Goal: Answer question/provide support: Share knowledge or assist other users

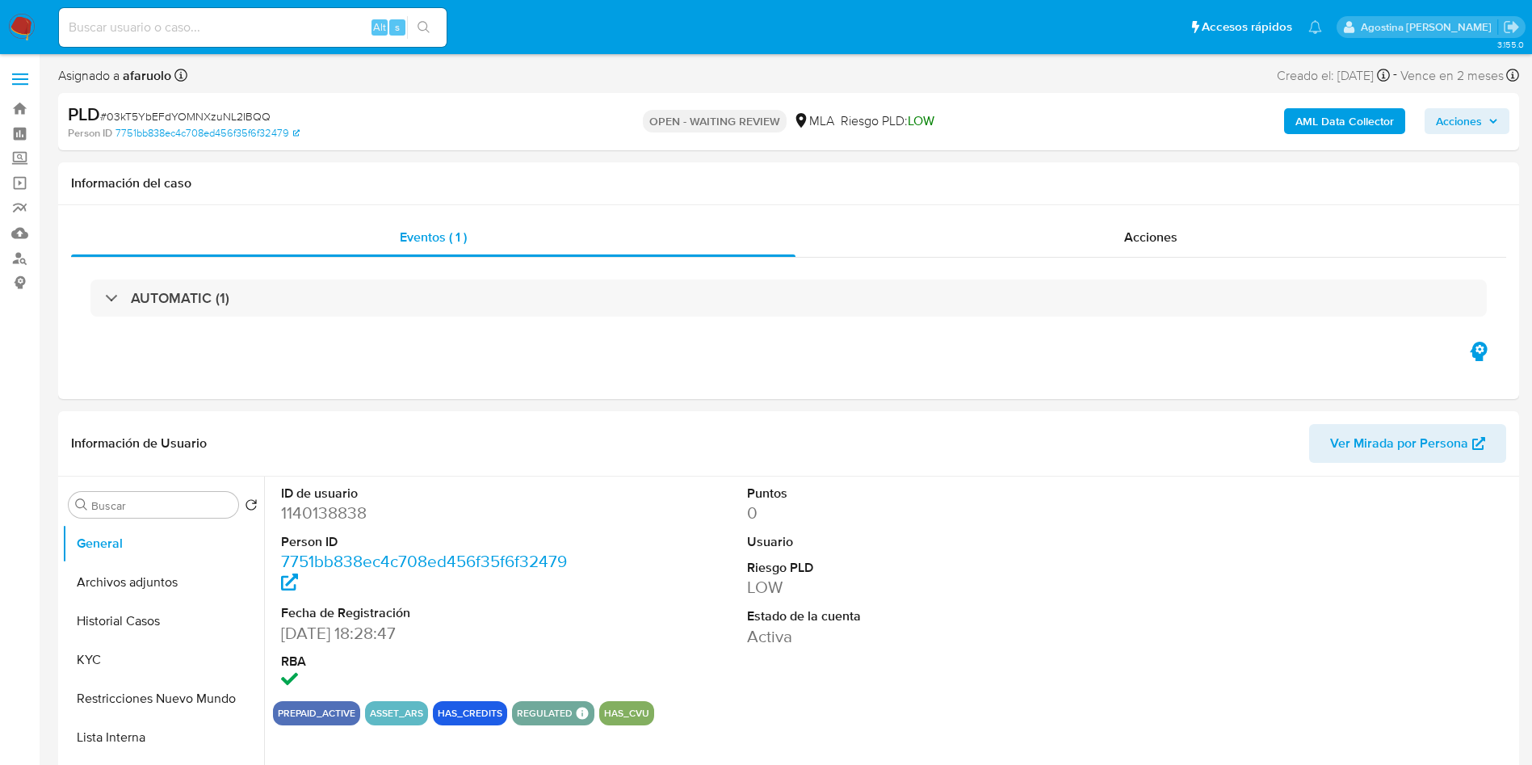
select select "10"
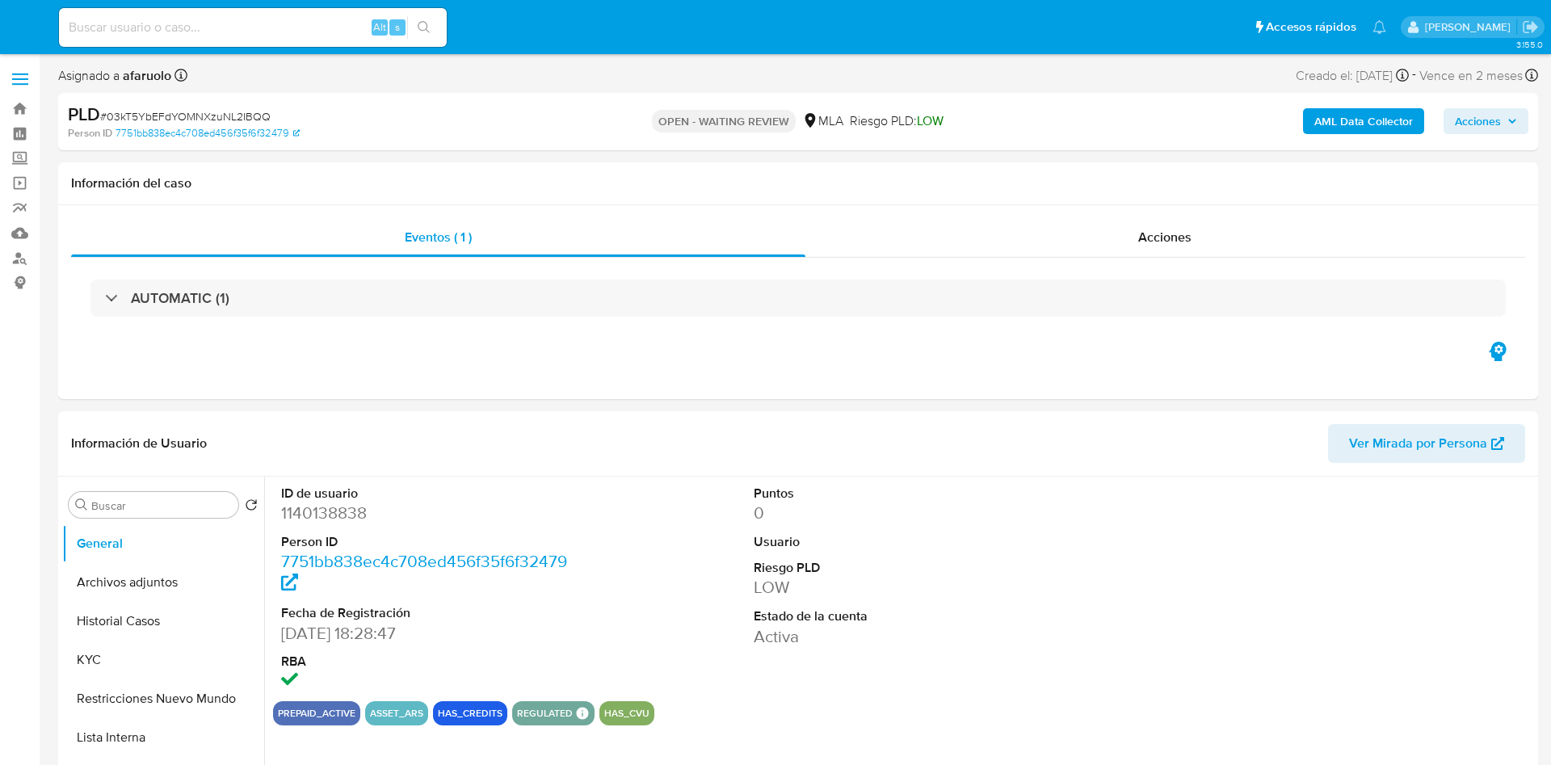
select select "10"
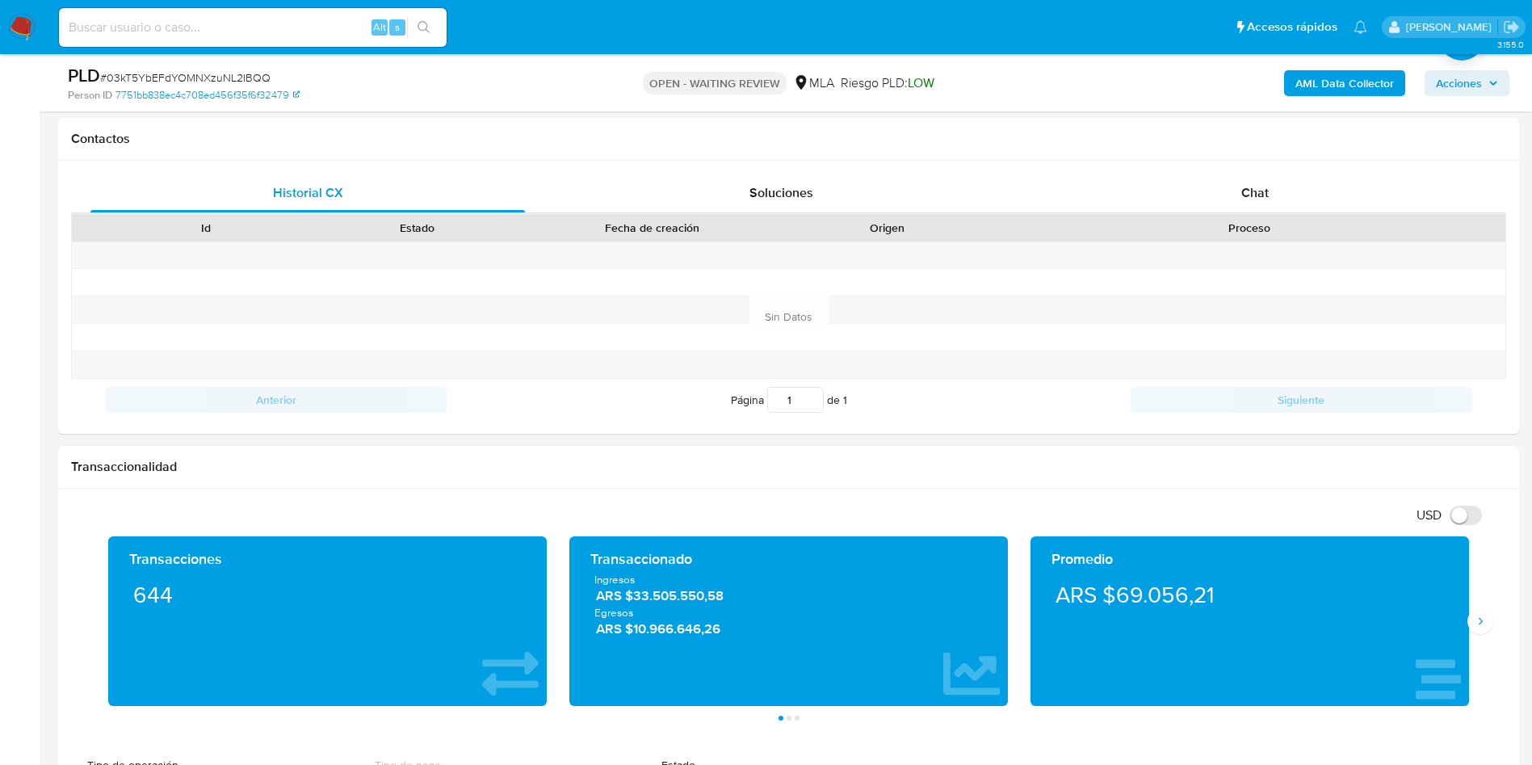
scroll to position [485, 0]
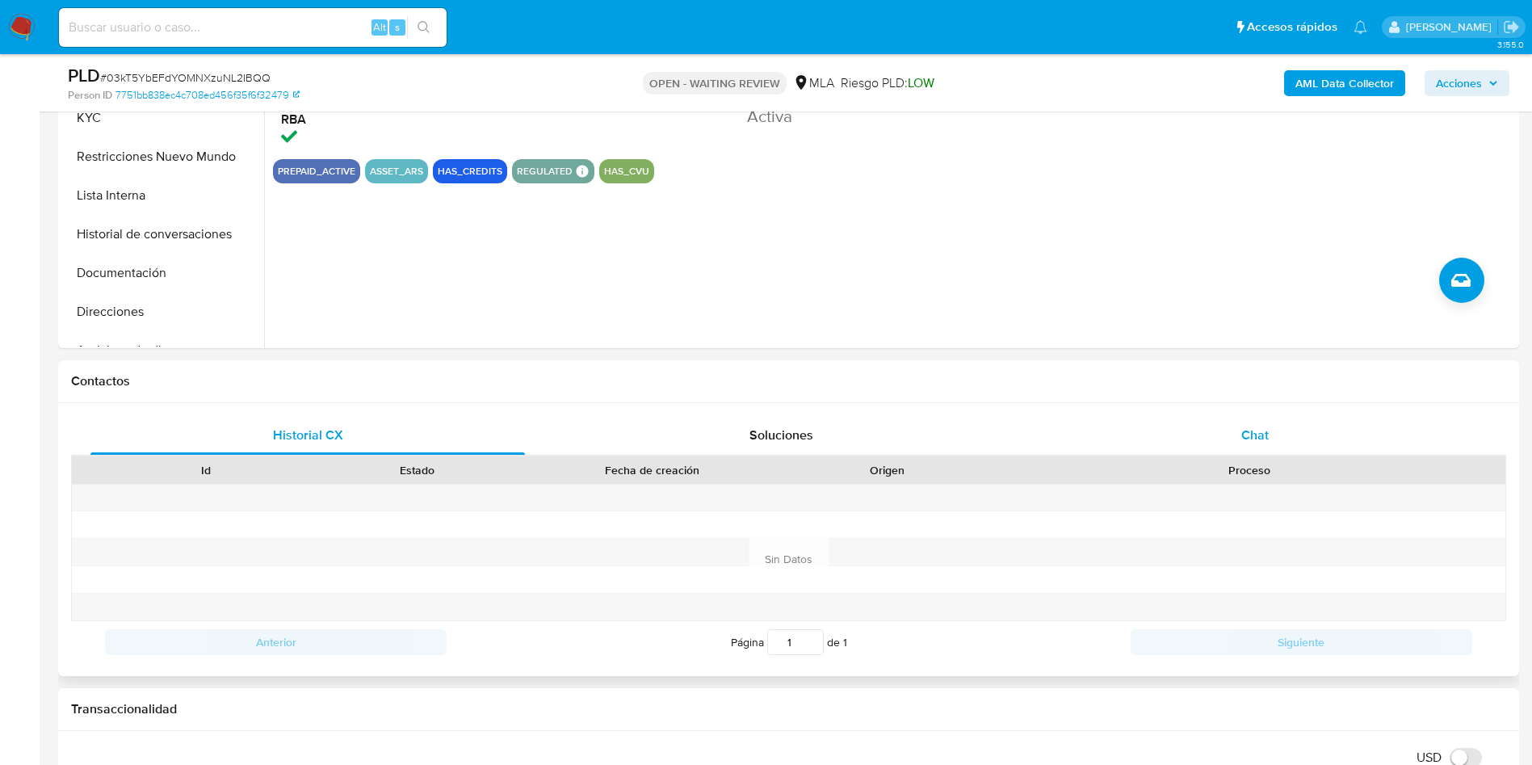
click at [1291, 420] on div "Chat" at bounding box center [1255, 435] width 435 height 39
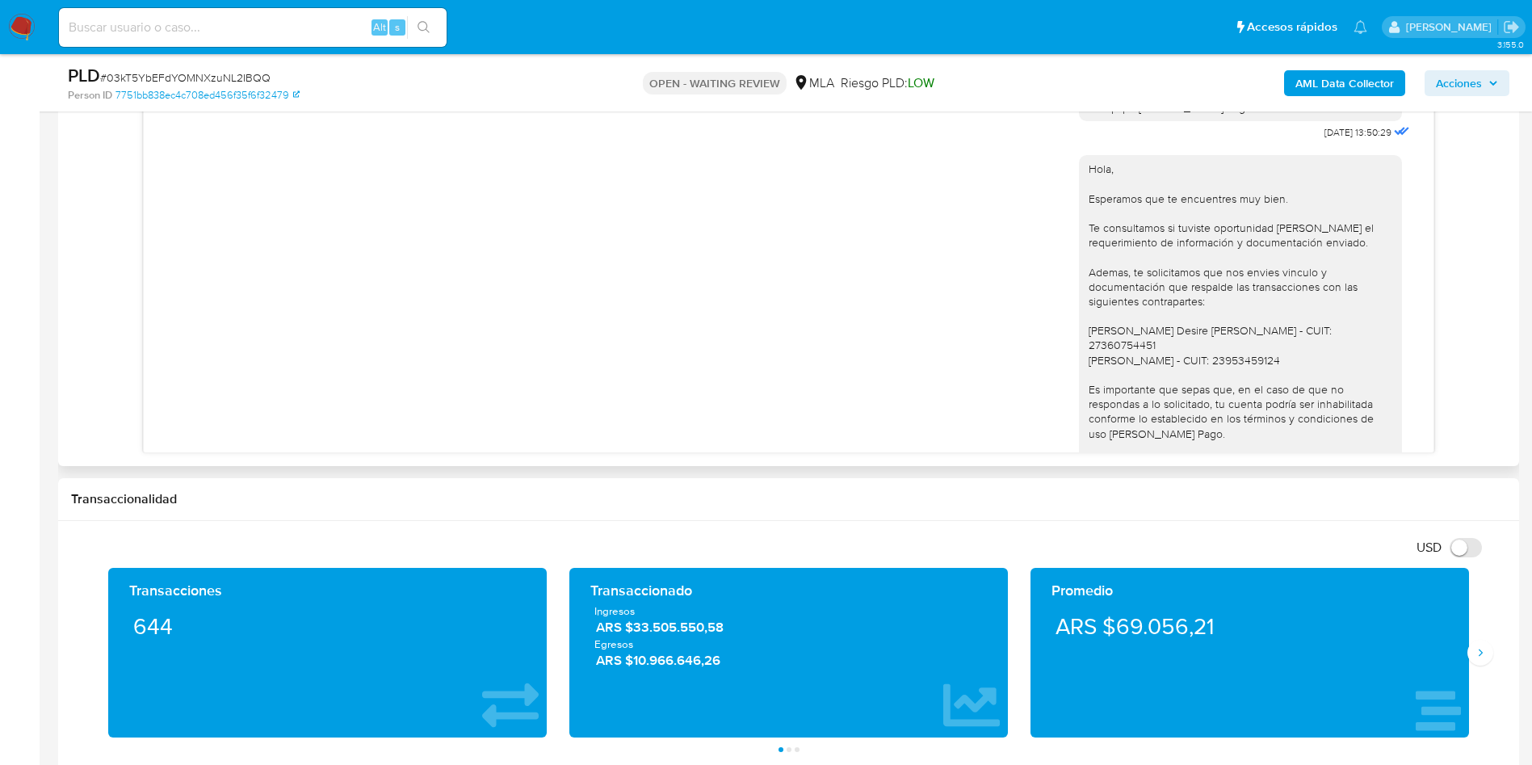
scroll to position [1080, 0]
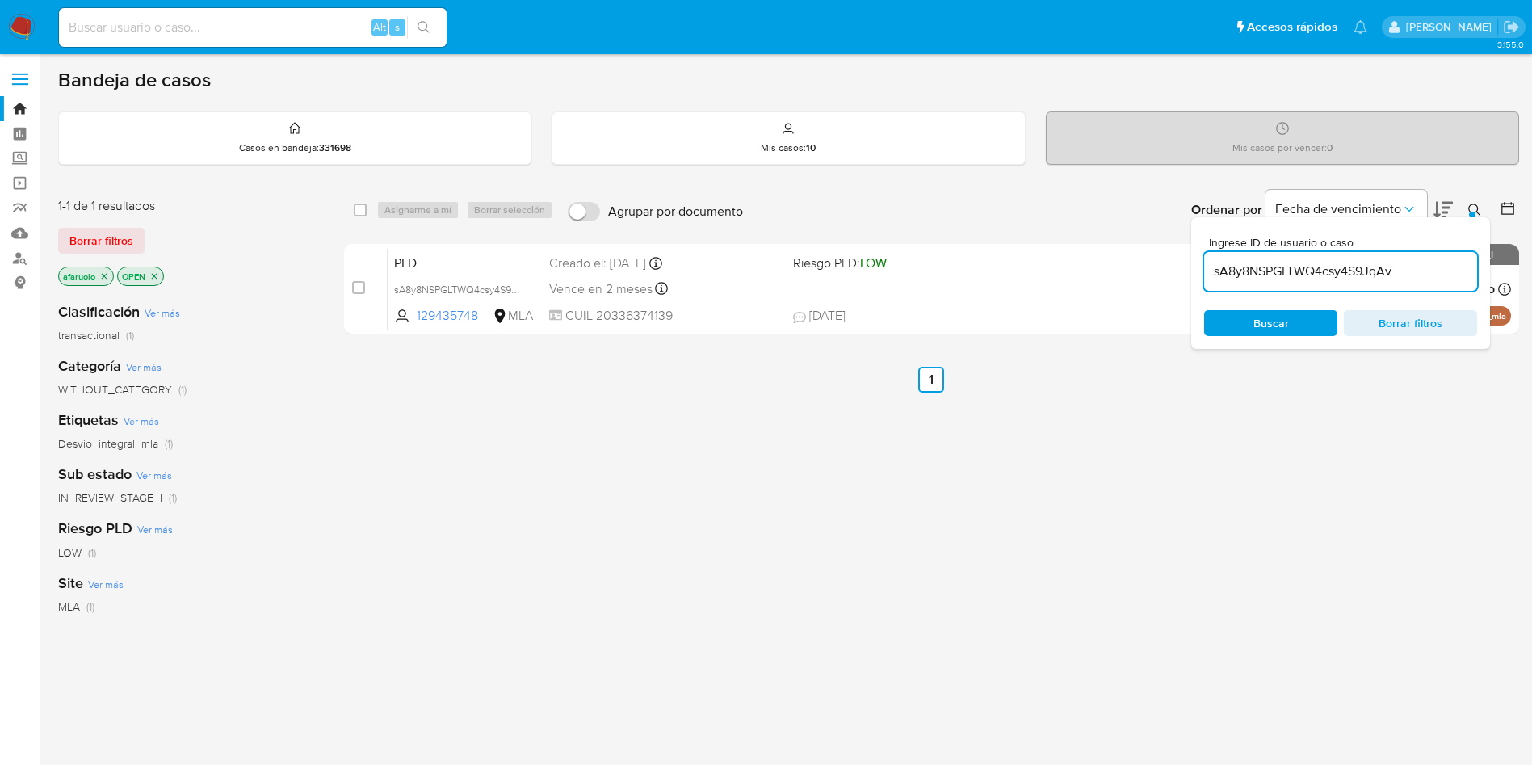
click at [1339, 280] on input "sA8y8NSPGLTWQ4csy4S9JqAv" at bounding box center [1340, 271] width 273 height 21
paste input "1140138838"
type input "1140138838"
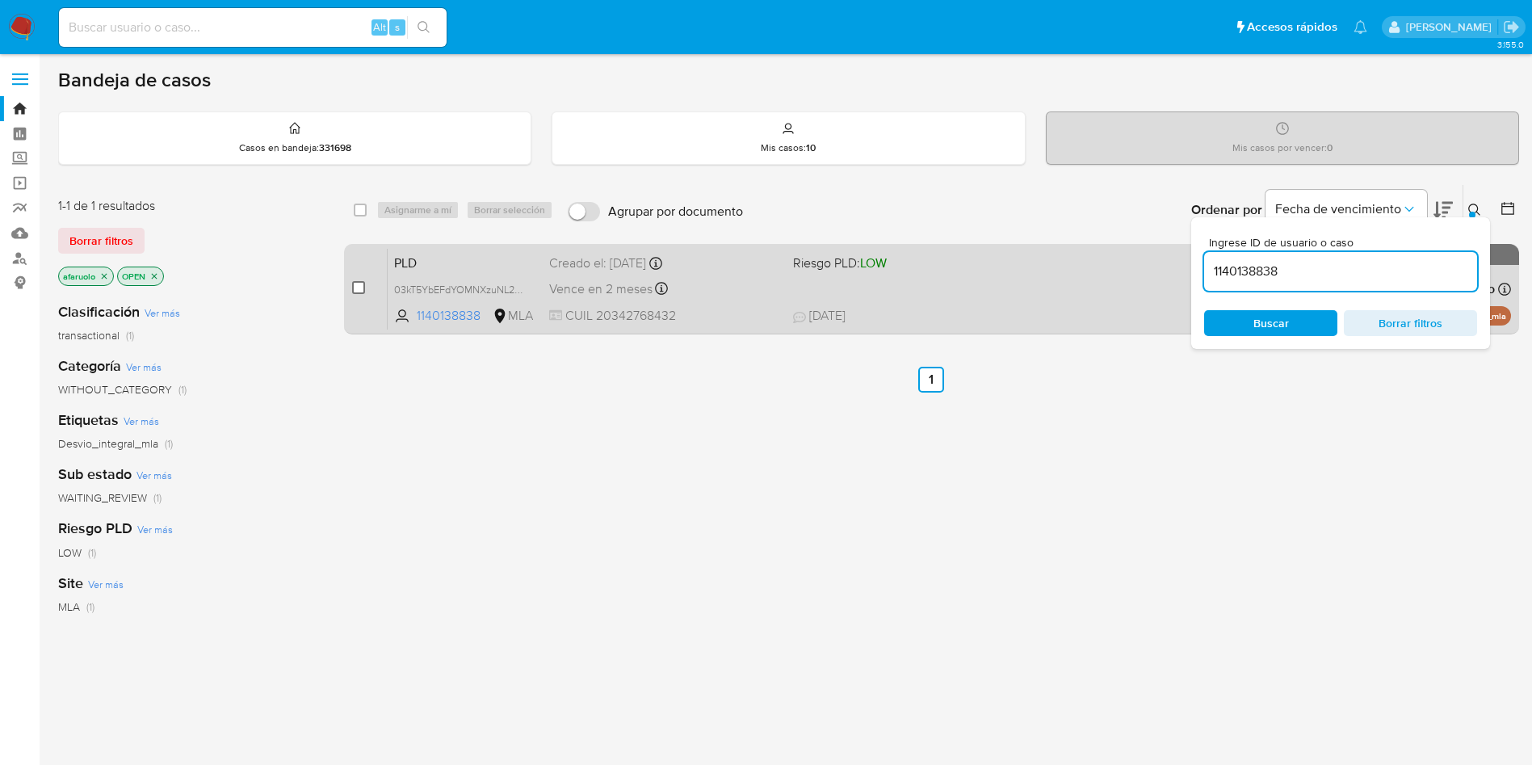
click at [361, 287] on input "checkbox" at bounding box center [358, 287] width 13 height 13
checkbox input "true"
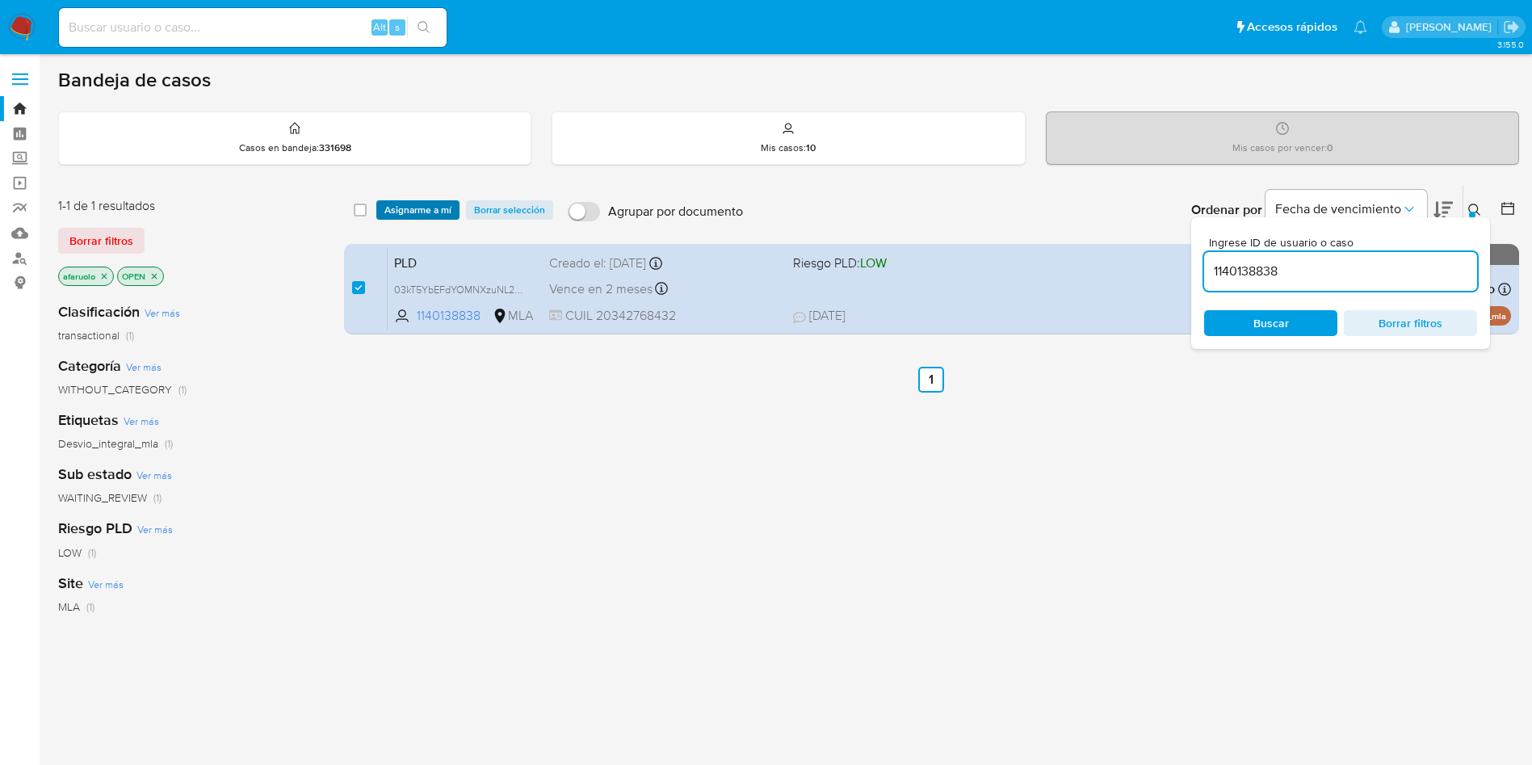
click at [413, 208] on span "Asignarme a mí" at bounding box center [417, 210] width 67 height 16
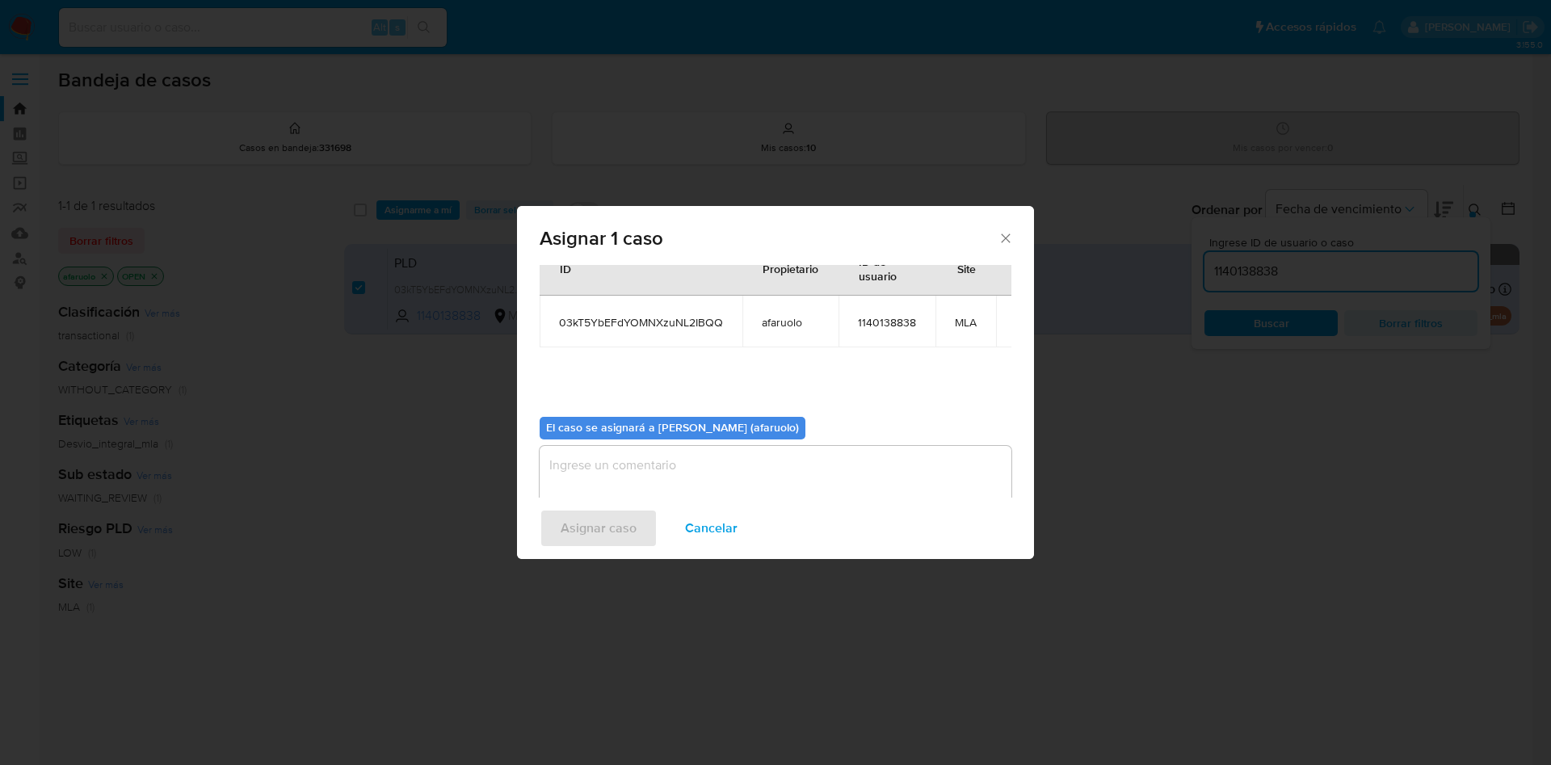
scroll to position [84, 0]
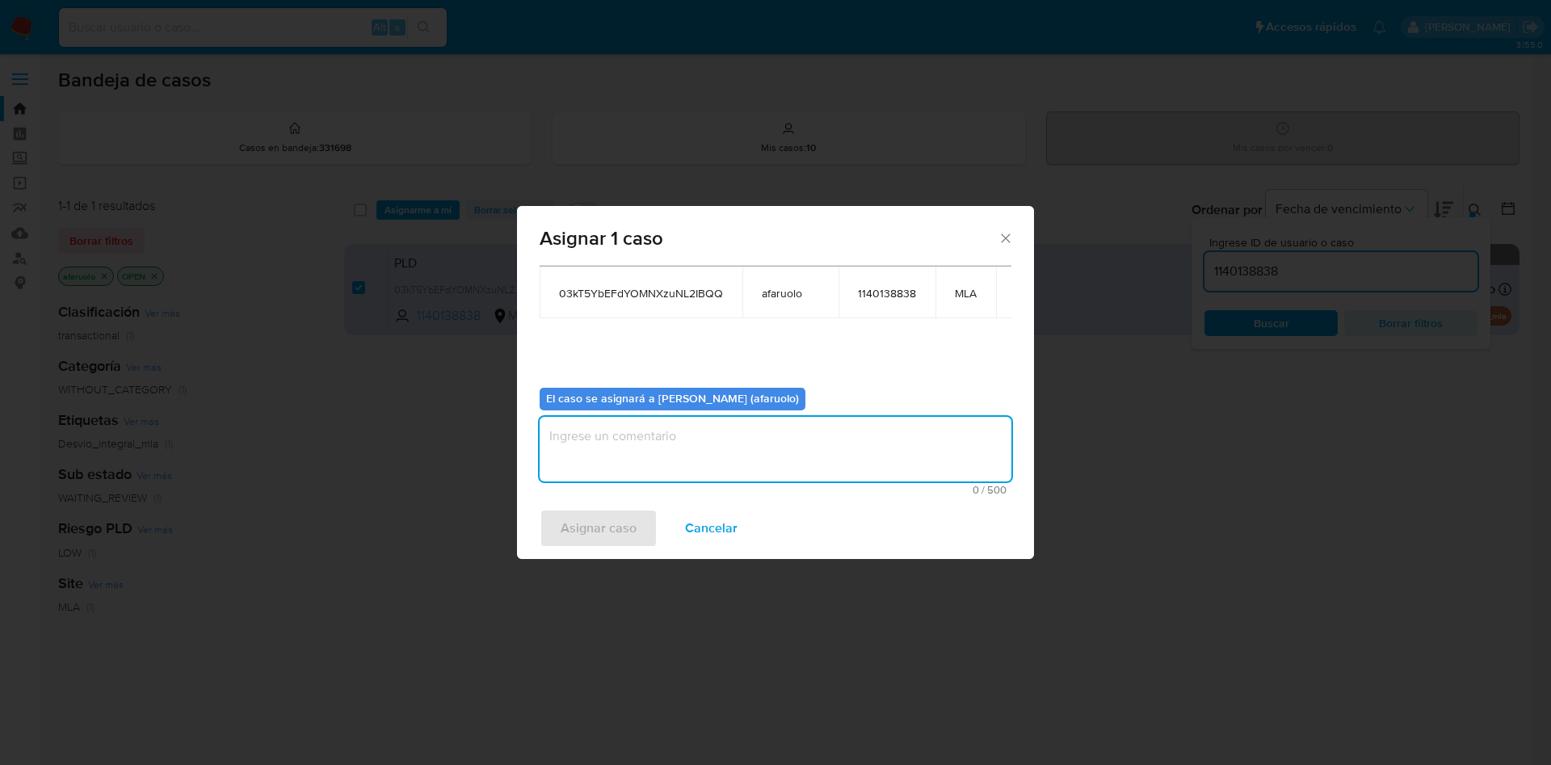
click at [762, 440] on textarea "assign-modal" at bounding box center [776, 449] width 472 height 65
click at [577, 517] on span "Asignar caso" at bounding box center [599, 528] width 76 height 36
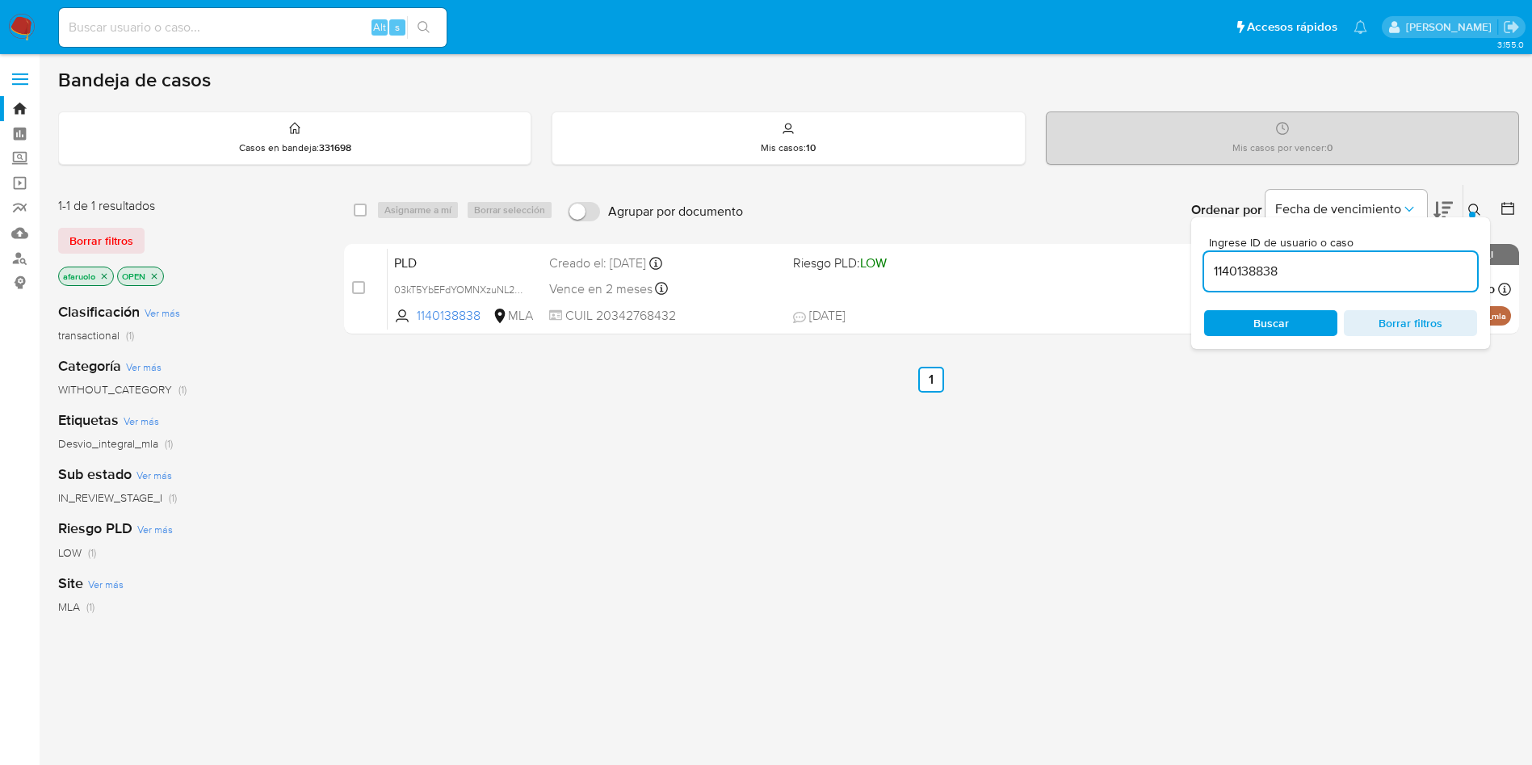
click at [1326, 271] on input "1140138838" at bounding box center [1340, 271] width 273 height 21
paste input "46004283"
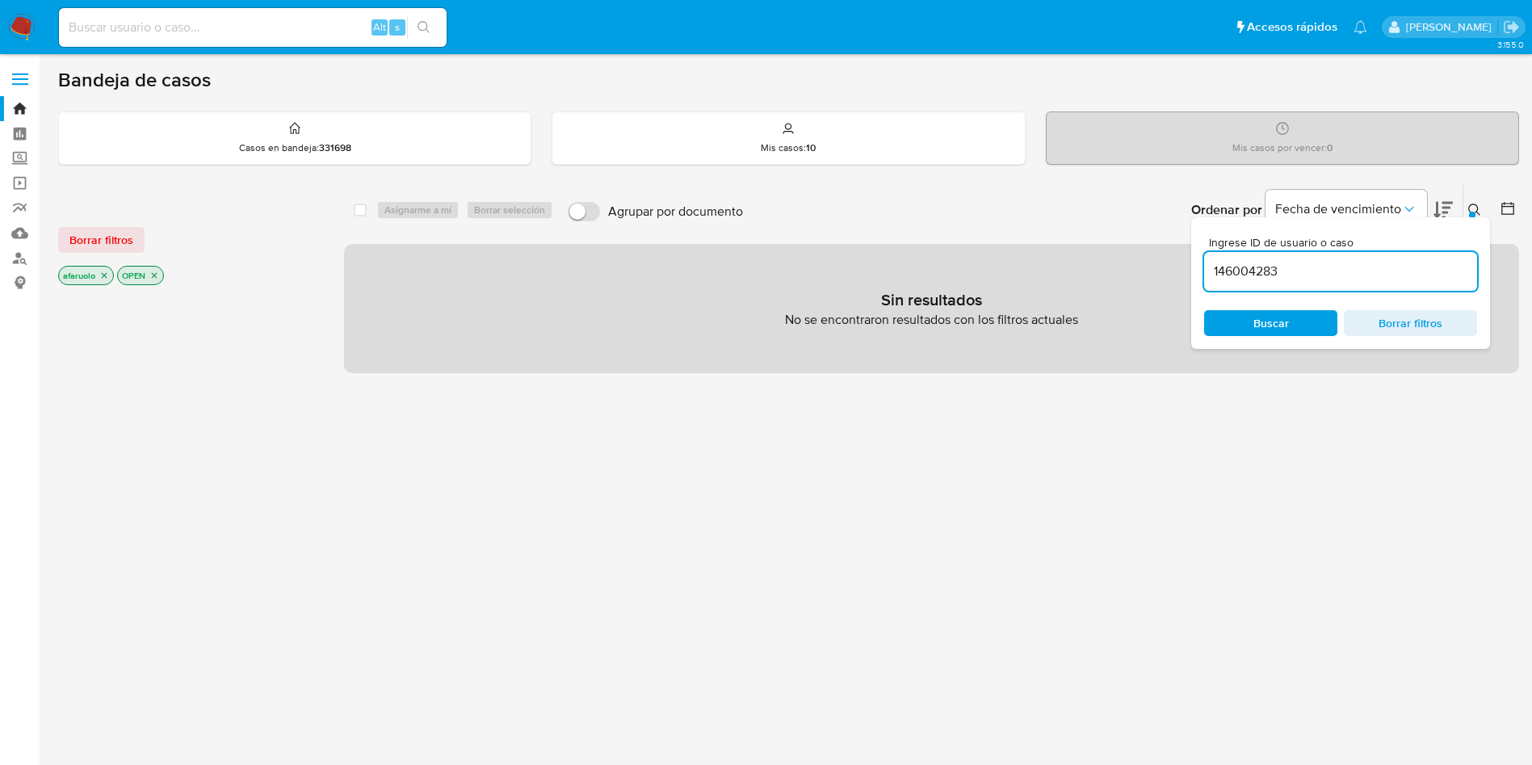
click at [1294, 272] on input "146004283" at bounding box center [1340, 271] width 273 height 21
paste input "fL5kx8KAozu5BzcD8GteotFf"
type input "fL5kx8KAozu5BzcD8GteotFf"
click at [106, 272] on icon "close-filter" at bounding box center [104, 276] width 10 height 10
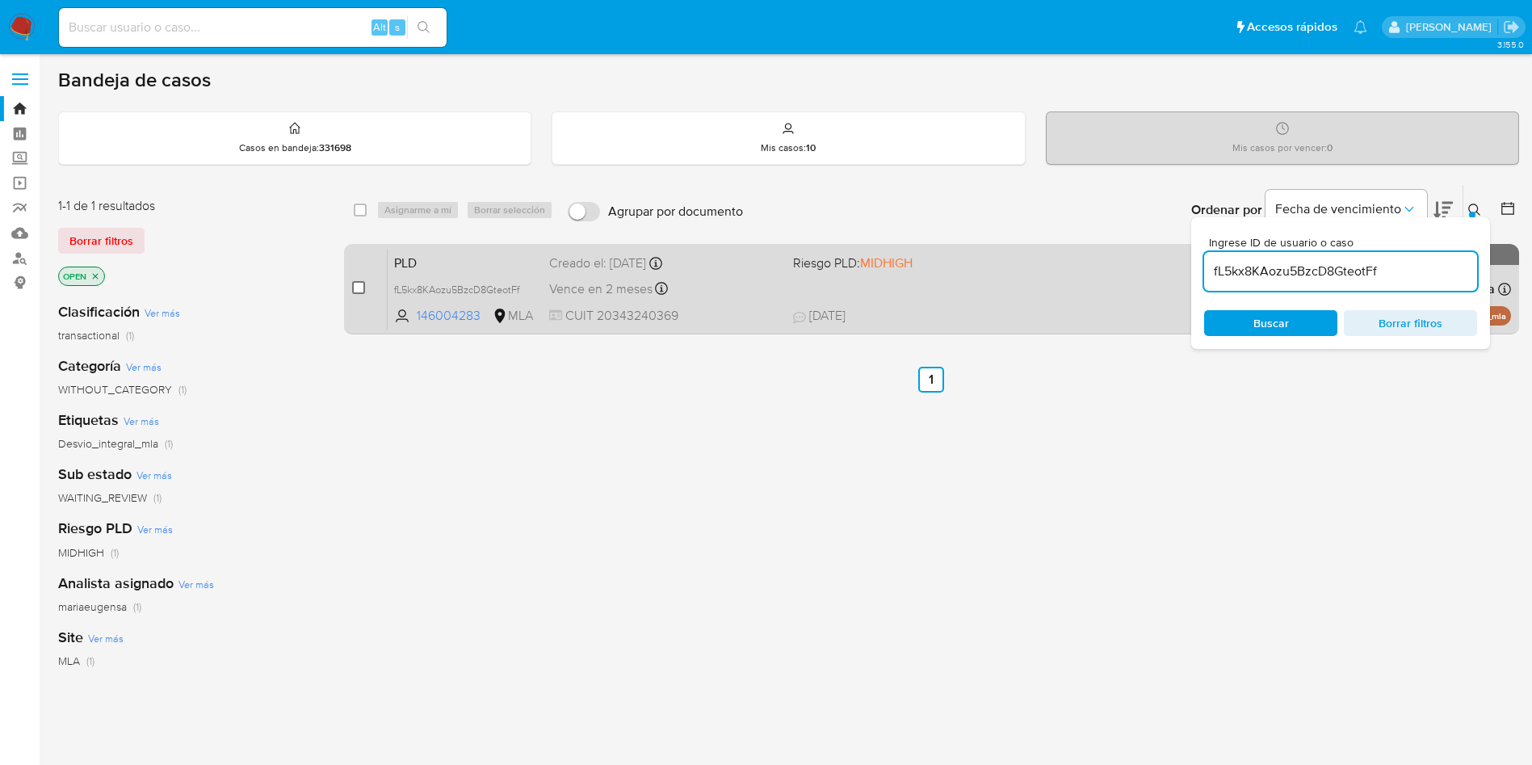
click at [360, 286] on input "checkbox" at bounding box center [358, 287] width 13 height 13
checkbox input "true"
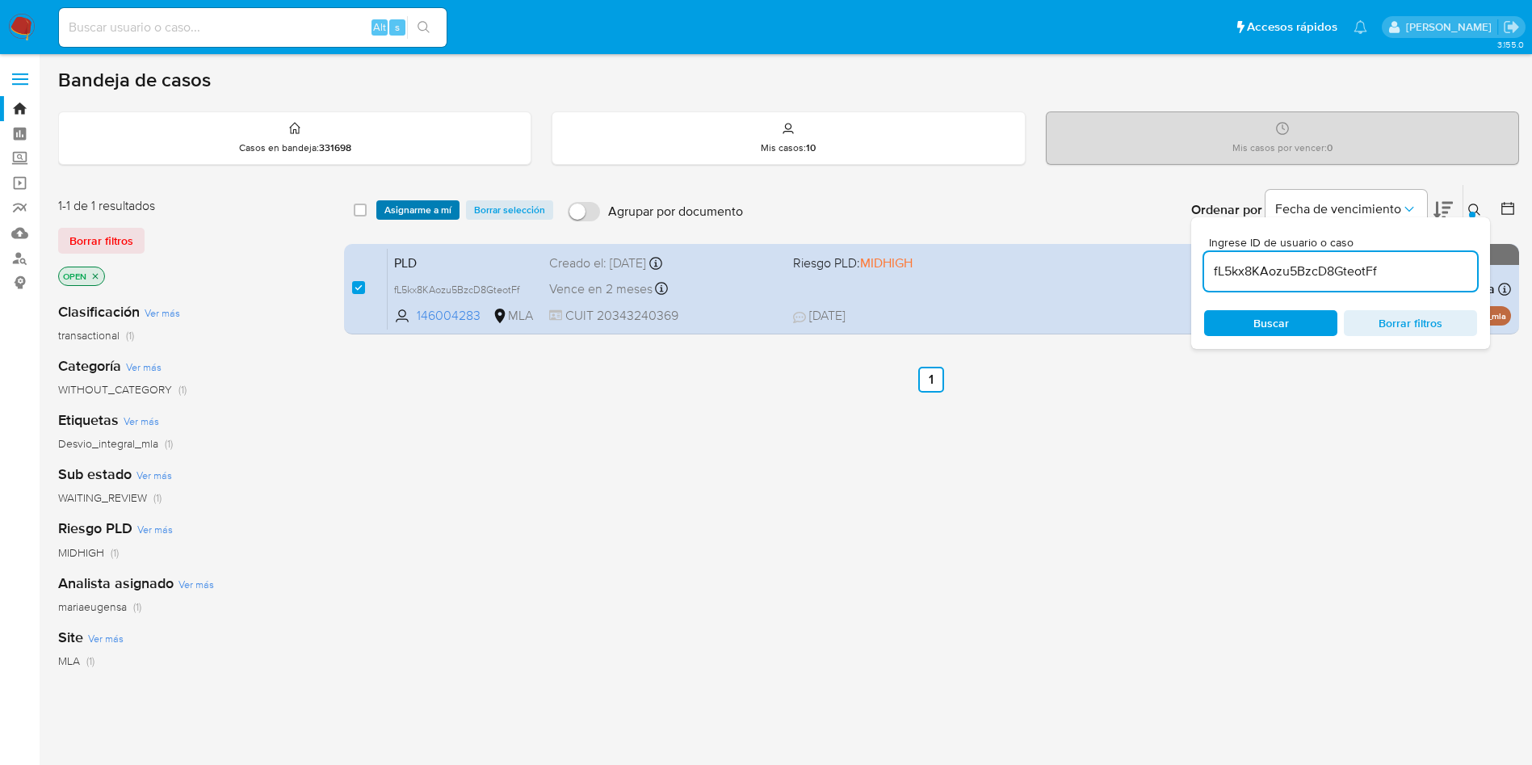
click at [401, 218] on span "Asignarme a mí" at bounding box center [417, 210] width 67 height 16
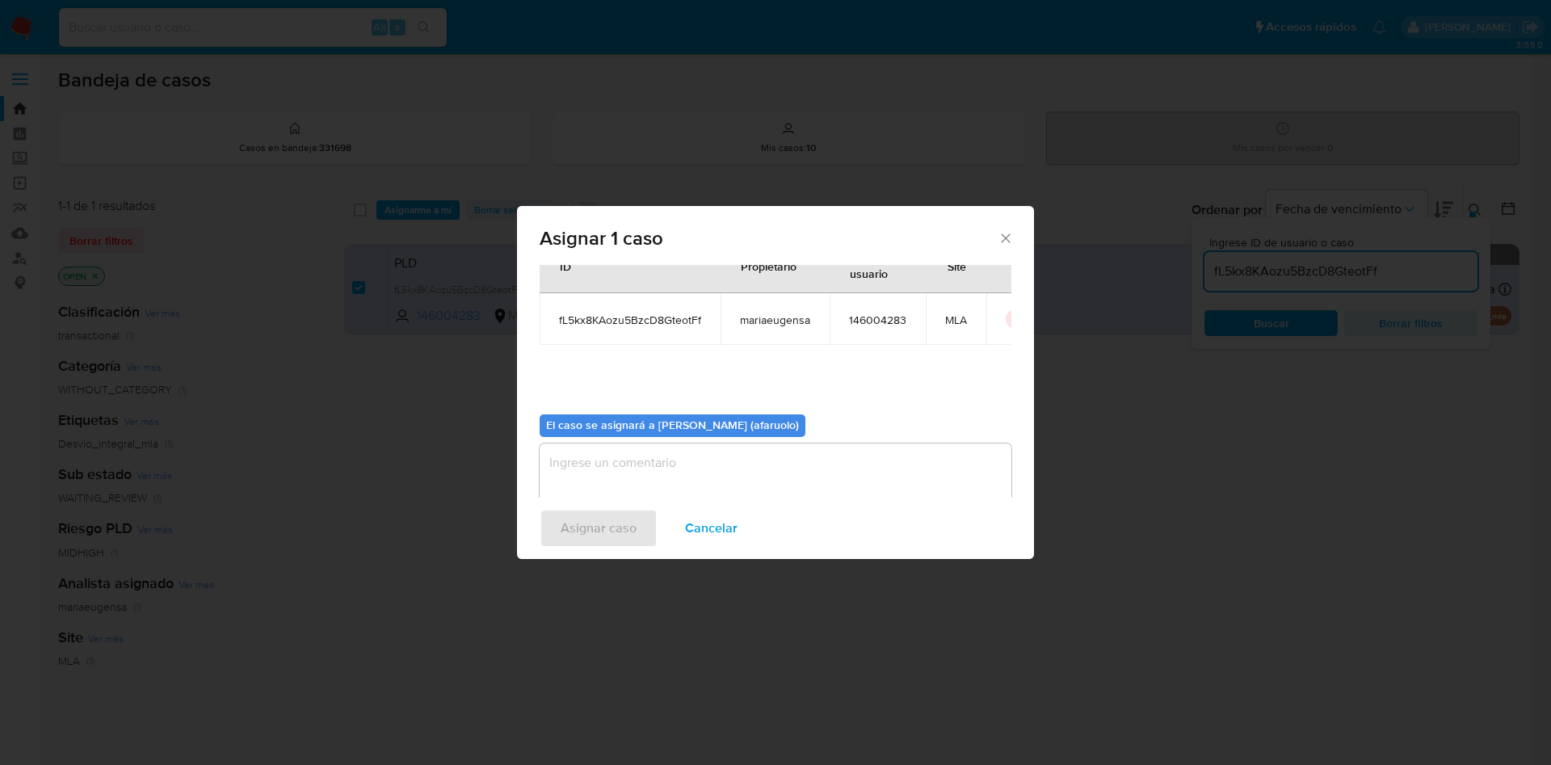
scroll to position [84, 0]
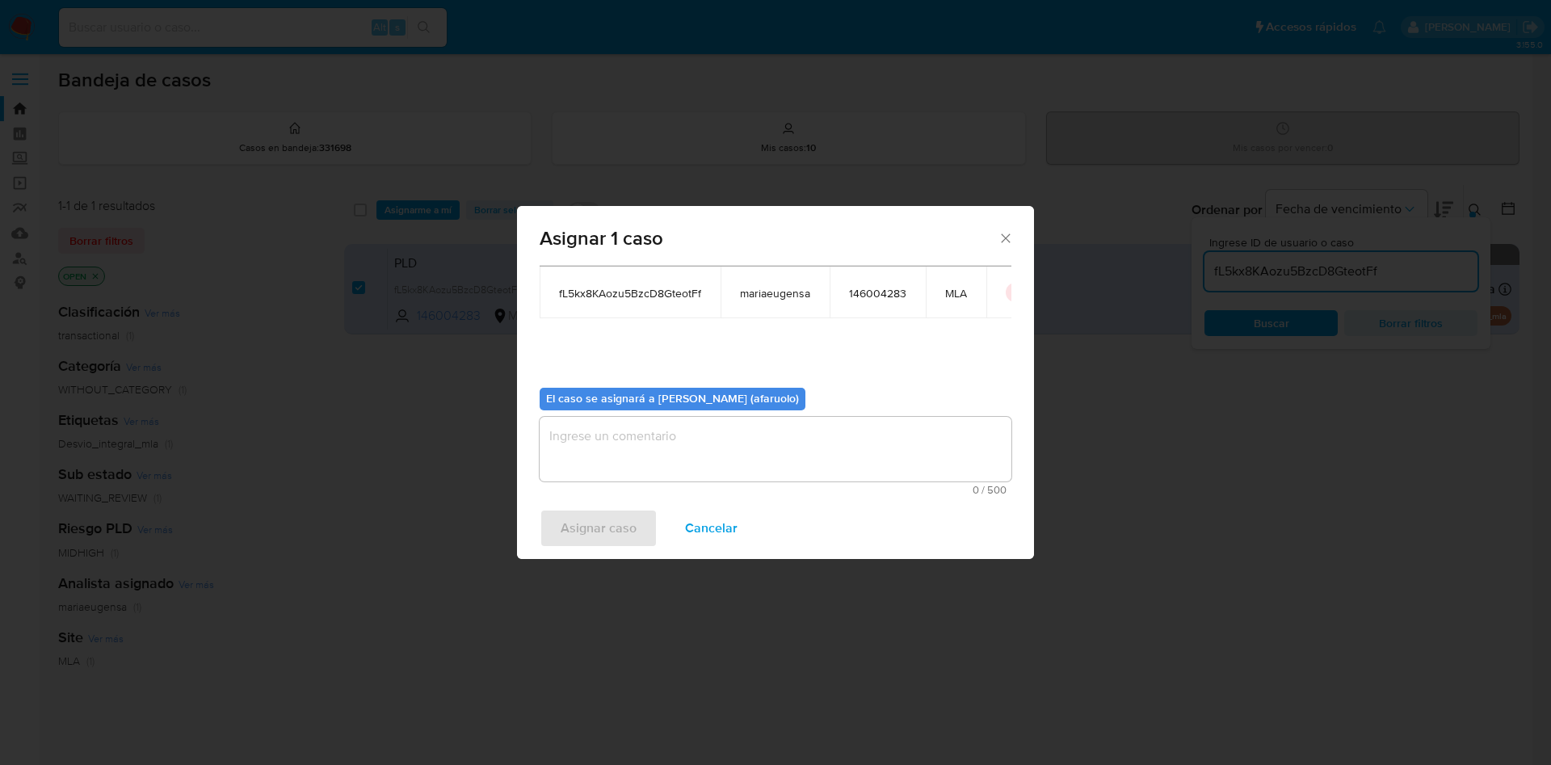
click at [733, 423] on textarea "assign-modal" at bounding box center [776, 449] width 472 height 65
click at [605, 522] on span "Asignar caso" at bounding box center [599, 528] width 76 height 36
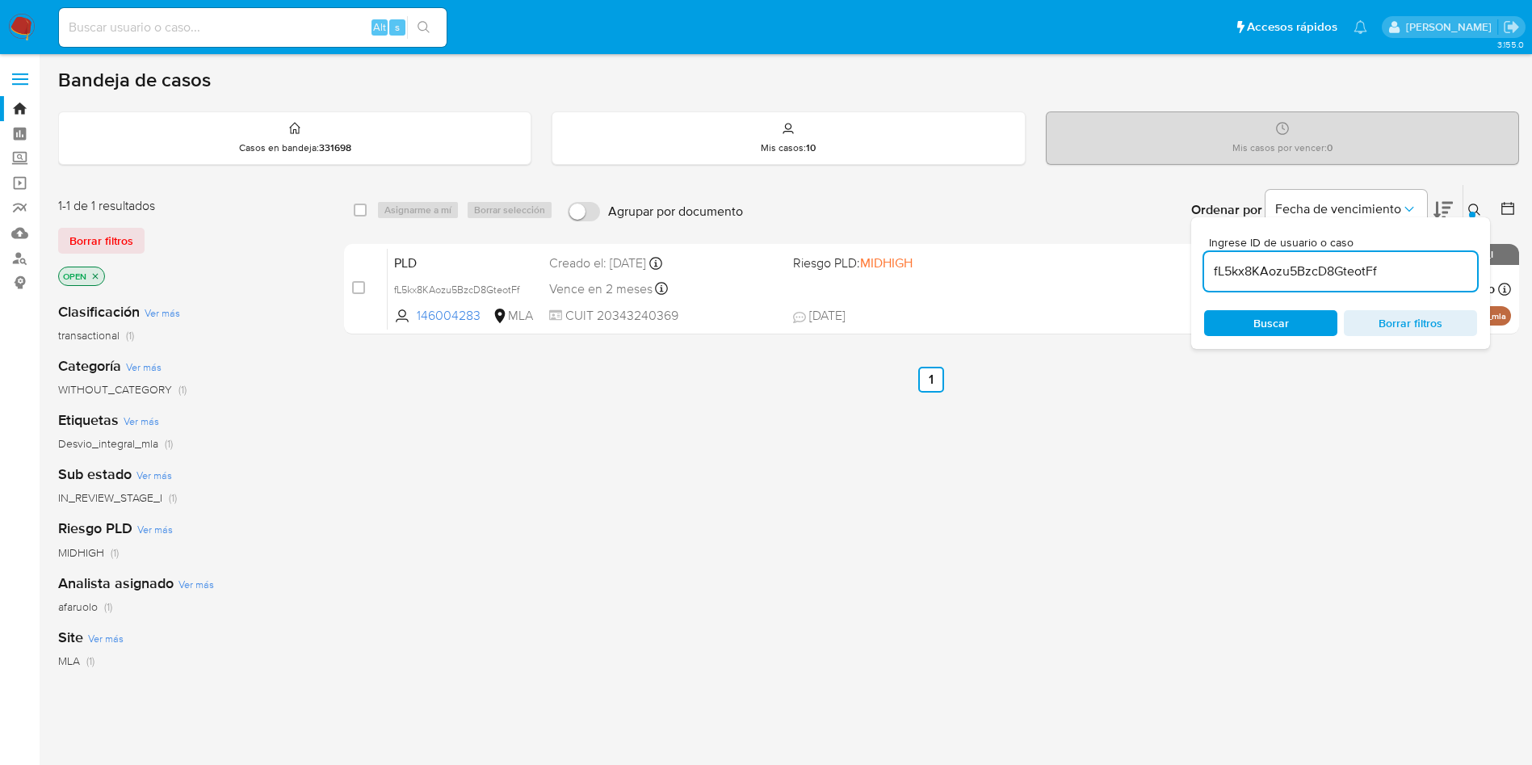
click at [1301, 279] on input "fL5kx8KAozu5BzcD8GteotFf" at bounding box center [1340, 271] width 273 height 21
paste input "y1IWmxNPf5rQE8sVTSgVjmgG"
type input "y1IWmxNPf5rQE8sVTSgVjmgG"
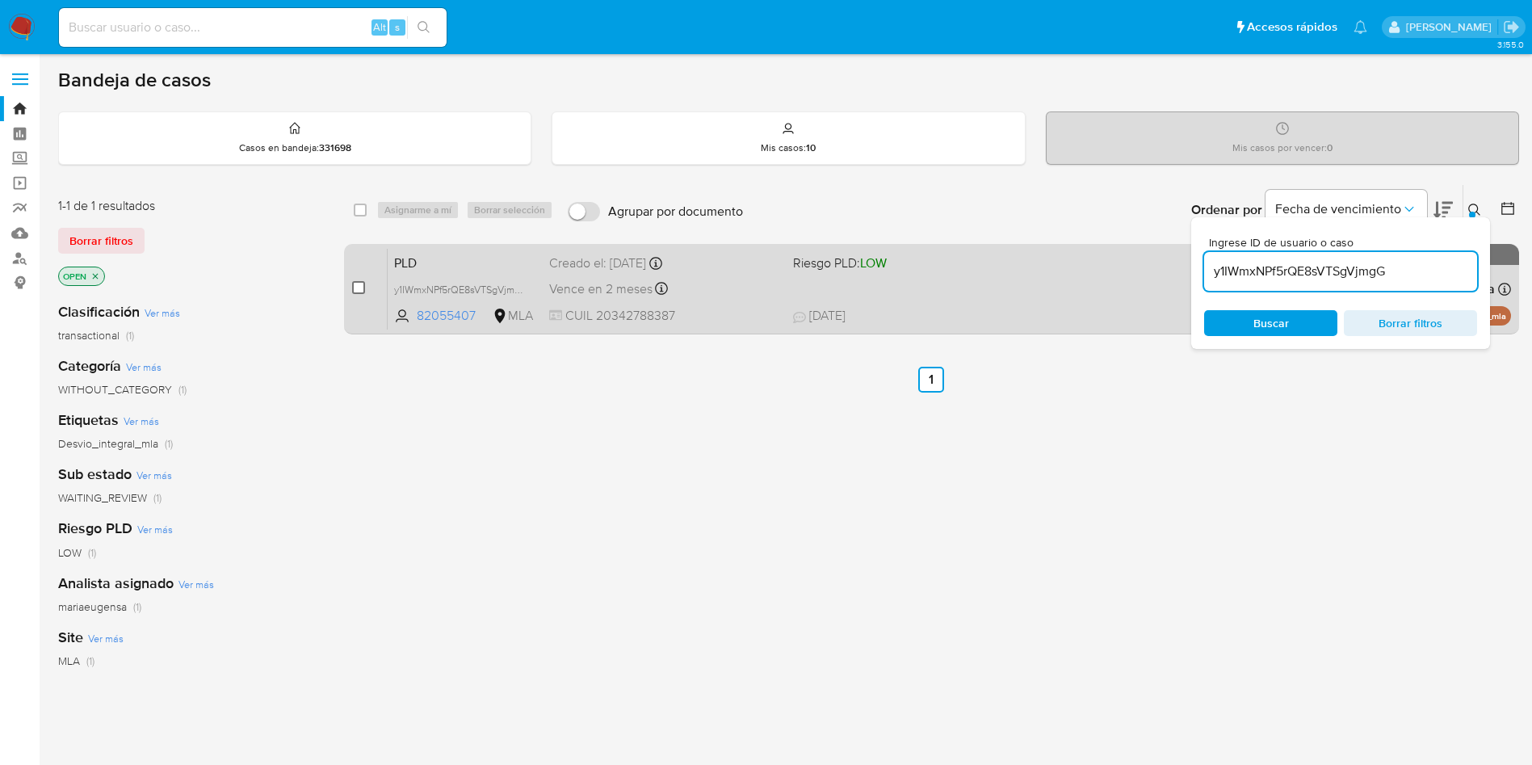
click at [363, 286] on input "checkbox" at bounding box center [358, 287] width 13 height 13
checkbox input "true"
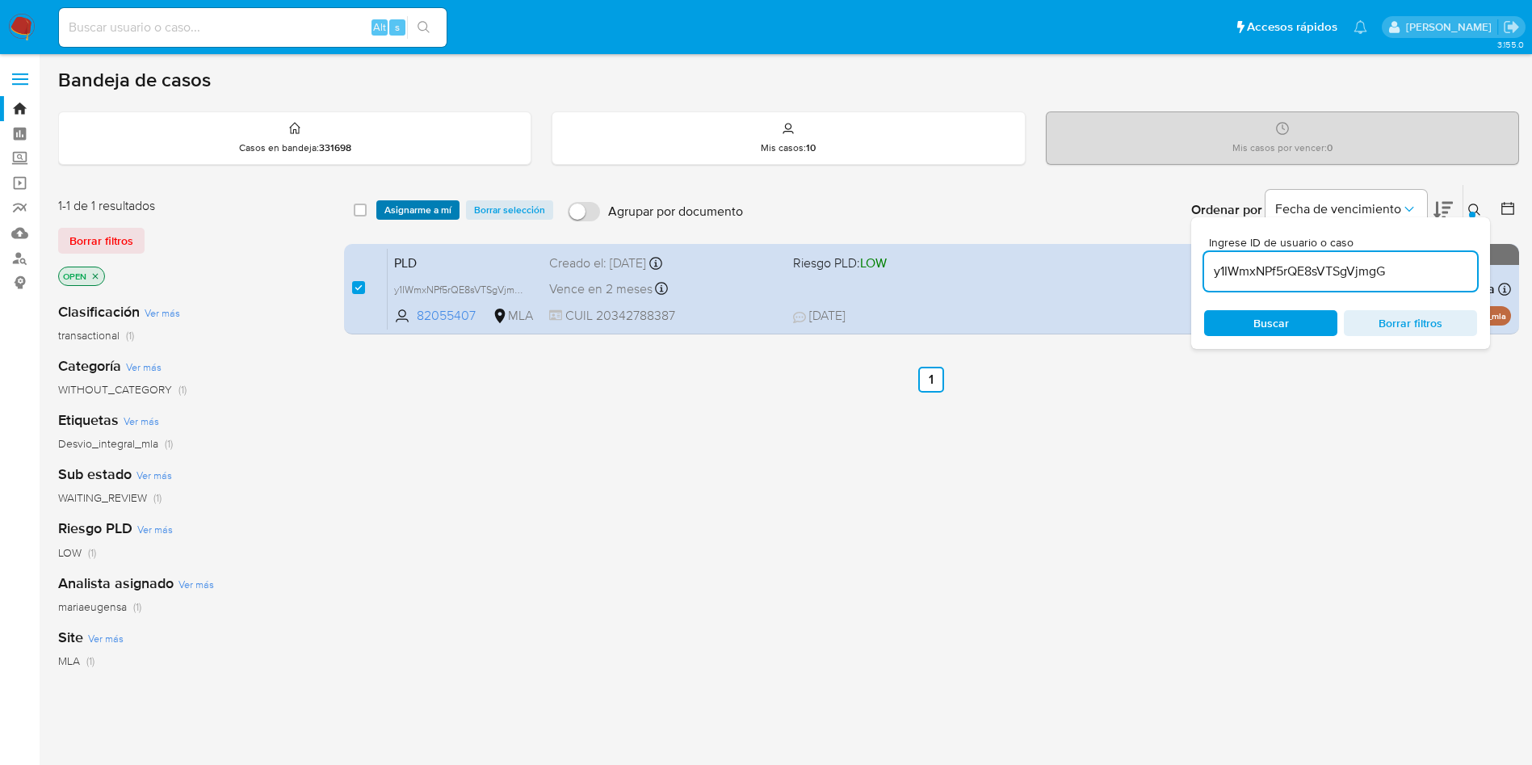
click at [397, 202] on span "Asignarme a mí" at bounding box center [417, 210] width 67 height 16
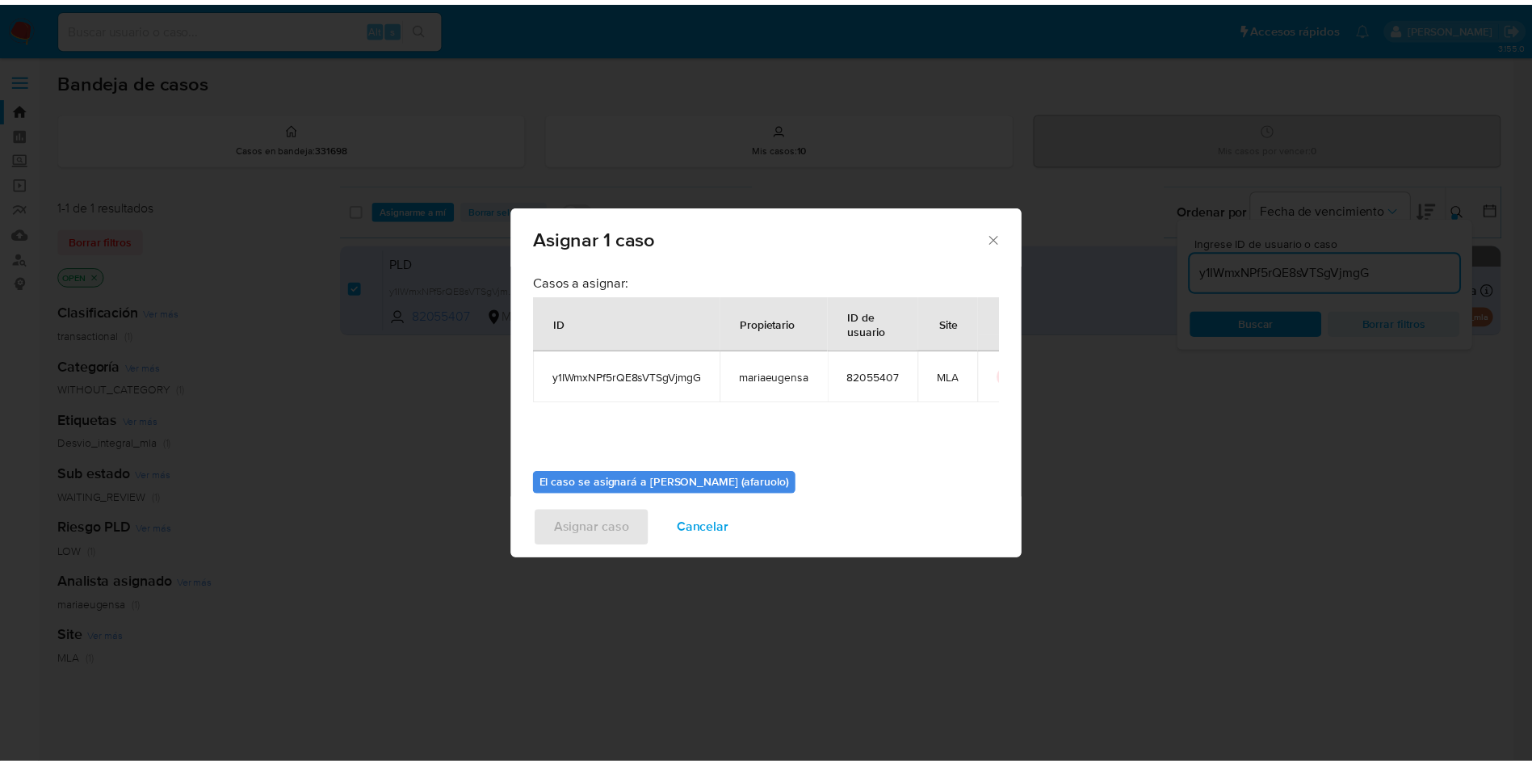
scroll to position [84, 0]
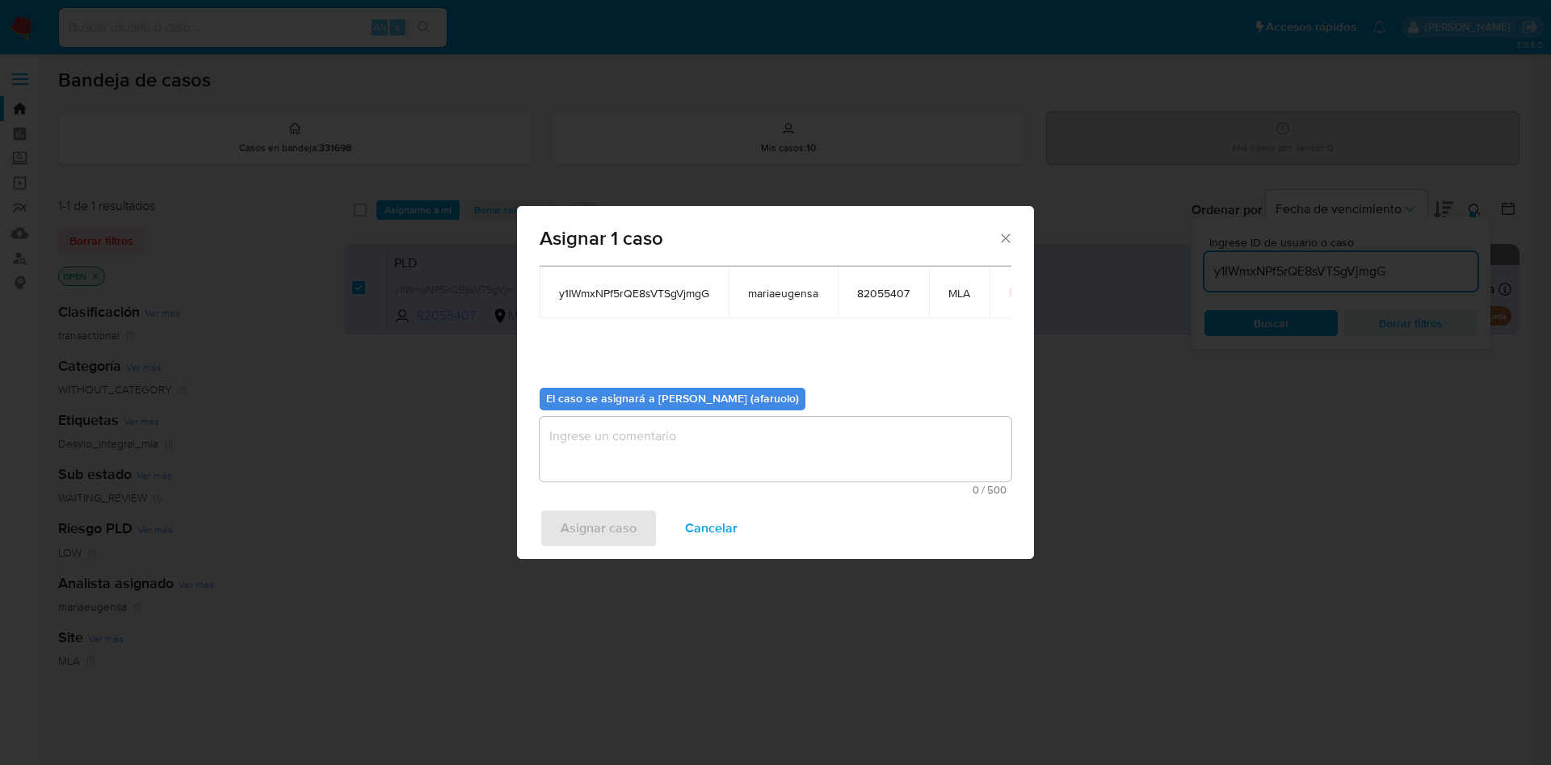
click at [661, 439] on textarea "assign-modal" at bounding box center [776, 449] width 472 height 65
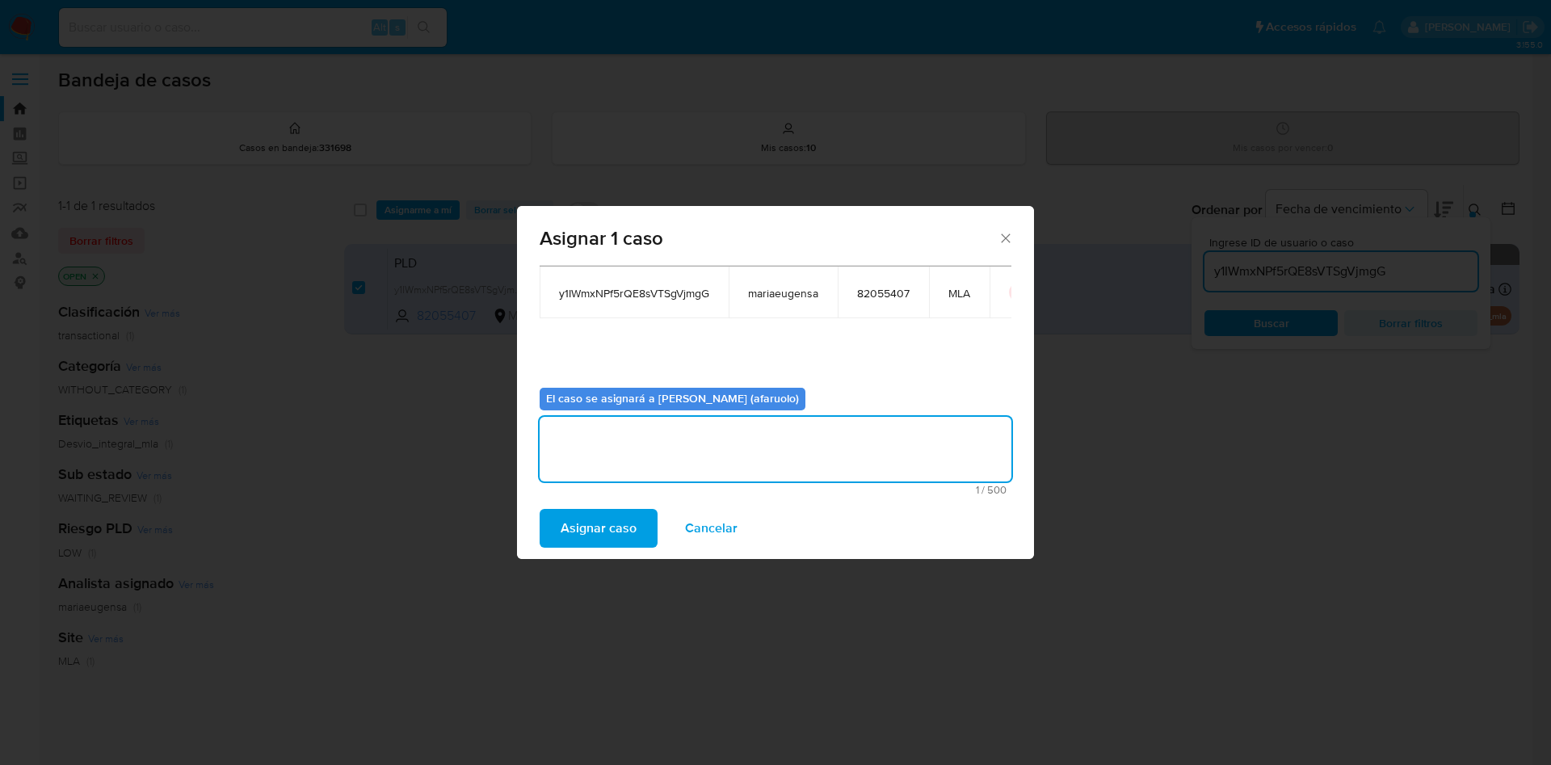
click at [603, 523] on span "Asignar caso" at bounding box center [599, 528] width 76 height 36
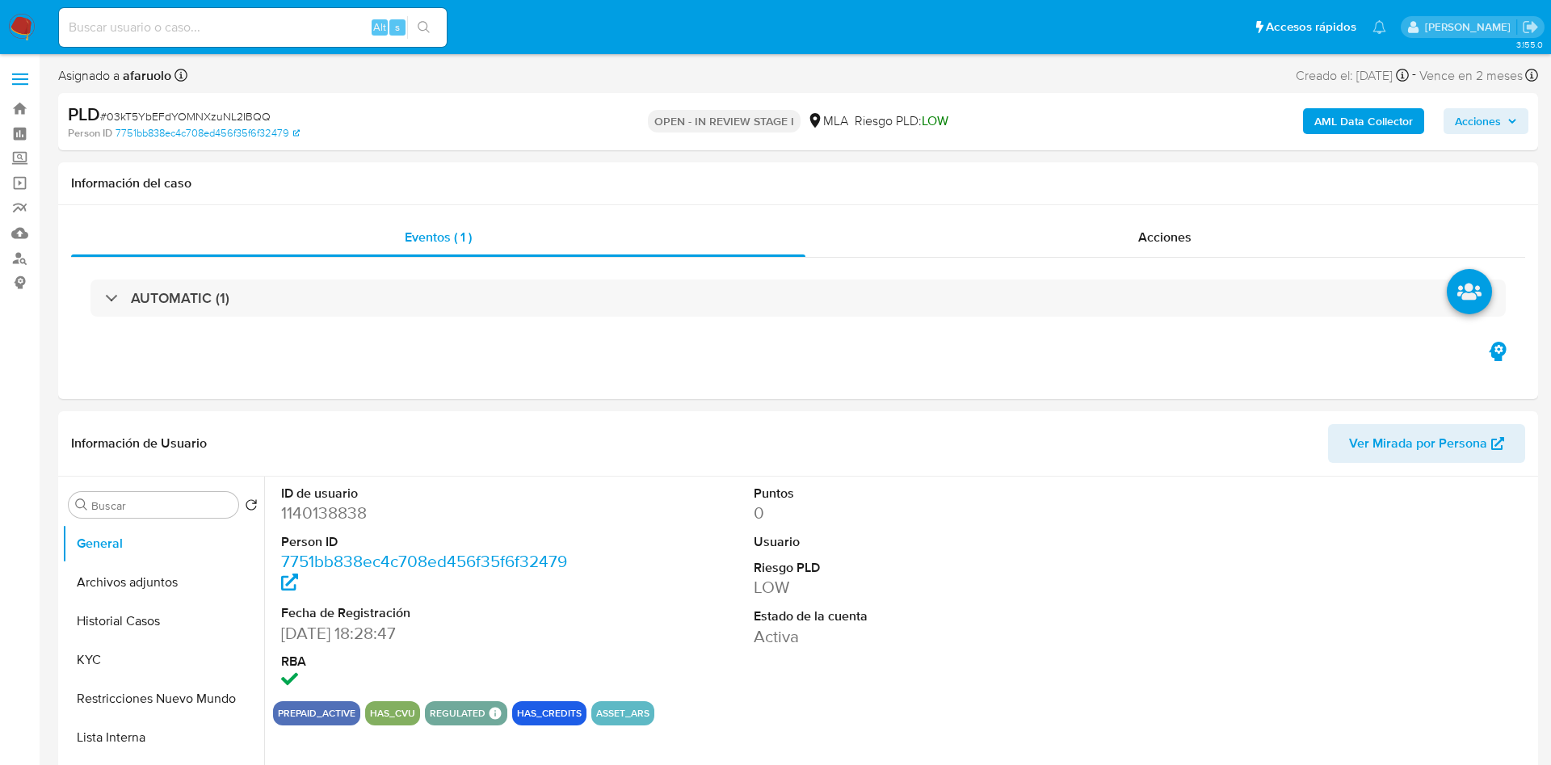
select select "10"
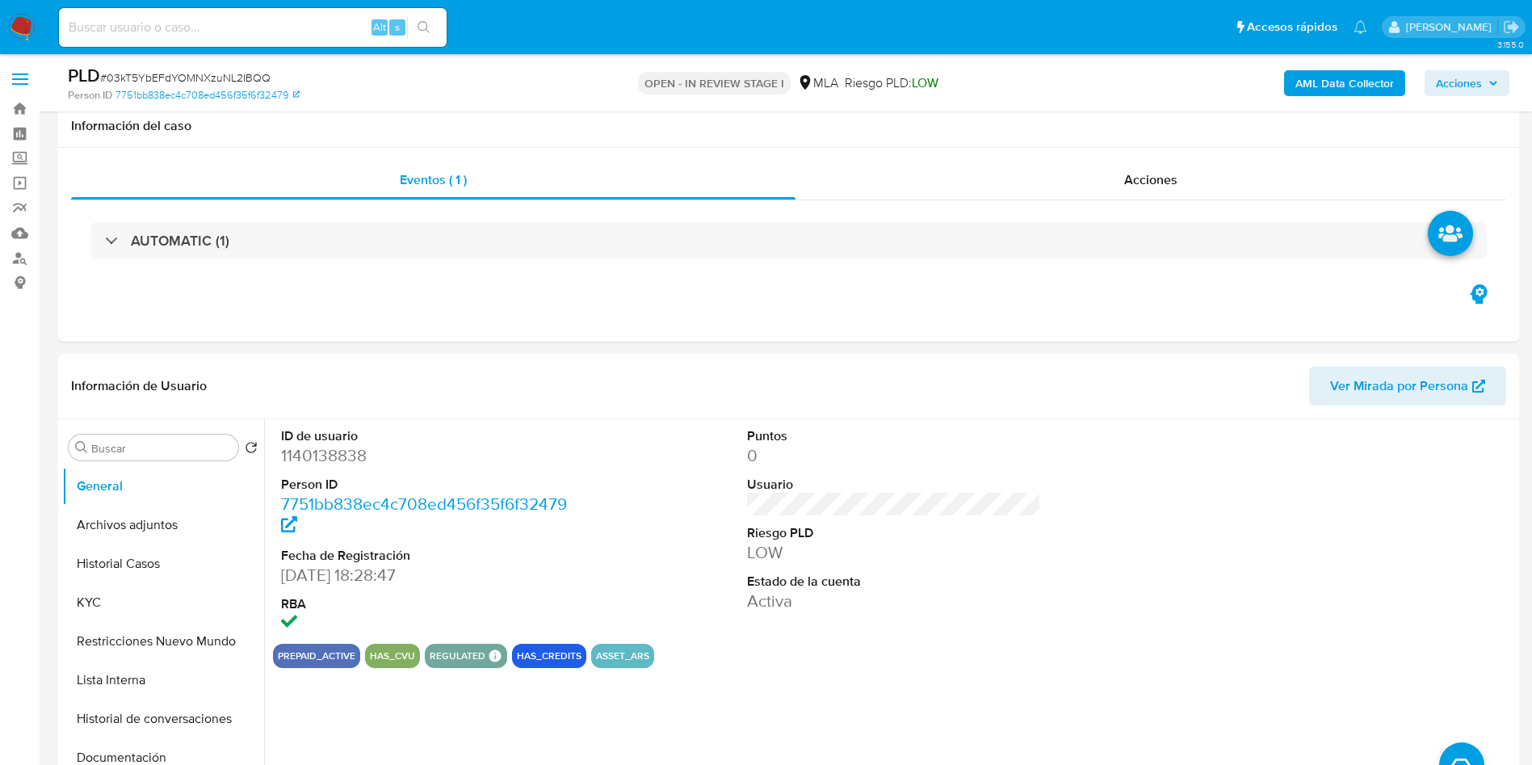
scroll to position [606, 0]
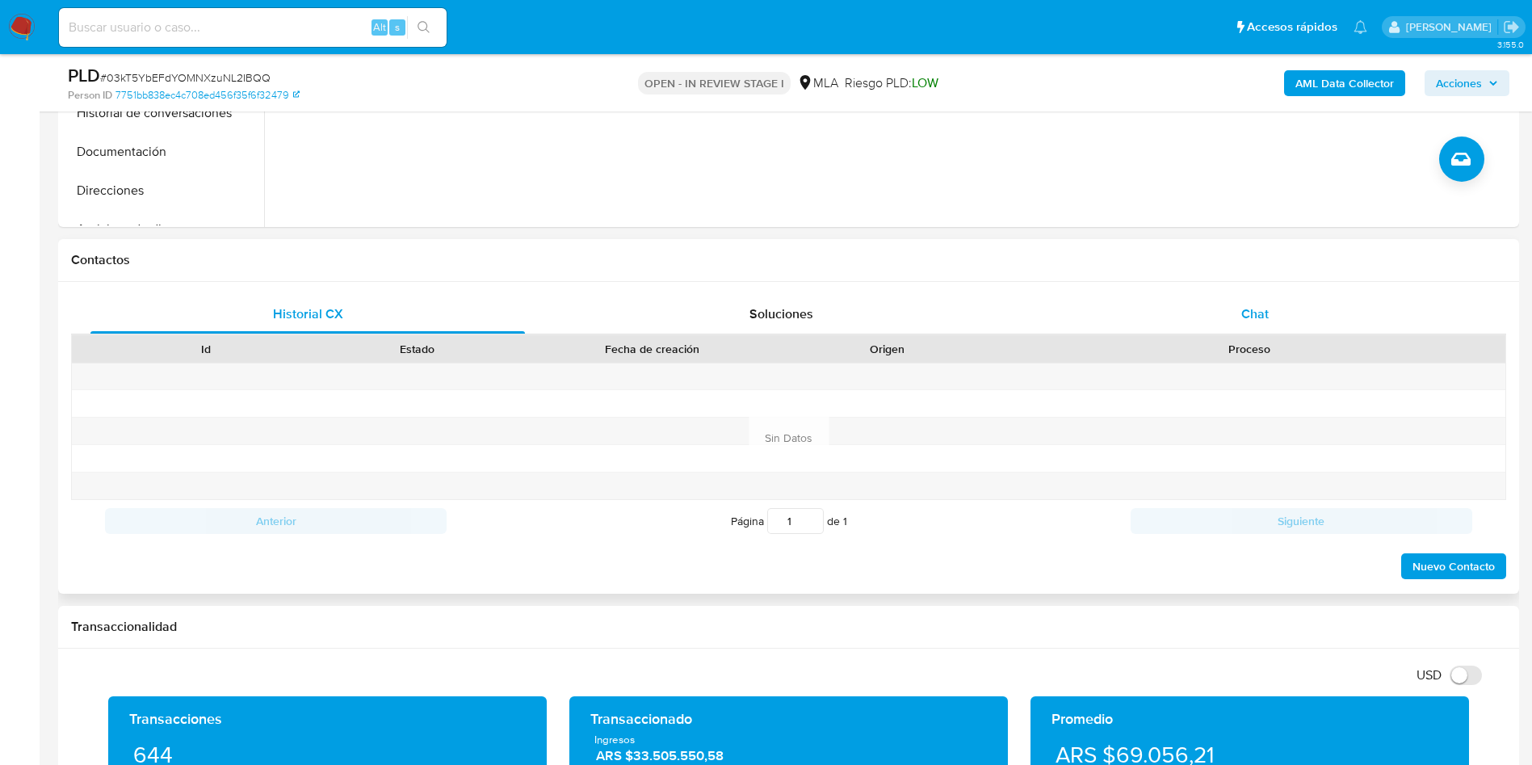
click at [1235, 320] on div "Chat" at bounding box center [1255, 314] width 435 height 39
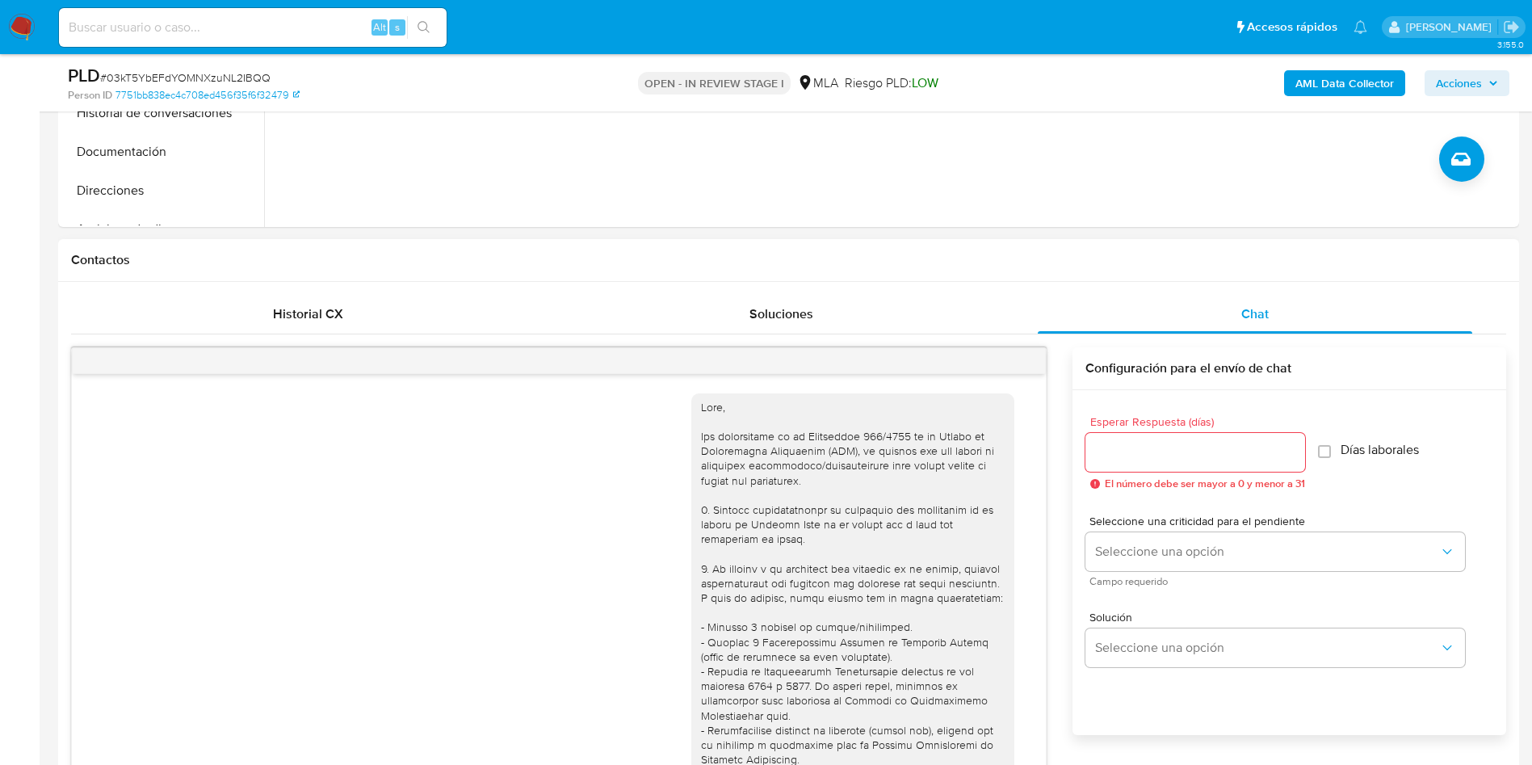
scroll to position [1565, 0]
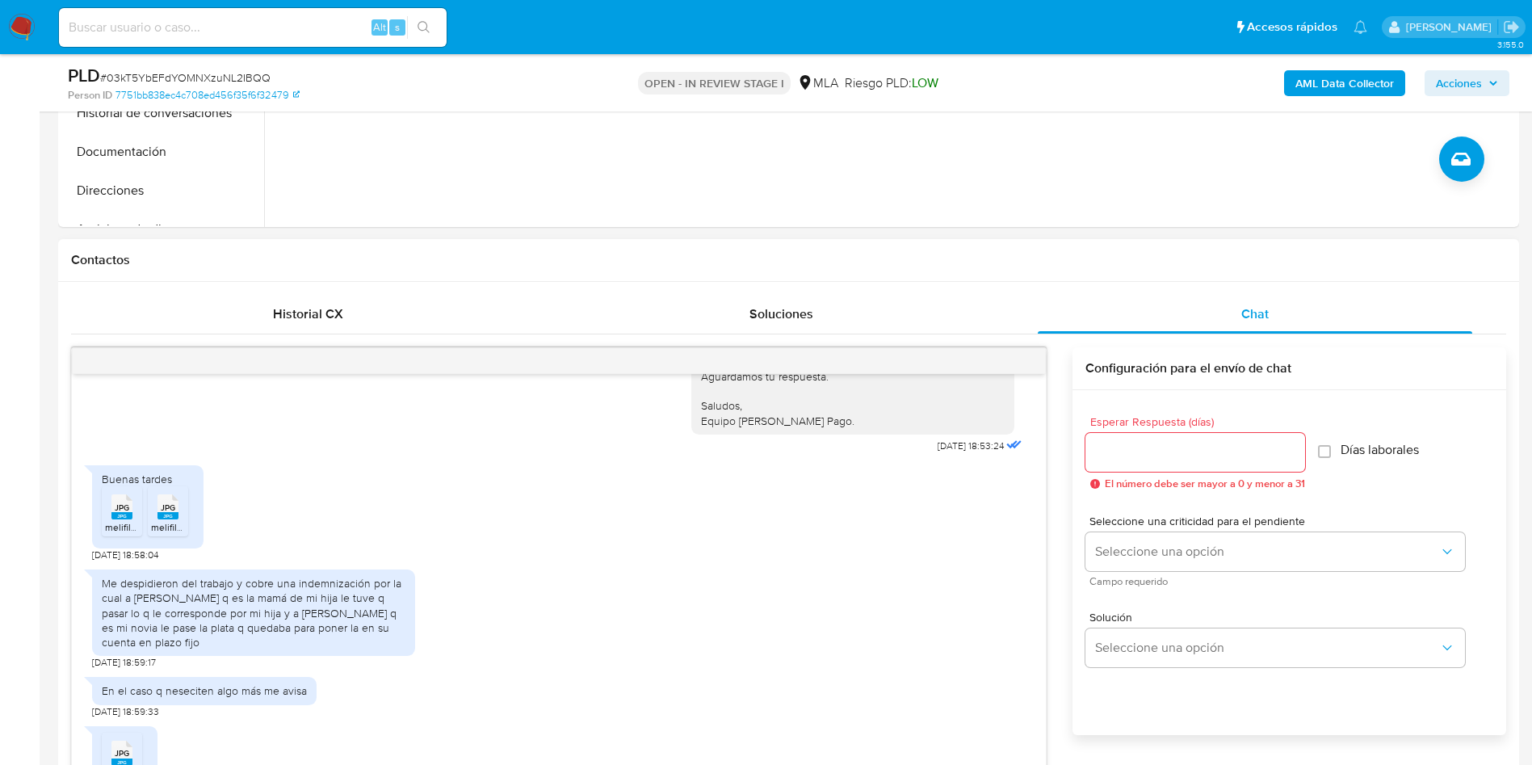
click at [1176, 464] on div at bounding box center [1196, 452] width 220 height 39
click at [1172, 459] on input "Esperar Respuesta (días)" at bounding box center [1196, 452] width 220 height 21
type input "2"
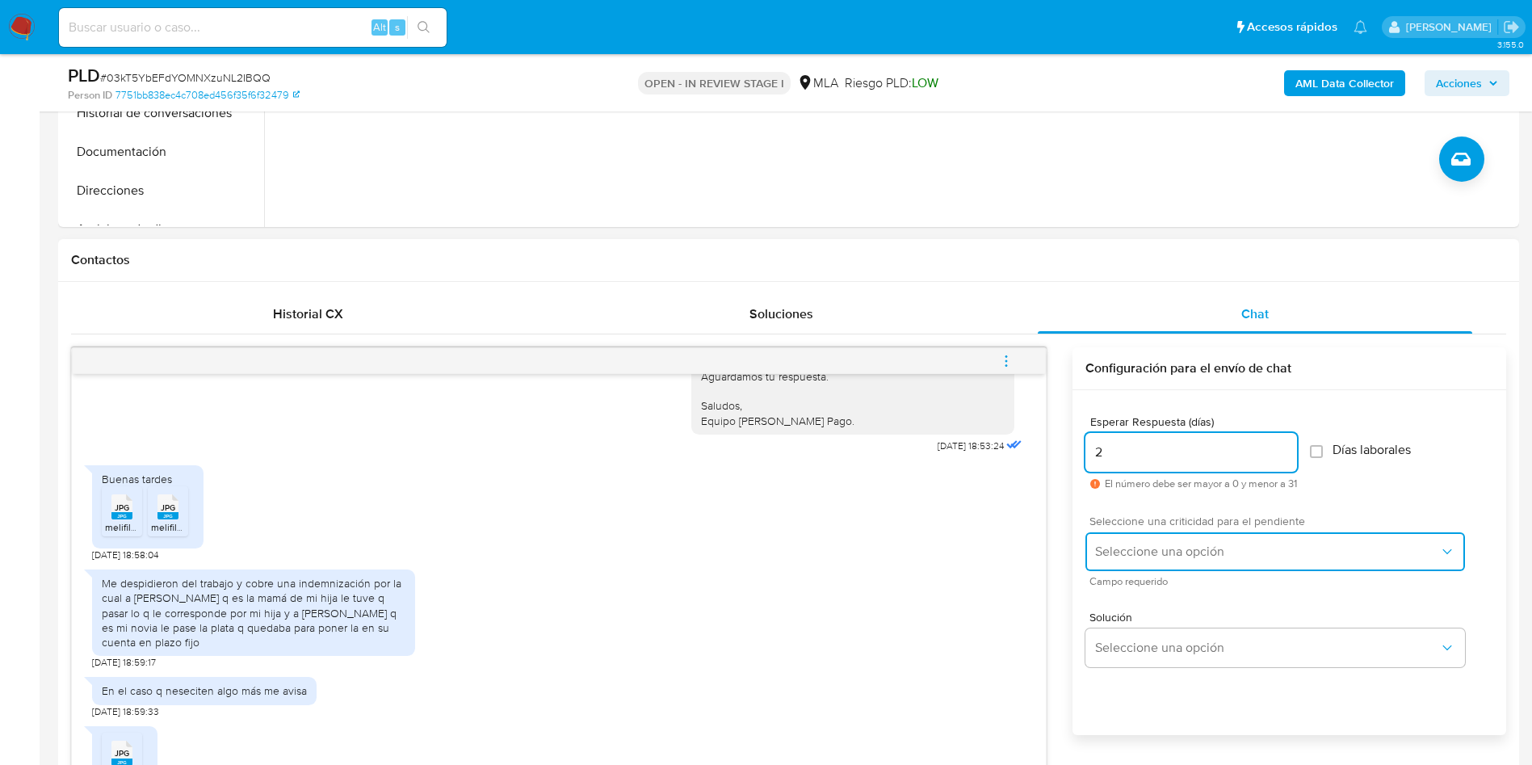
click at [1146, 540] on button "Seleccione una opción" at bounding box center [1276, 551] width 380 height 39
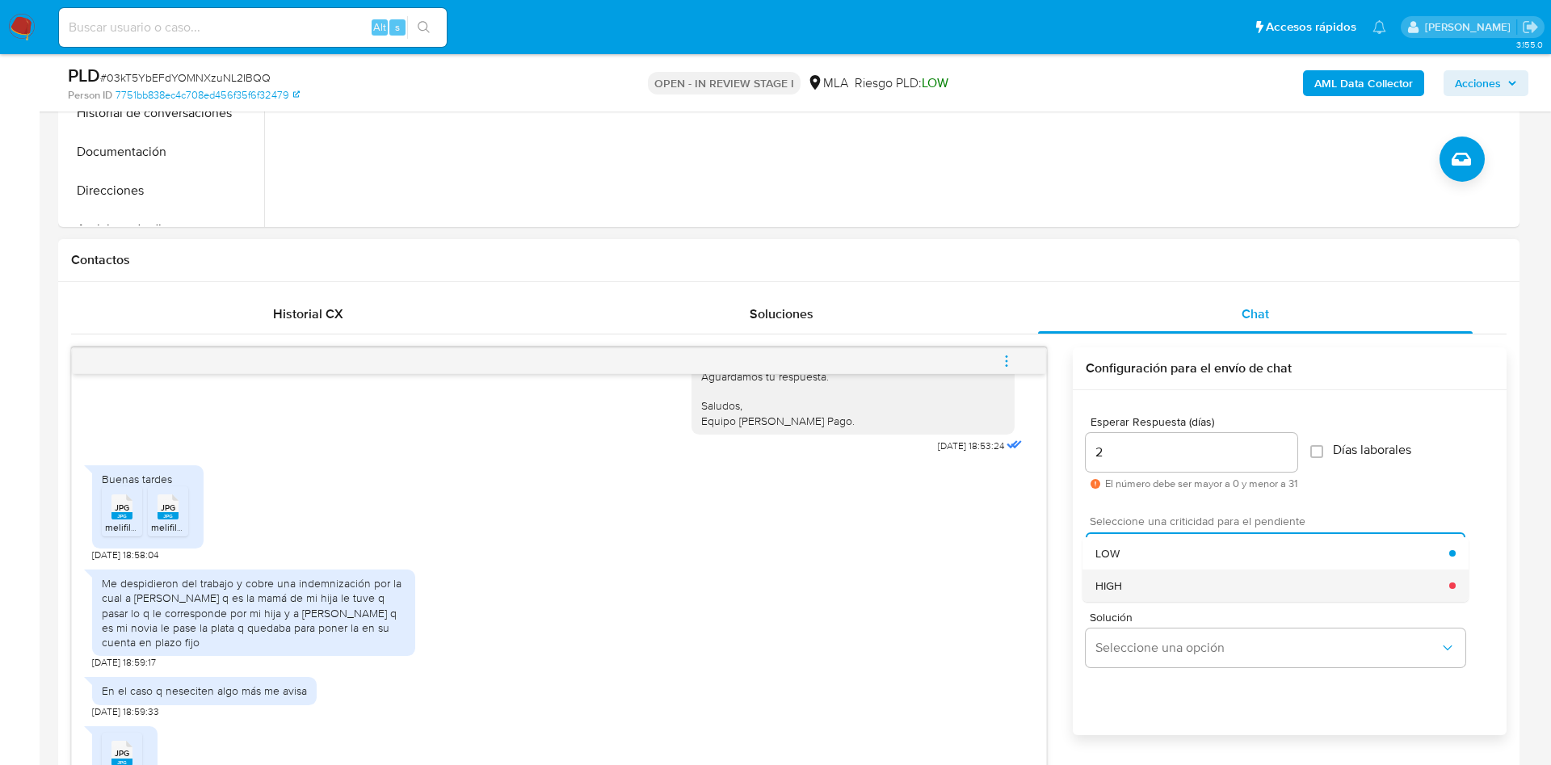
click at [1170, 585] on div "HIGH" at bounding box center [1272, 585] width 354 height 32
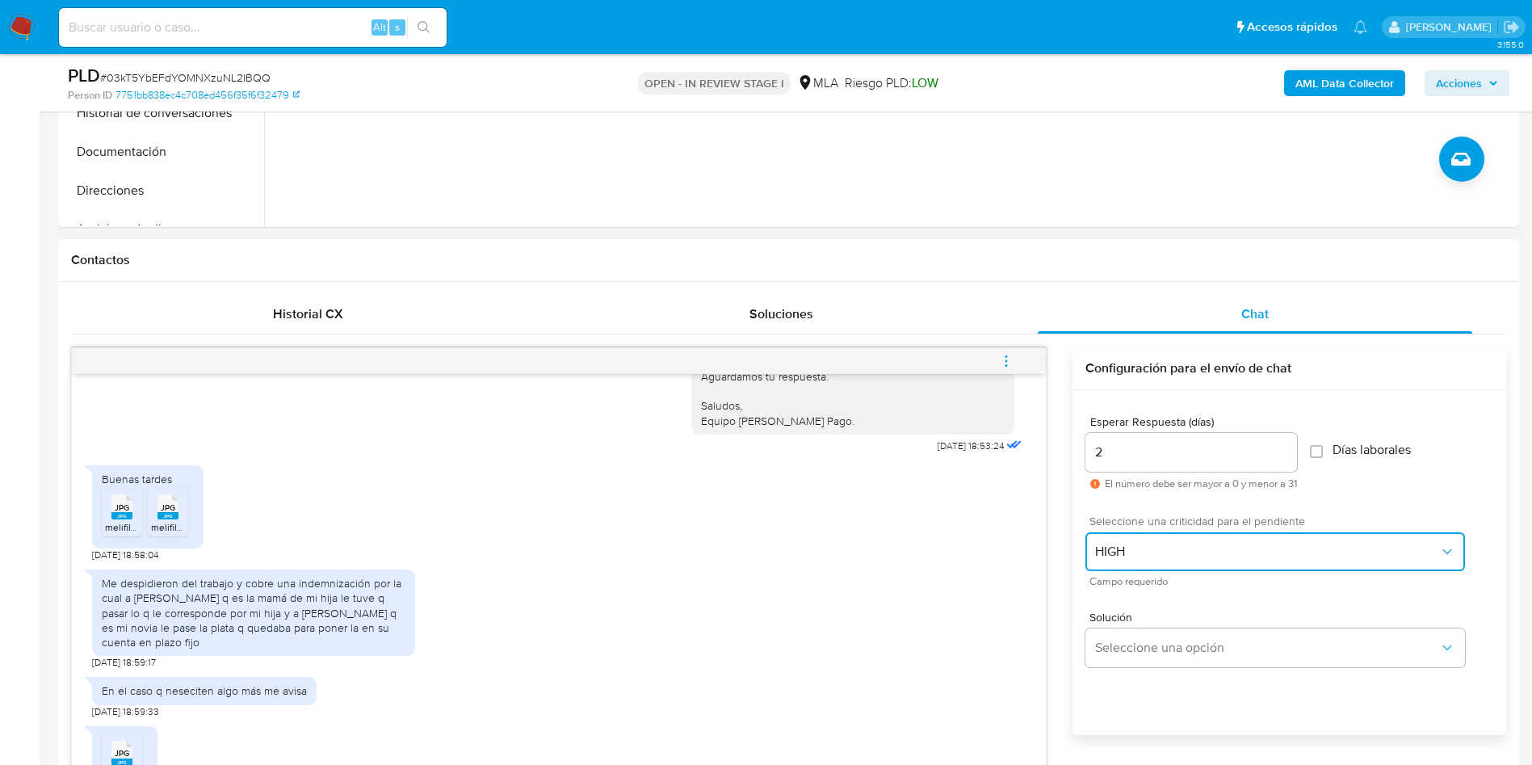
scroll to position [969, 0]
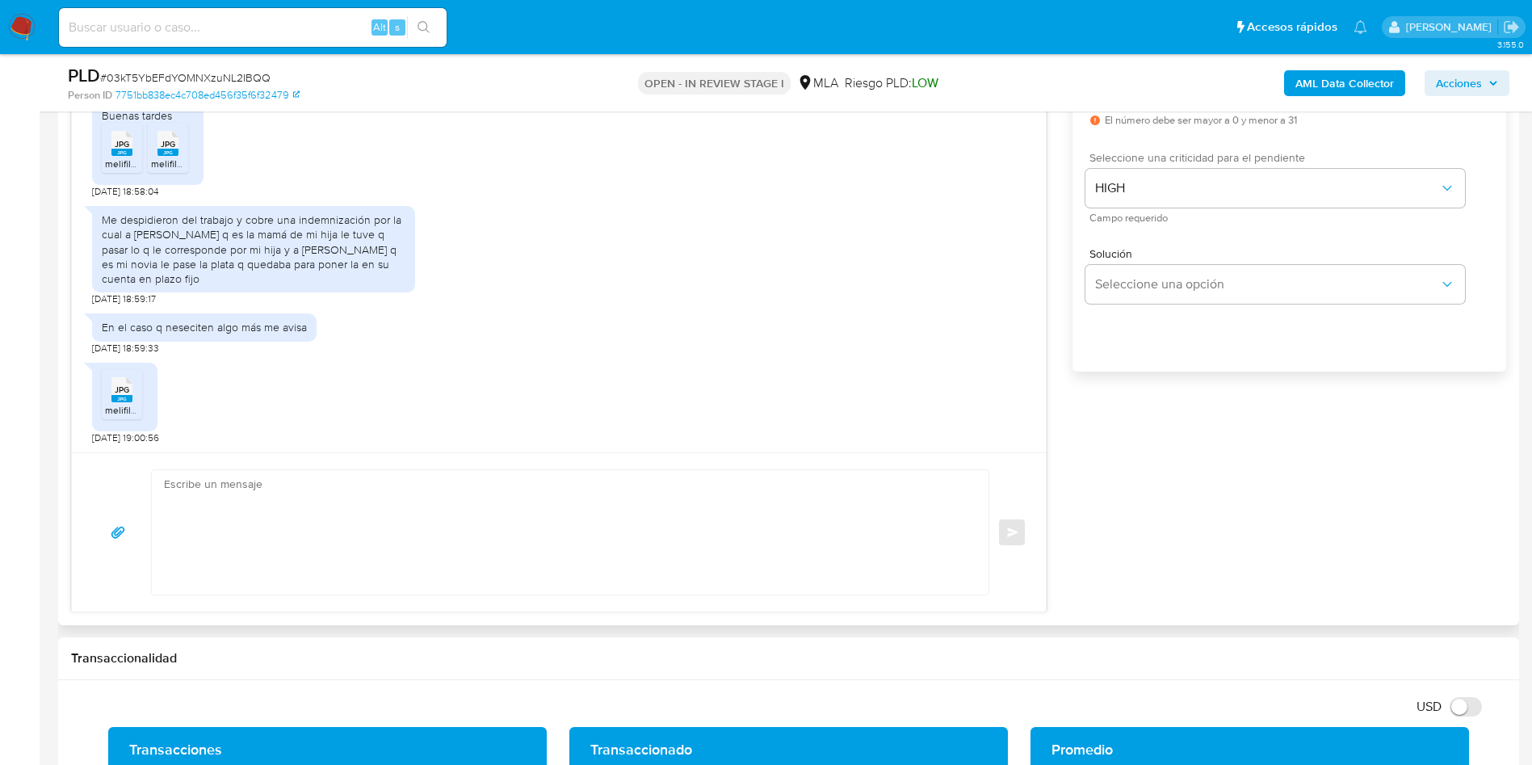
click at [500, 511] on textarea at bounding box center [566, 532] width 805 height 124
click at [423, 496] on textarea at bounding box center [566, 532] width 805 height 124
paste textarea "Hola, Esperamos que te encuentres muy bien. Te consultamos si tuviste oportunid…"
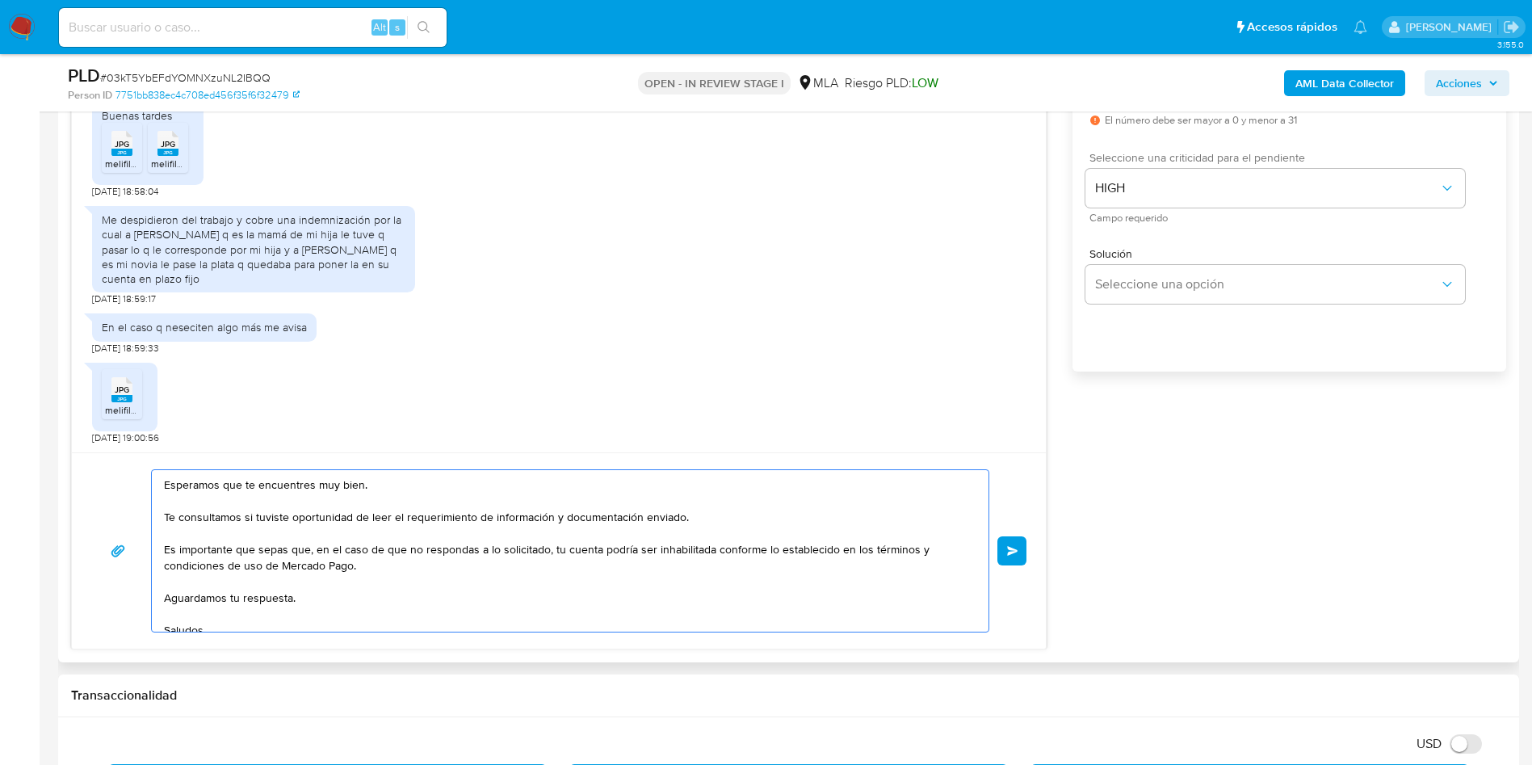
scroll to position [0, 0]
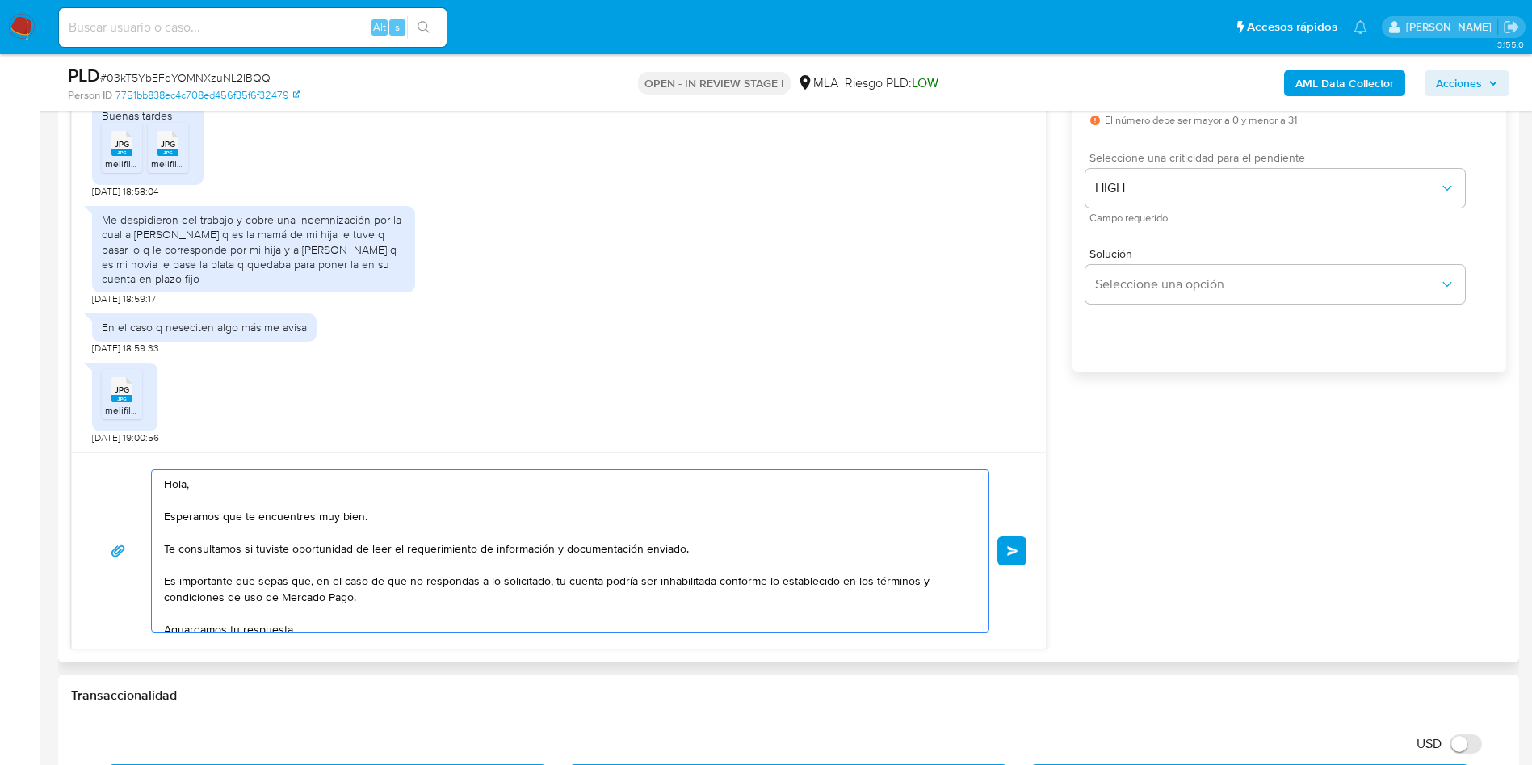
drag, startPoint x: 700, startPoint y: 551, endPoint x: 161, endPoint y: 542, distance: 539.6
click at [161, 542] on div "Hola, Esperamos que te encuentres muy bien. Te consultamos si tuviste oportunid…" at bounding box center [566, 551] width 829 height 162
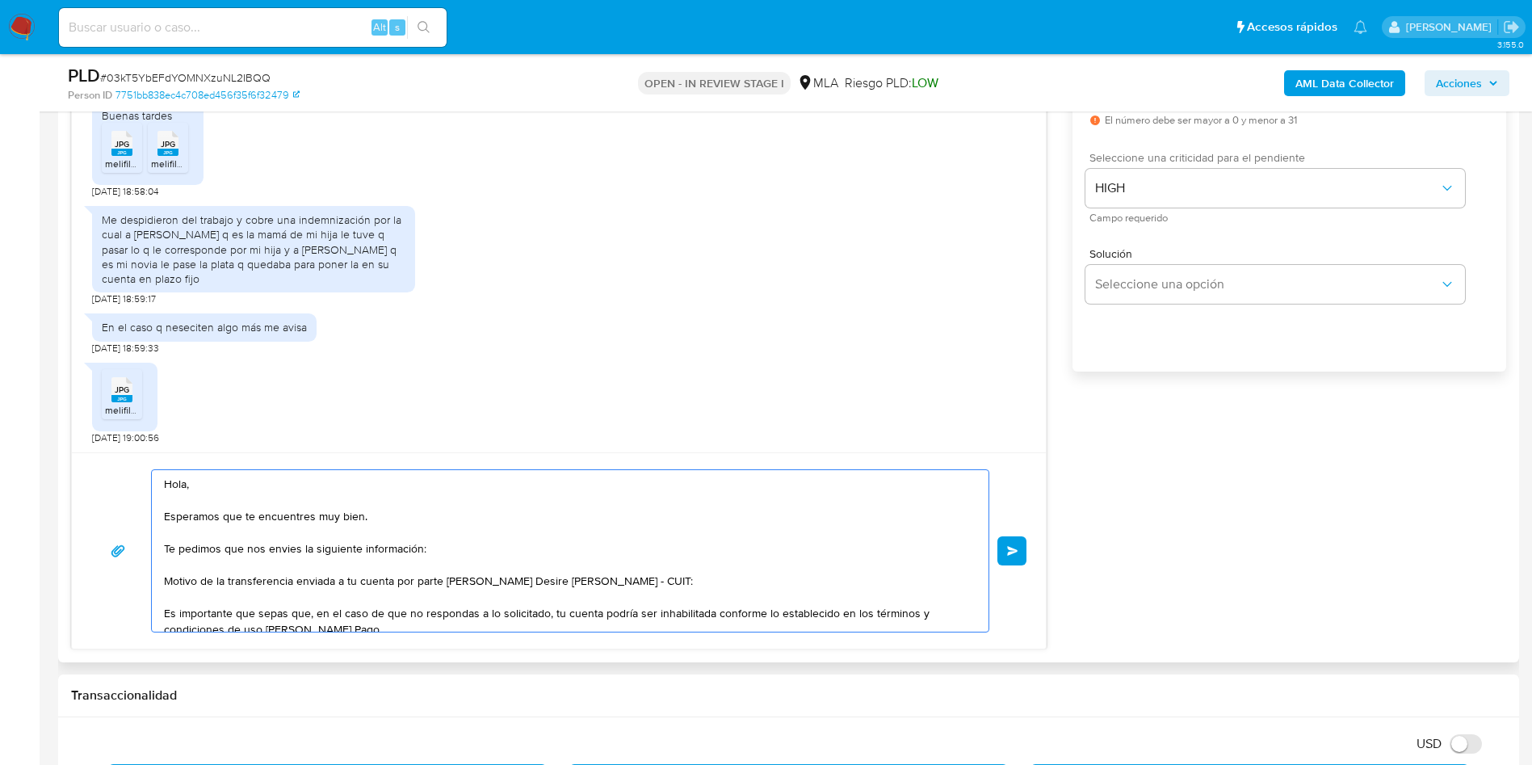
paste textarea "27360754451"
click at [679, 580] on textarea "Hola, Esperamos que te encuentres muy bien. Te pedimos que nos envies la siguie…" at bounding box center [566, 551] width 805 height 162
click at [763, 584] on textarea "Hola, Esperamos que te encuentres muy bien. Te pedimos que nos envies la siguie…" at bounding box center [566, 551] width 805 height 162
paste textarea "15.941.849,00"
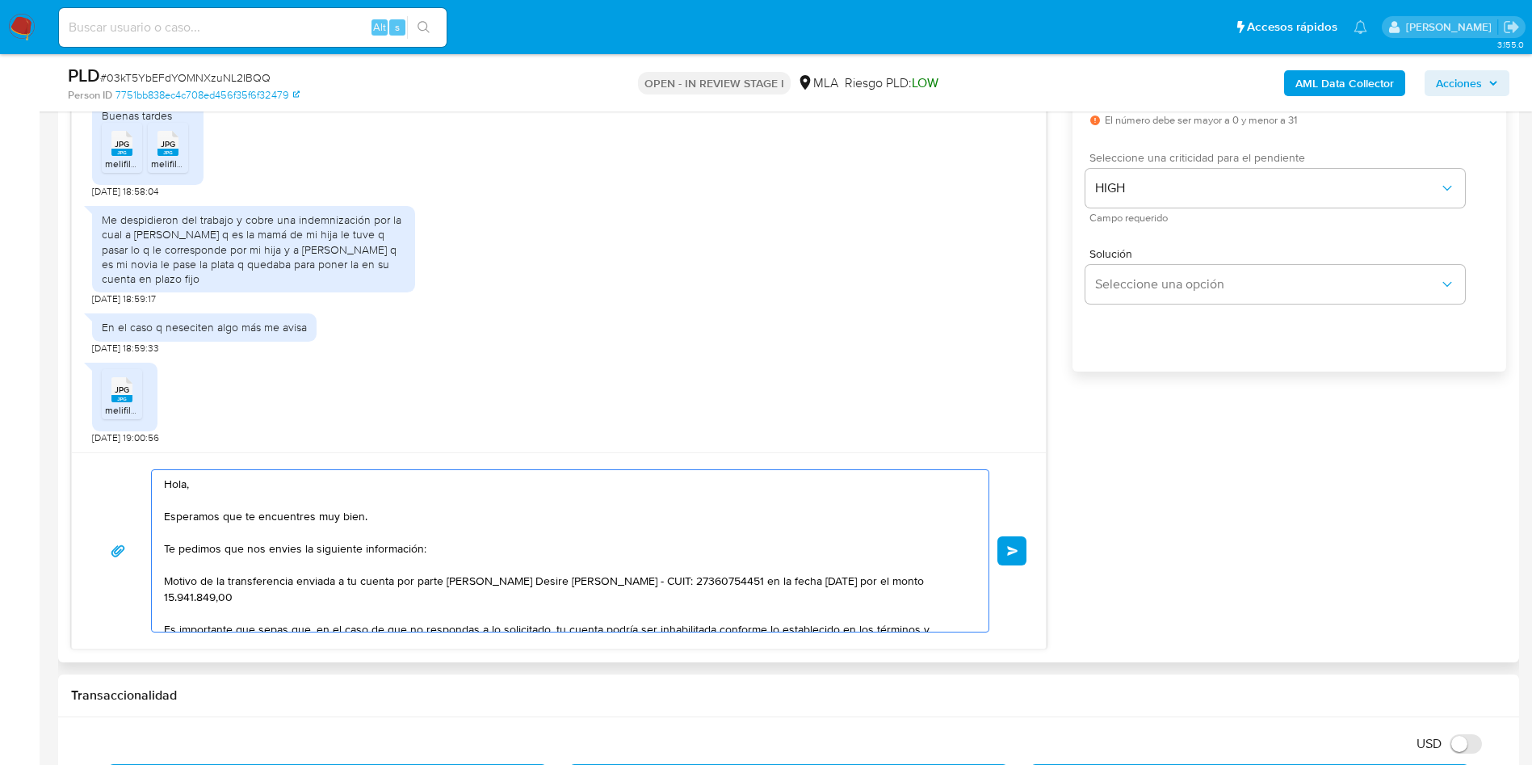
click at [845, 578] on textarea "Hola, Esperamos que te encuentres muy bien. Te pedimos que nos envies la siguie…" at bounding box center [566, 551] width 805 height 162
click at [899, 547] on textarea "Hola, Esperamos que te encuentres muy bien. Te pedimos que nos envies la siguie…" at bounding box center [566, 551] width 805 height 162
click at [288, 552] on textarea "Hola, Esperamos que te encuentres muy bien. Te pedimos que nos envies la siguie…" at bounding box center [566, 551] width 805 height 162
click at [0, 0] on lt-span "envíes" at bounding box center [0, 0] width 0 height 0
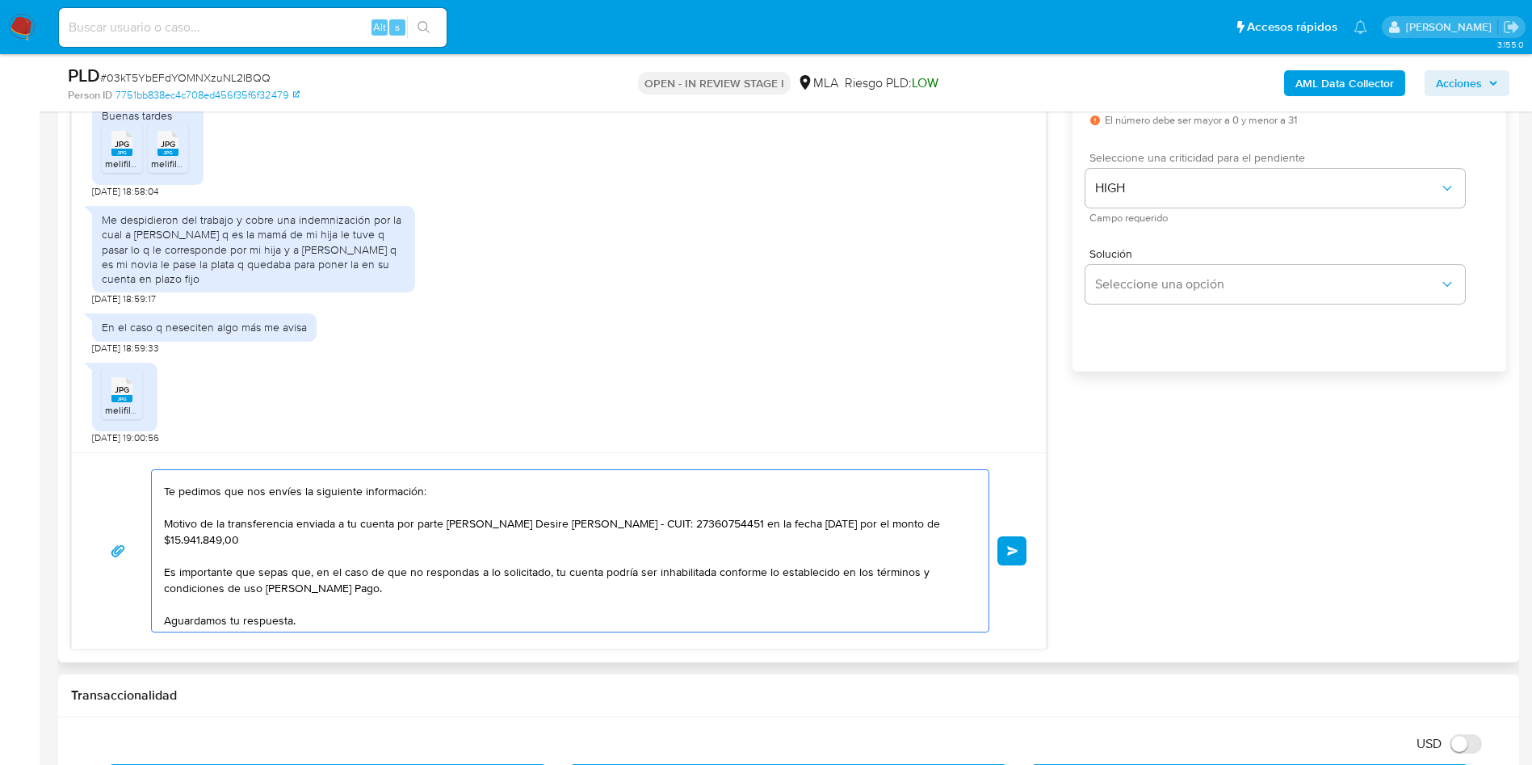
scroll to position [108, 0]
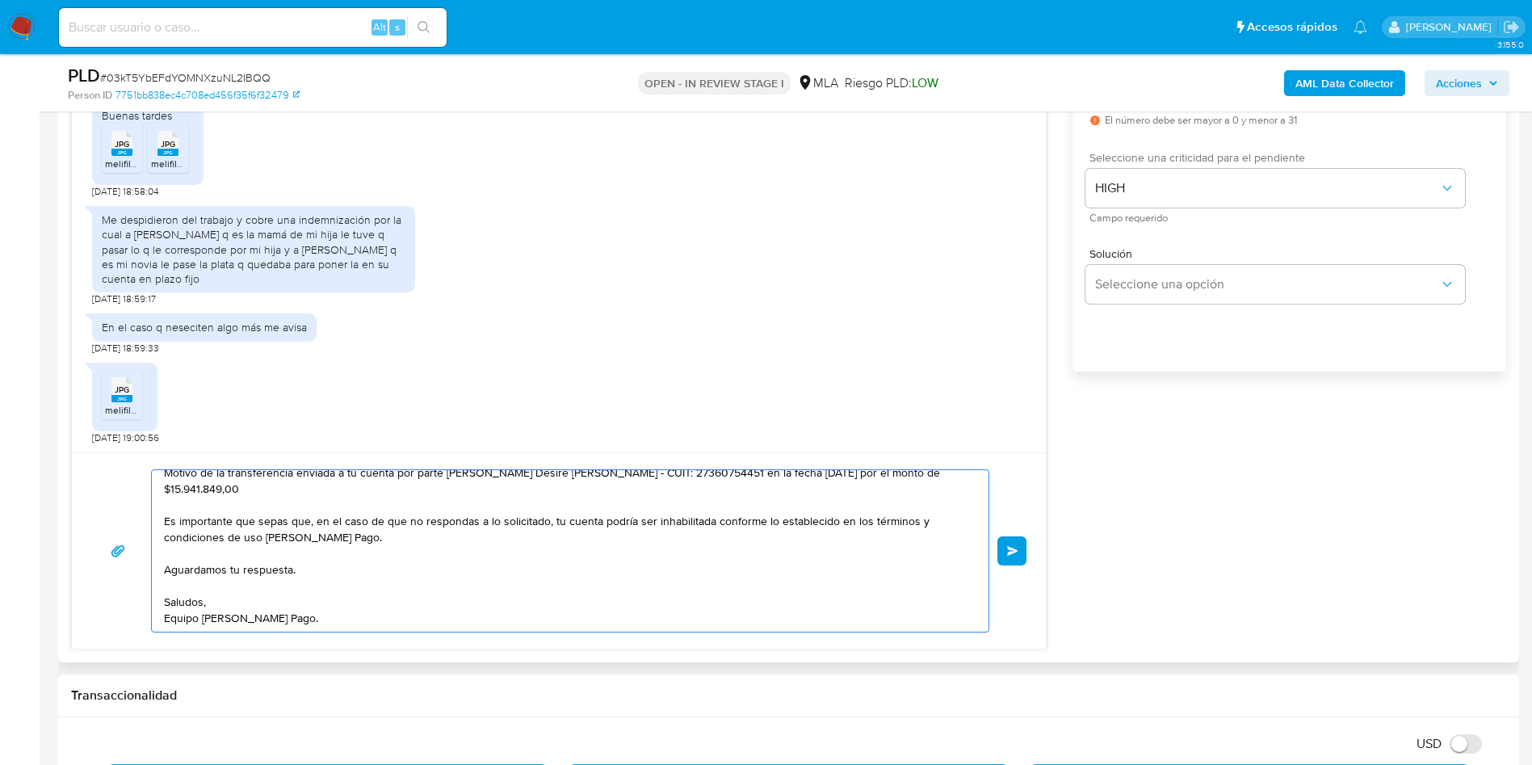
click at [946, 479] on textarea "Hola, Esperamos que te encuentres muy bien. Te pedimos que nos envíes la siguie…" at bounding box center [566, 551] width 805 height 162
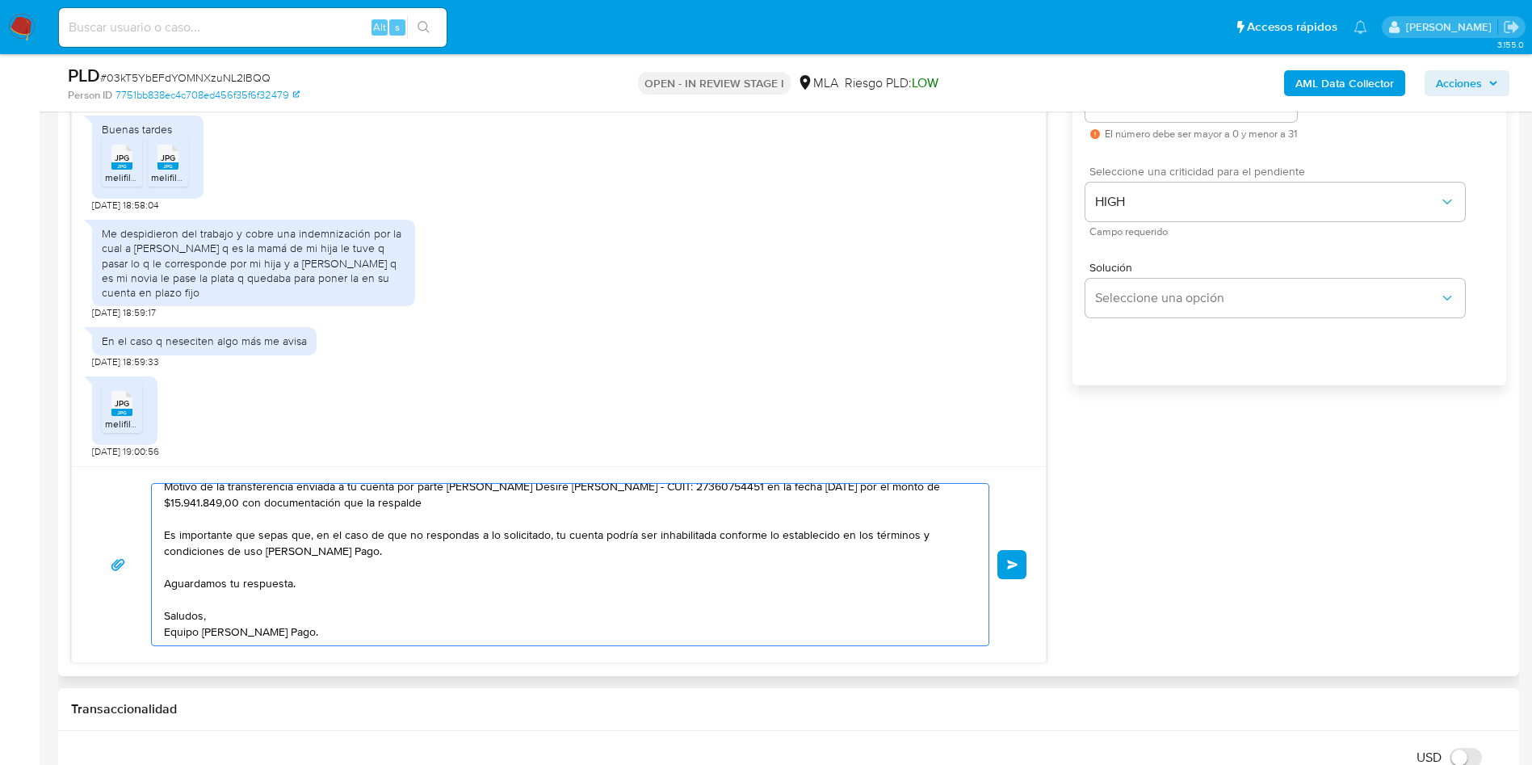
scroll to position [848, 0]
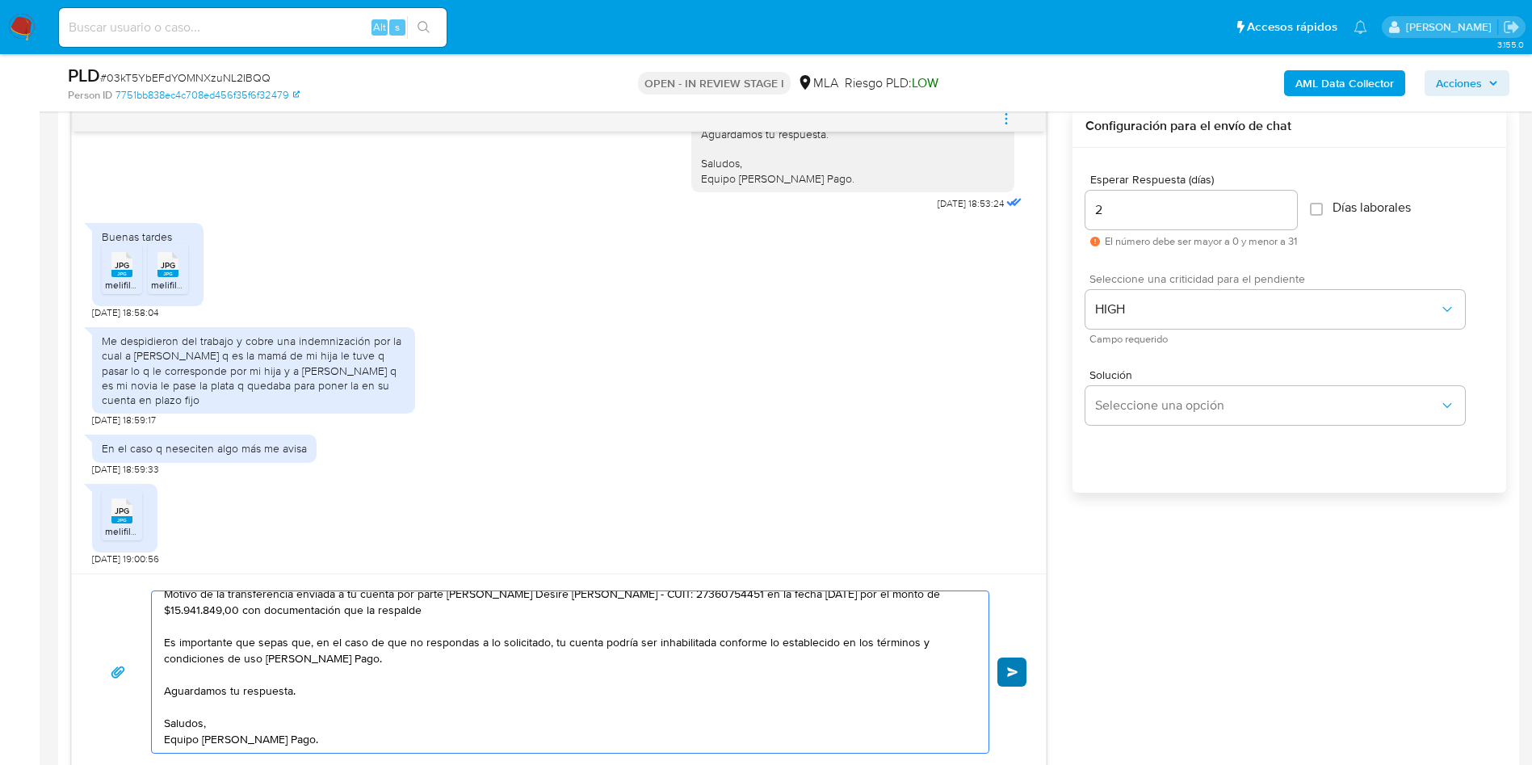
type textarea "Hola, Esperamos que te encuentres muy bien. Te pedimos que nos envíes la siguie…"
click at [1014, 669] on span "Enviar" at bounding box center [1012, 672] width 11 height 10
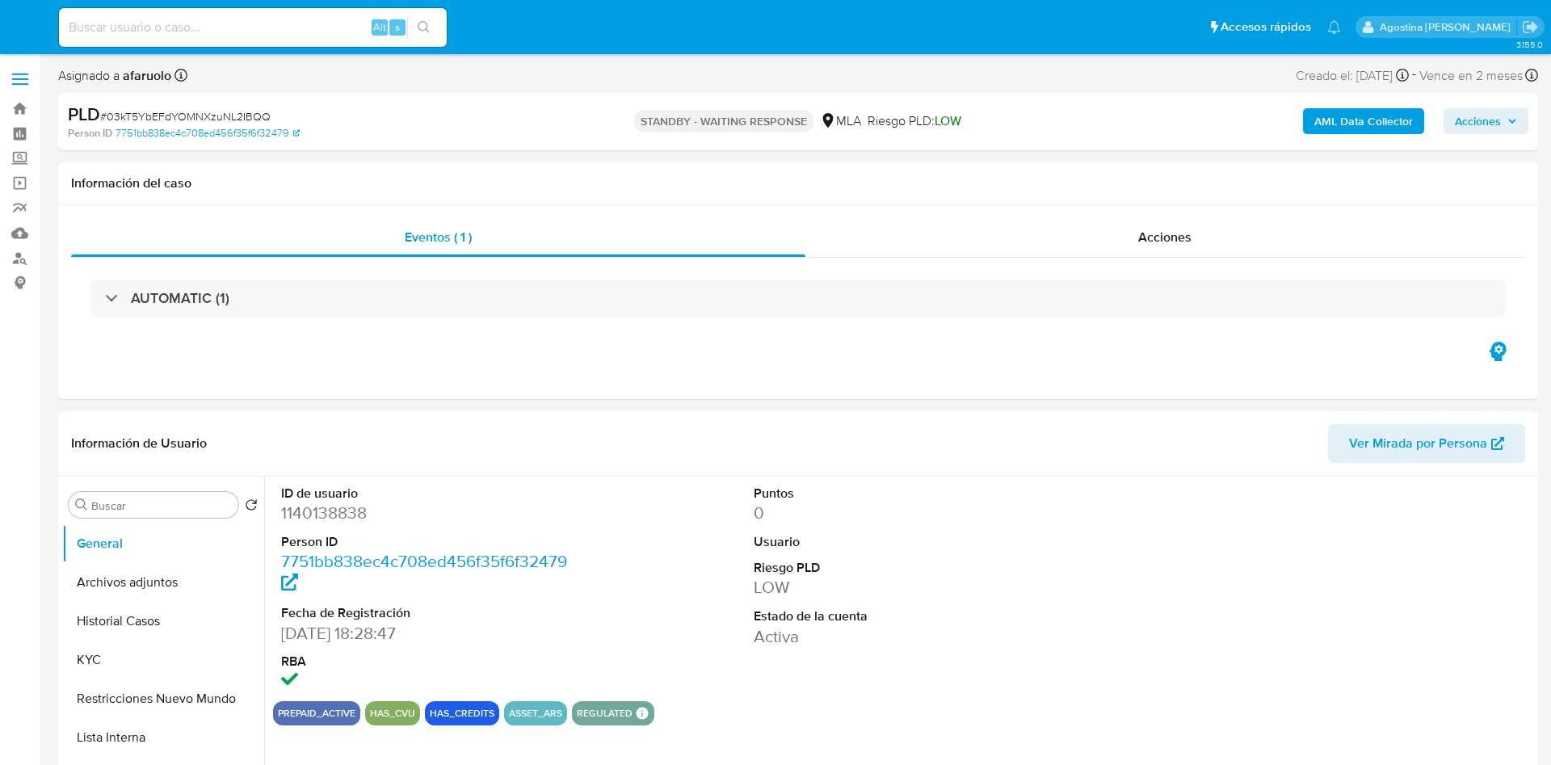
select select "10"
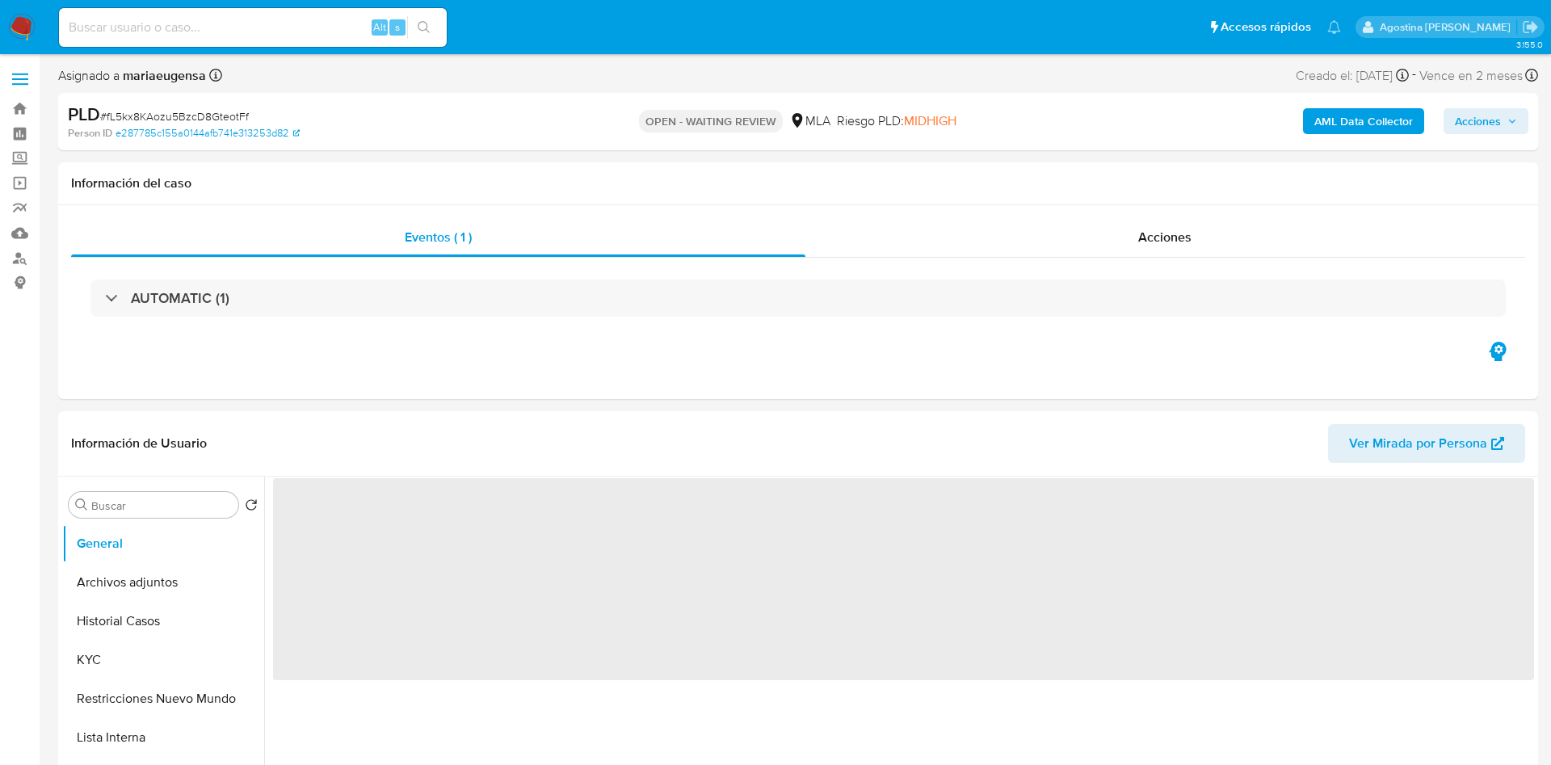
select select "10"
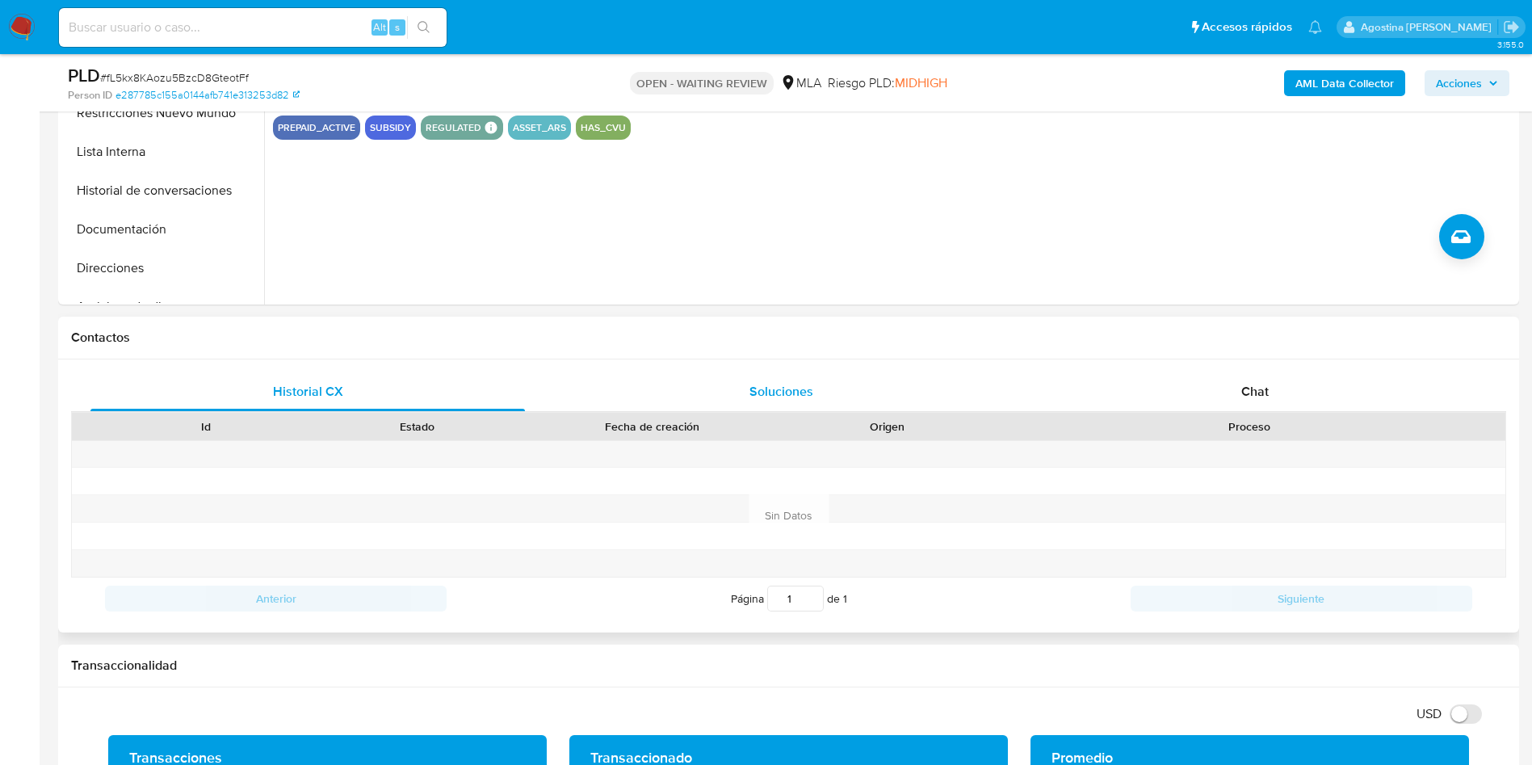
scroll to position [606, 0]
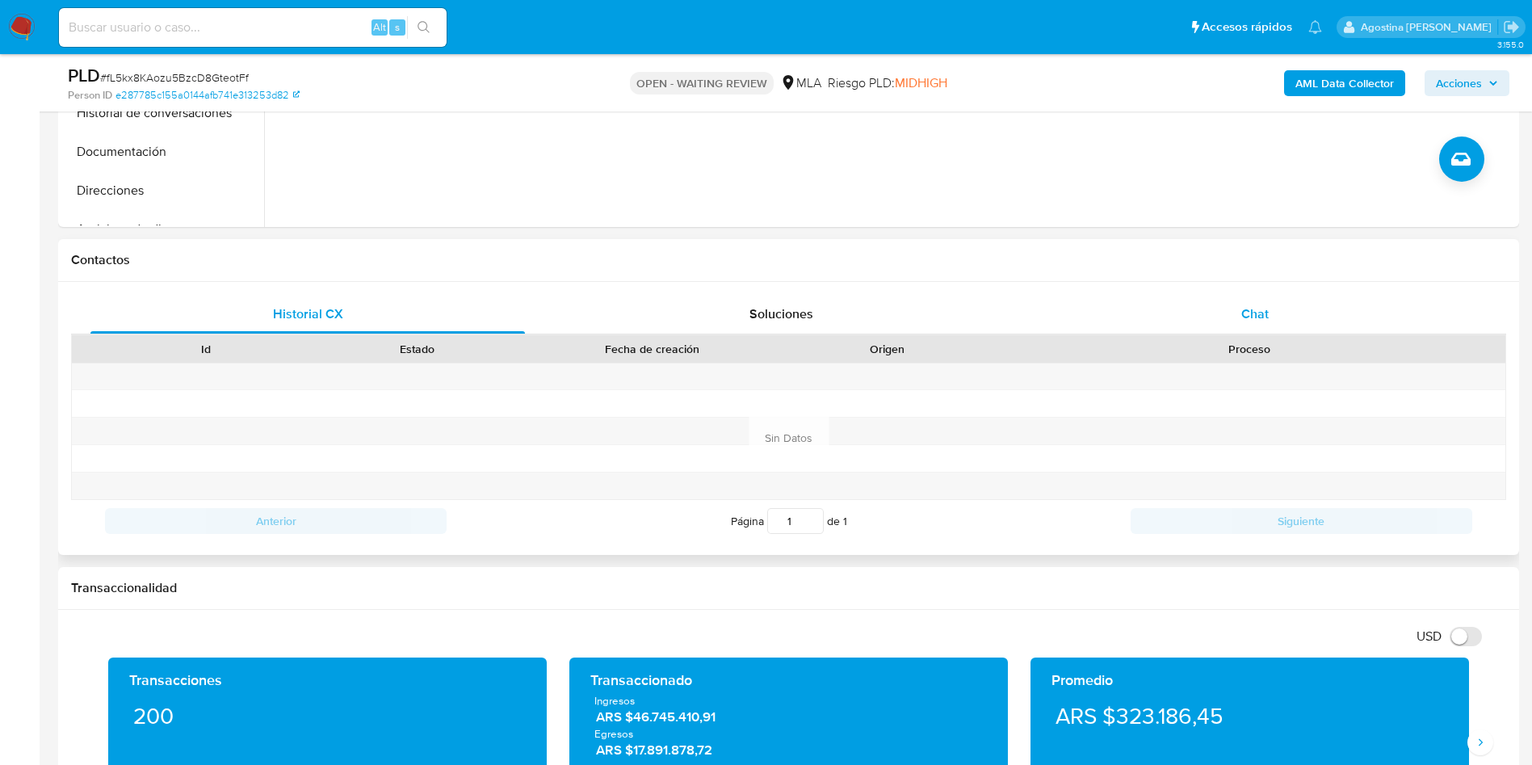
click at [1155, 296] on div "Chat" at bounding box center [1255, 314] width 435 height 39
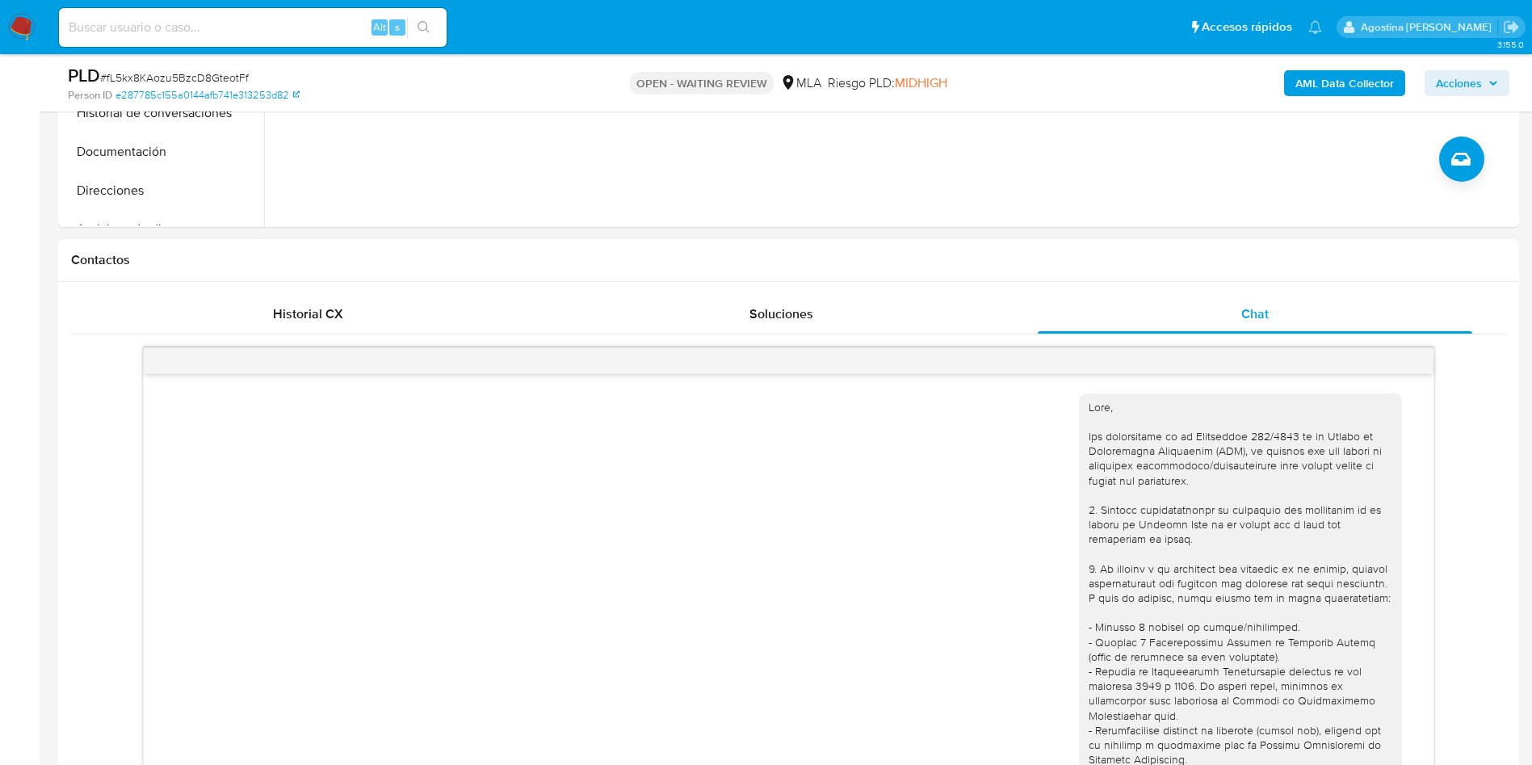
scroll to position [1136, 0]
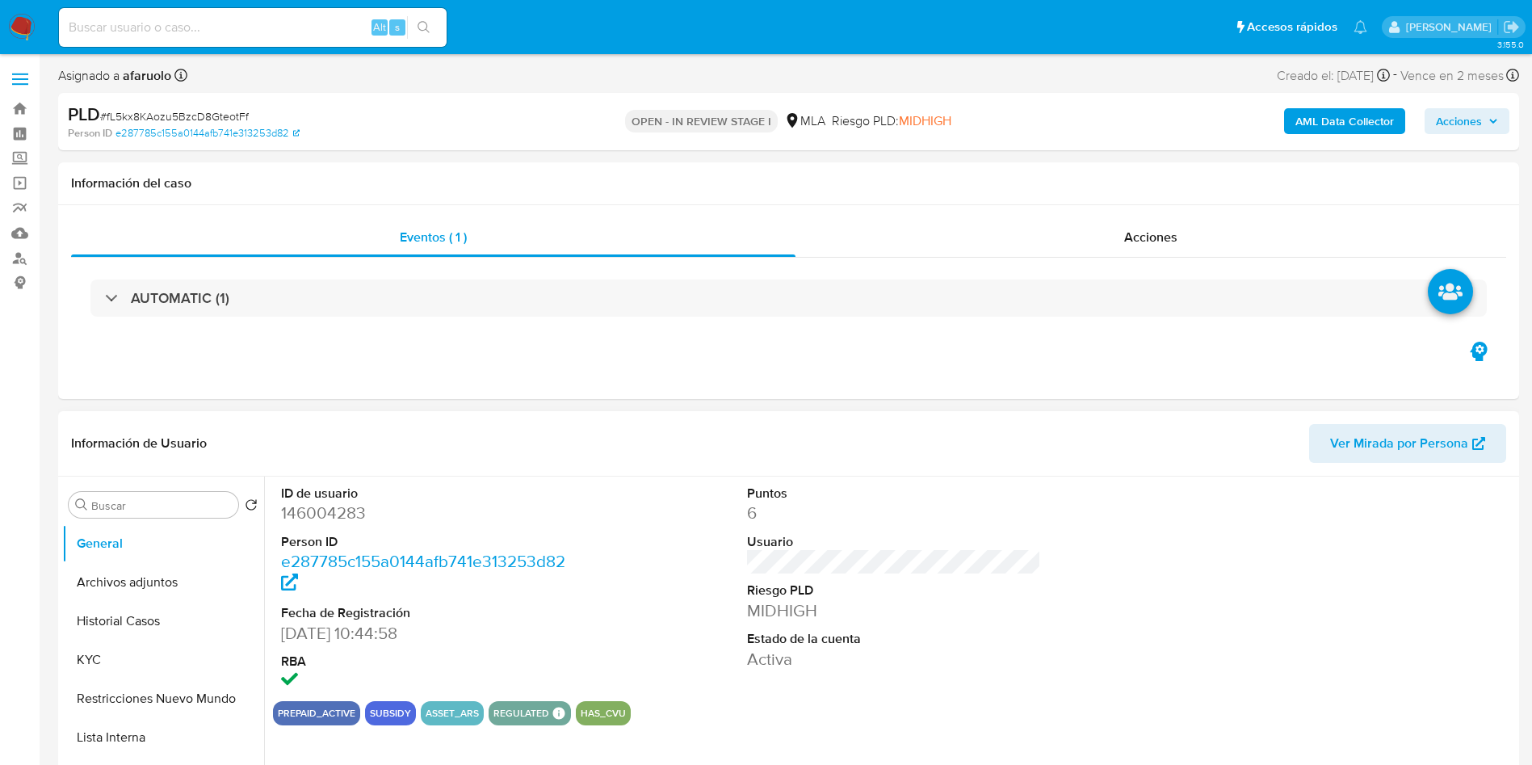
select select "10"
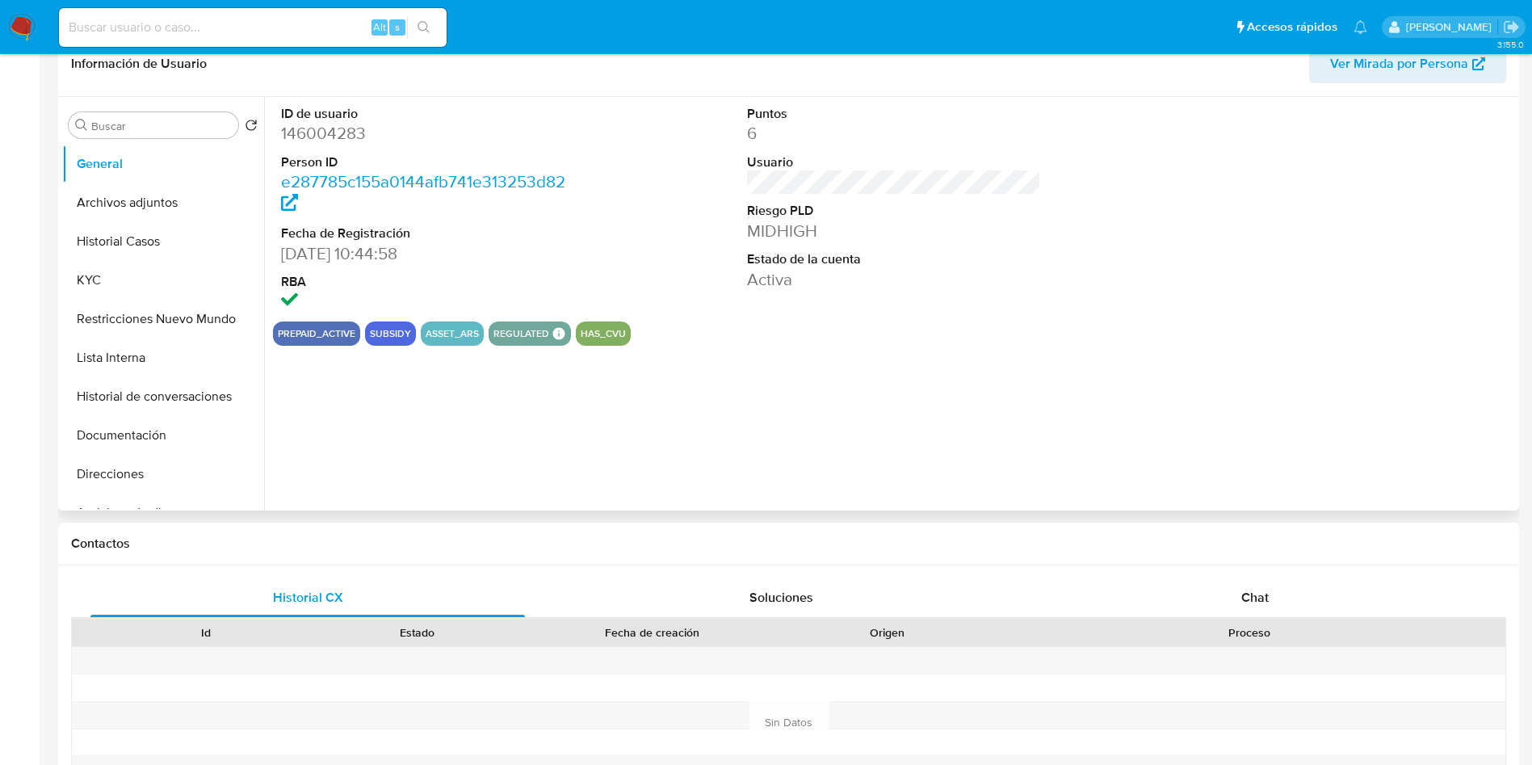
scroll to position [606, 0]
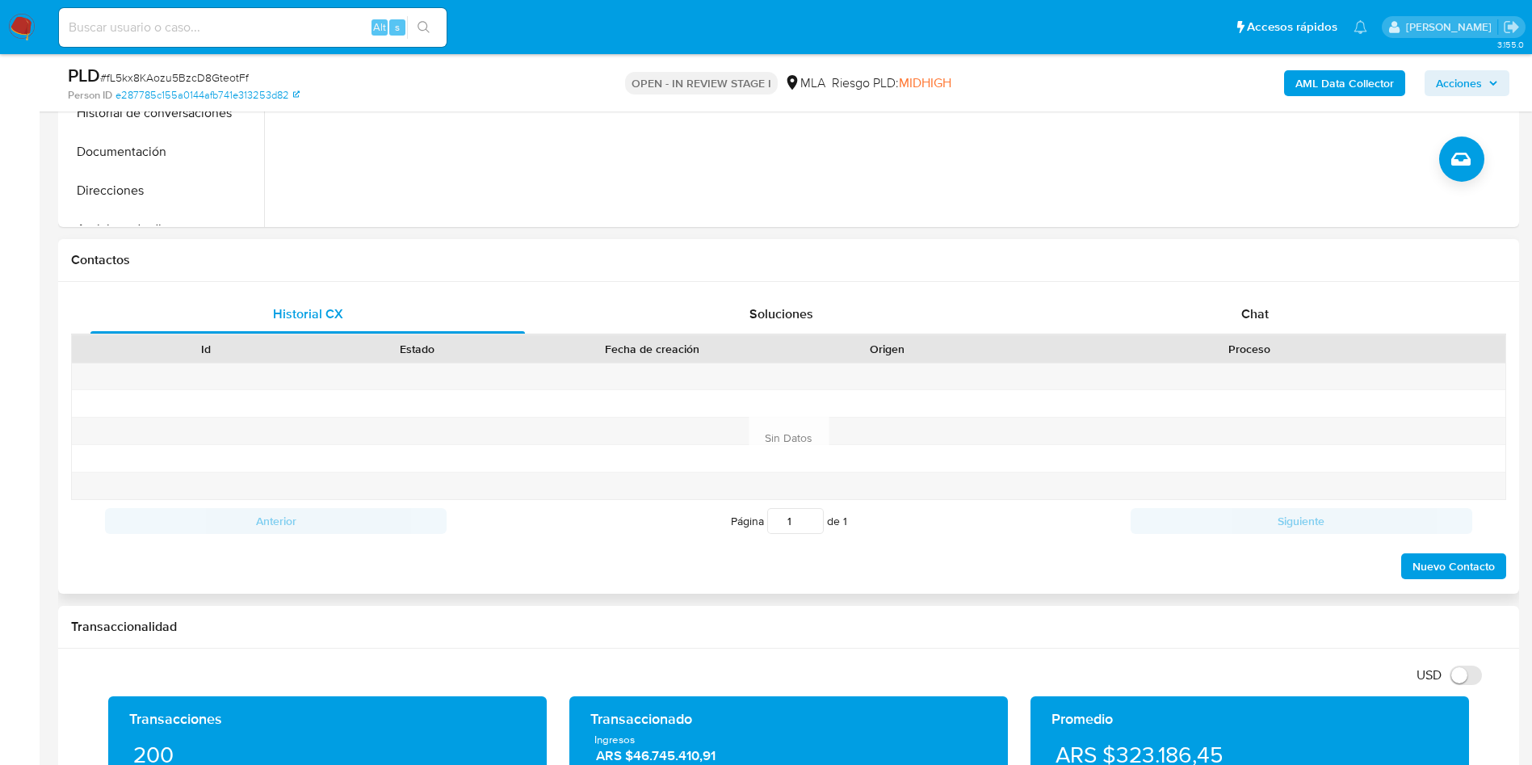
click at [1250, 287] on div "Historial CX Soluciones Chat Id Estado Fecha de creación Origen Proceso Anterio…" at bounding box center [788, 438] width 1461 height 312
click at [1263, 300] on div "Chat" at bounding box center [1255, 314] width 435 height 39
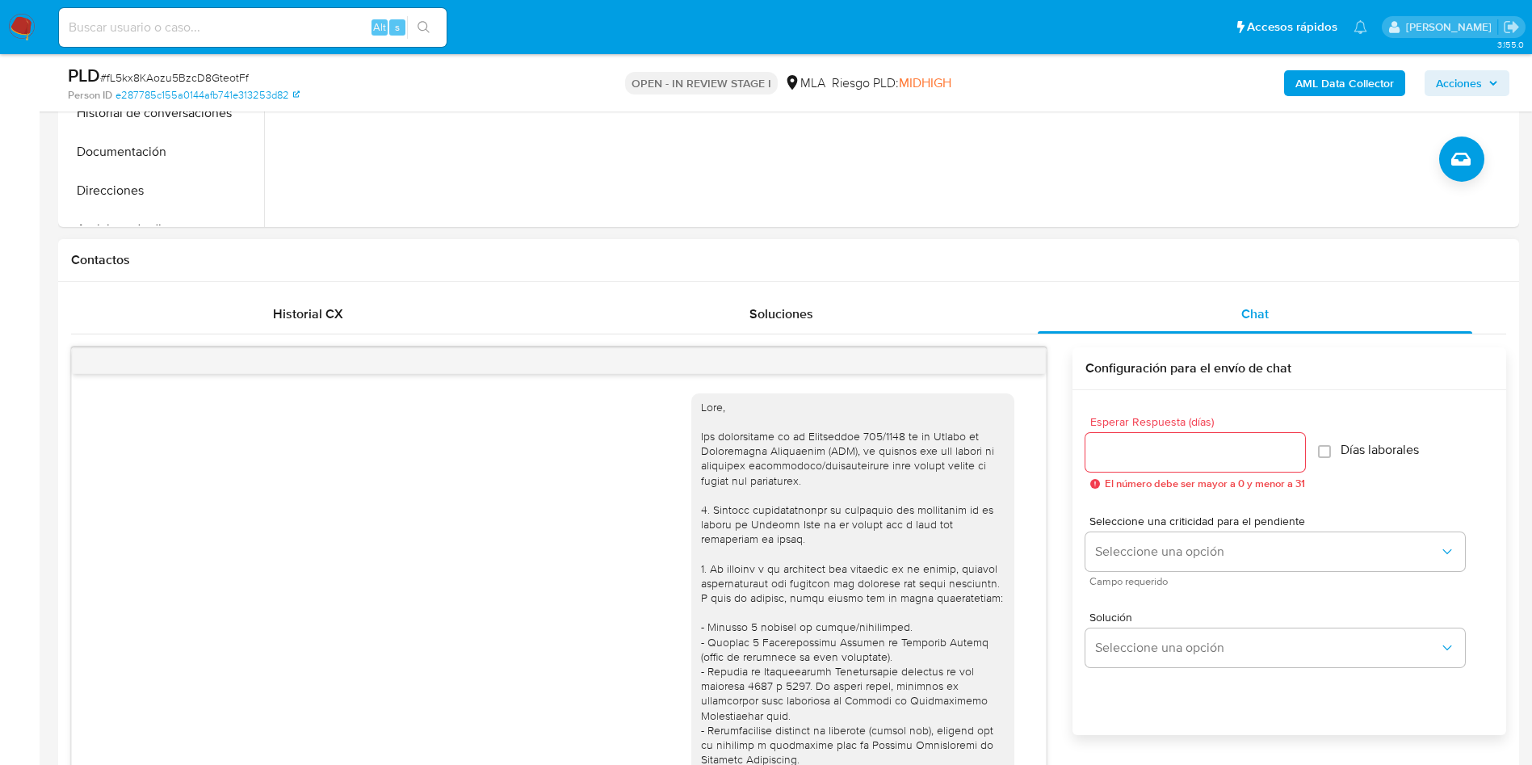
scroll to position [1136, 0]
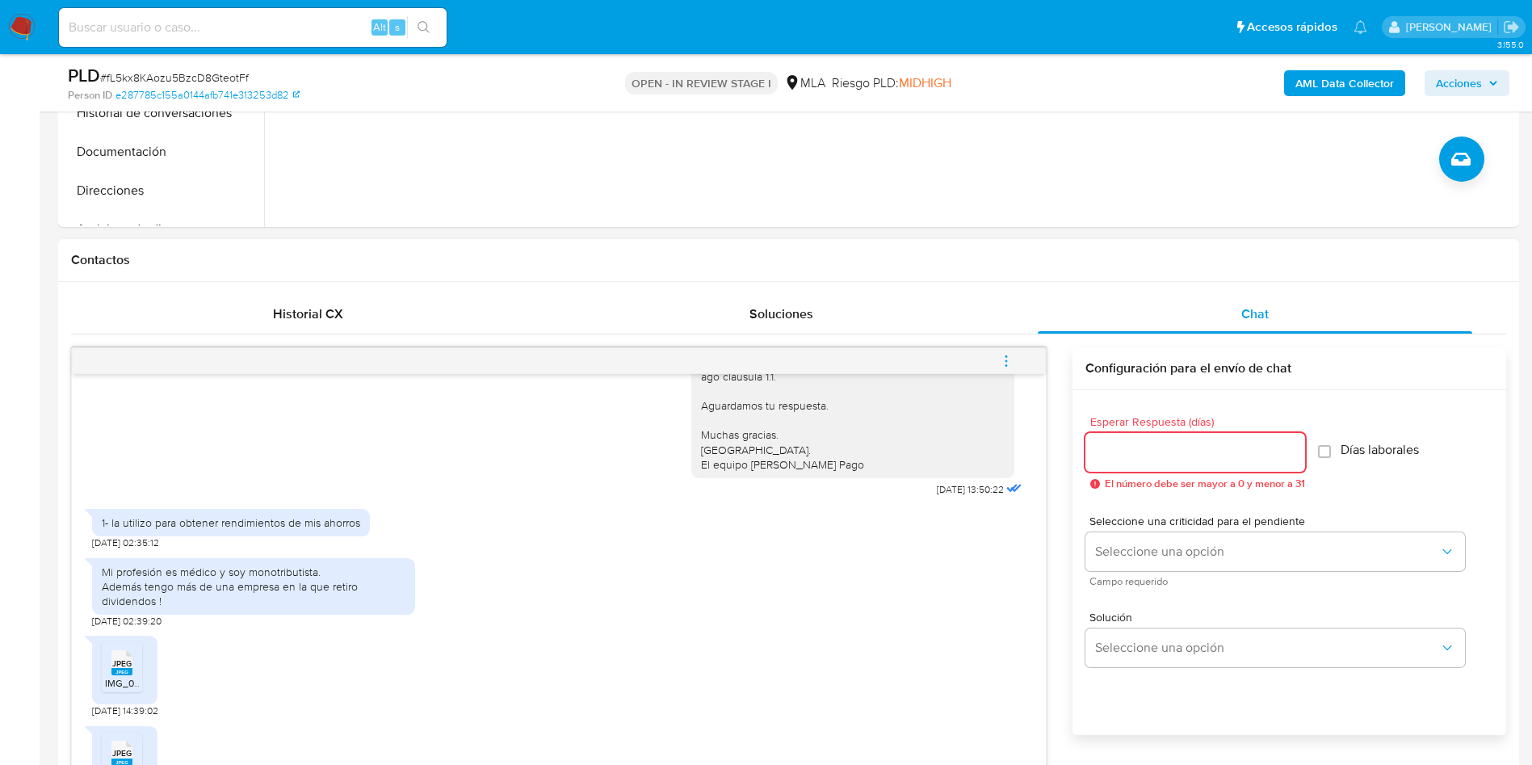
click at [1167, 453] on input "Esperar Respuesta (días)" at bounding box center [1196, 452] width 220 height 21
type input "2"
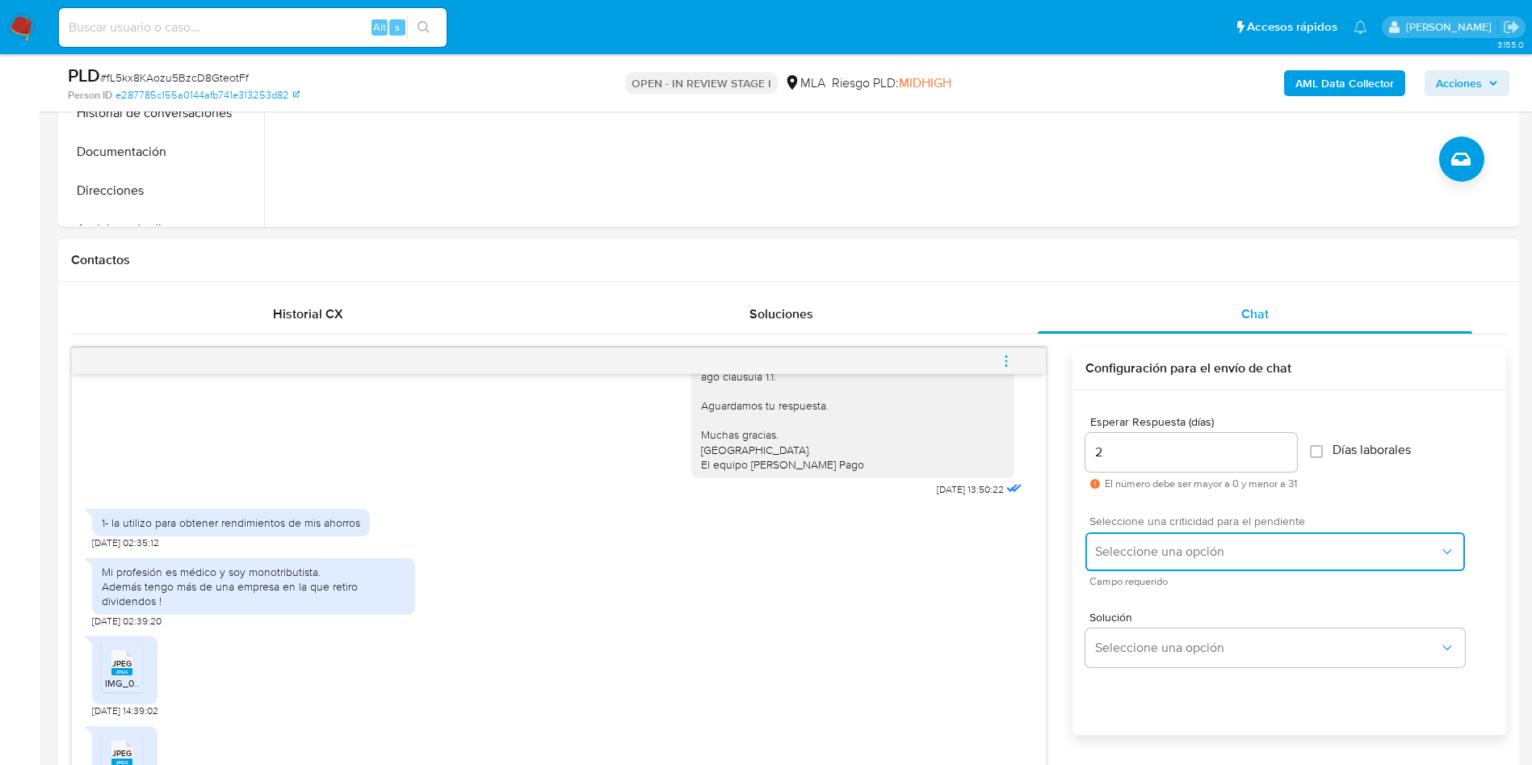
click at [1136, 554] on span "Seleccione una opción" at bounding box center [1267, 552] width 344 height 16
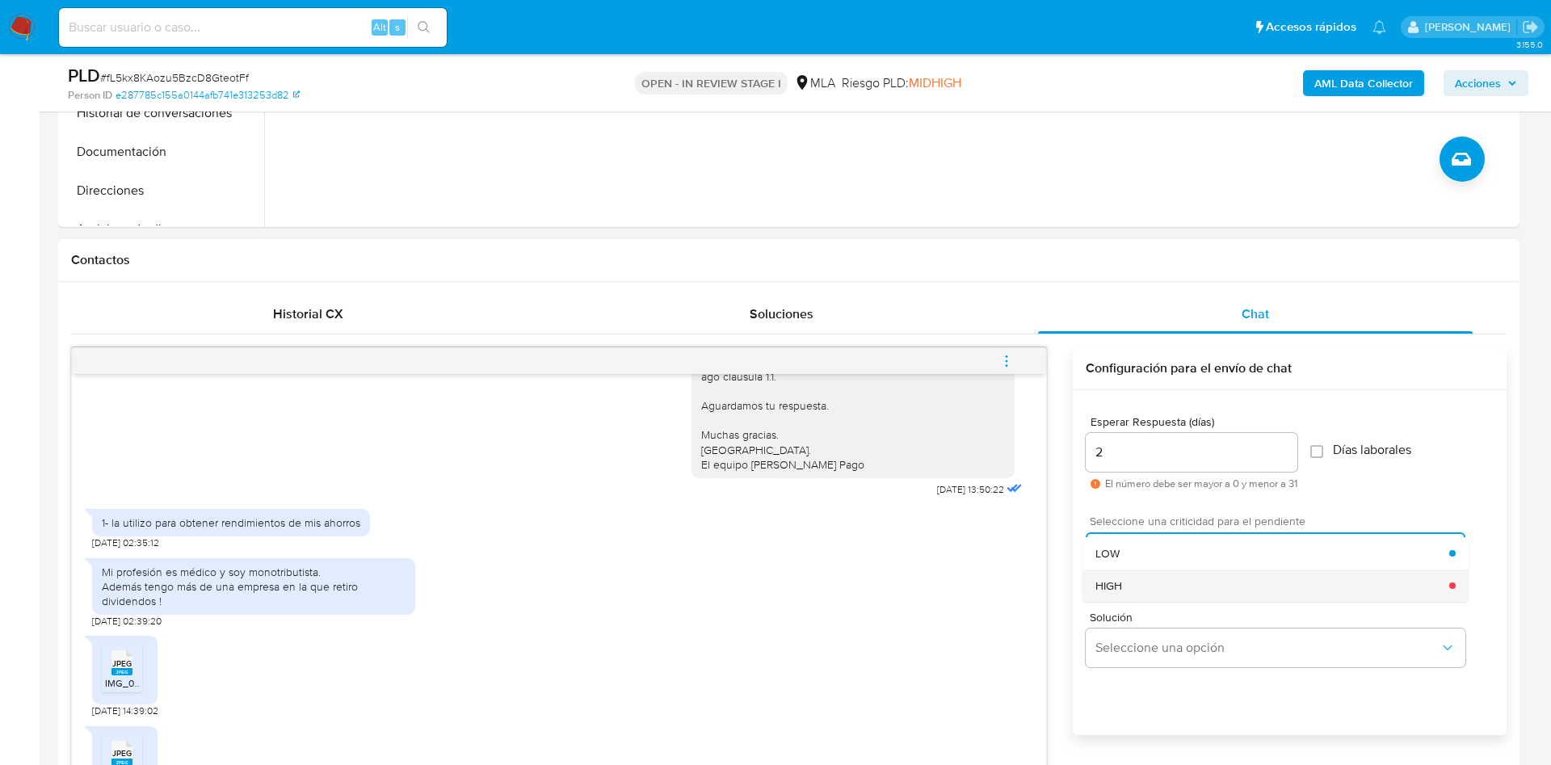
click at [1145, 586] on div "HIGH" at bounding box center [1272, 585] width 354 height 32
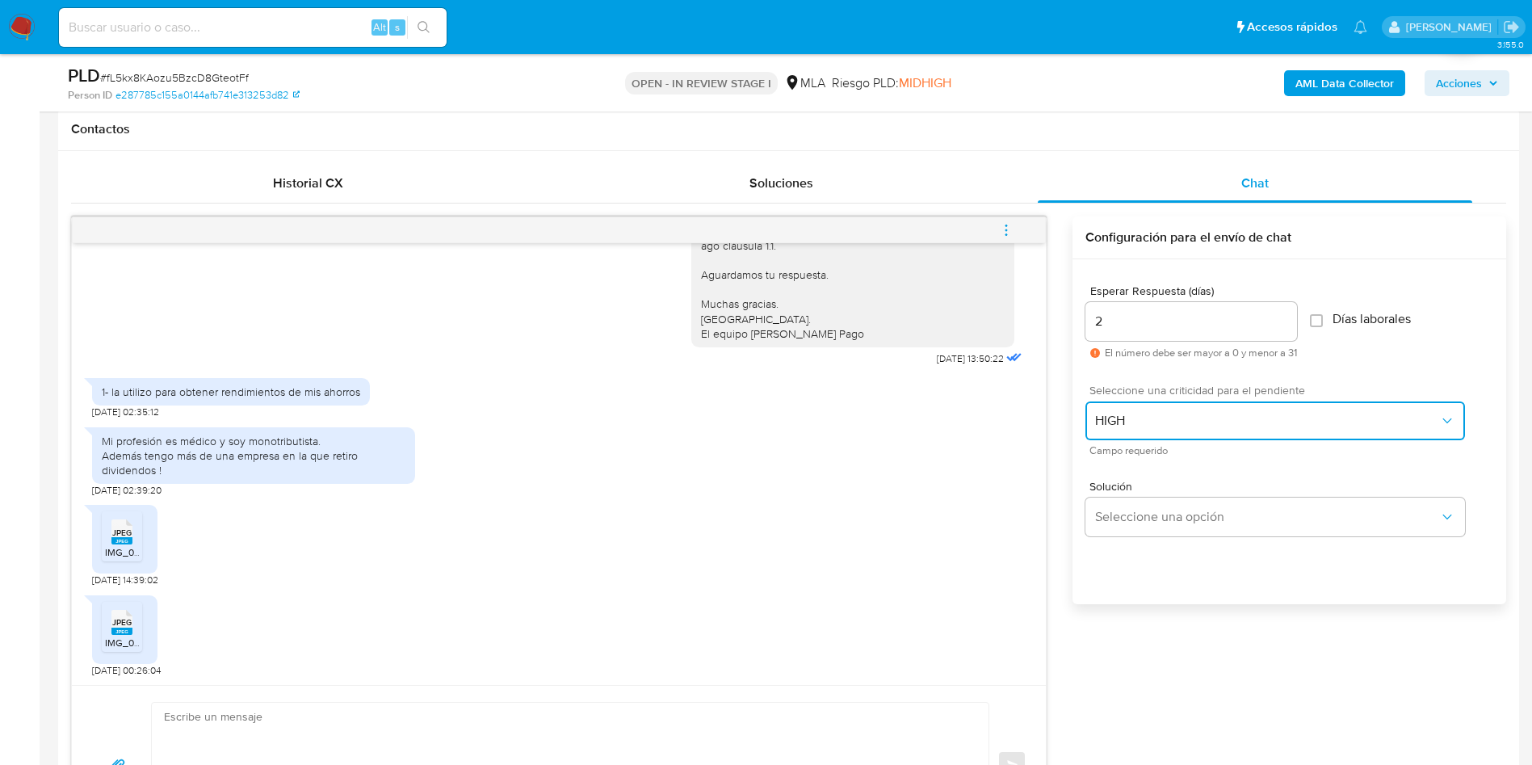
scroll to position [969, 0]
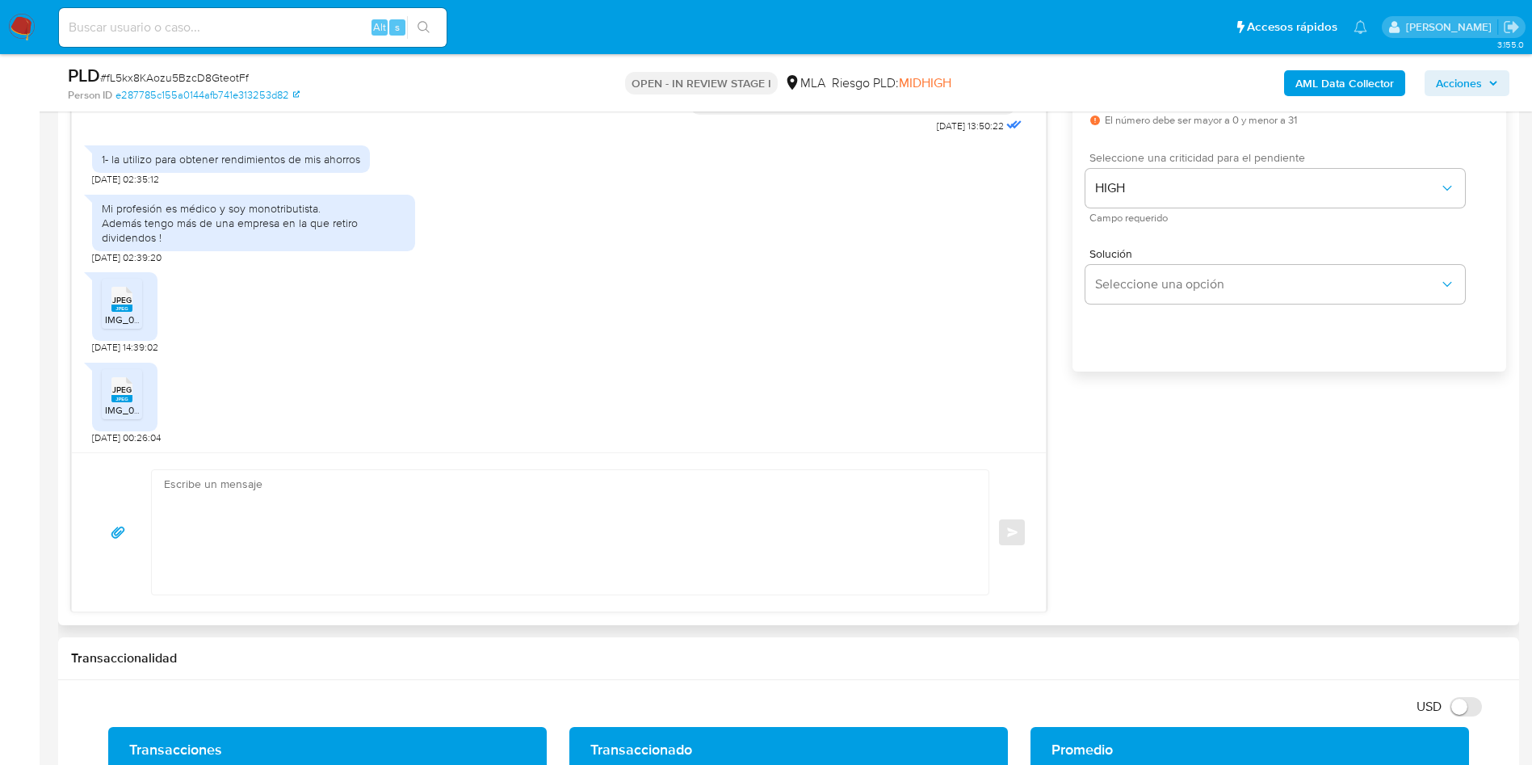
drag, startPoint x: 559, startPoint y: 529, endPoint x: 698, endPoint y: 267, distance: 296.3
click at [559, 528] on textarea at bounding box center [566, 532] width 805 height 124
click at [399, 474] on textarea at bounding box center [566, 532] width 805 height 124
paste textarea "Hola, Esperamos que te encuentres muy bien. Te consultamos si tuviste oportunid…"
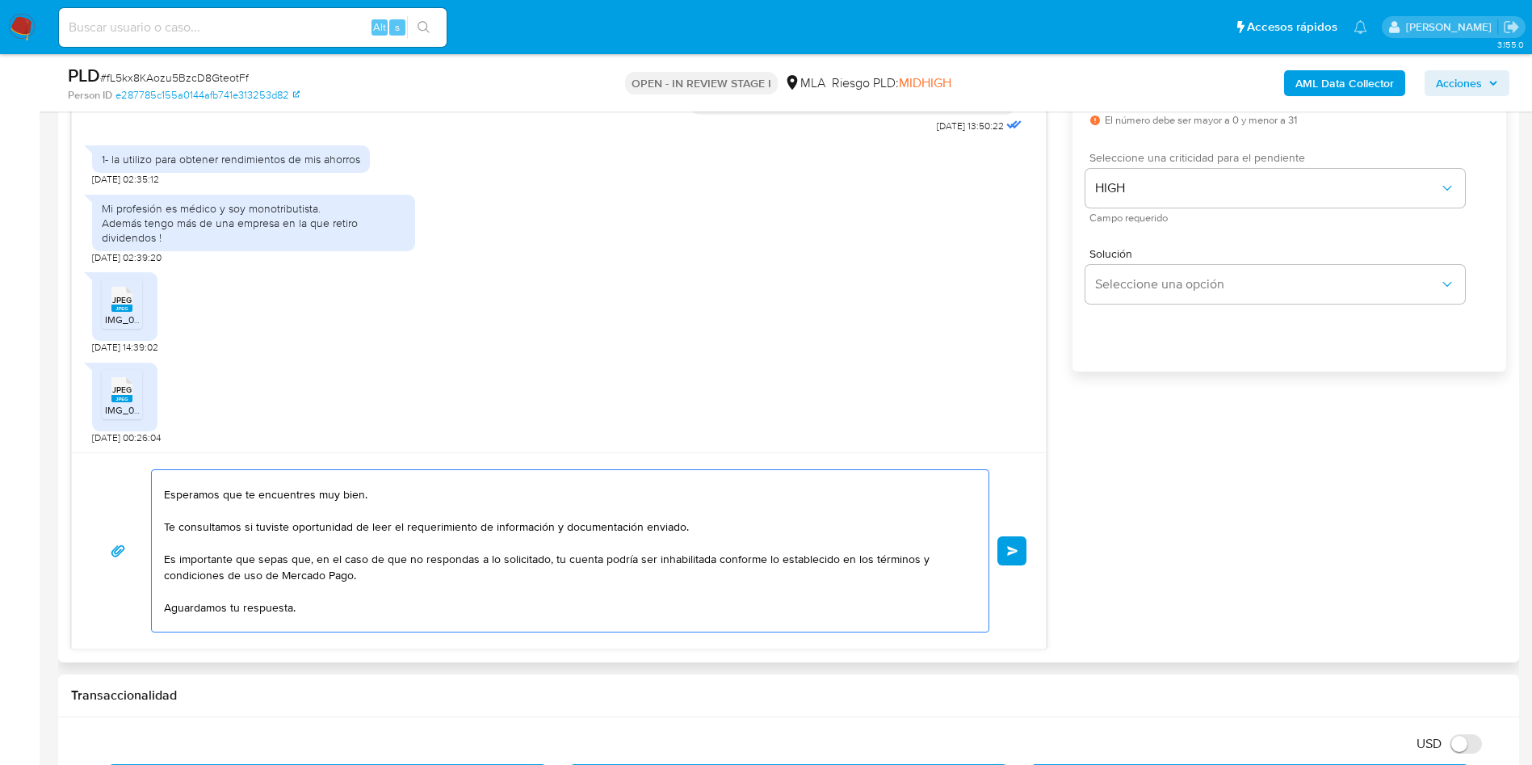
scroll to position [0, 0]
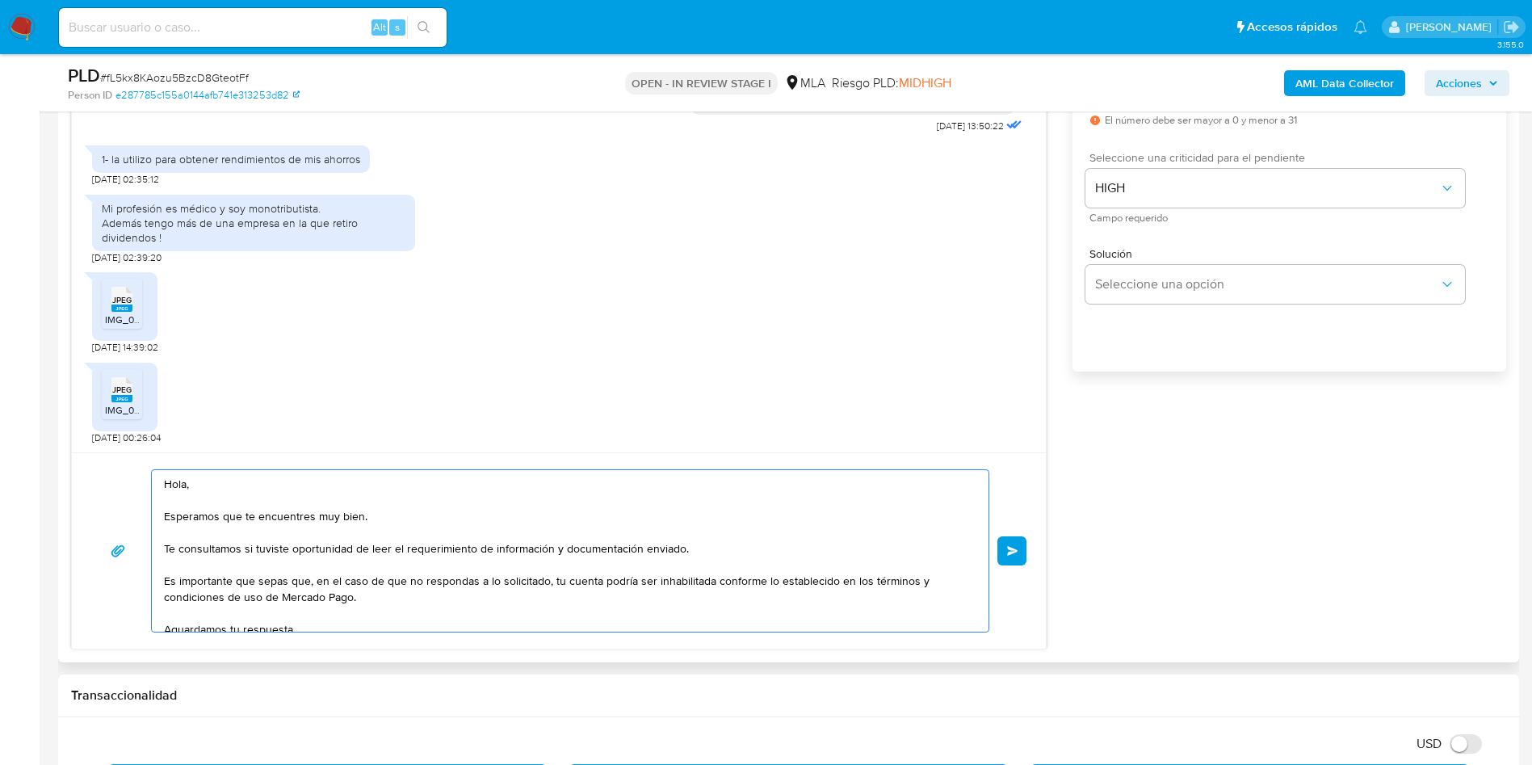
drag, startPoint x: 705, startPoint y: 554, endPoint x: 162, endPoint y: 545, distance: 542.9
click at [162, 545] on div "Hola, Esperamos que te encuentres muy bien. Te consultamos si tuviste oportunid…" at bounding box center [566, 551] width 829 height 162
paste textarea "De acuerdo a la actividad que realices en tu cuenta, adjunta la siguiente docum…"
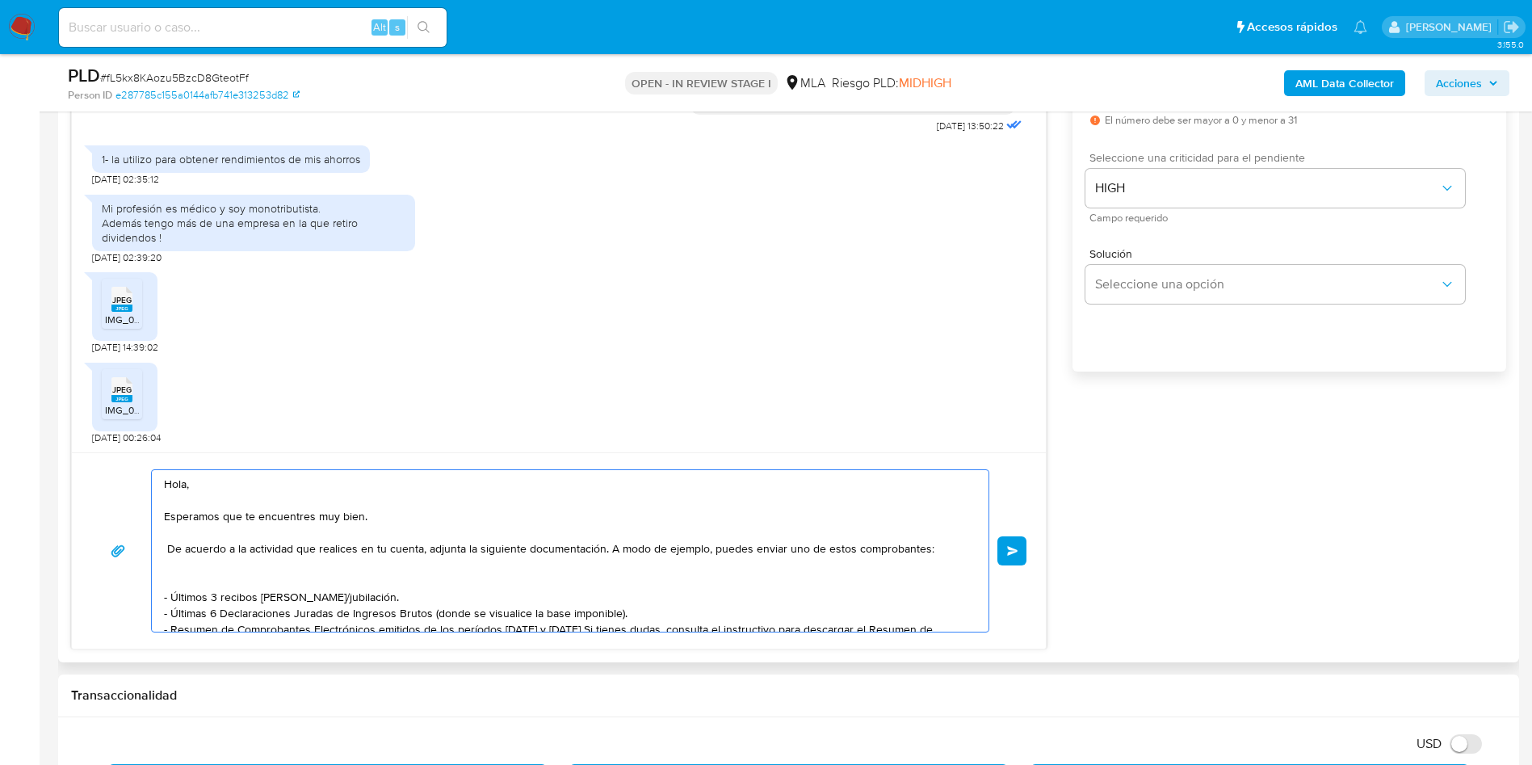
scroll to position [38, 0]
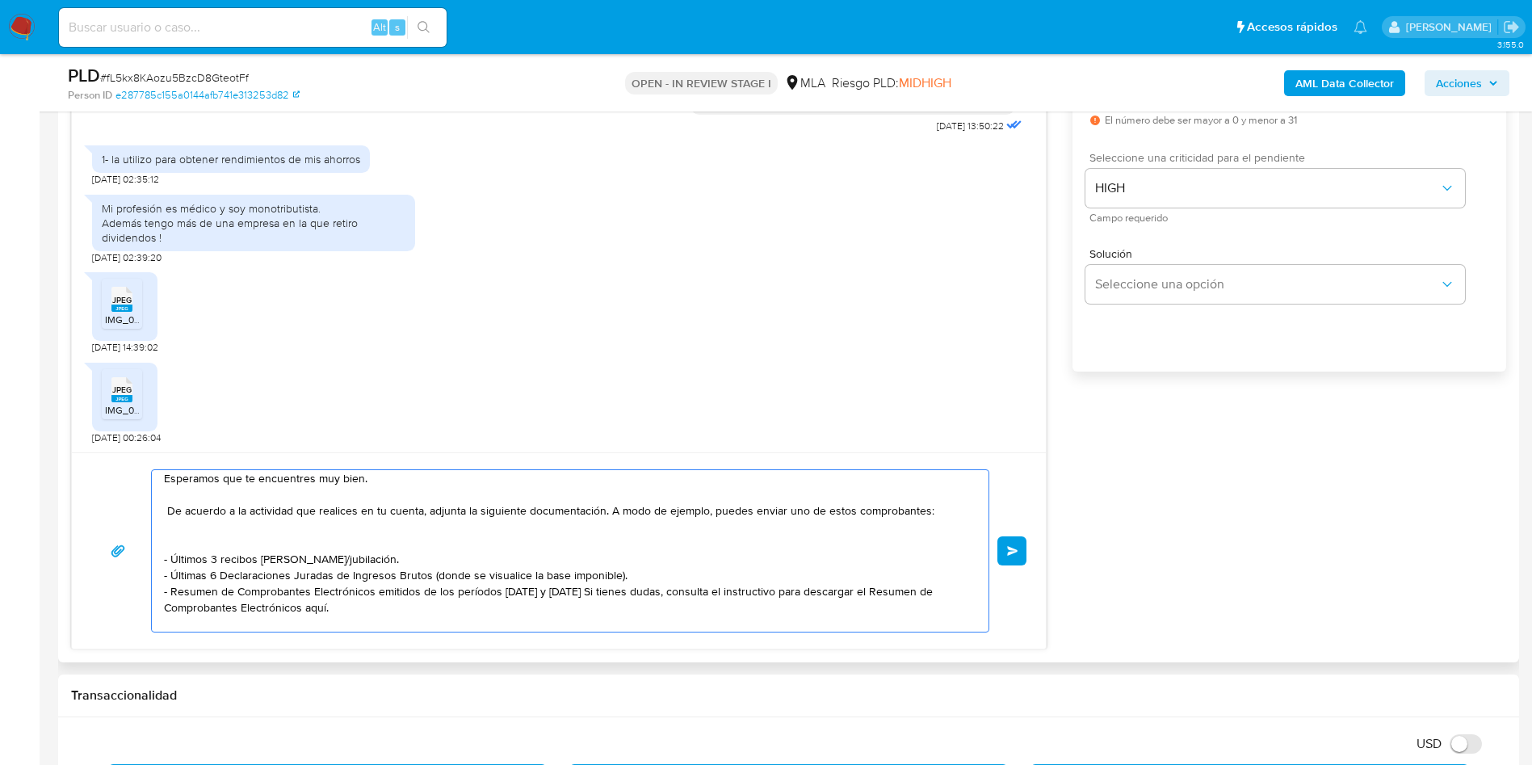
drag, startPoint x: 607, startPoint y: 510, endPoint x: 644, endPoint y: 537, distance: 45.7
click at [644, 537] on textarea "Hola, Esperamos que te encuentres muy bien. De acuerdo a la actividad que reali…" at bounding box center [566, 551] width 805 height 162
drag, startPoint x: 166, startPoint y: 513, endPoint x: 634, endPoint y: 540, distance: 469.2
click at [634, 540] on textarea "Hola, Esperamos que te encuentres muy bien. De acuerdo a la actividad que reali…" at bounding box center [566, 551] width 805 height 162
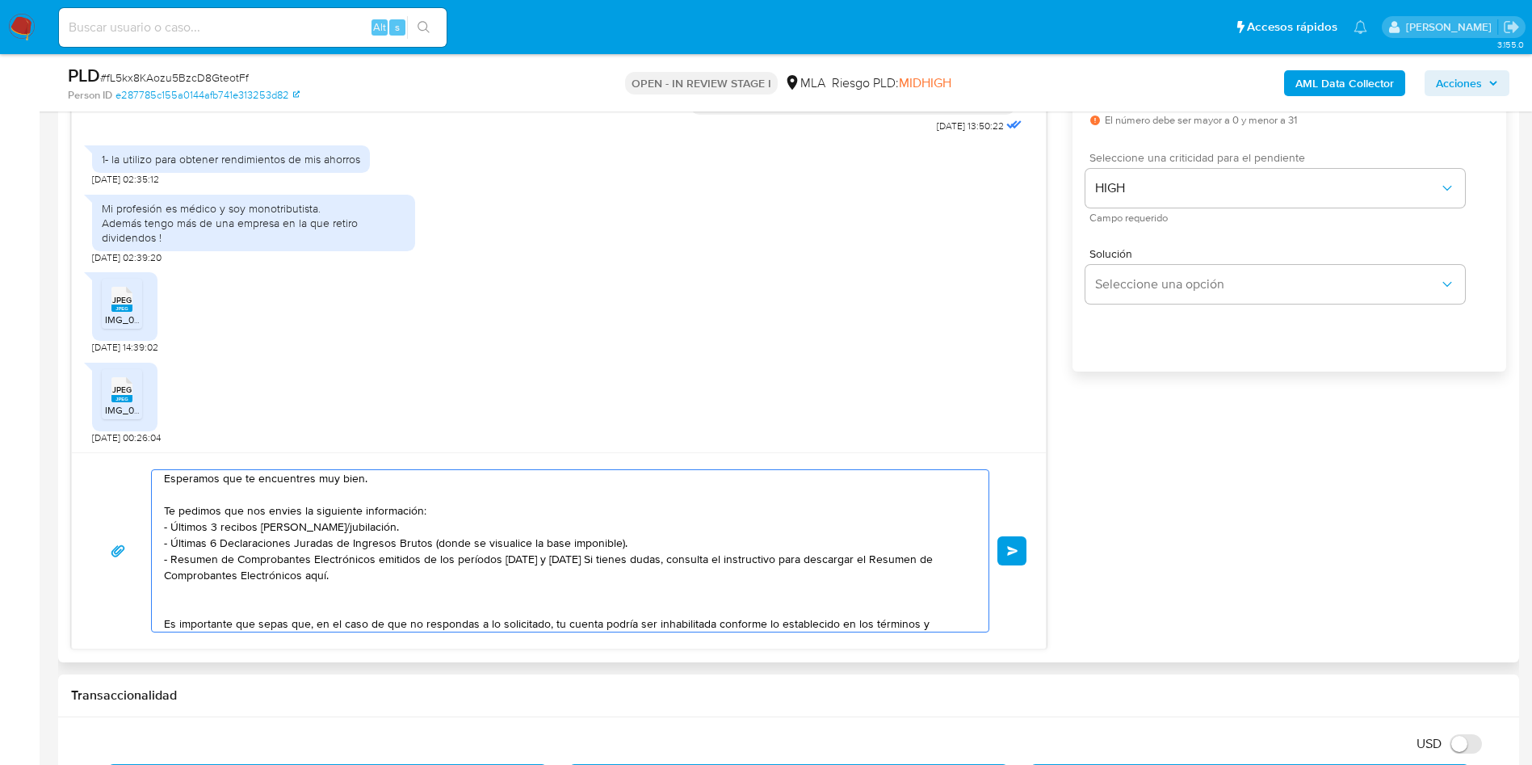
drag, startPoint x: 632, startPoint y: 548, endPoint x: 158, endPoint y: 545, distance: 474.2
click at [158, 545] on div "Hola, Esperamos que te encuentres muy bien. Te pedimos que nos envies la siguie…" at bounding box center [566, 551] width 829 height 162
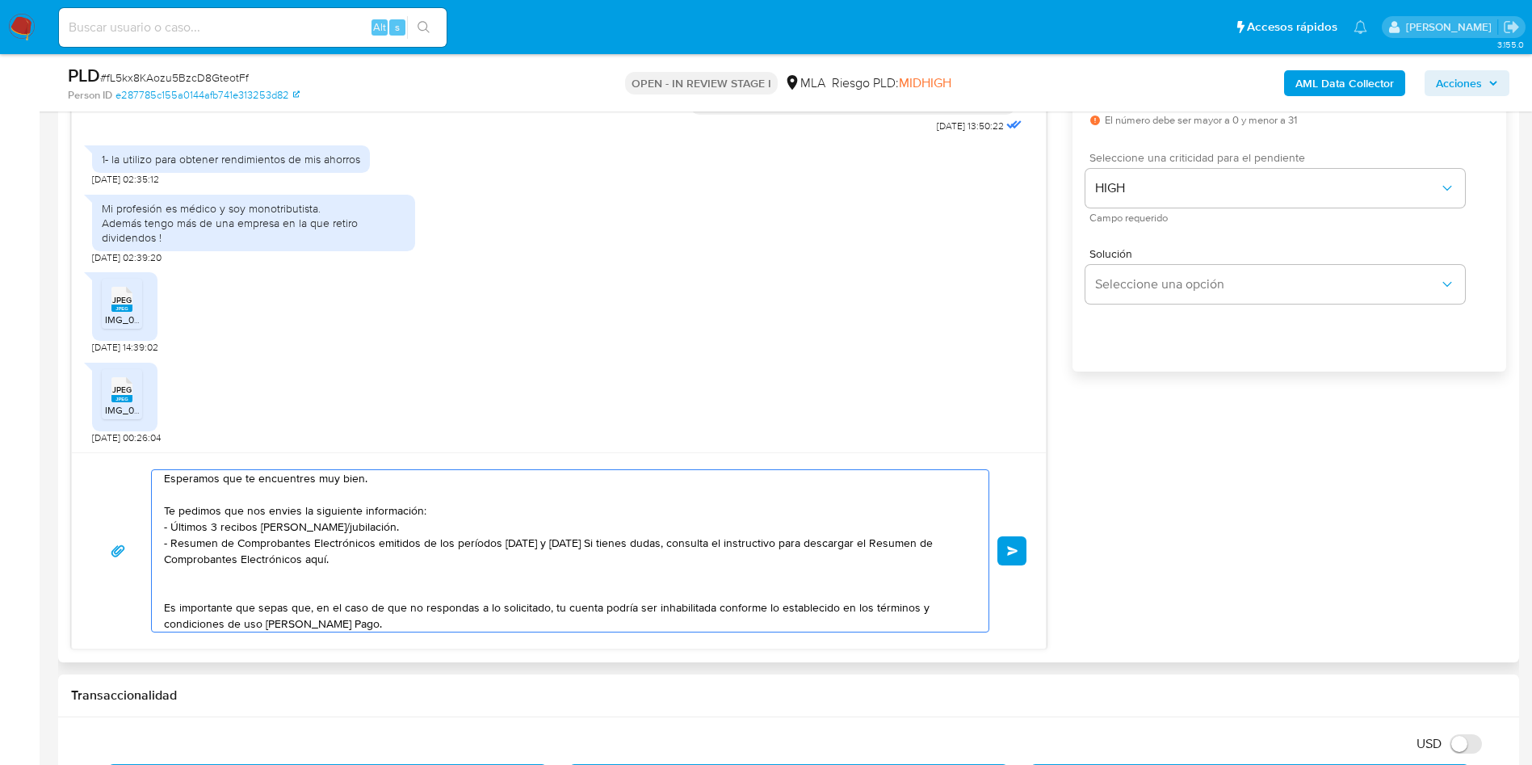
click at [359, 554] on textarea "Hola, Esperamos que te encuentres muy bien. Te pedimos que nos envies la siguie…" at bounding box center [566, 551] width 805 height 162
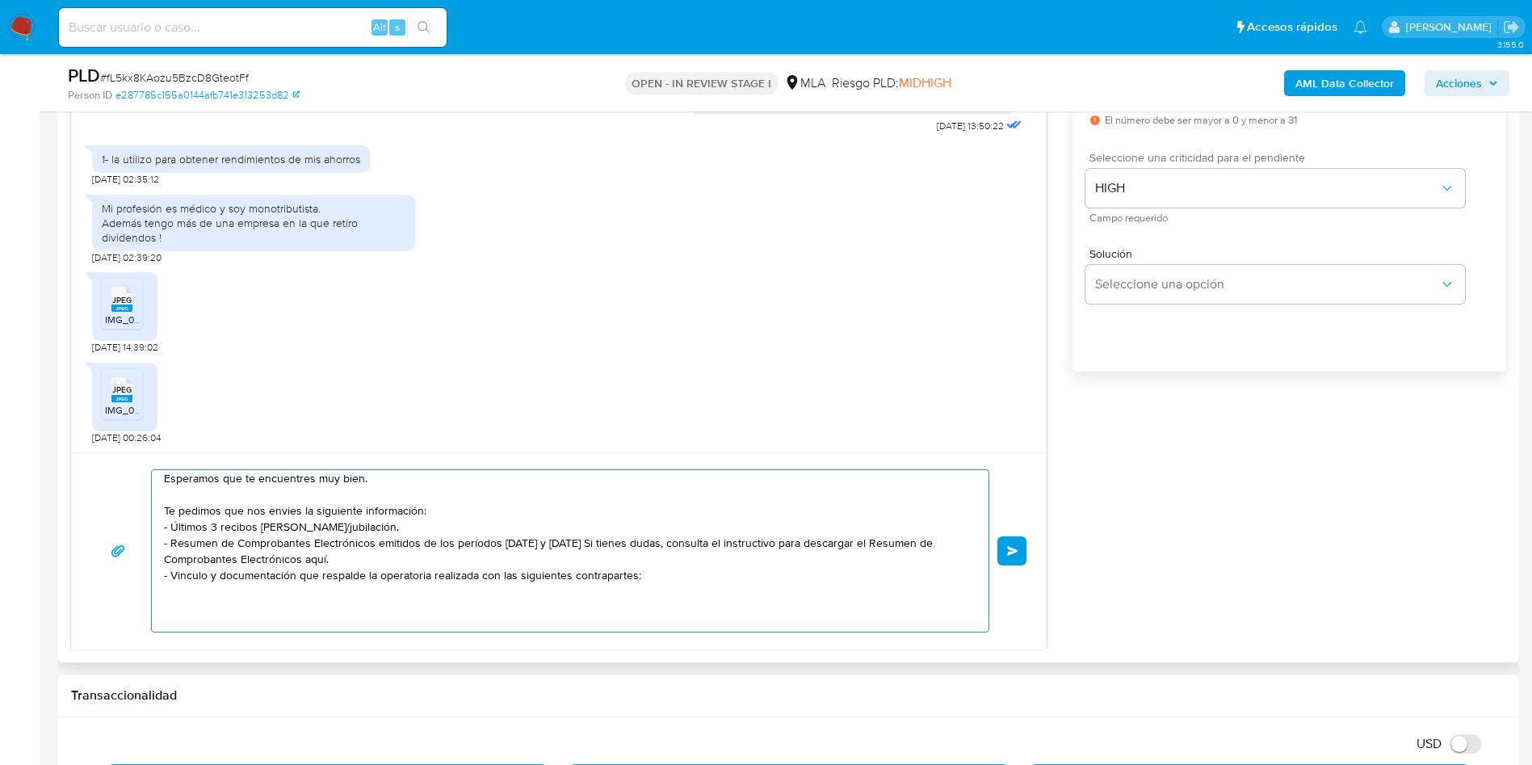
paste textarea "23374140574"
paste textarea "20267795046"
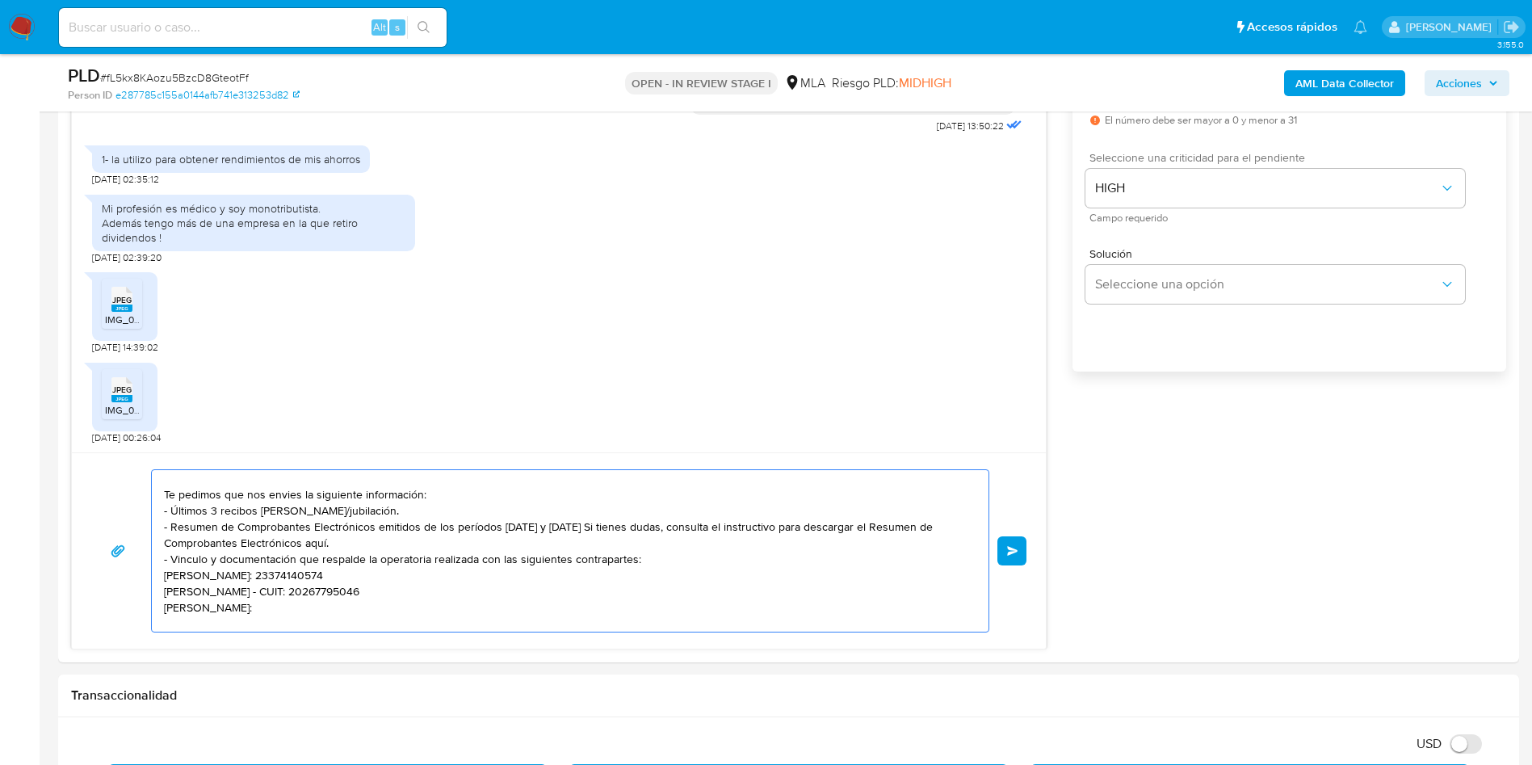
paste textarea "20201160333"
paste textarea "20295405024"
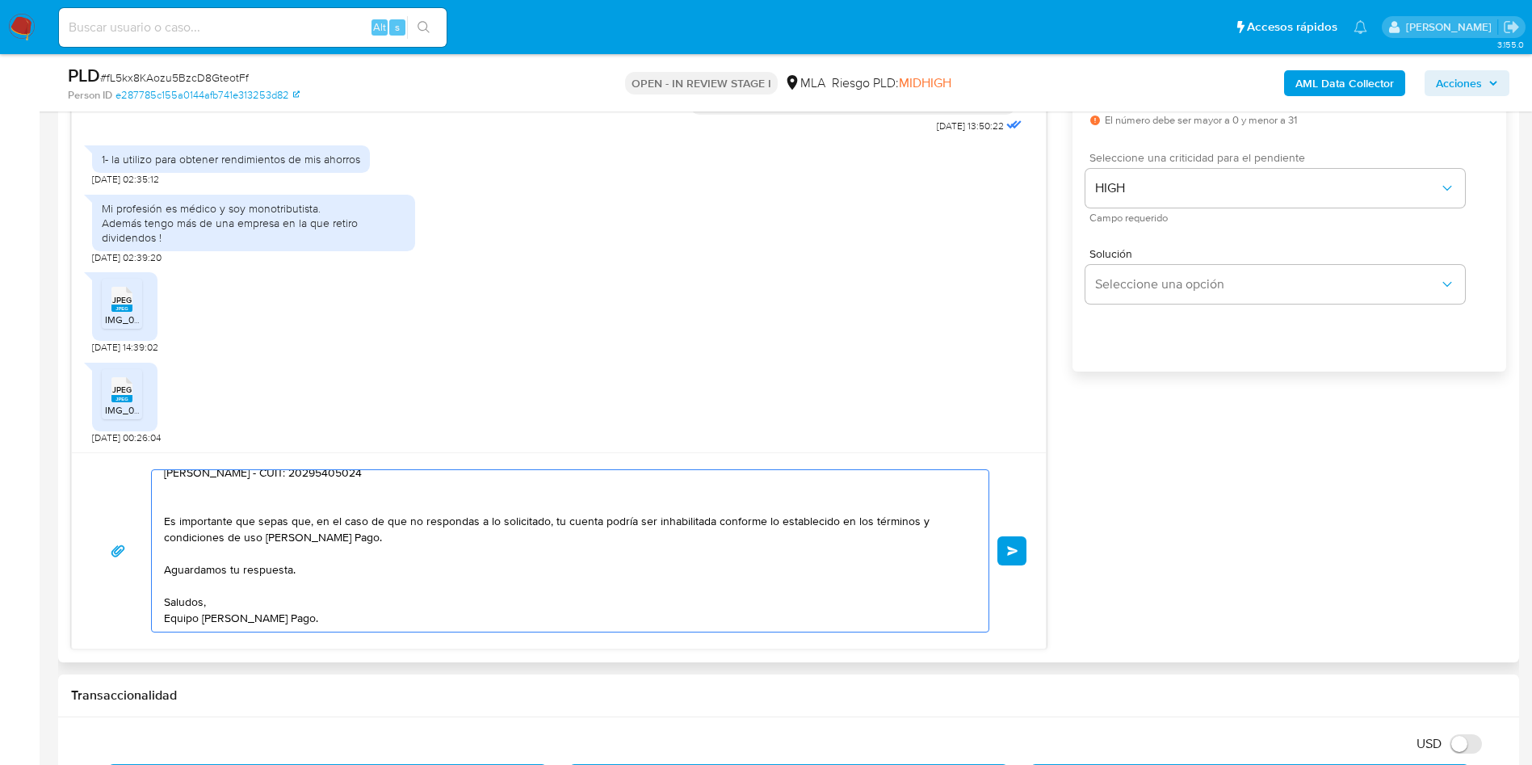
scroll to position [100, 0]
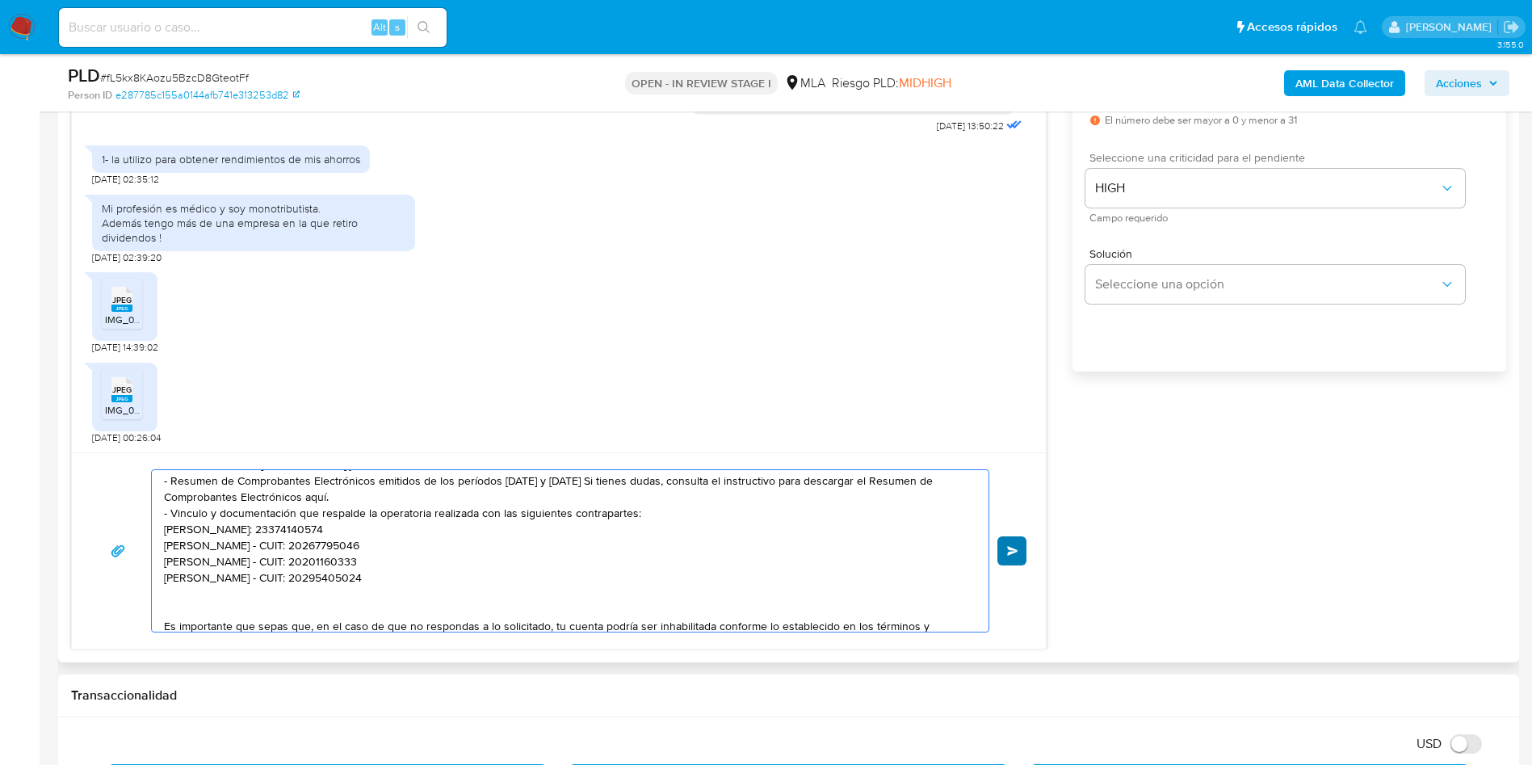
type textarea "Hola, Esperamos que te encuentres muy bien. Te pedimos que nos envies la siguie…"
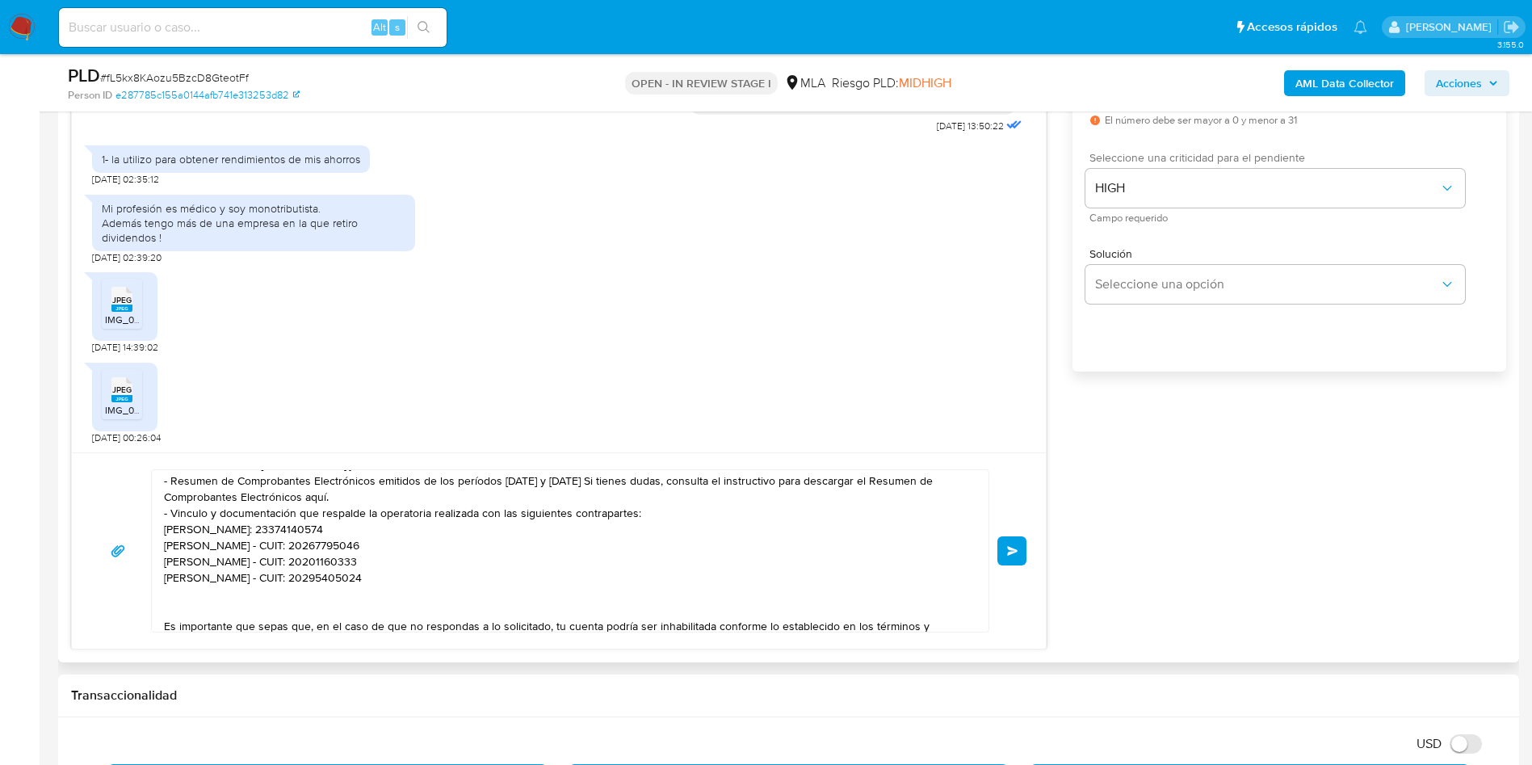
click at [1009, 550] on span "Enviar" at bounding box center [1012, 551] width 11 height 10
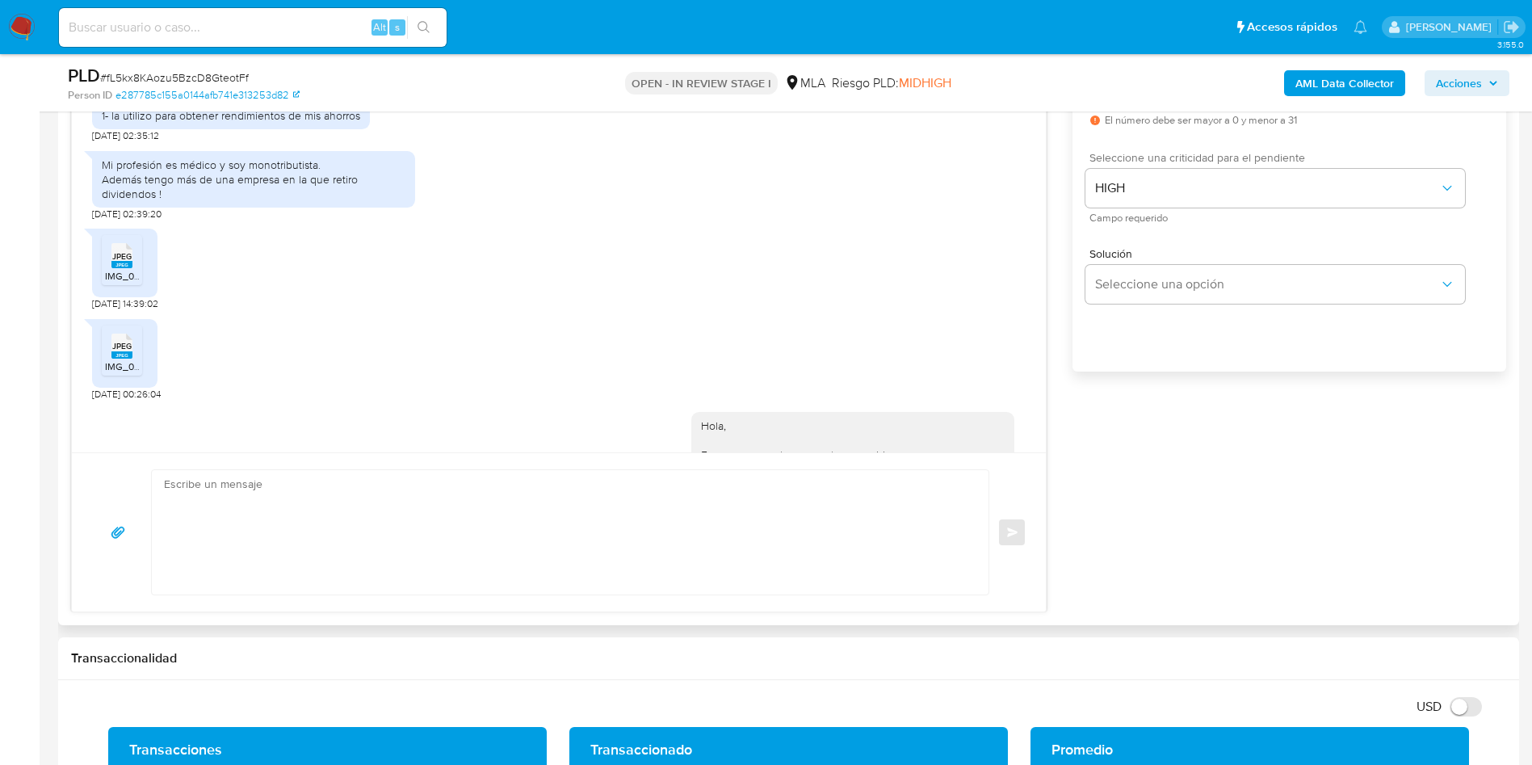
scroll to position [1579, 0]
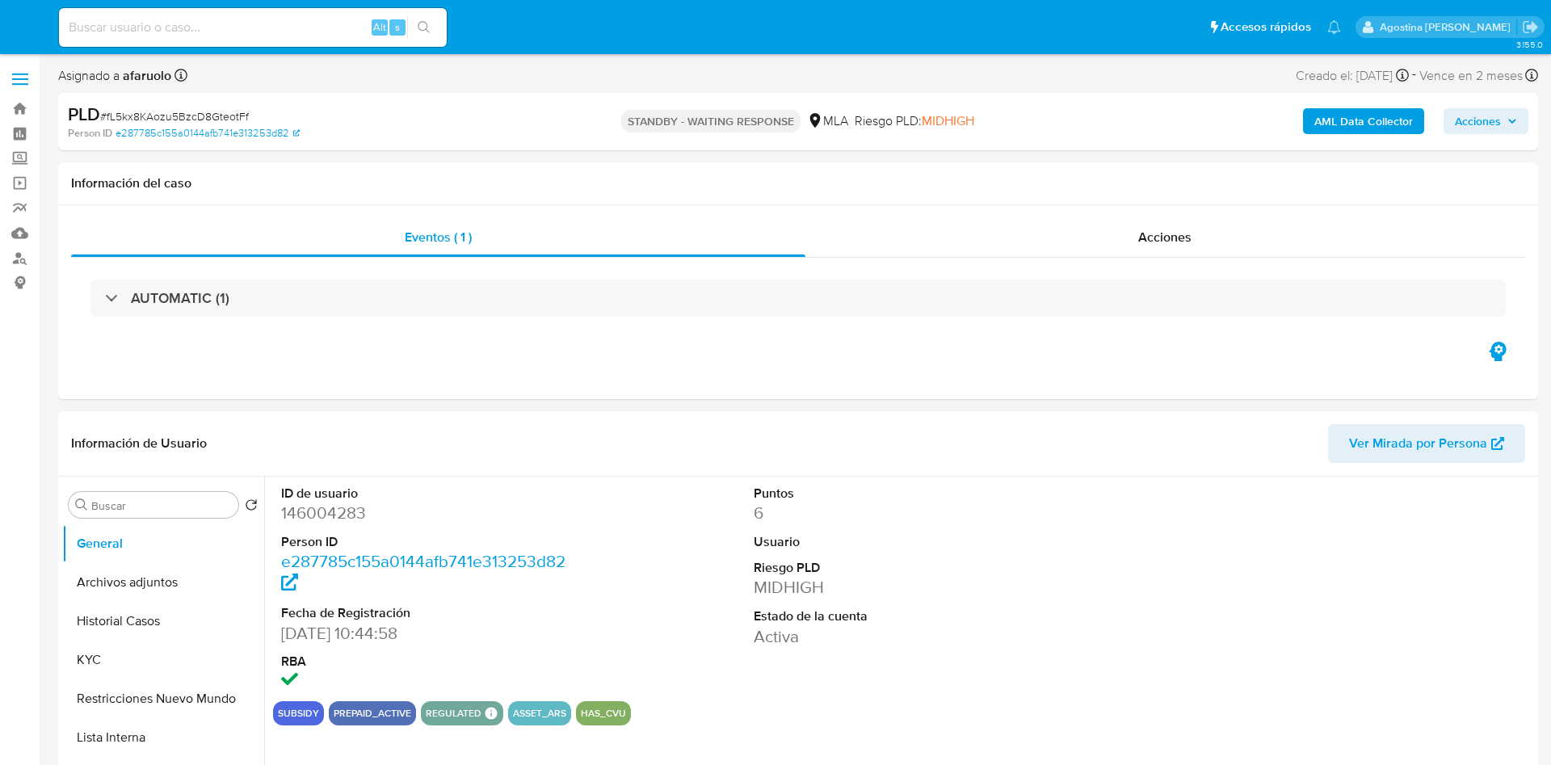
select select "10"
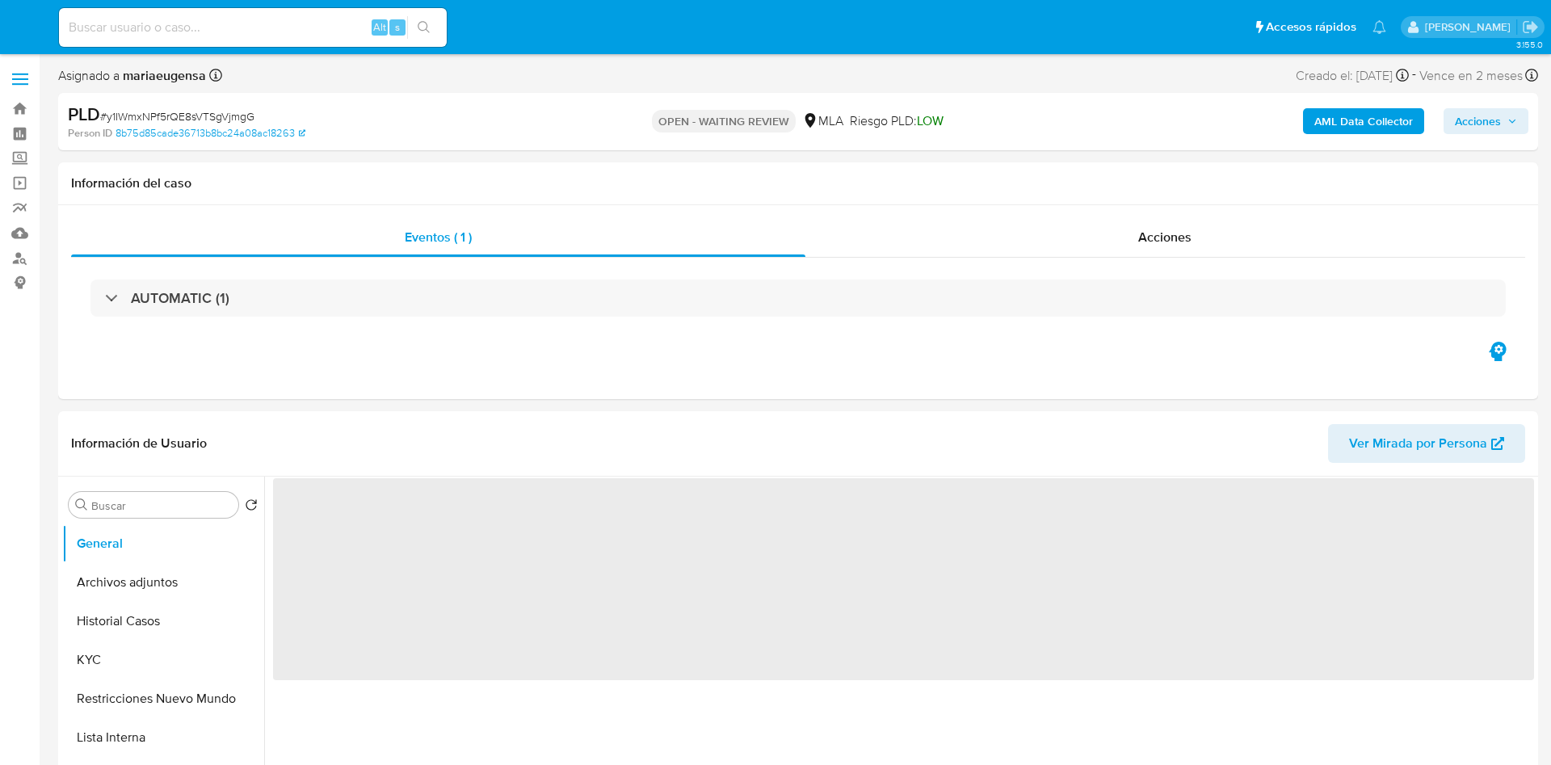
select select "10"
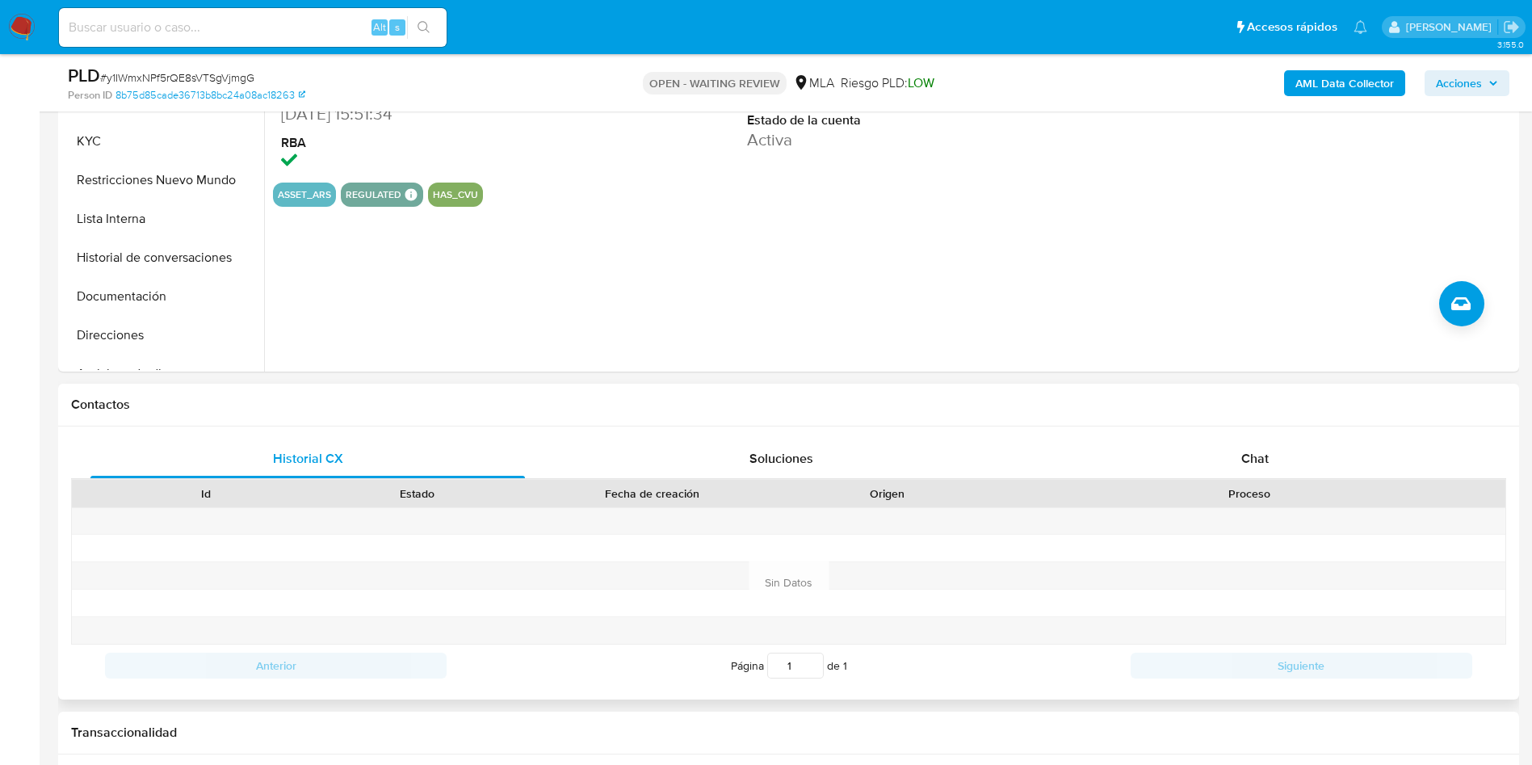
scroll to position [606, 0]
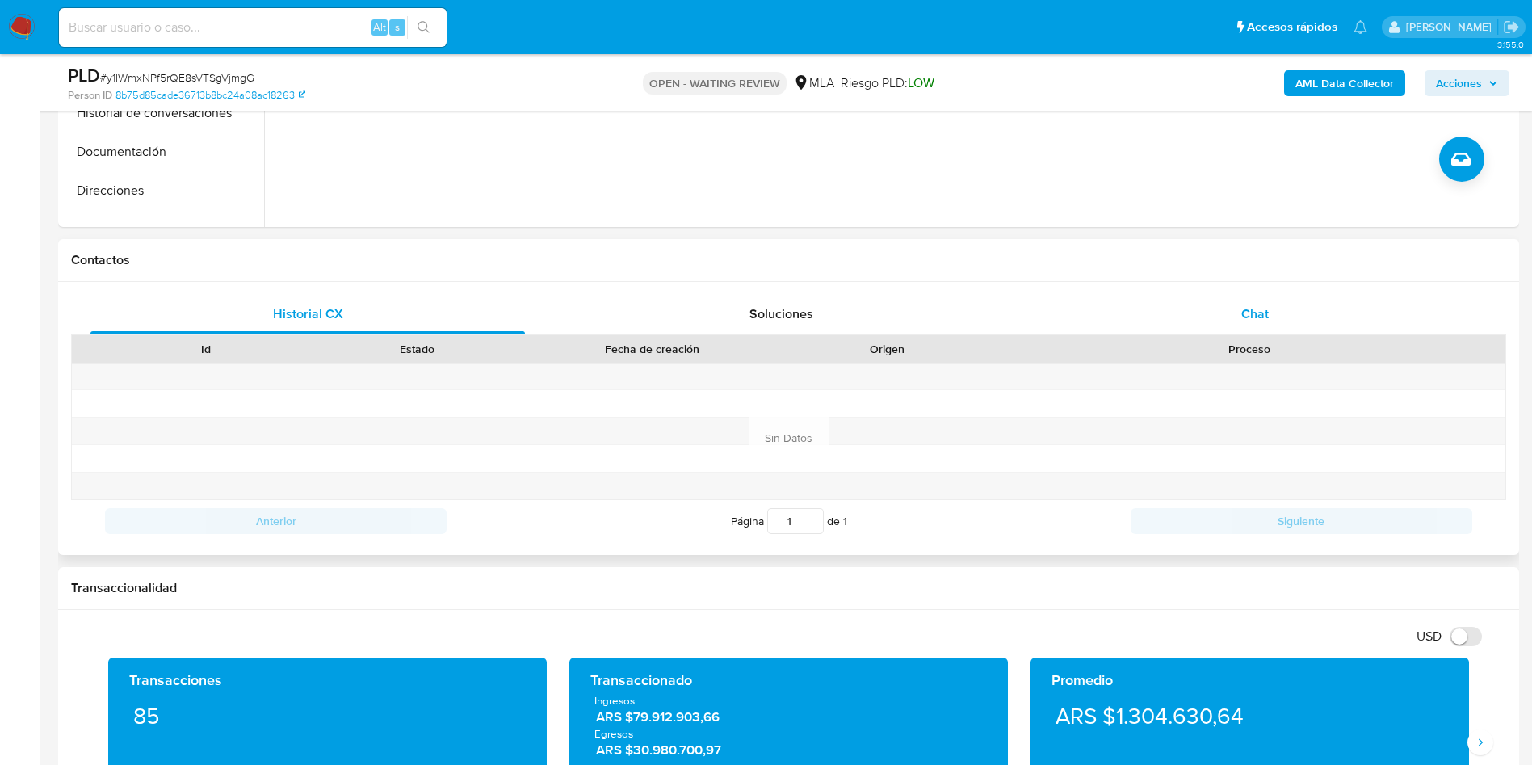
click at [1244, 305] on span "Chat" at bounding box center [1255, 314] width 27 height 19
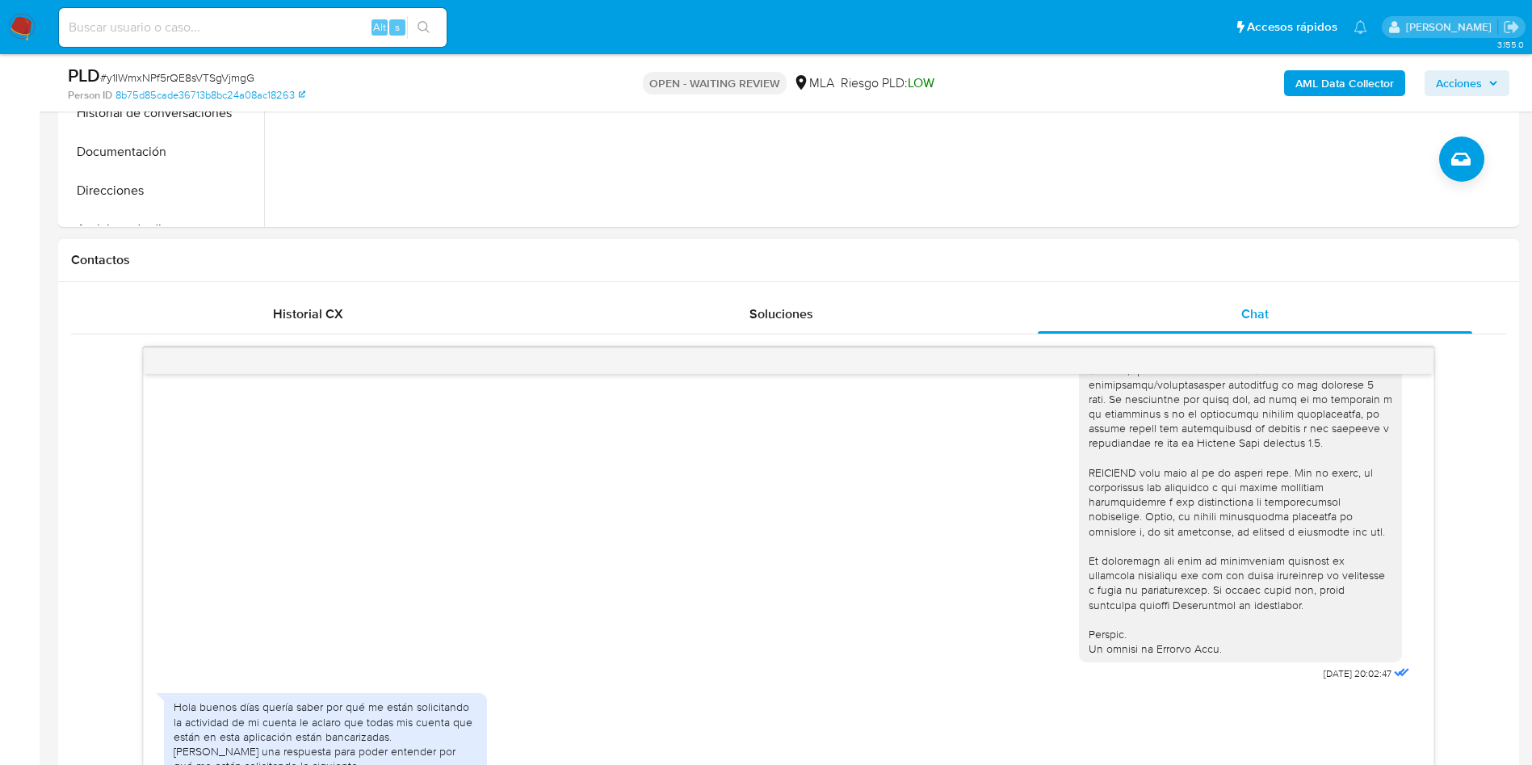
scroll to position [610, 0]
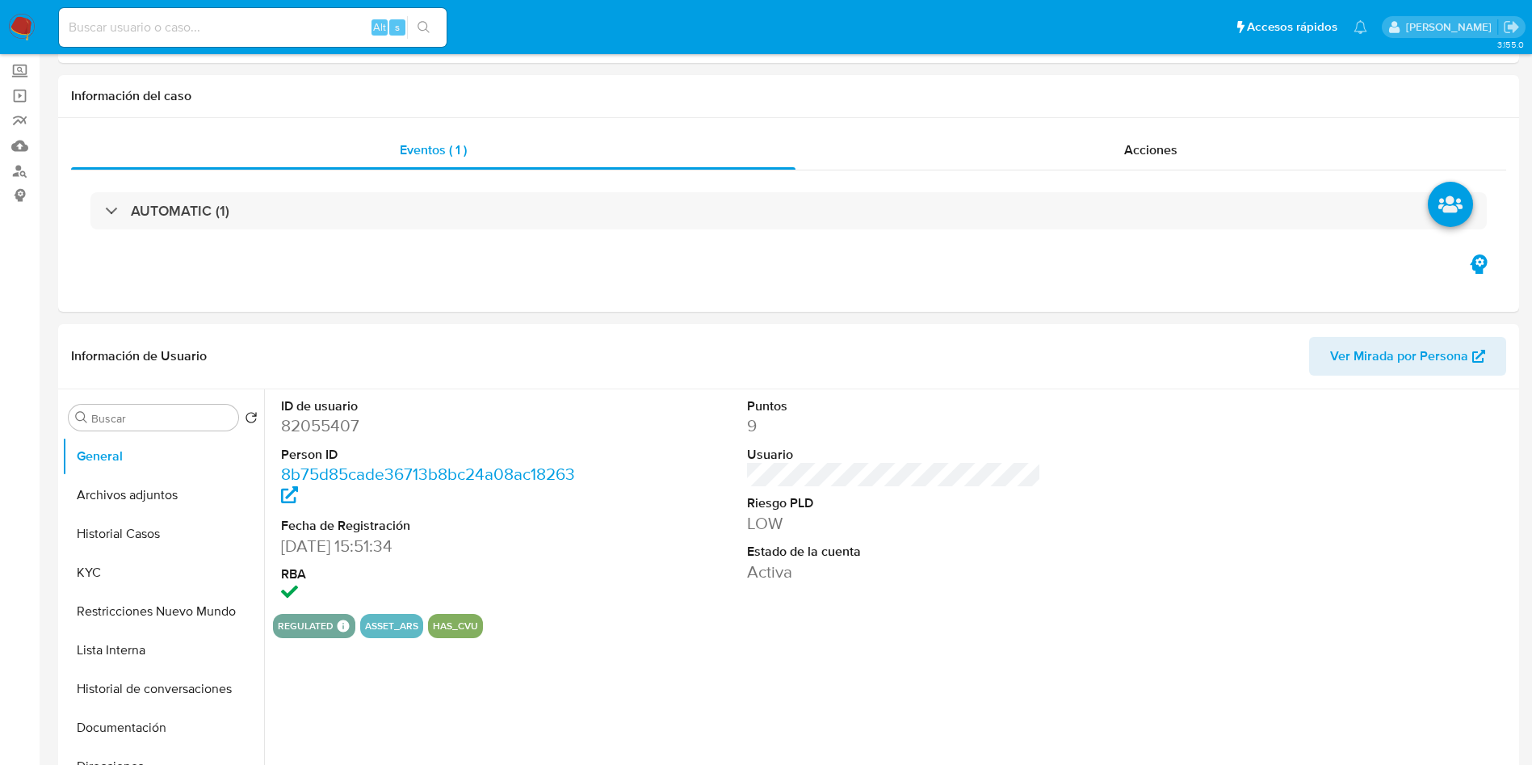
select select "10"
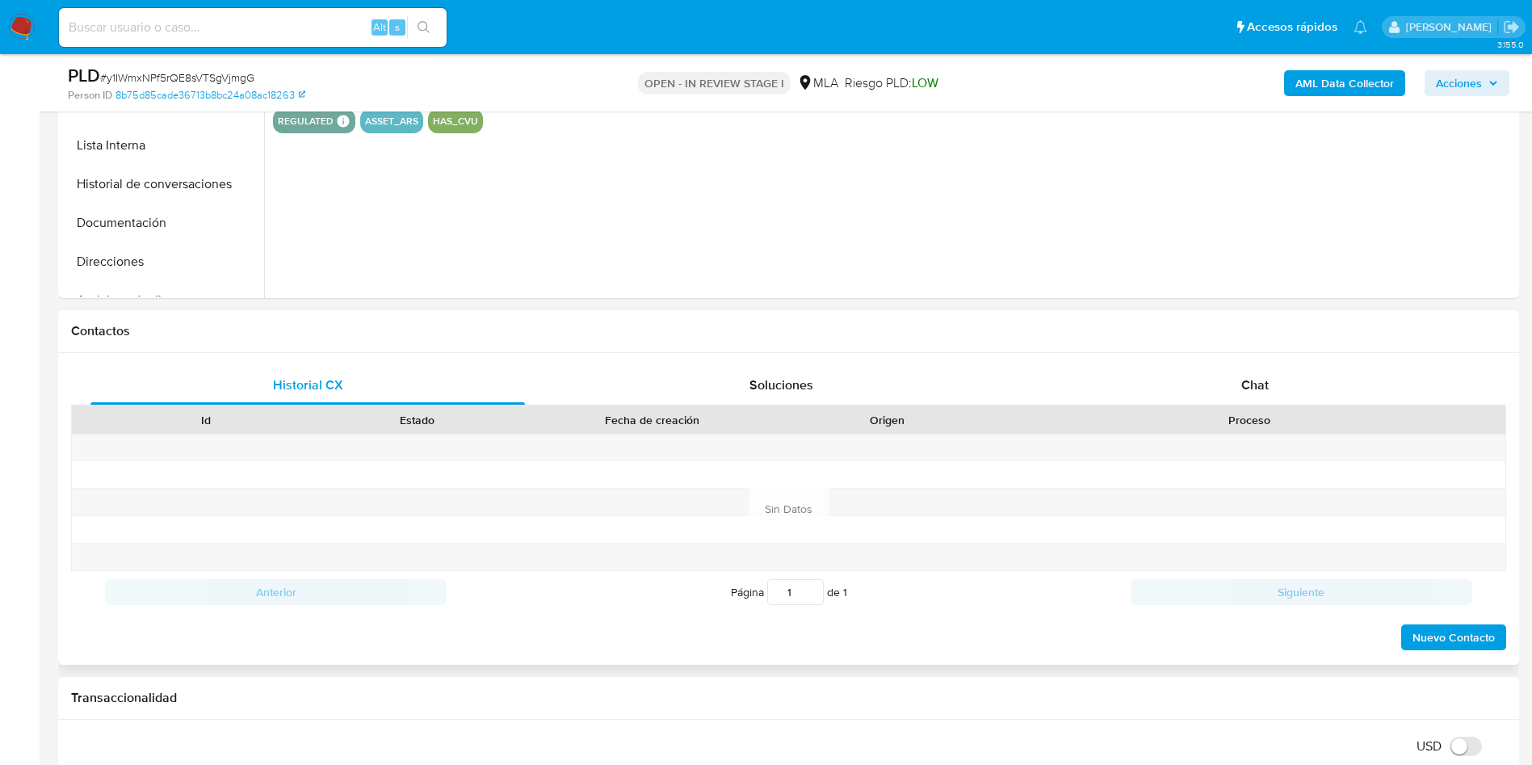
scroll to position [727, 0]
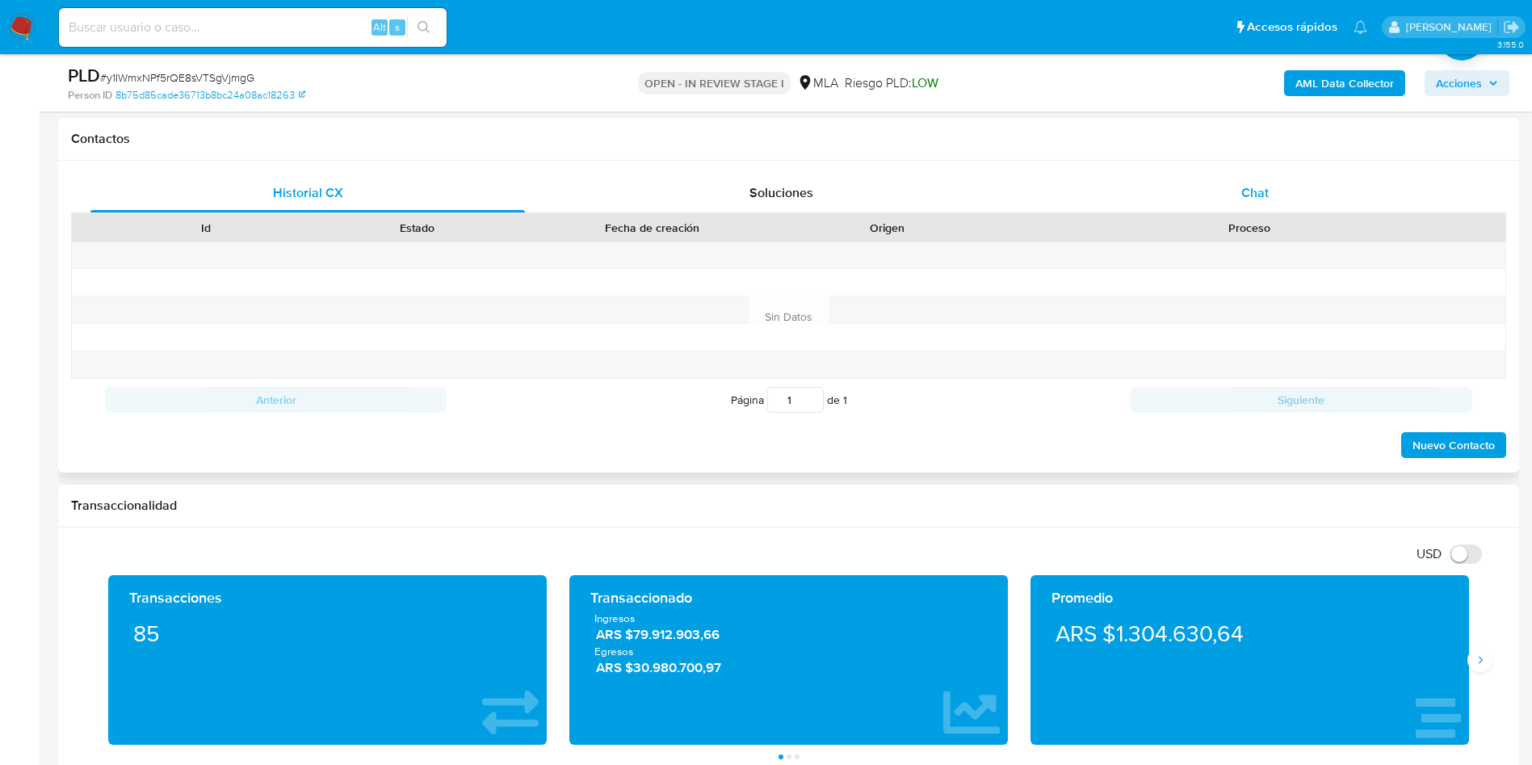
click at [1237, 189] on div "Chat" at bounding box center [1255, 193] width 435 height 39
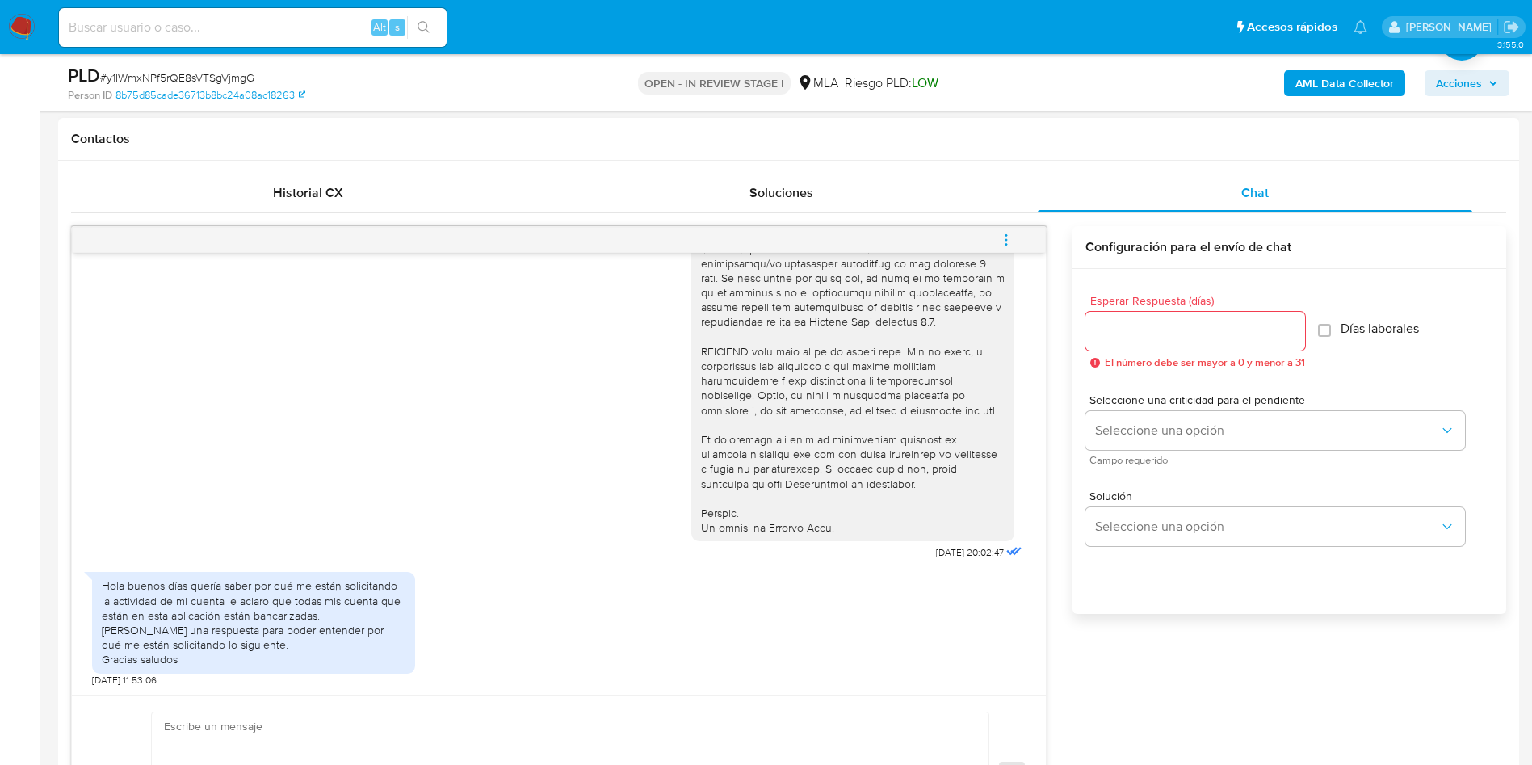
scroll to position [610, 0]
click at [1130, 328] on input "Esperar Respuesta (días)" at bounding box center [1196, 331] width 220 height 21
type input "2"
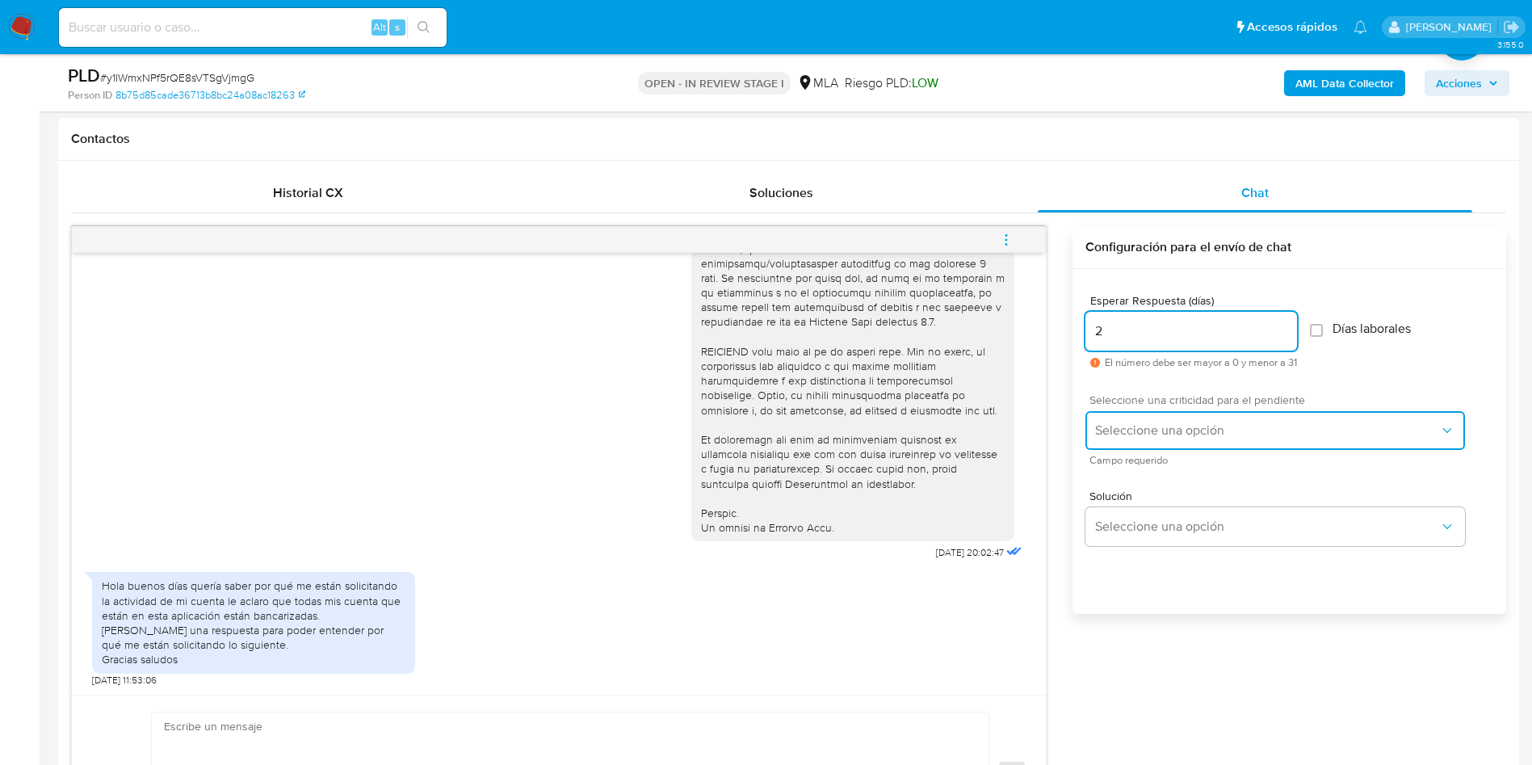
click at [1171, 424] on span "Seleccione una opción" at bounding box center [1267, 430] width 344 height 16
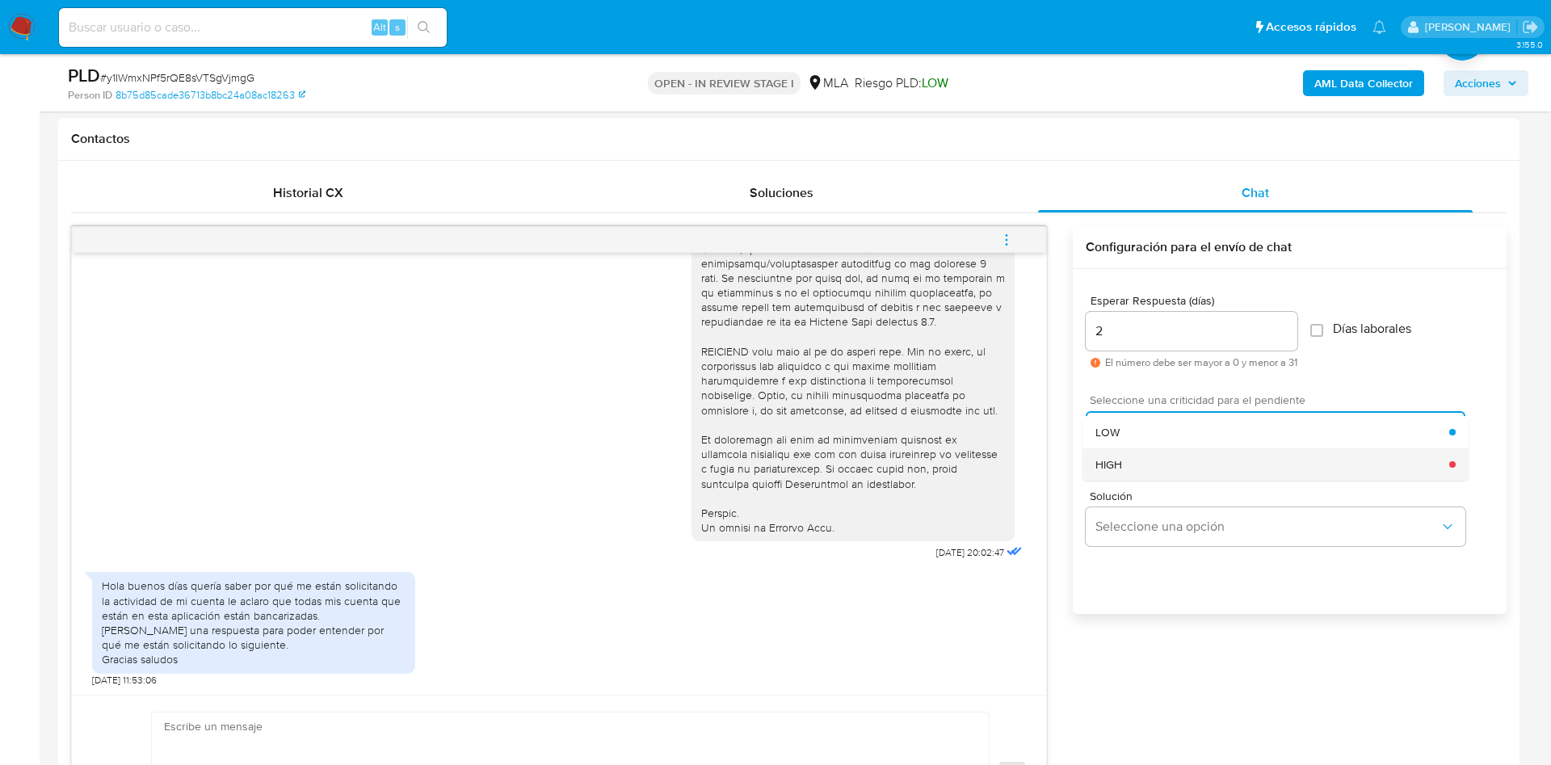
click at [1159, 459] on div "HIGH" at bounding box center [1272, 464] width 354 height 32
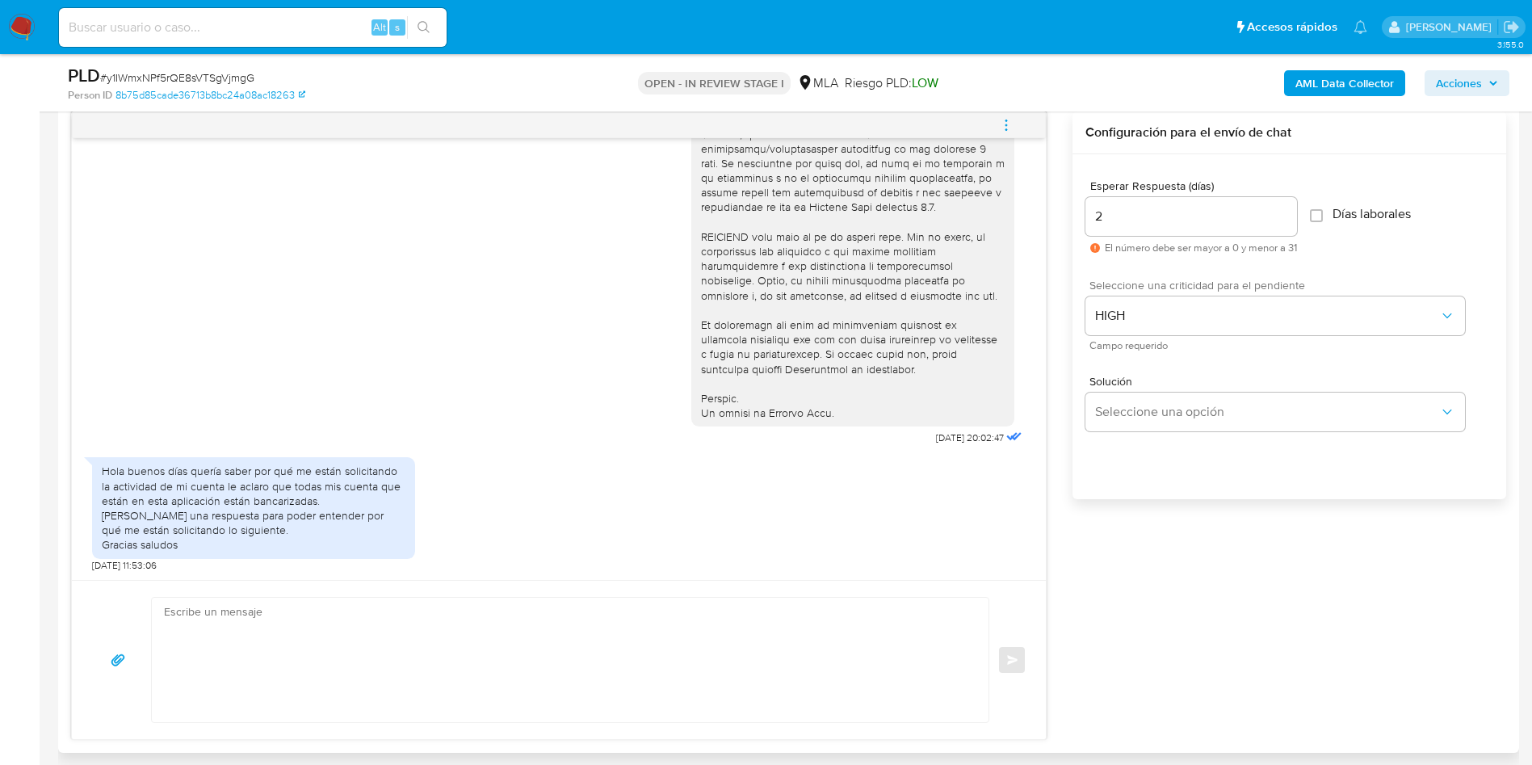
scroll to position [969, 0]
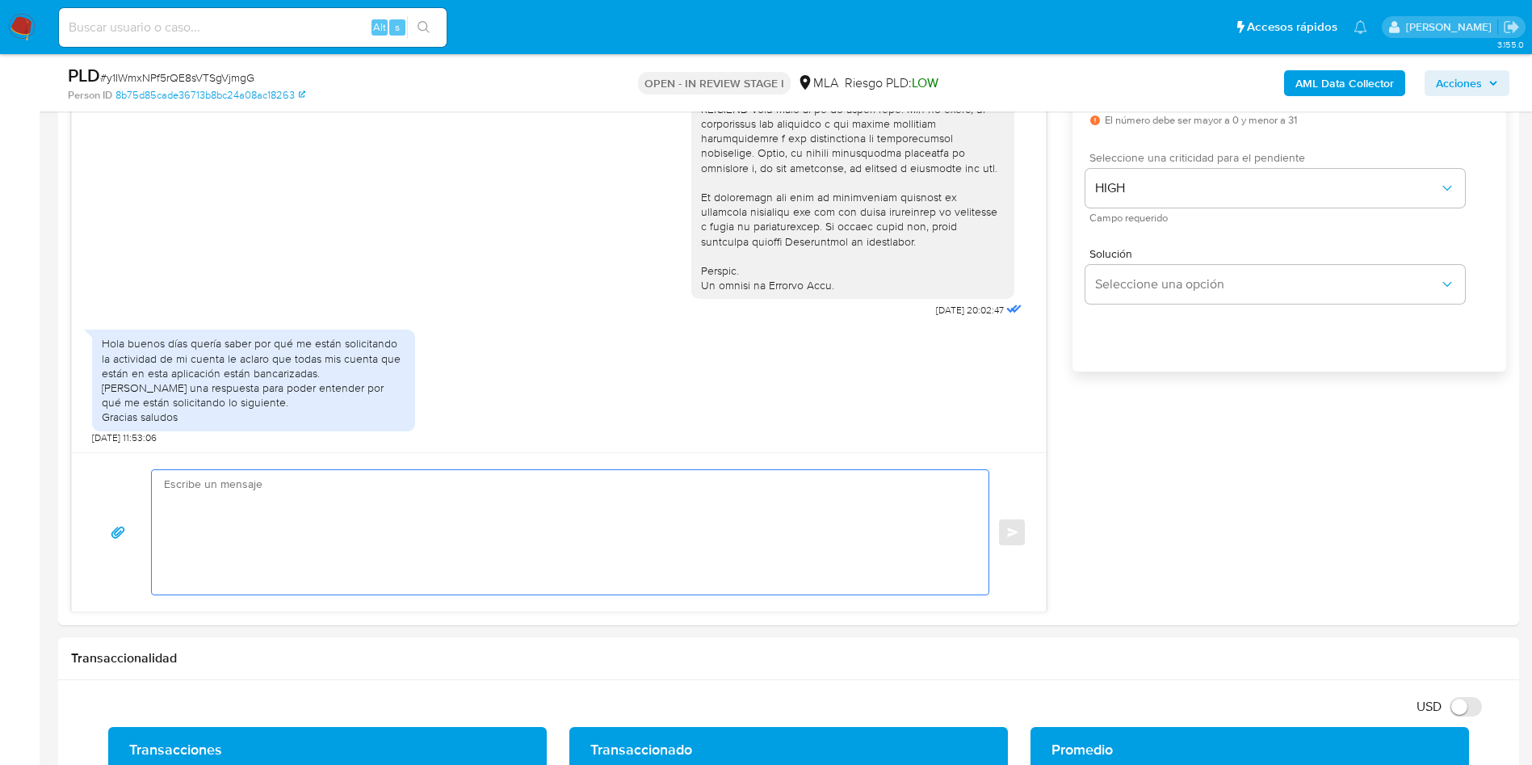
click at [263, 489] on textarea at bounding box center [566, 532] width 805 height 124
paste textarea "Hola, Esperamos que te encuentres muy bien. Te consultamos si tuviste oportunid…"
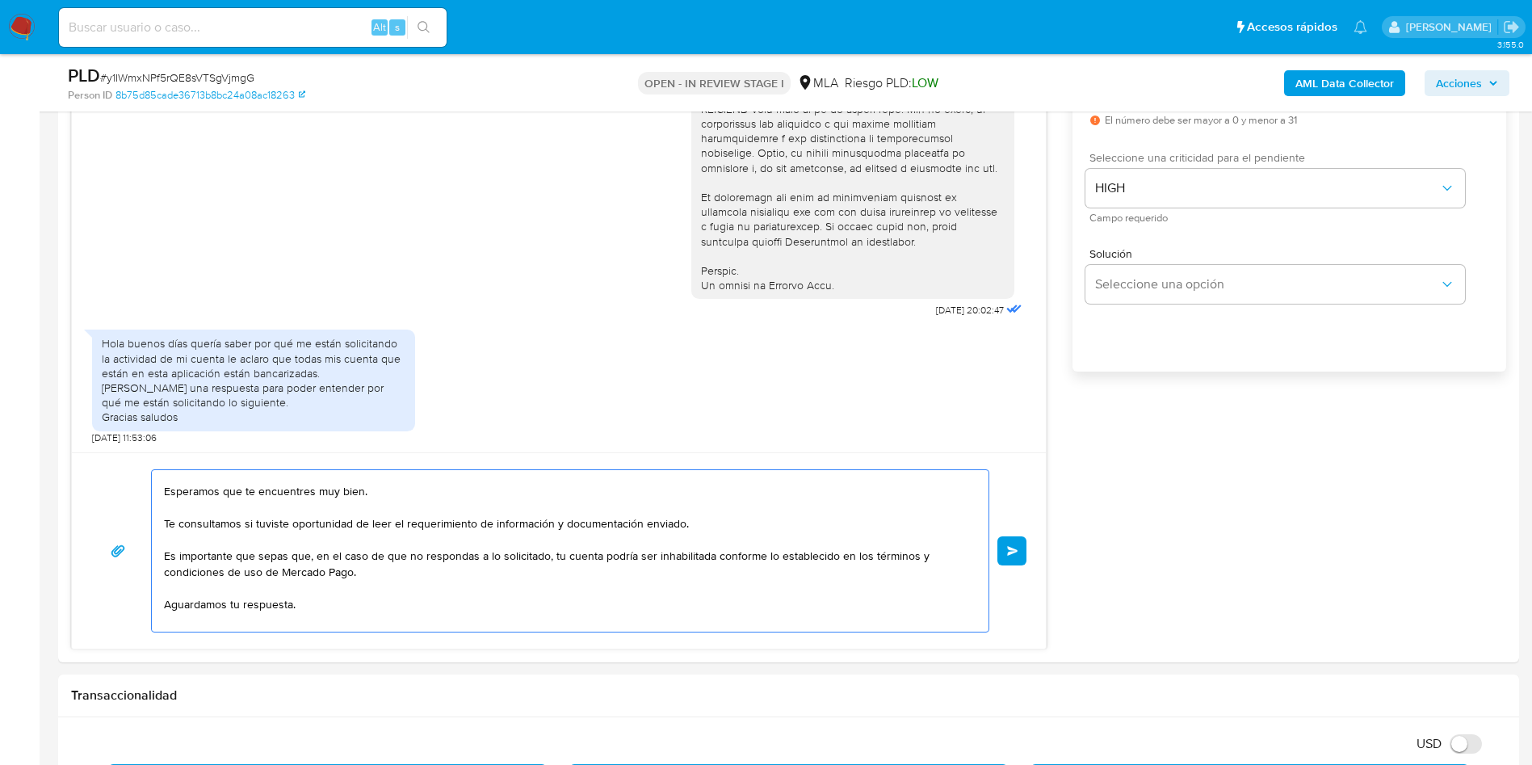
scroll to position [0, 0]
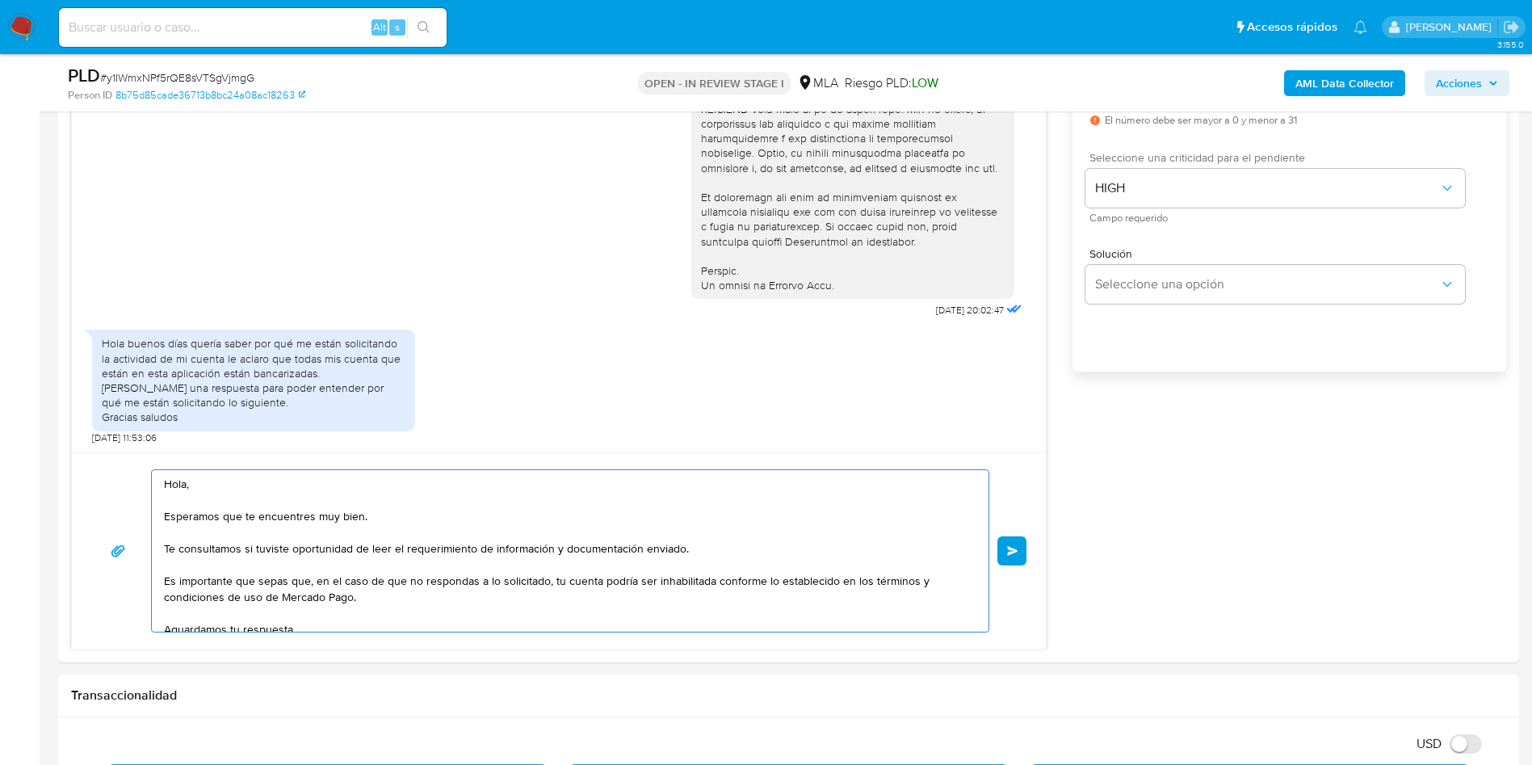
click at [721, 538] on textarea "Hola, Esperamos que te encuentres muy bien. Te consultamos si tuviste oportunid…" at bounding box center [566, 551] width 805 height 162
click at [734, 548] on textarea "Hola, Esperamos que te encuentres muy bien. Te consultamos si tuviste oportunid…" at bounding box center [566, 551] width 805 height 162
paste textarea "Manuel Guillermo Pincheira Aguirre"
paste textarea "20187631115"
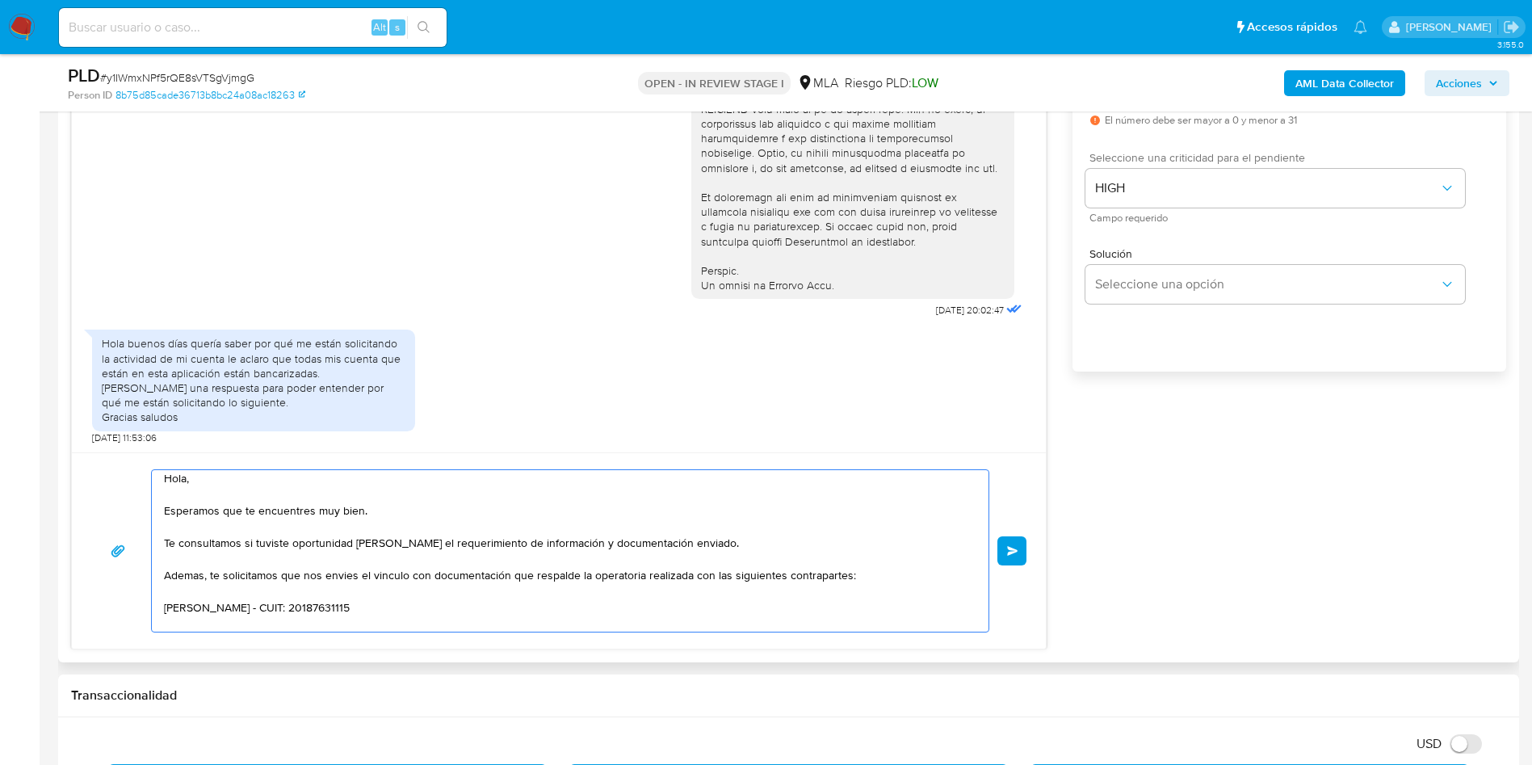
paste textarea "Noelia Aldana Pincheira Suazo"
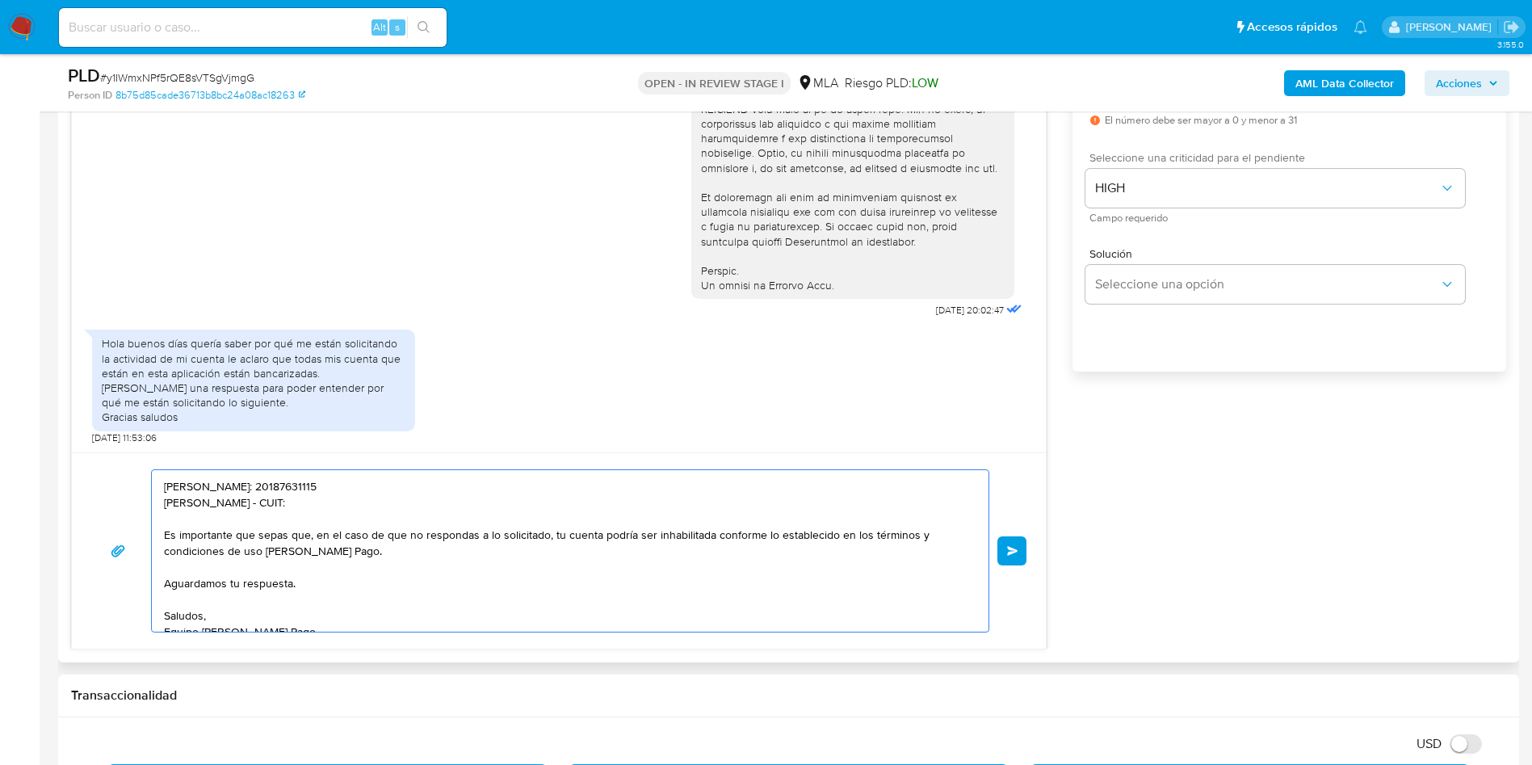
paste textarea "27394827555"
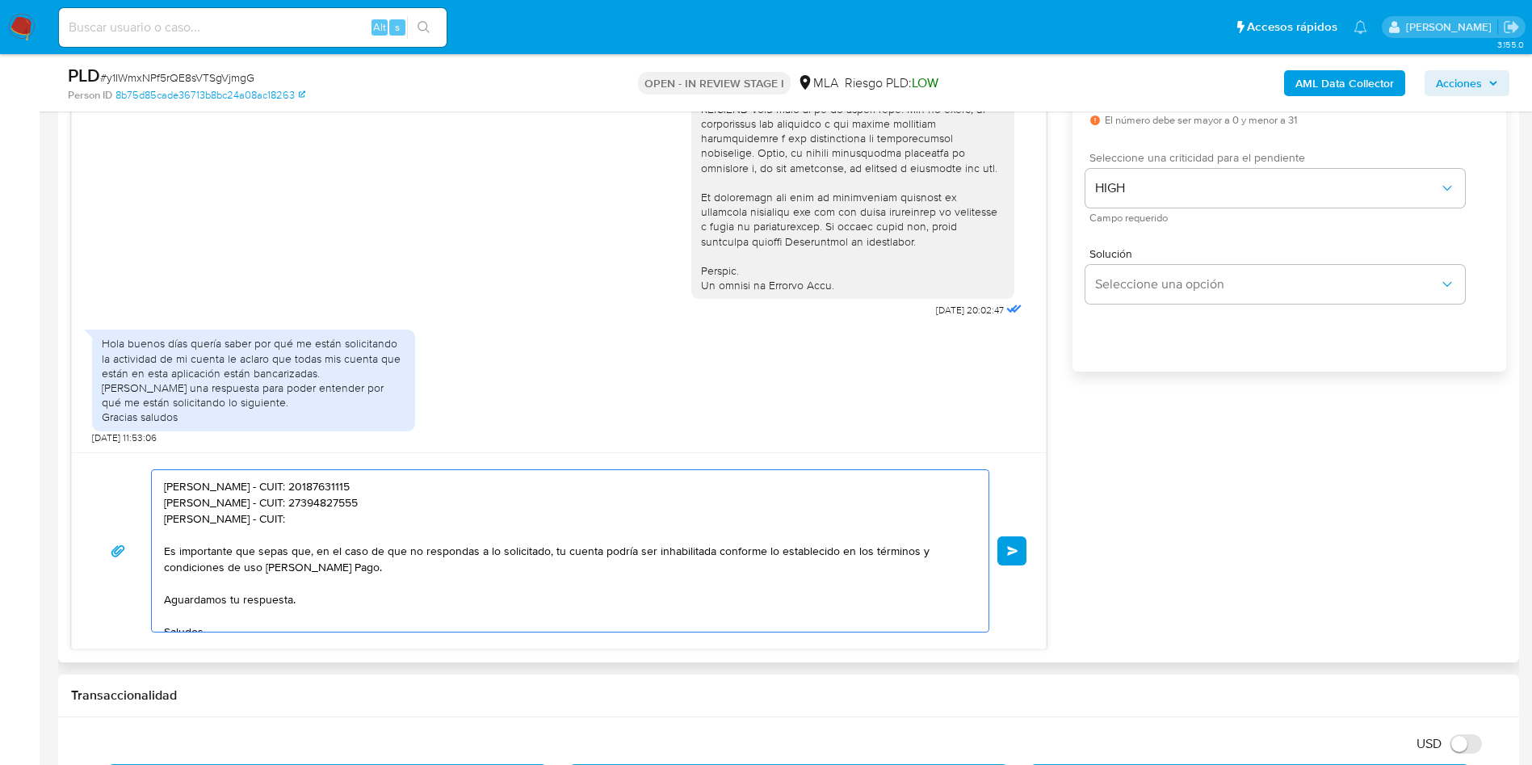
paste textarea "27062691374"
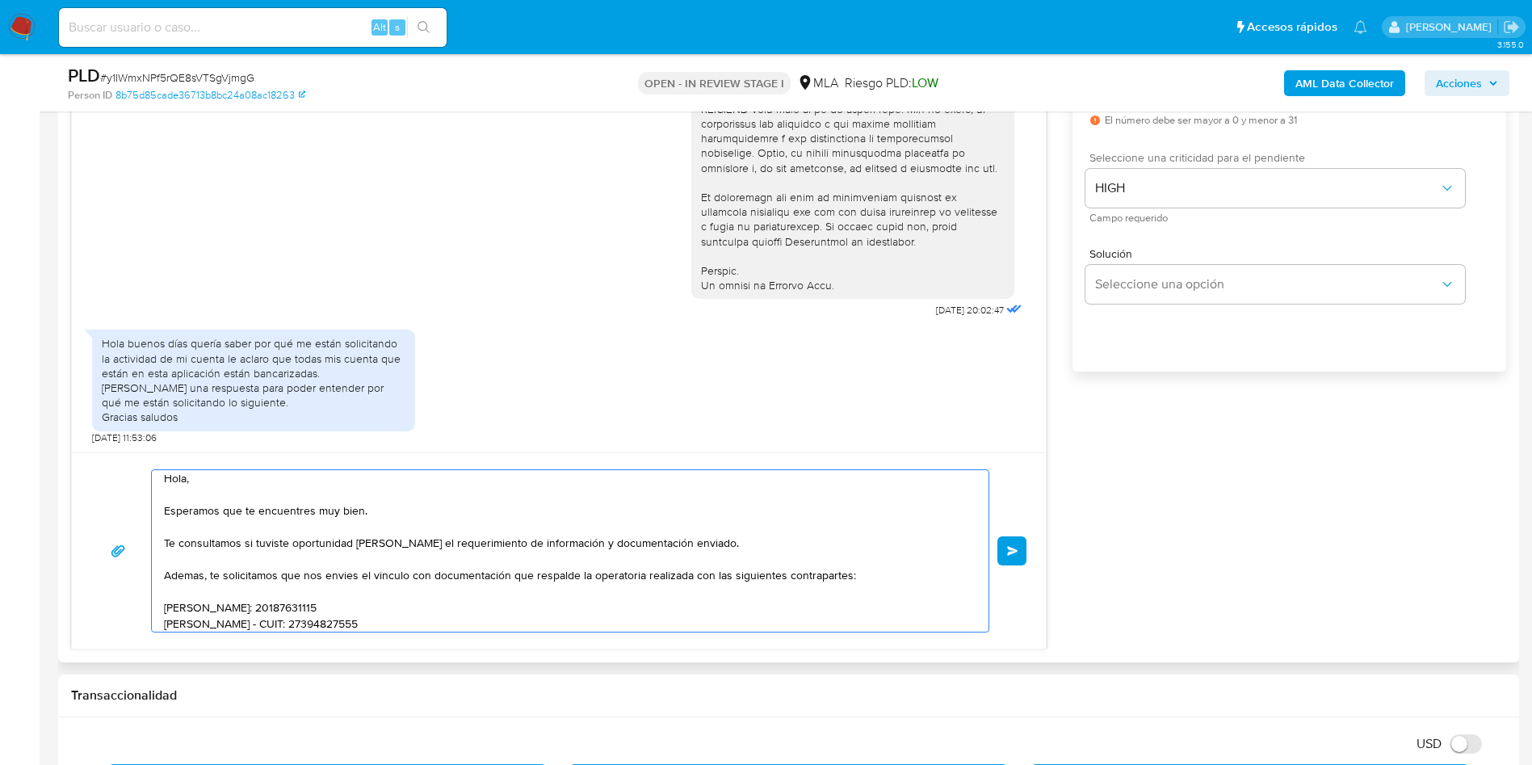
click at [387, 582] on textarea "Hola, Esperamos que te encuentres muy bien. Te consultamos si tuviste oportunid…" at bounding box center [566, 551] width 805 height 162
click at [0, 0] on lt-span "el v í nculo" at bounding box center [0, 0] width 0 height 0
click at [346, 580] on textarea "Hola, Esperamos que te encuentres muy bien. Te consultamos si tuviste oportunid…" at bounding box center [566, 551] width 805 height 162
drag, startPoint x: 346, startPoint y: 580, endPoint x: 331, endPoint y: 573, distance: 15.9
click at [331, 573] on textarea "Hola, Esperamos que te encuentres muy bien. Te consultamos si tuviste oportunid…" at bounding box center [566, 551] width 805 height 162
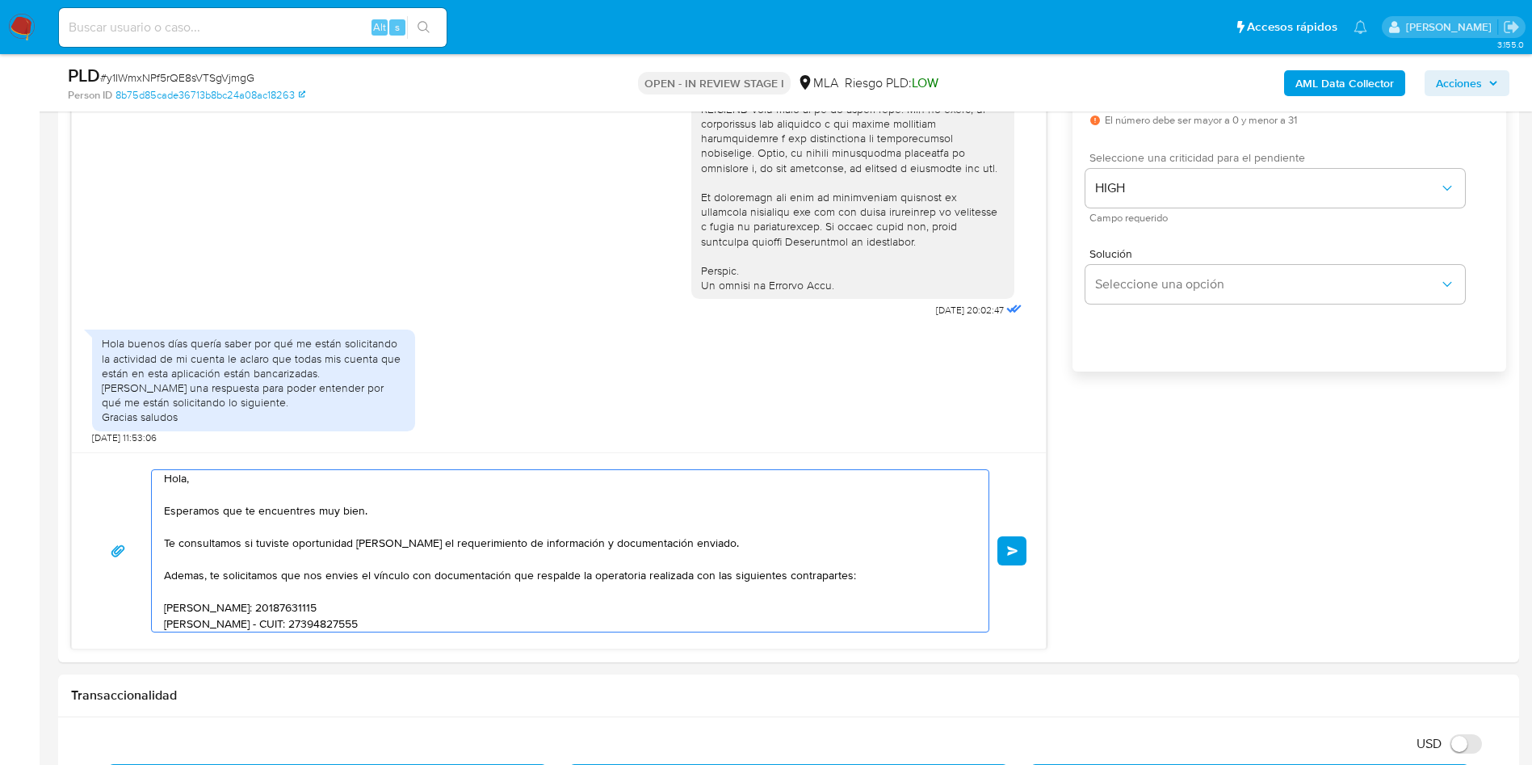
click at [0, 0] on lt-span "envíes" at bounding box center [0, 0] width 0 height 0
click at [186, 577] on textarea "Hola, Esperamos que te encuentres muy bien. Te consultamos si tuviste oportunid…" at bounding box center [566, 551] width 805 height 162
click at [0, 0] on lt-span "Adem á s" at bounding box center [0, 0] width 0 height 0
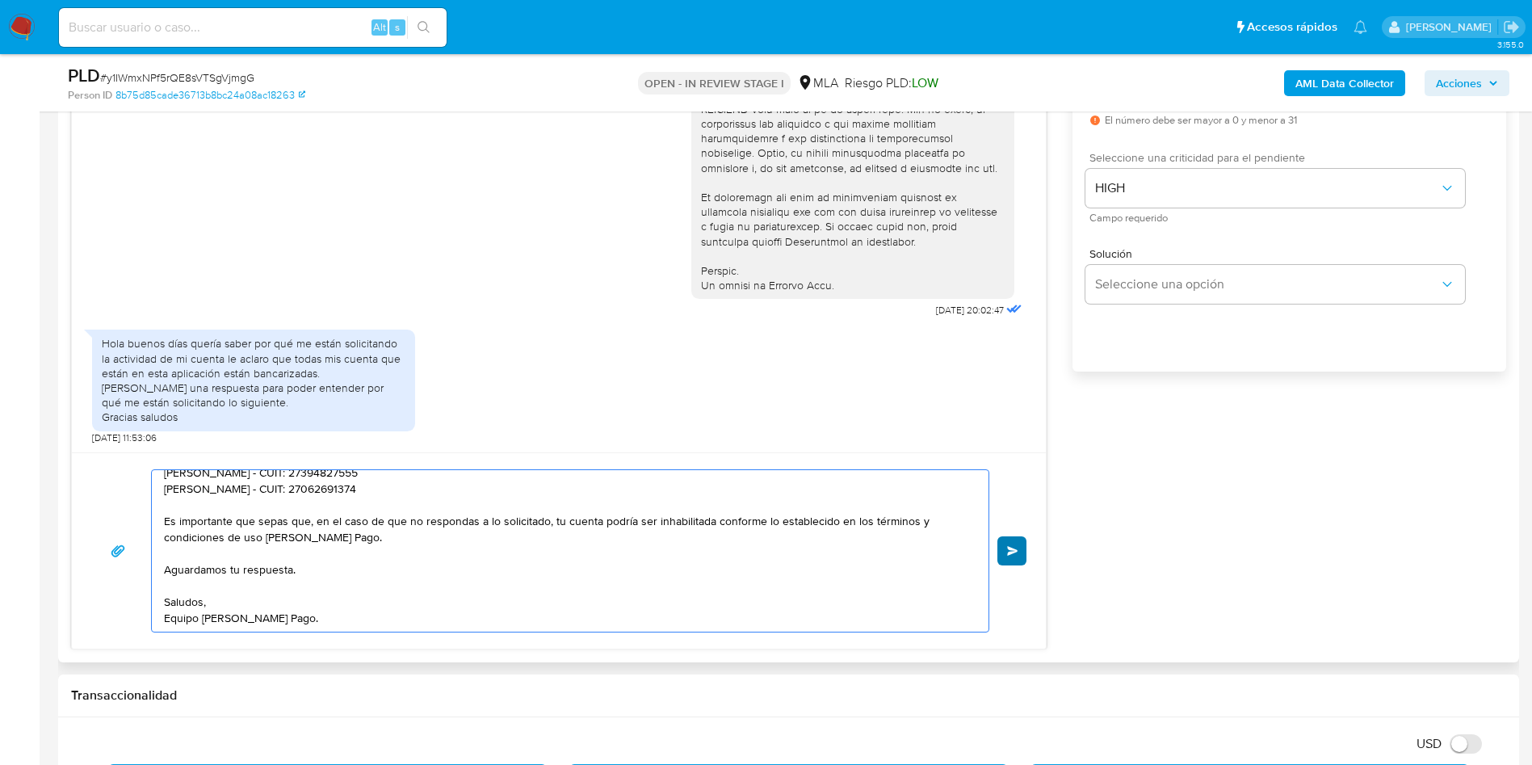
type textarea "Hola, Esperamos que te encuentres muy bien. Te consultamos si tuviste oportunid…"
click at [1015, 557] on button "Enviar" at bounding box center [1012, 550] width 29 height 29
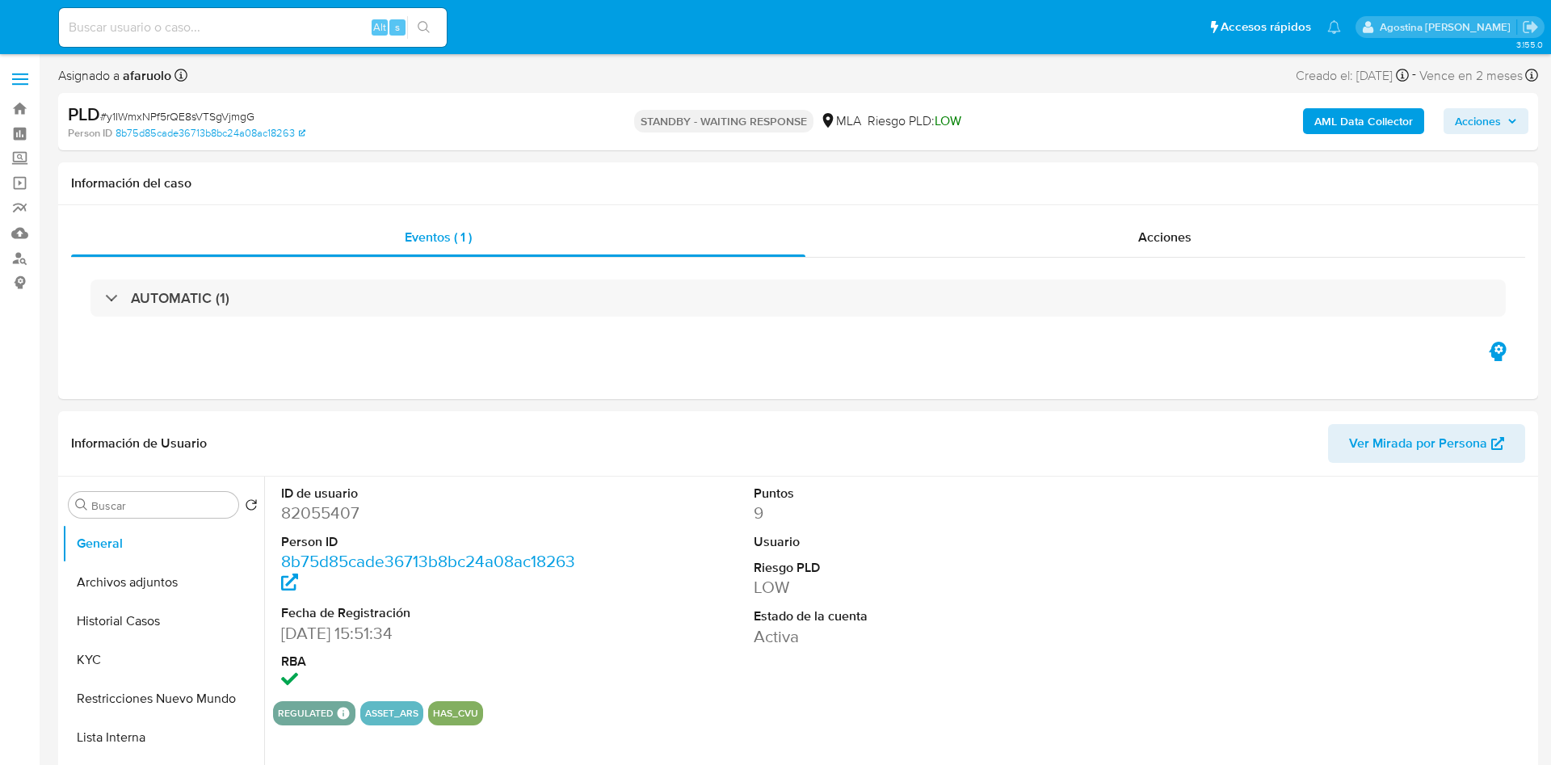
select select "10"
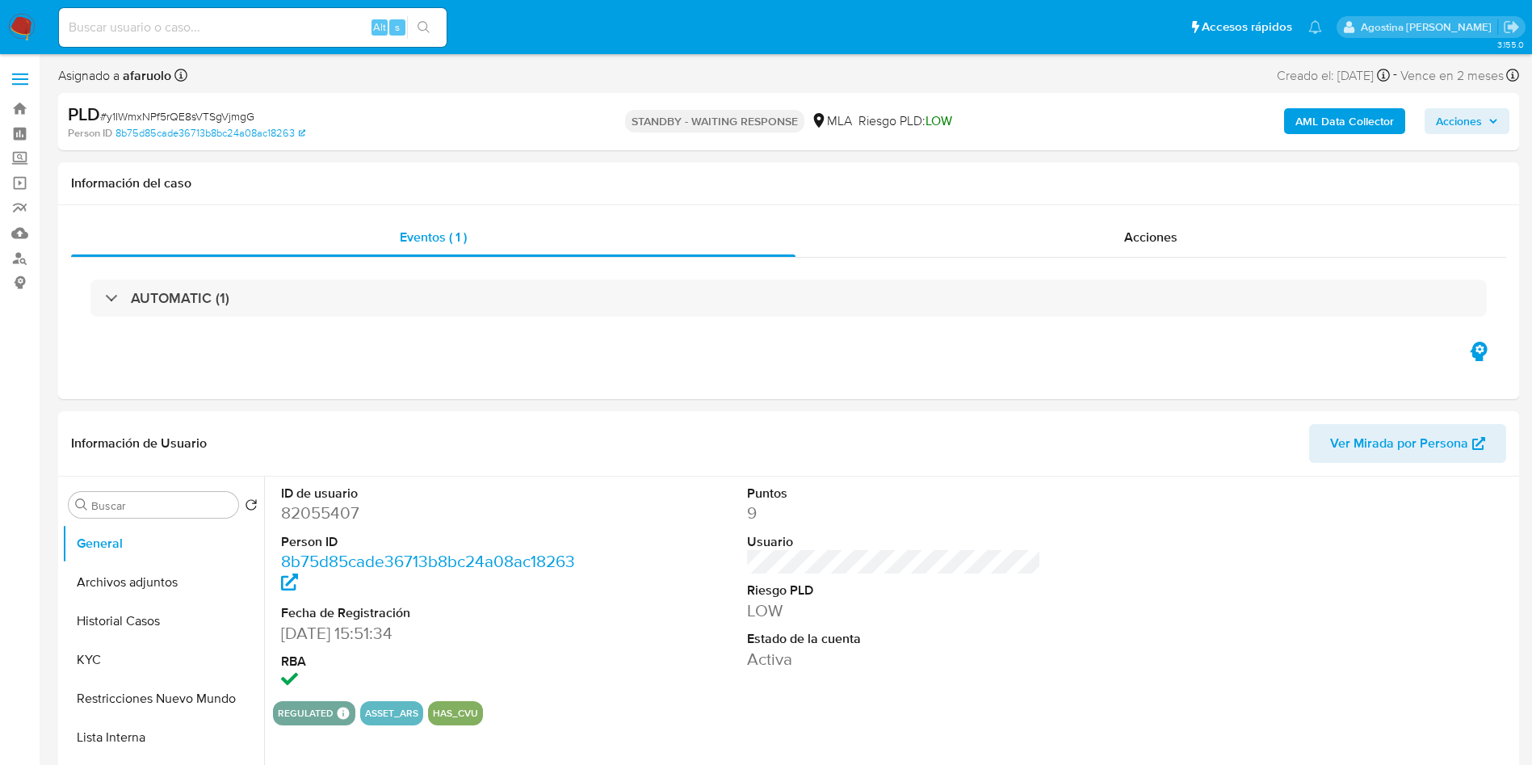
click at [235, 13] on div "Alt s" at bounding box center [253, 27] width 388 height 39
click at [222, 29] on input at bounding box center [253, 27] width 388 height 21
paste input "230560310"
type input "230560310"
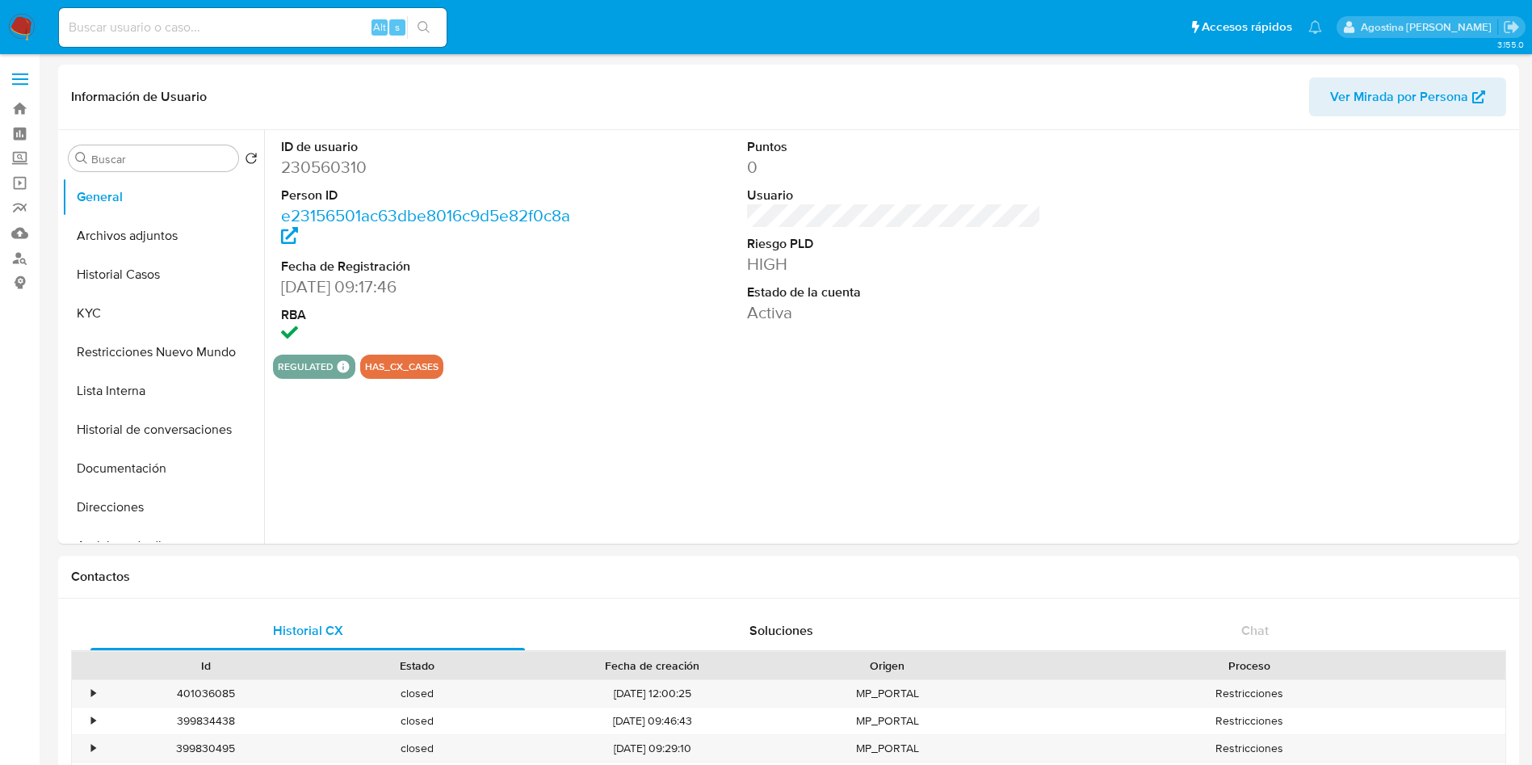
select select "10"
click at [137, 238] on button "Archivos adjuntos" at bounding box center [156, 235] width 189 height 39
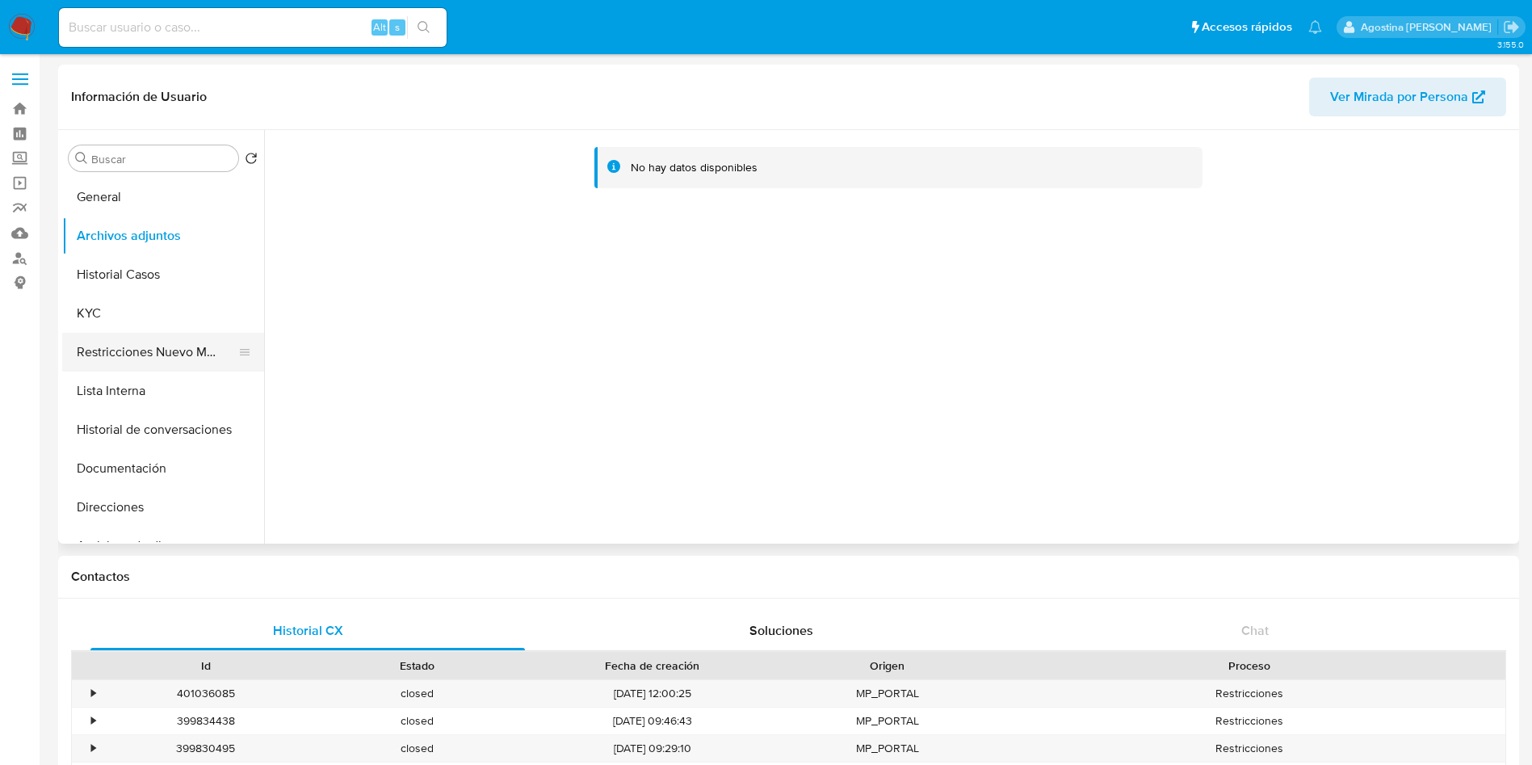
click at [195, 346] on button "Restricciones Nuevo Mundo" at bounding box center [156, 352] width 189 height 39
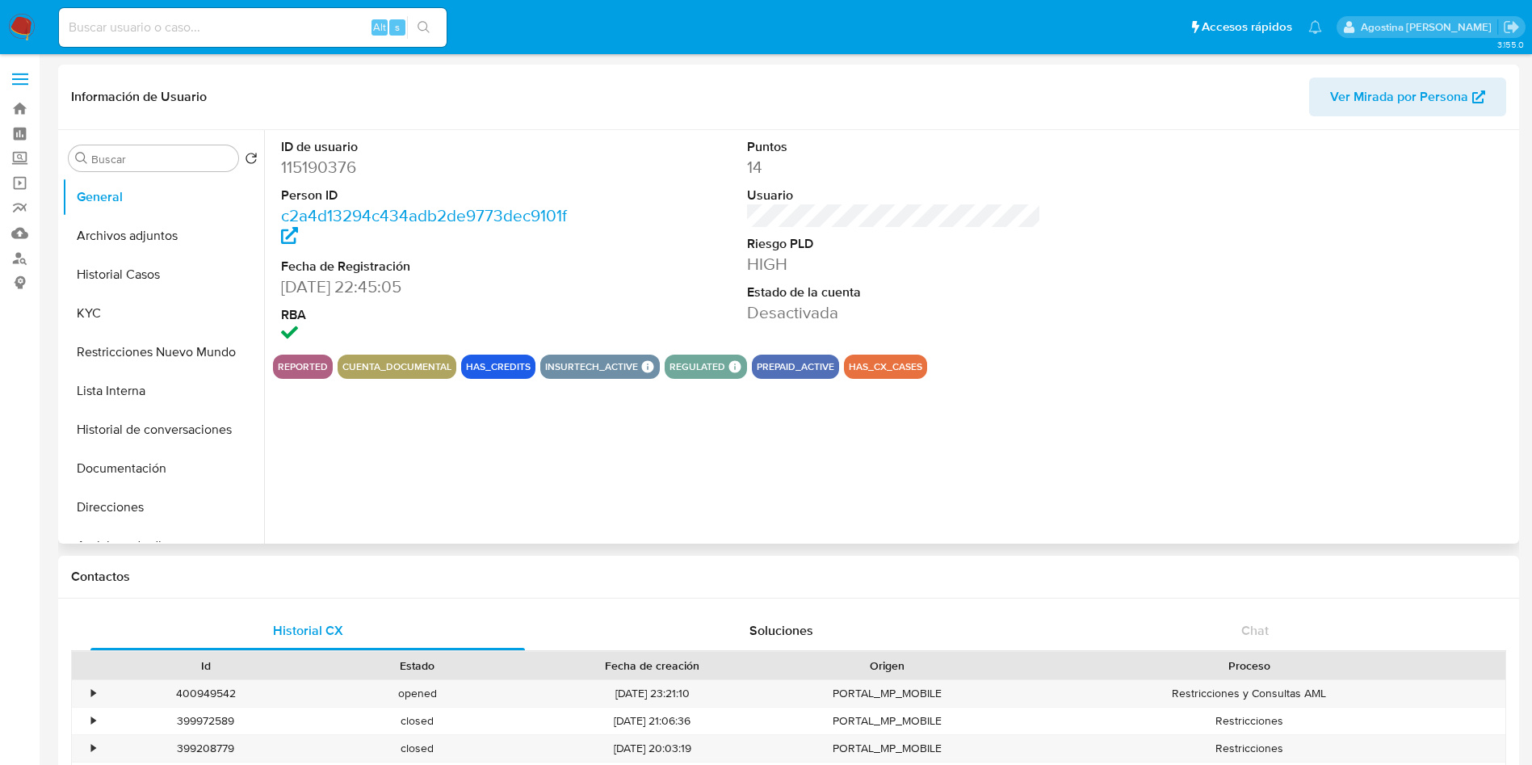
select select "10"
click at [176, 217] on button "Archivos adjuntos" at bounding box center [156, 235] width 189 height 39
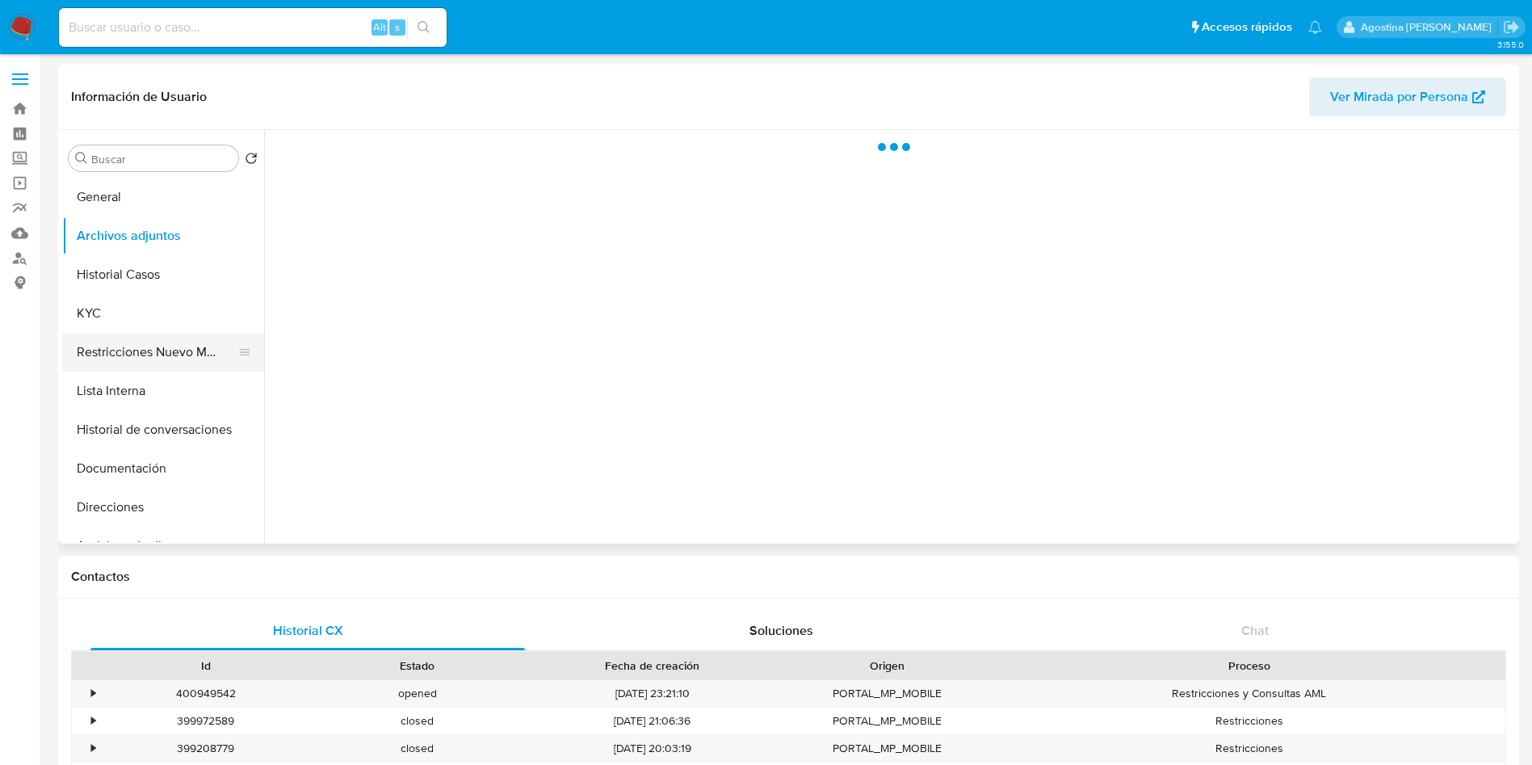
click at [162, 334] on button "Restricciones Nuevo Mundo" at bounding box center [156, 352] width 189 height 39
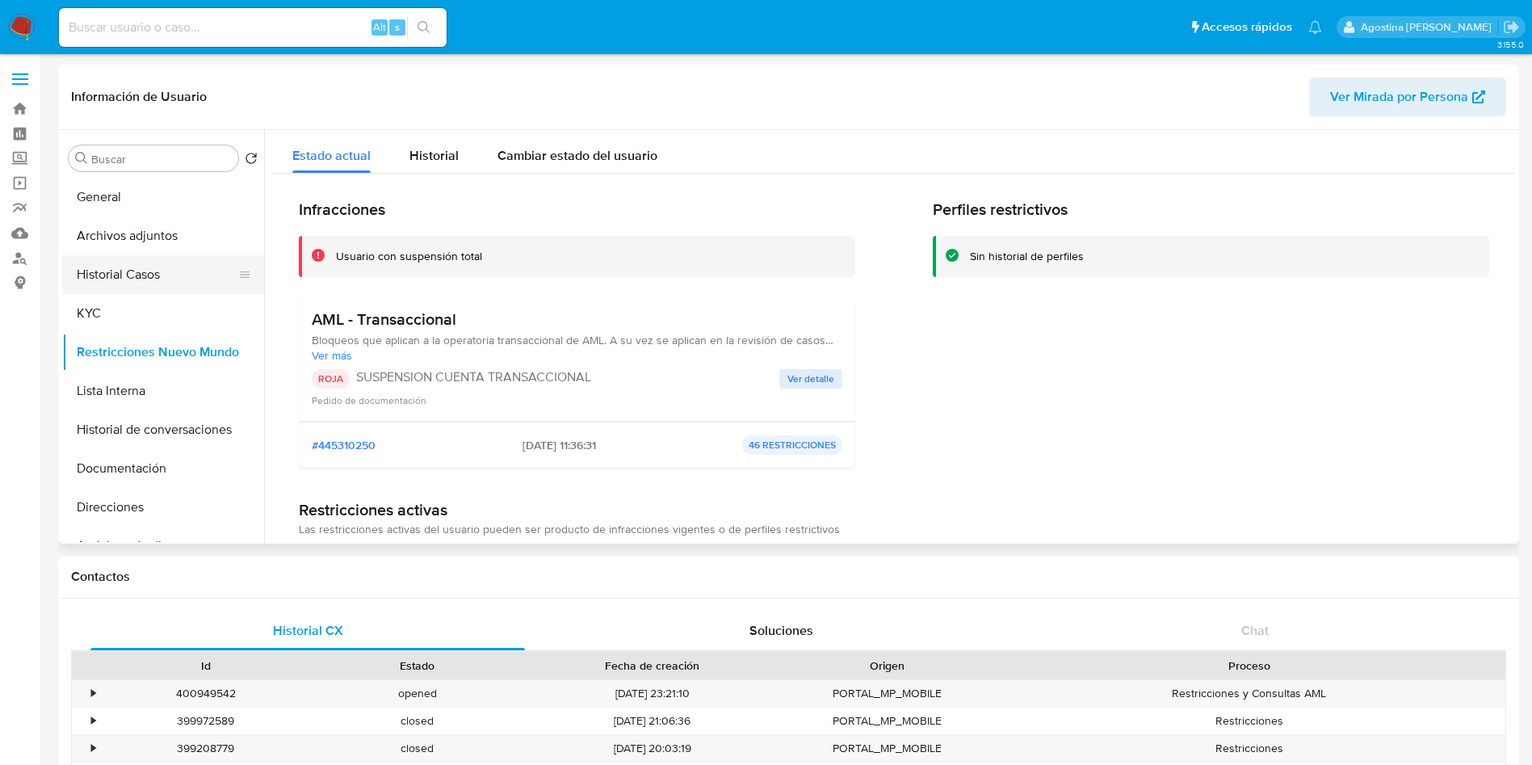
click at [161, 261] on button "Historial Casos" at bounding box center [156, 274] width 189 height 39
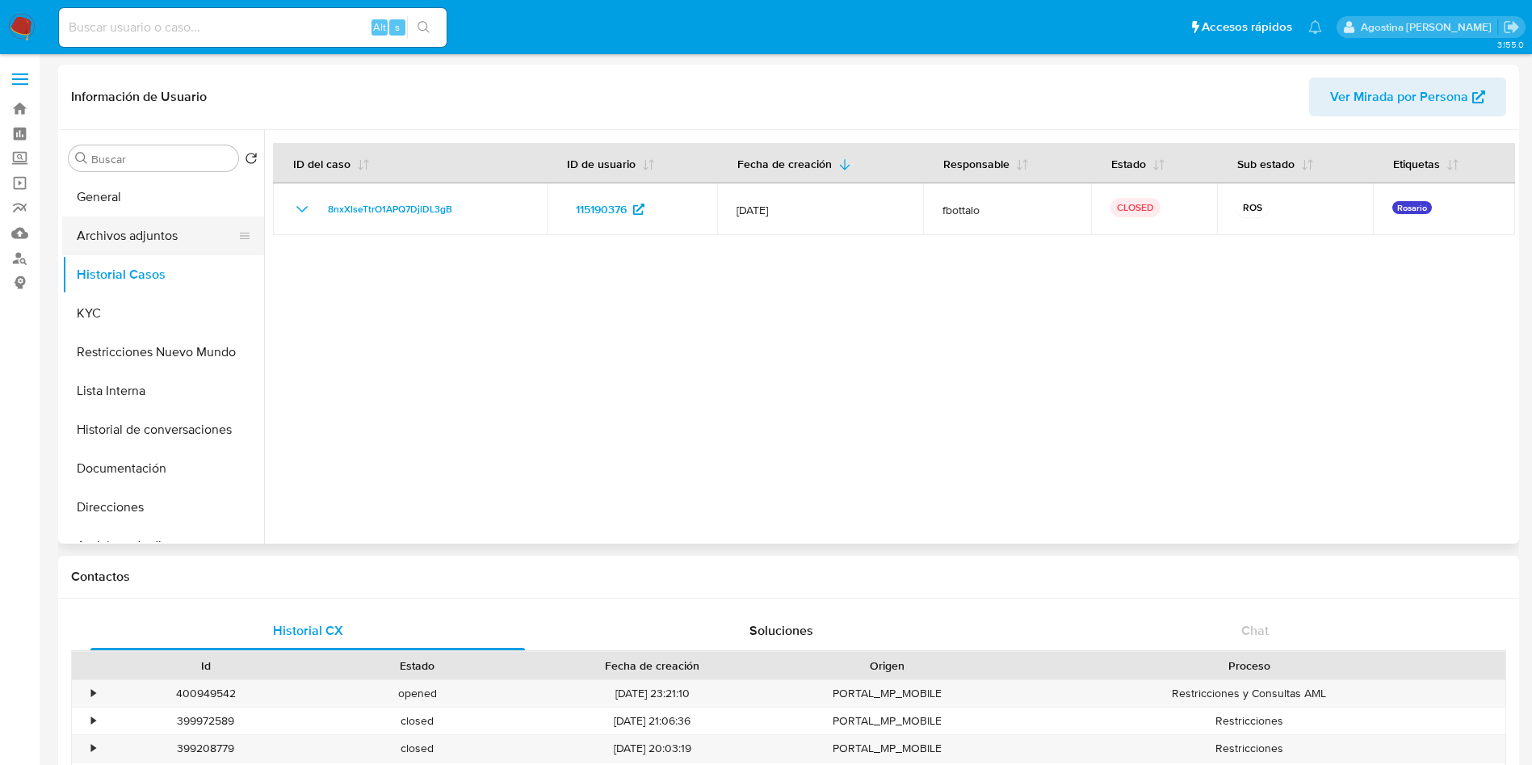
click at [117, 228] on button "Archivos adjuntos" at bounding box center [156, 235] width 189 height 39
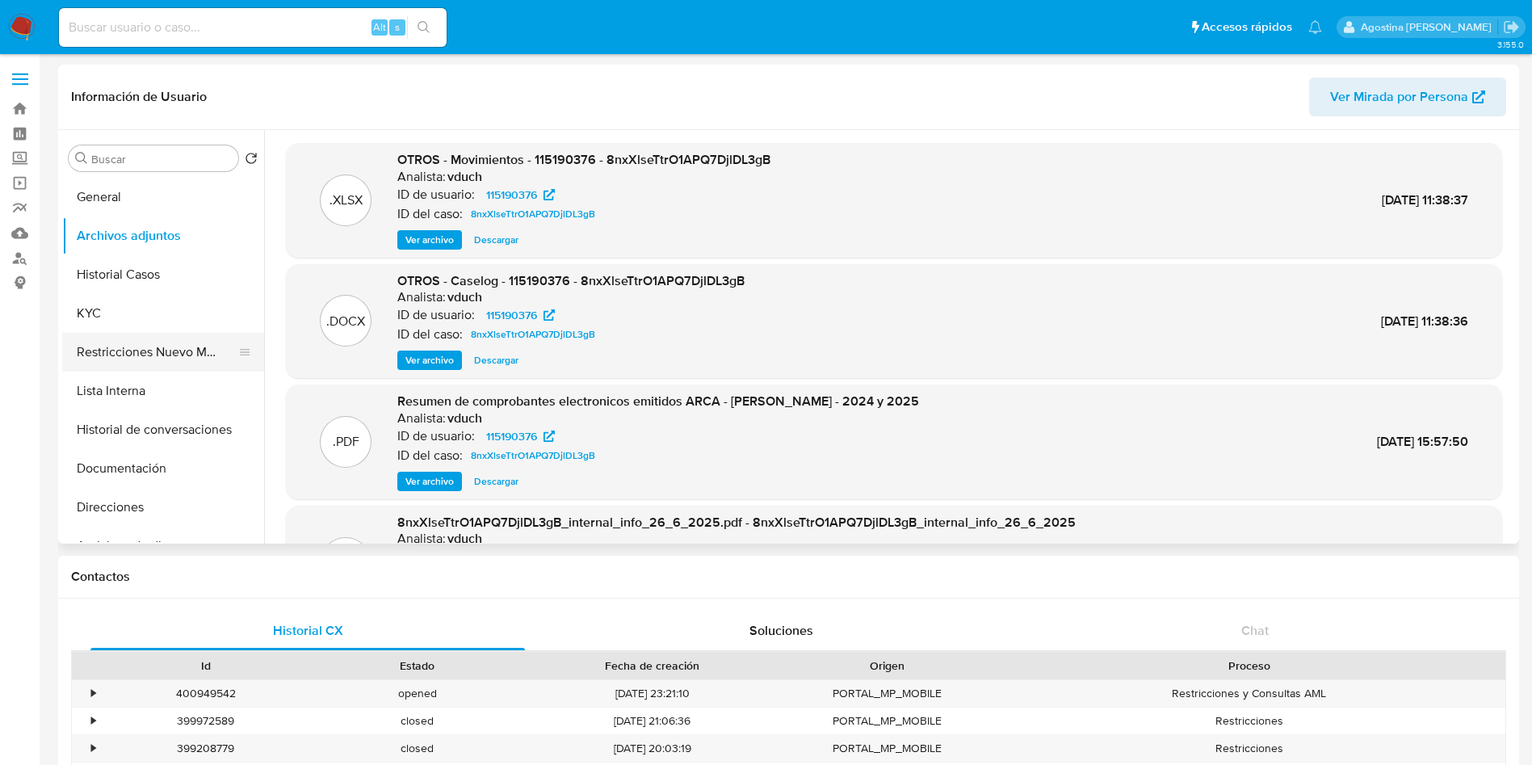
click at [164, 351] on button "Restricciones Nuevo Mundo" at bounding box center [156, 352] width 189 height 39
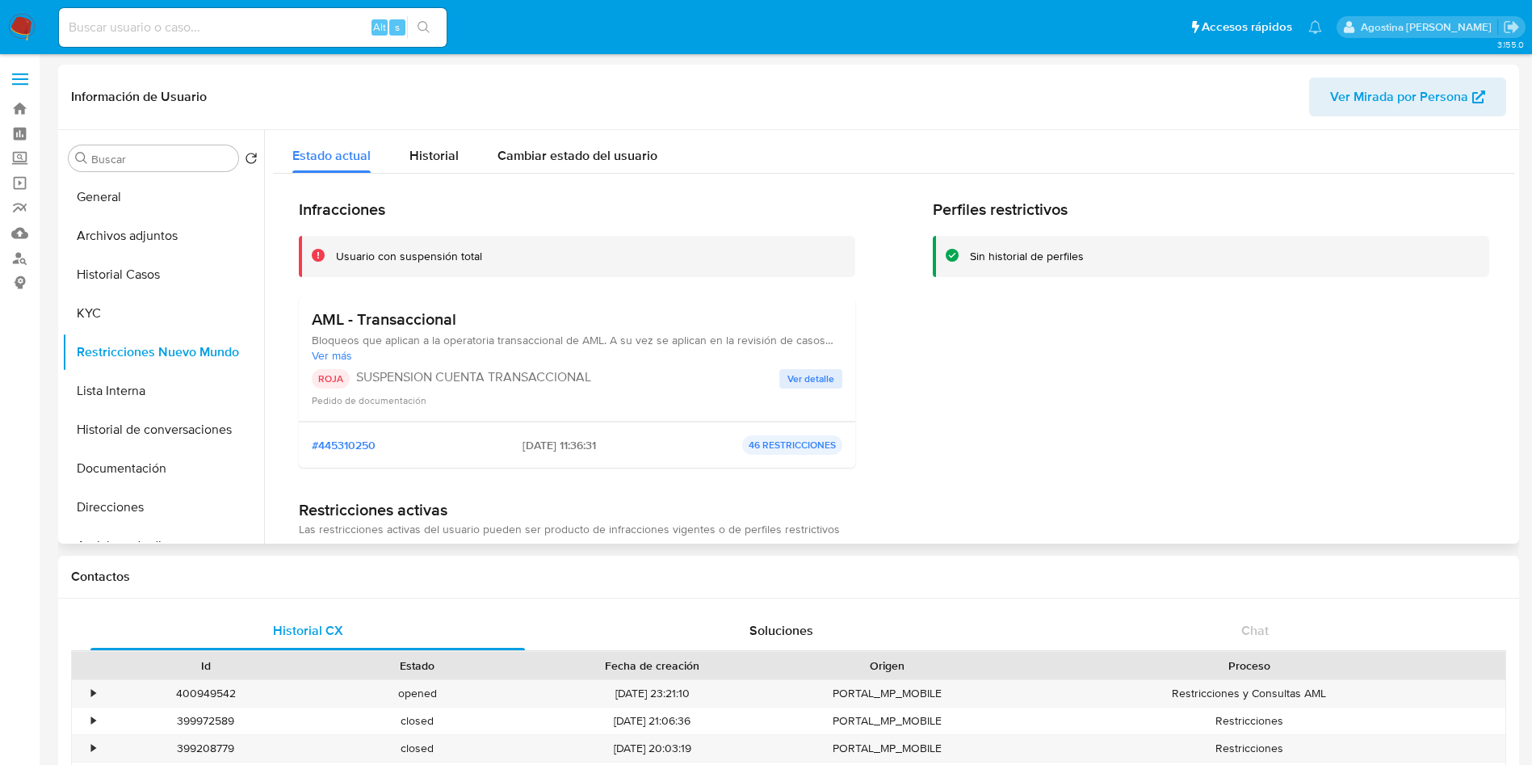
click at [800, 375] on span "Ver detalle" at bounding box center [811, 379] width 47 height 16
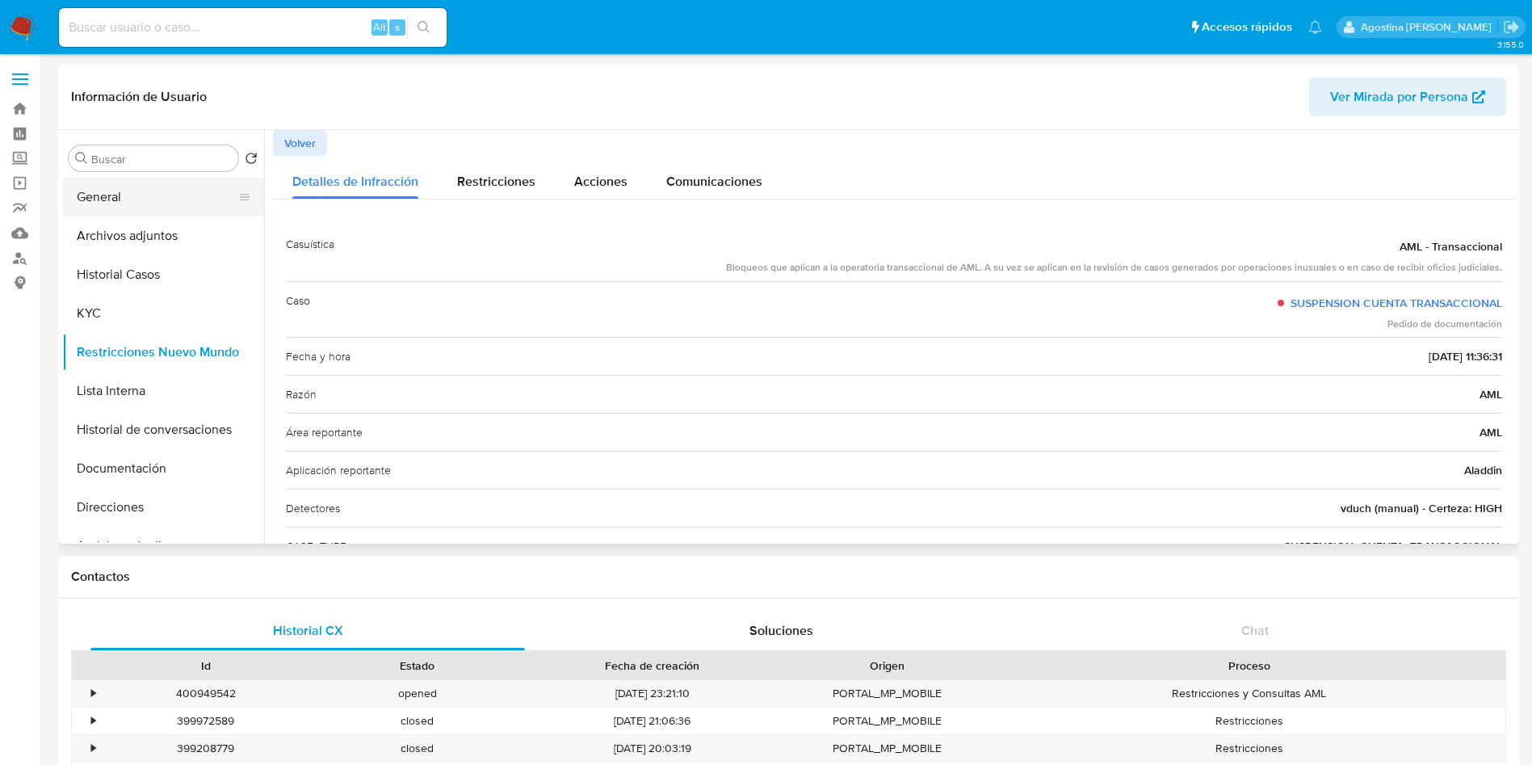
click at [157, 202] on button "General" at bounding box center [156, 197] width 189 height 39
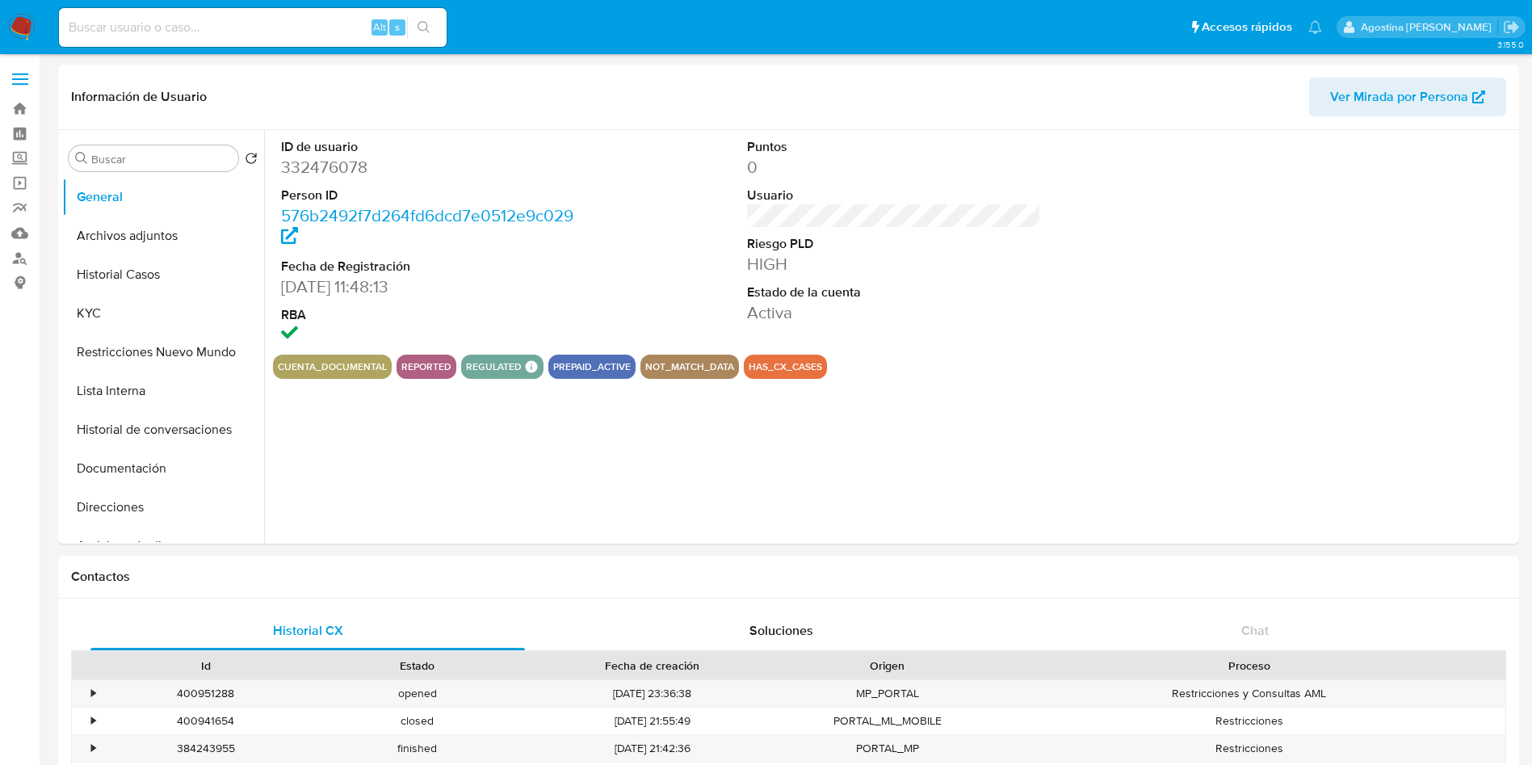
select select "10"
click at [162, 234] on button "Archivos adjuntos" at bounding box center [156, 235] width 189 height 39
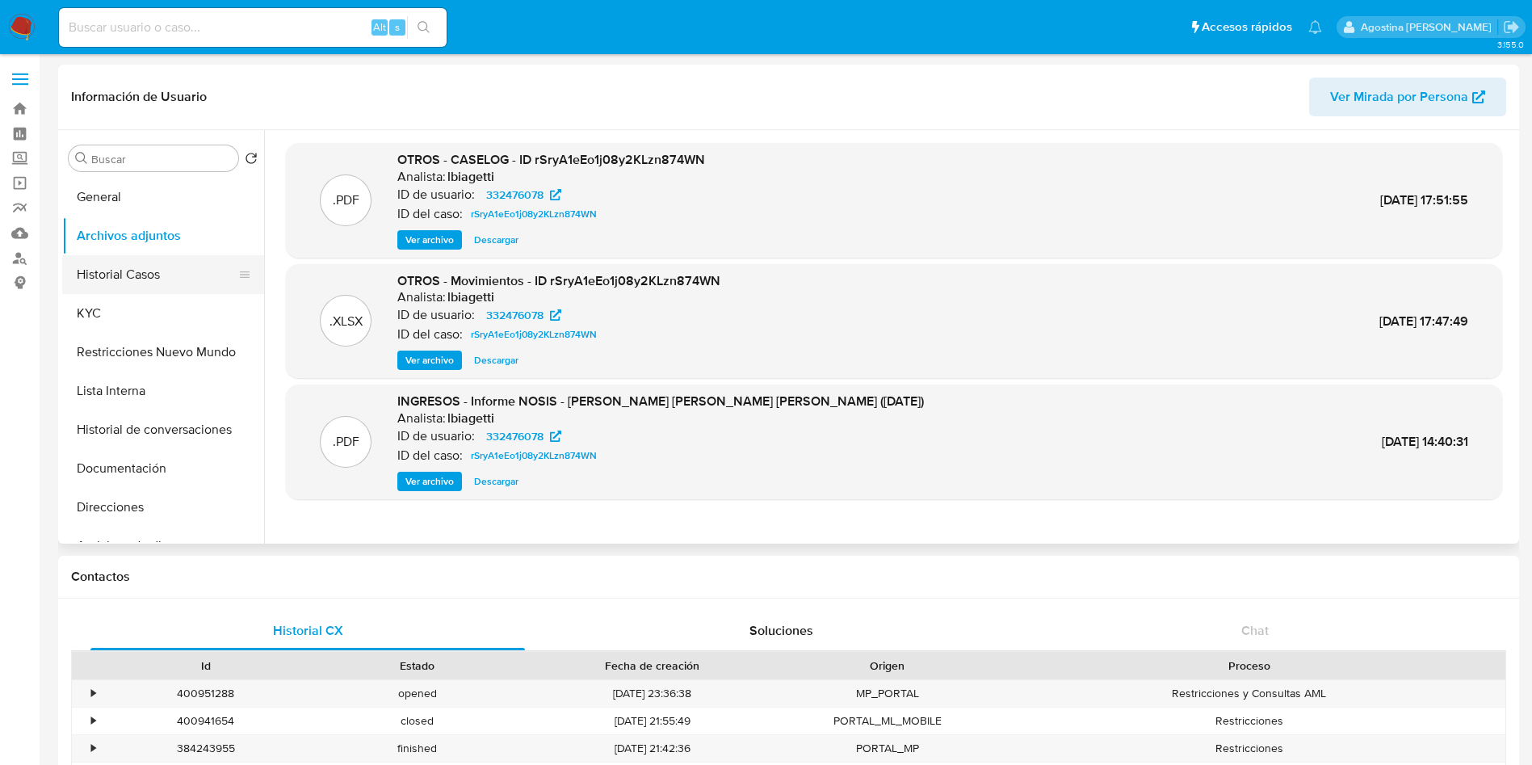
click at [142, 264] on button "Historial Casos" at bounding box center [156, 274] width 189 height 39
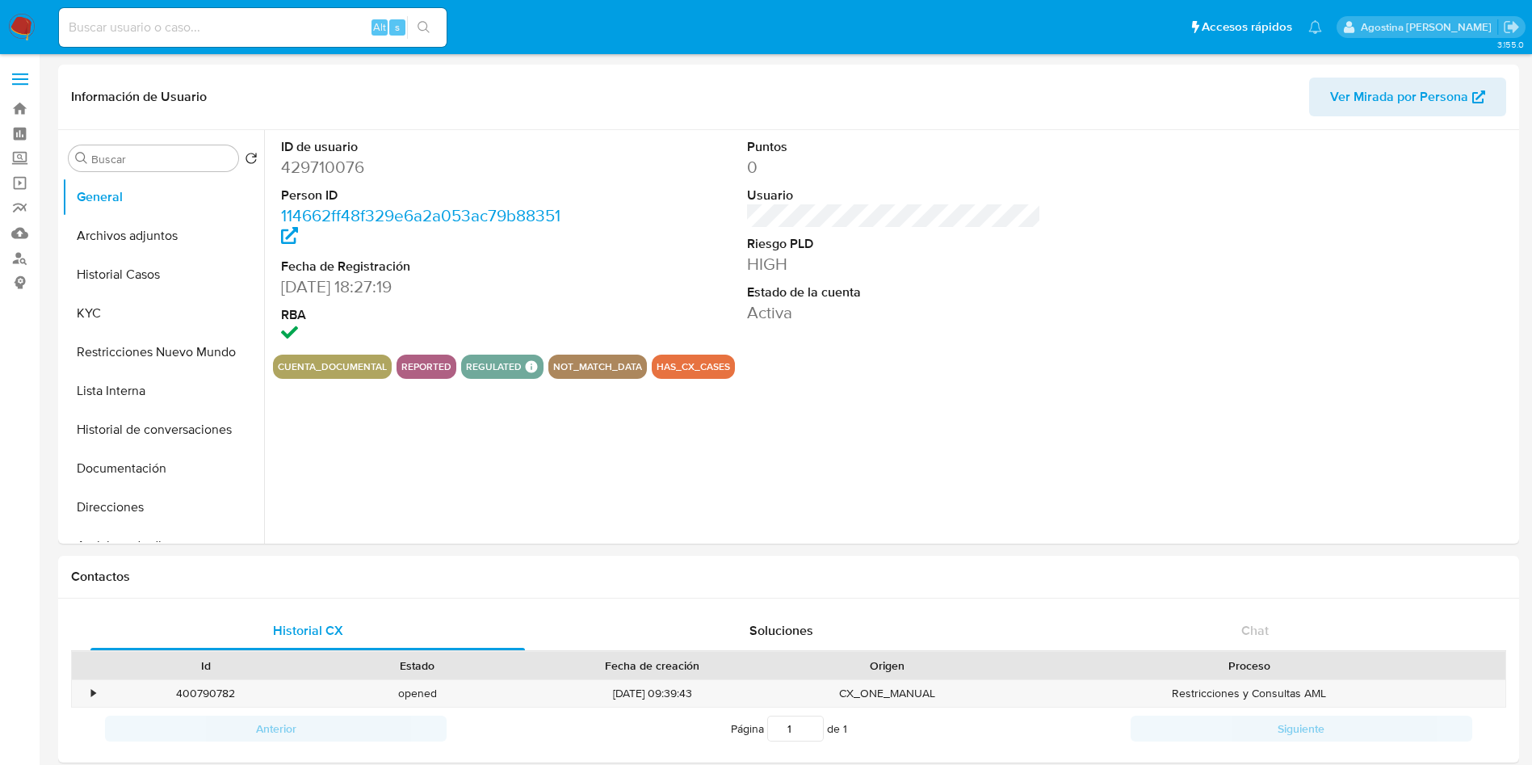
select select "10"
click at [168, 367] on button "Restricciones Nuevo Mundo" at bounding box center [156, 352] width 189 height 39
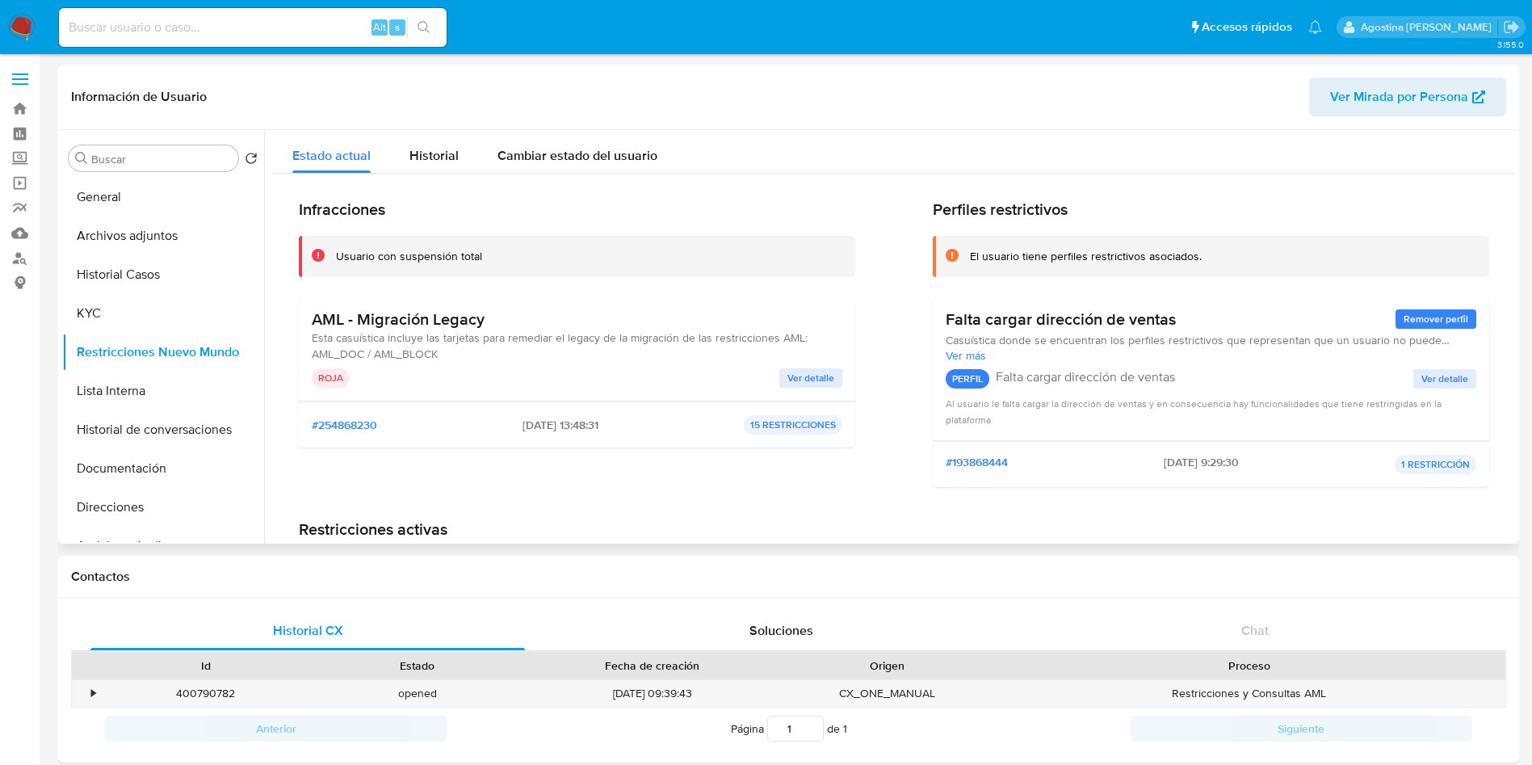
click at [817, 376] on span "Ver detalle" at bounding box center [811, 378] width 47 height 16
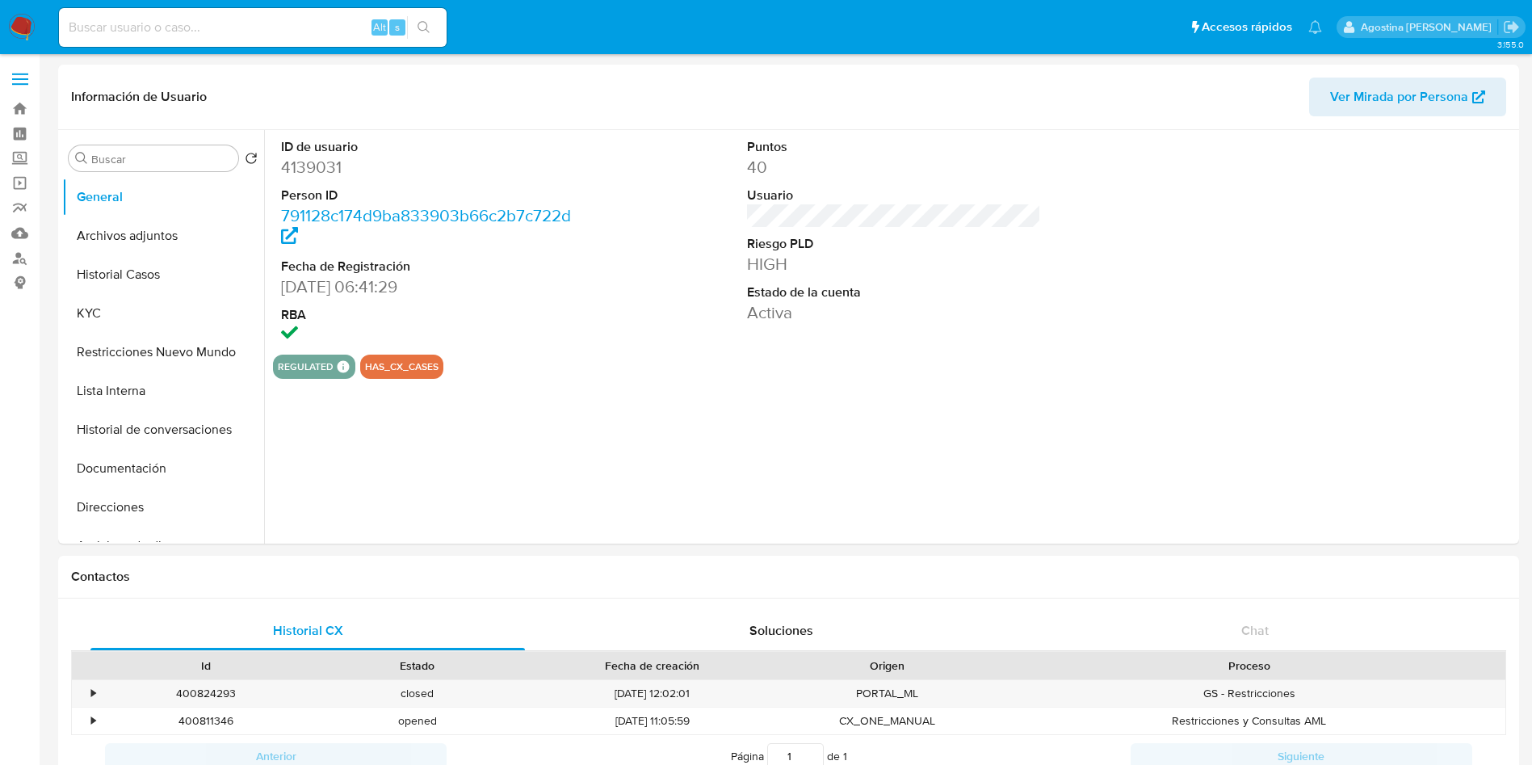
select select "10"
click at [174, 219] on button "Archivos adjuntos" at bounding box center [156, 235] width 189 height 39
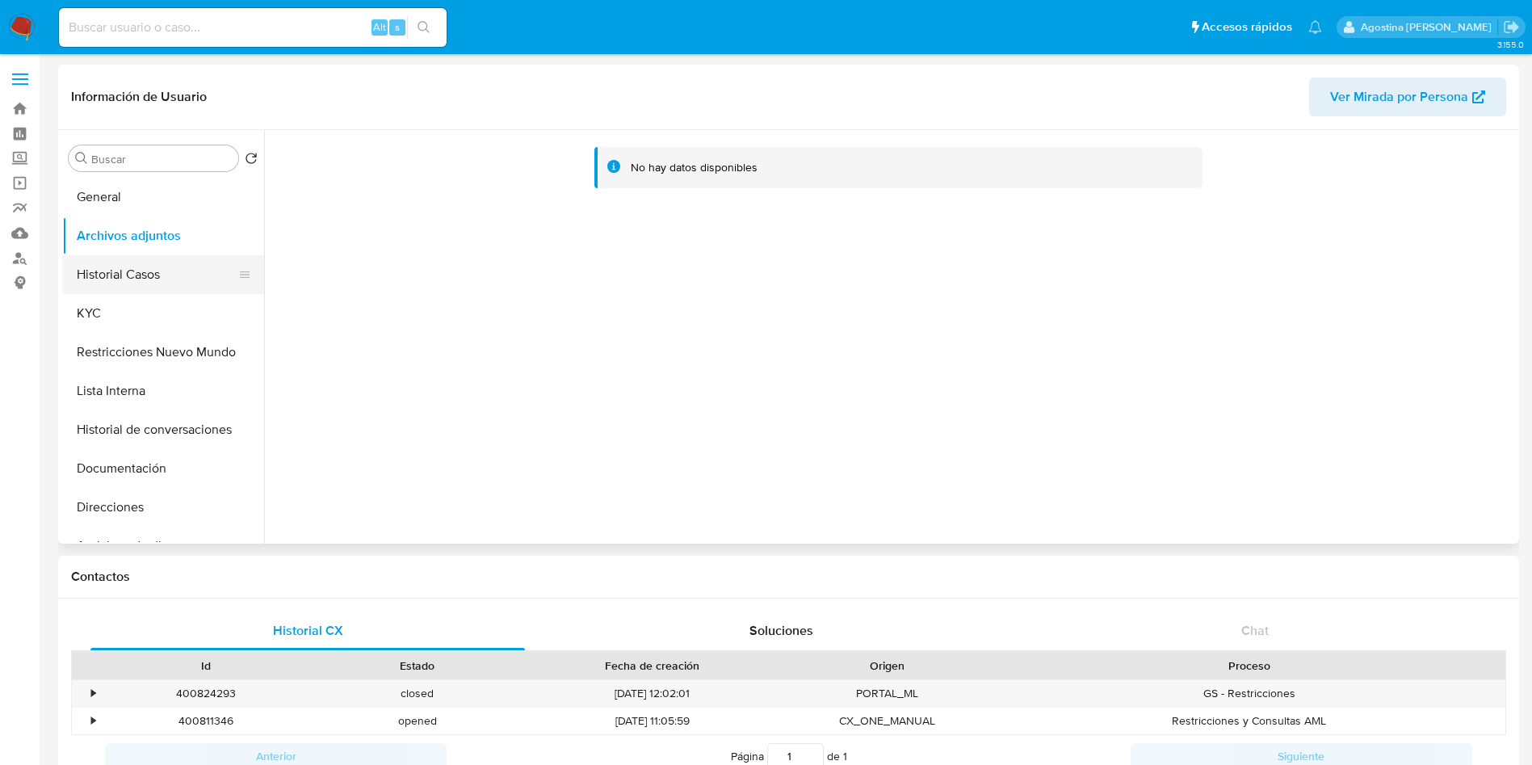
click at [140, 278] on button "Historial Casos" at bounding box center [156, 274] width 189 height 39
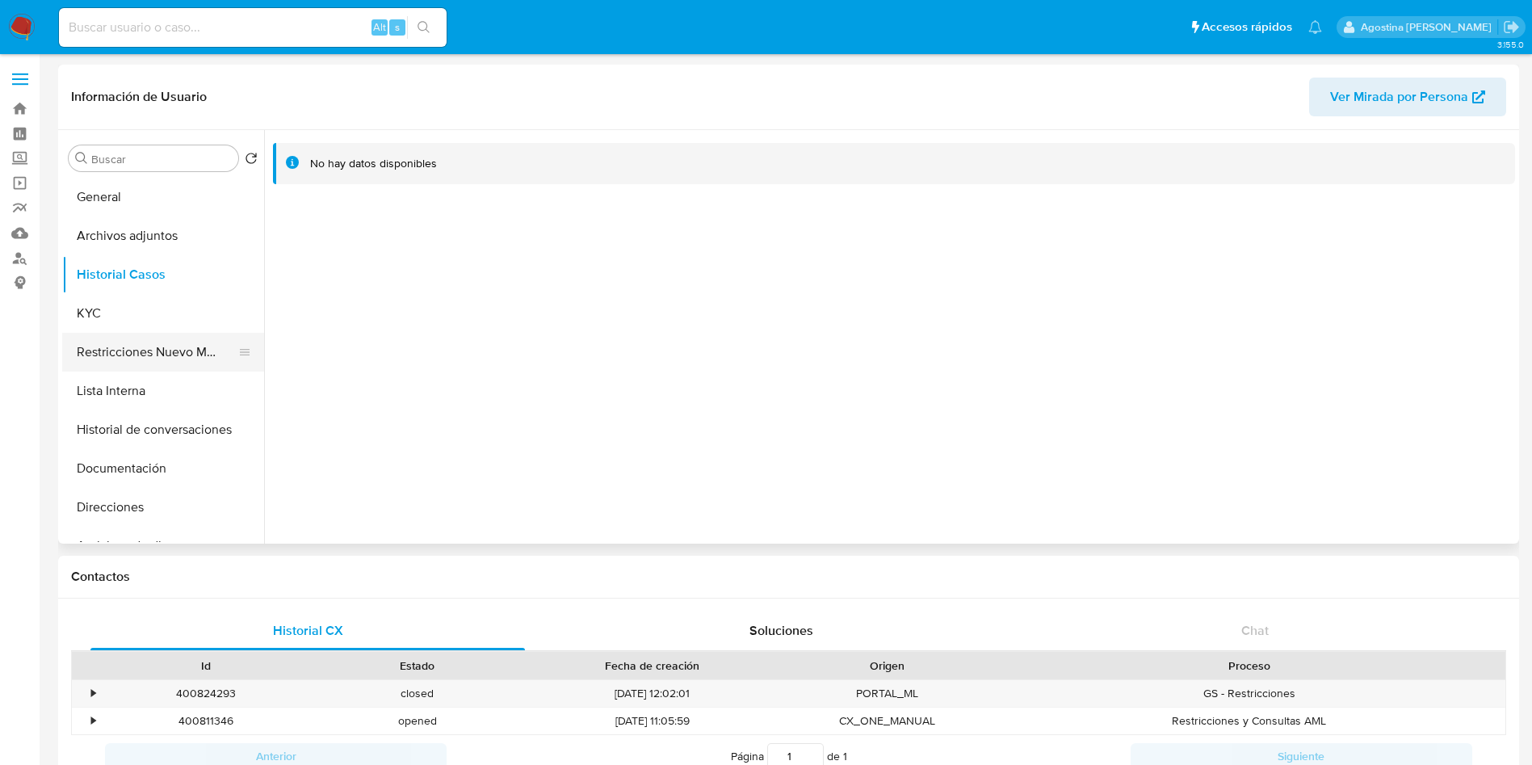
click at [163, 345] on button "Restricciones Nuevo Mundo" at bounding box center [156, 352] width 189 height 39
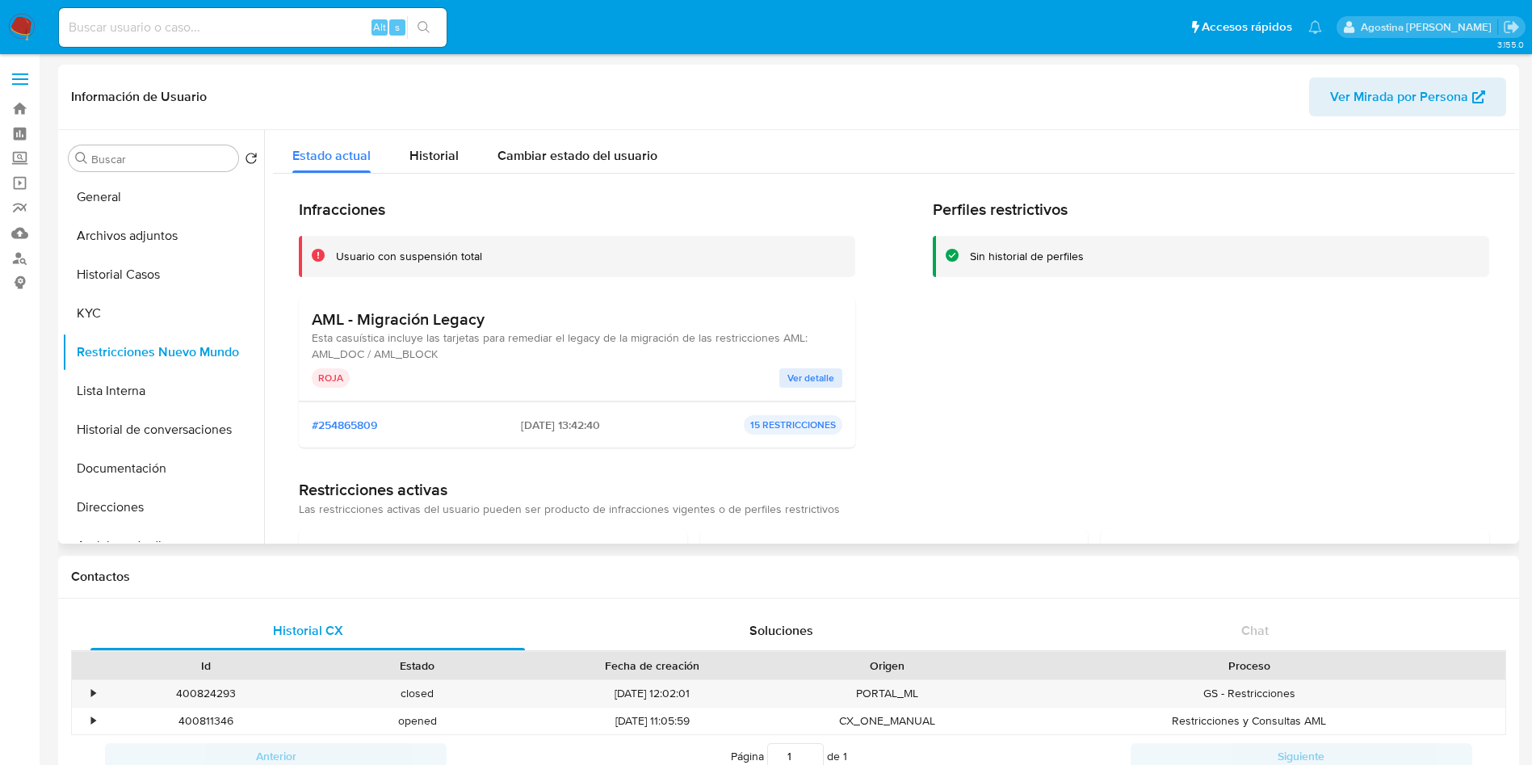
click at [796, 371] on span "Ver detalle" at bounding box center [811, 378] width 47 height 16
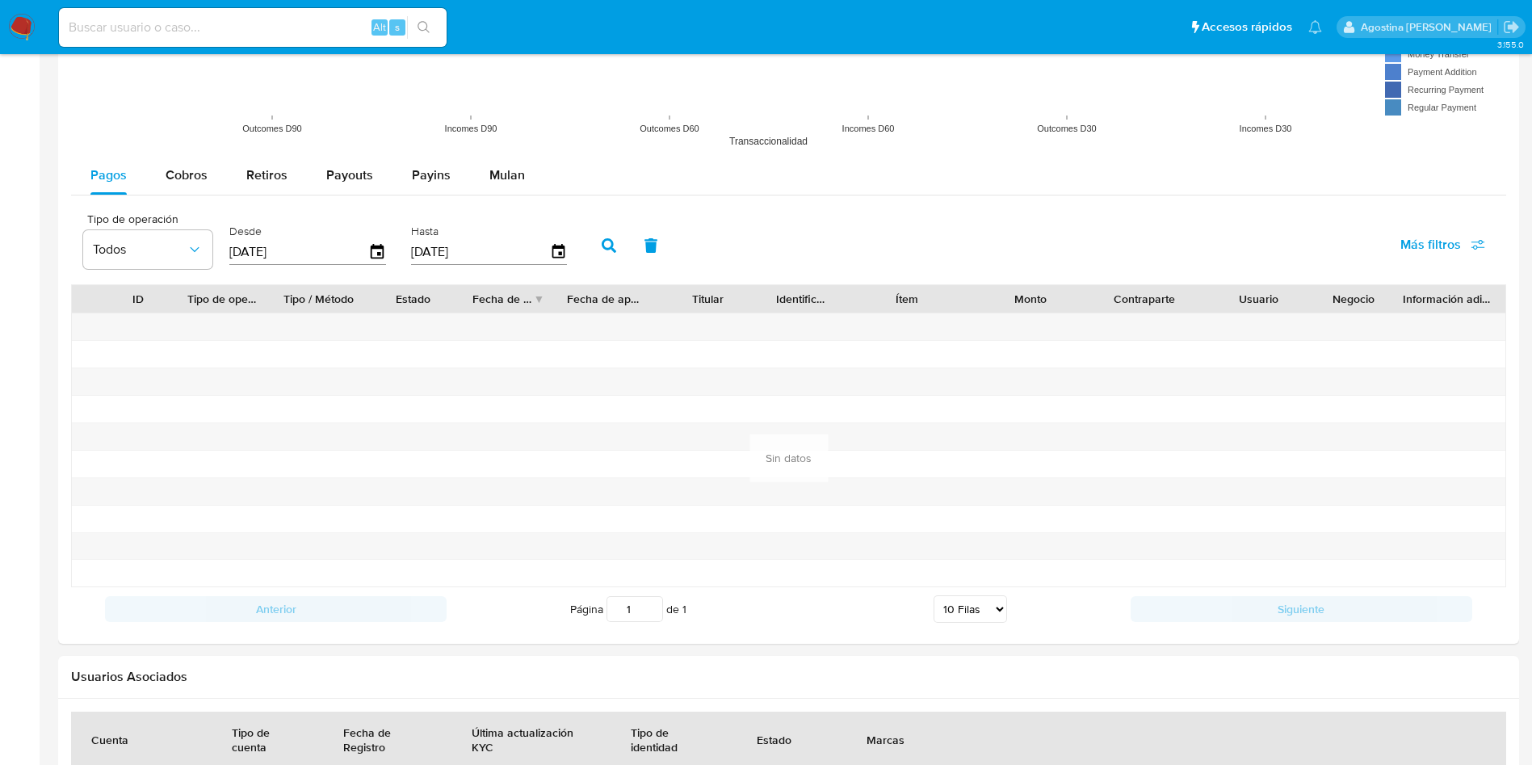
scroll to position [1939, 0]
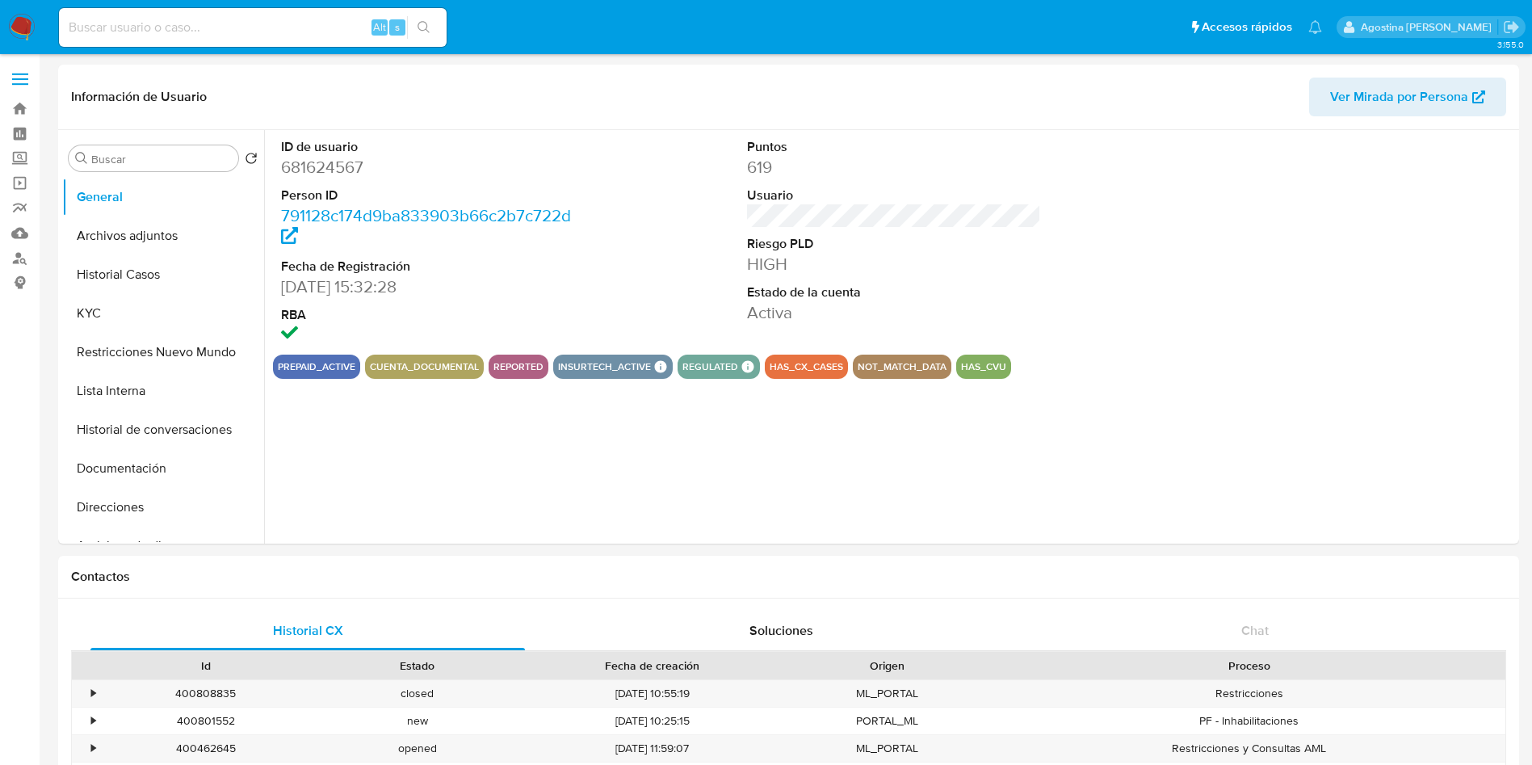
select select "10"
click at [166, 334] on button "Restricciones Nuevo Mundo" at bounding box center [156, 352] width 189 height 39
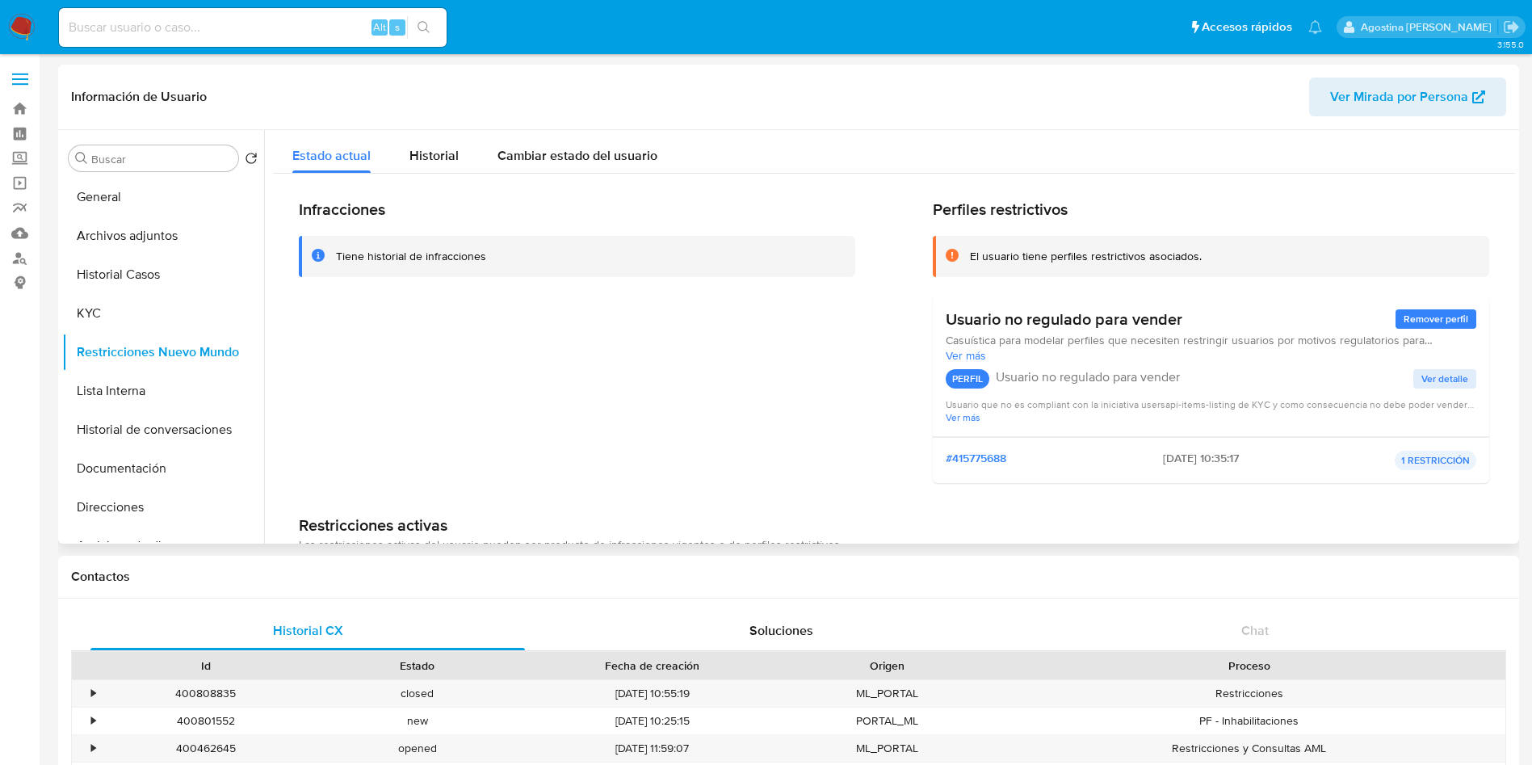
scroll to position [124, 0]
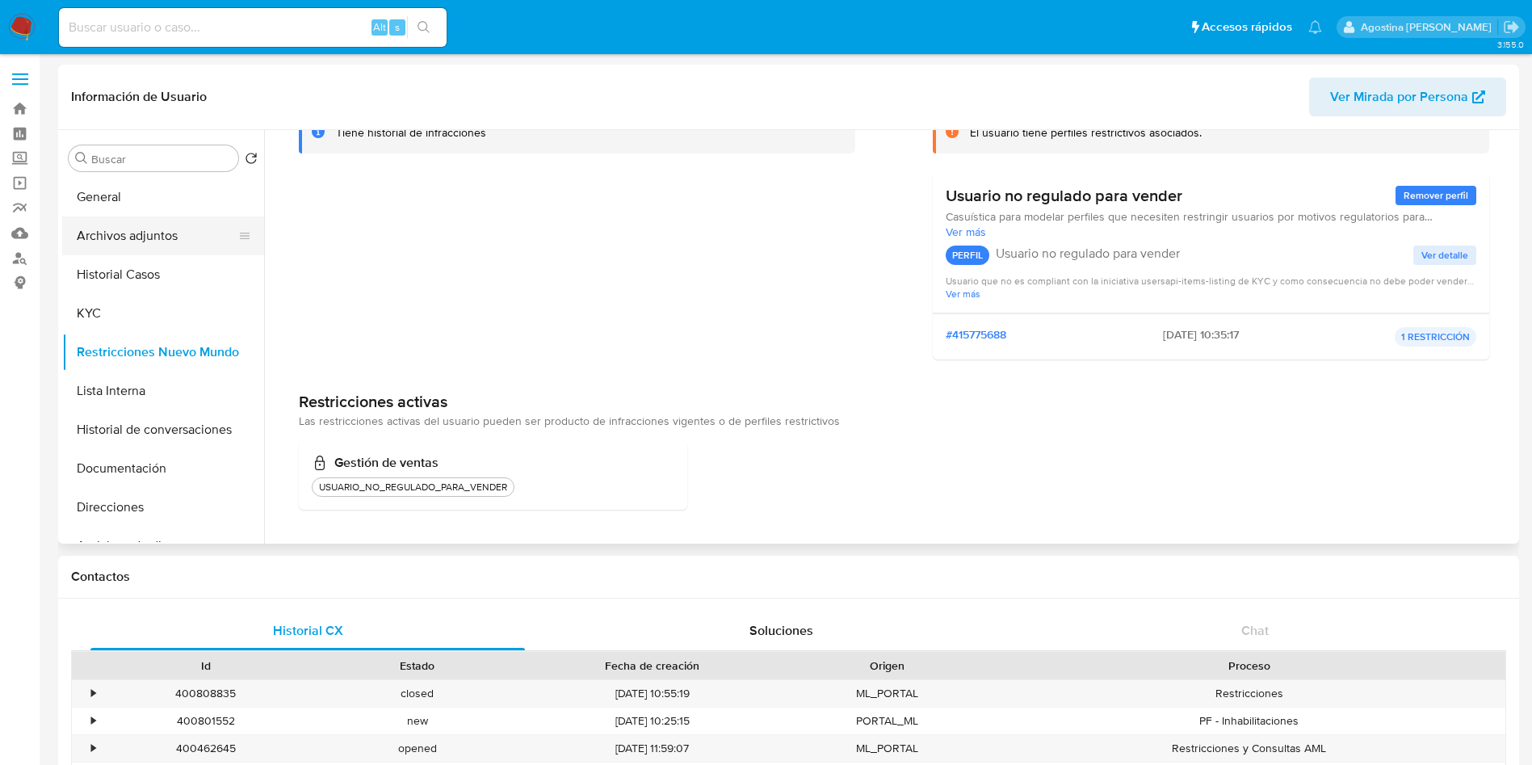
click at [168, 228] on button "Archivos adjuntos" at bounding box center [156, 235] width 189 height 39
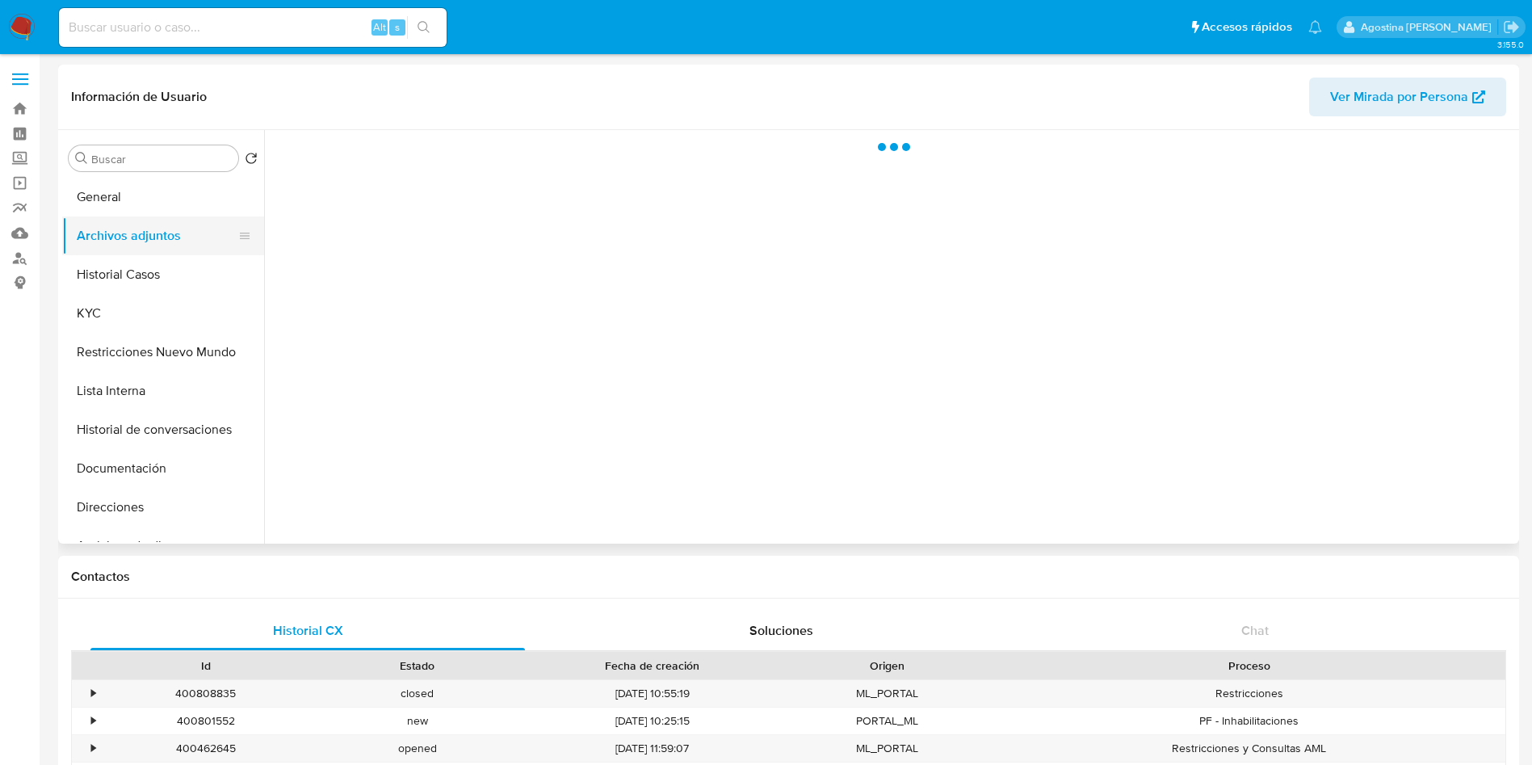
scroll to position [0, 0]
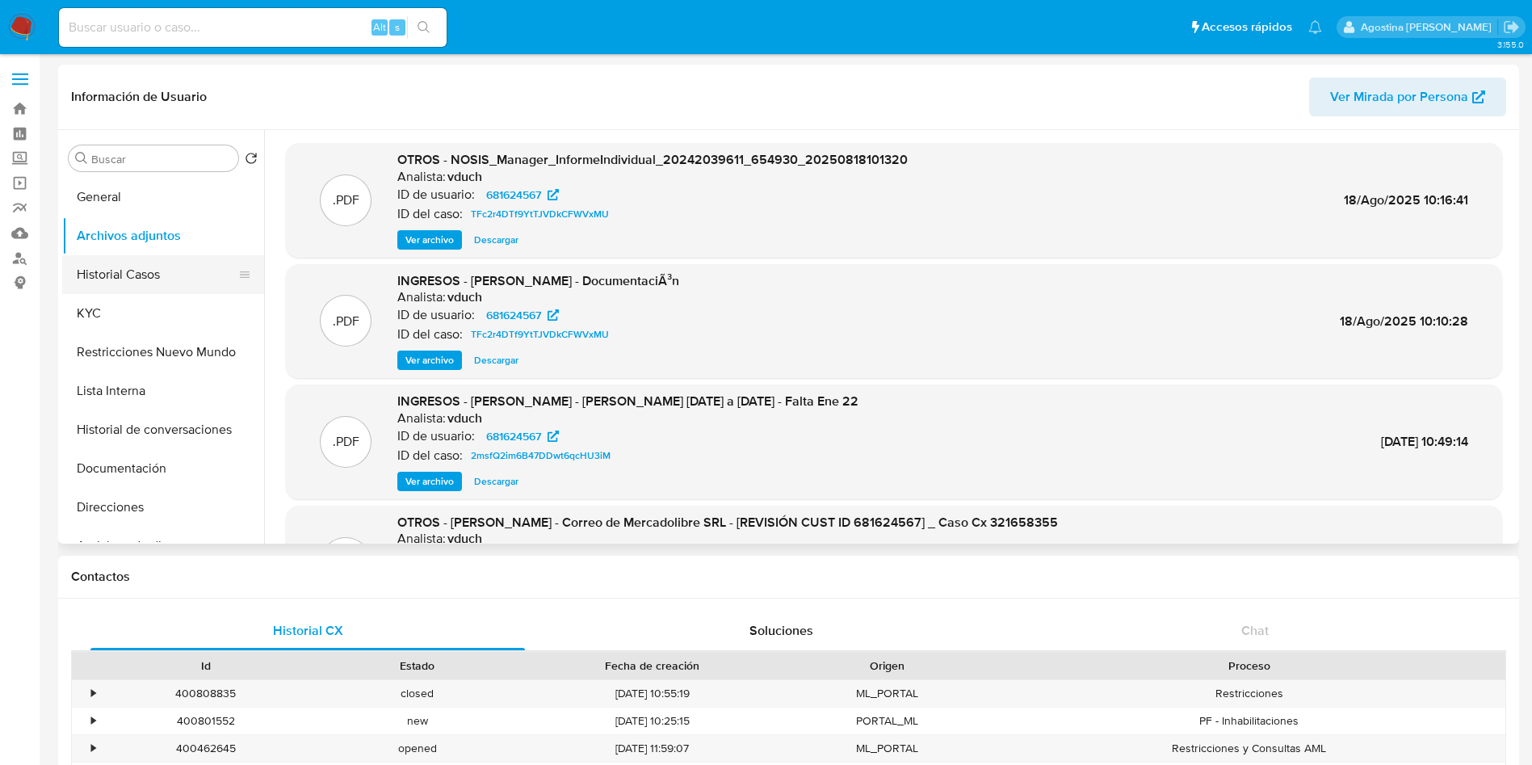
click at [174, 269] on button "Historial Casos" at bounding box center [156, 274] width 189 height 39
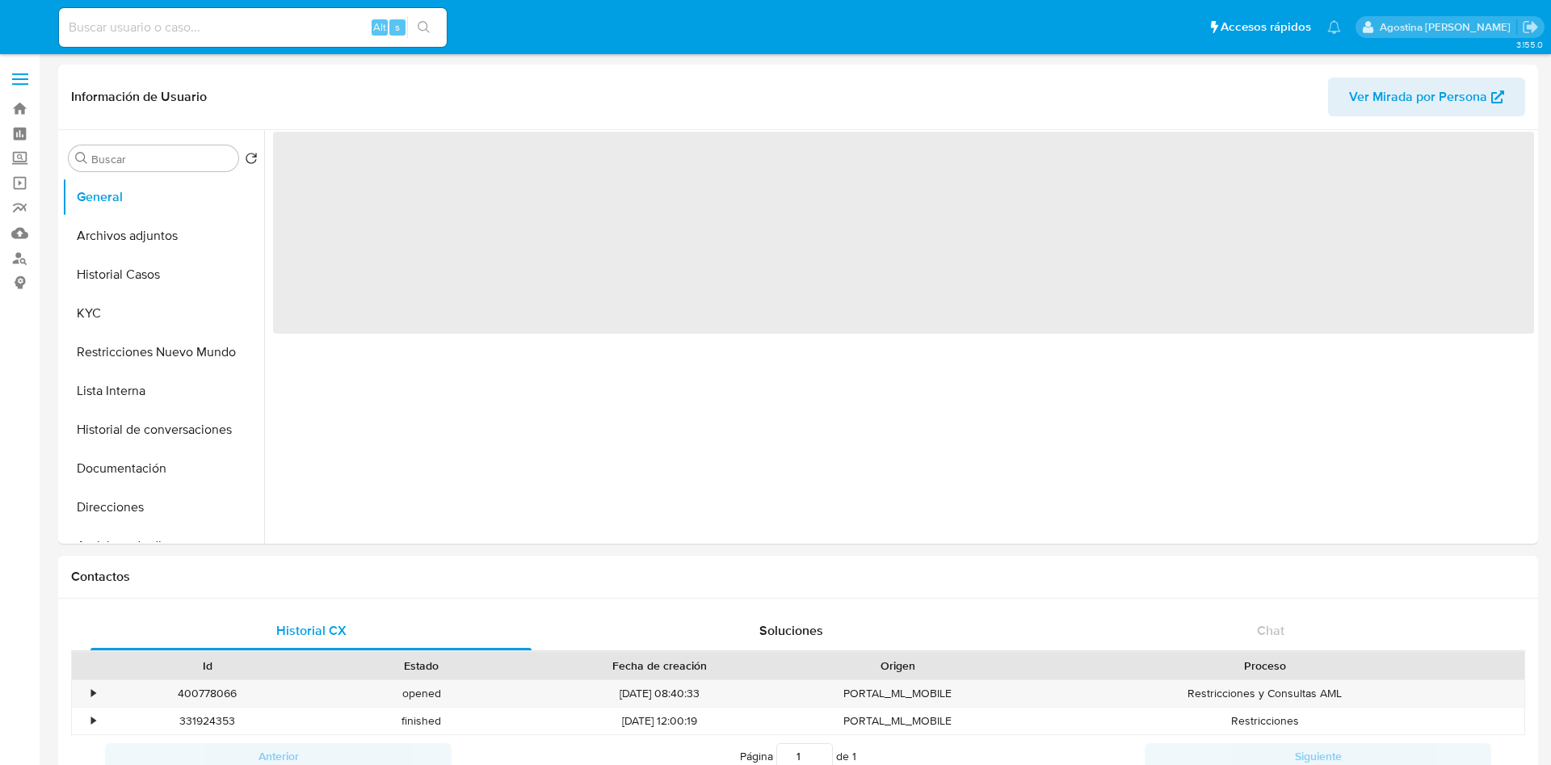
select select "10"
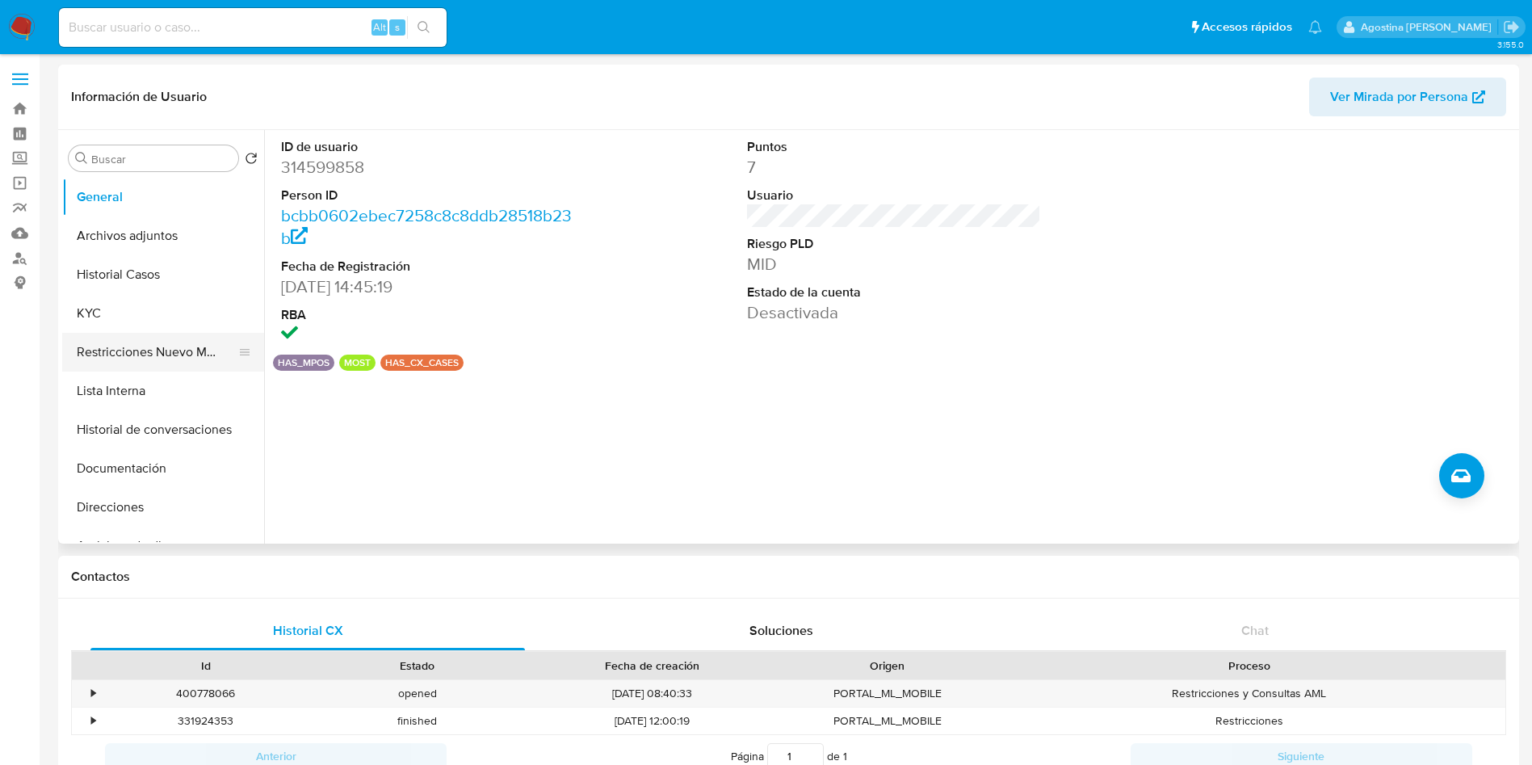
click at [159, 352] on button "Restricciones Nuevo Mundo" at bounding box center [156, 352] width 189 height 39
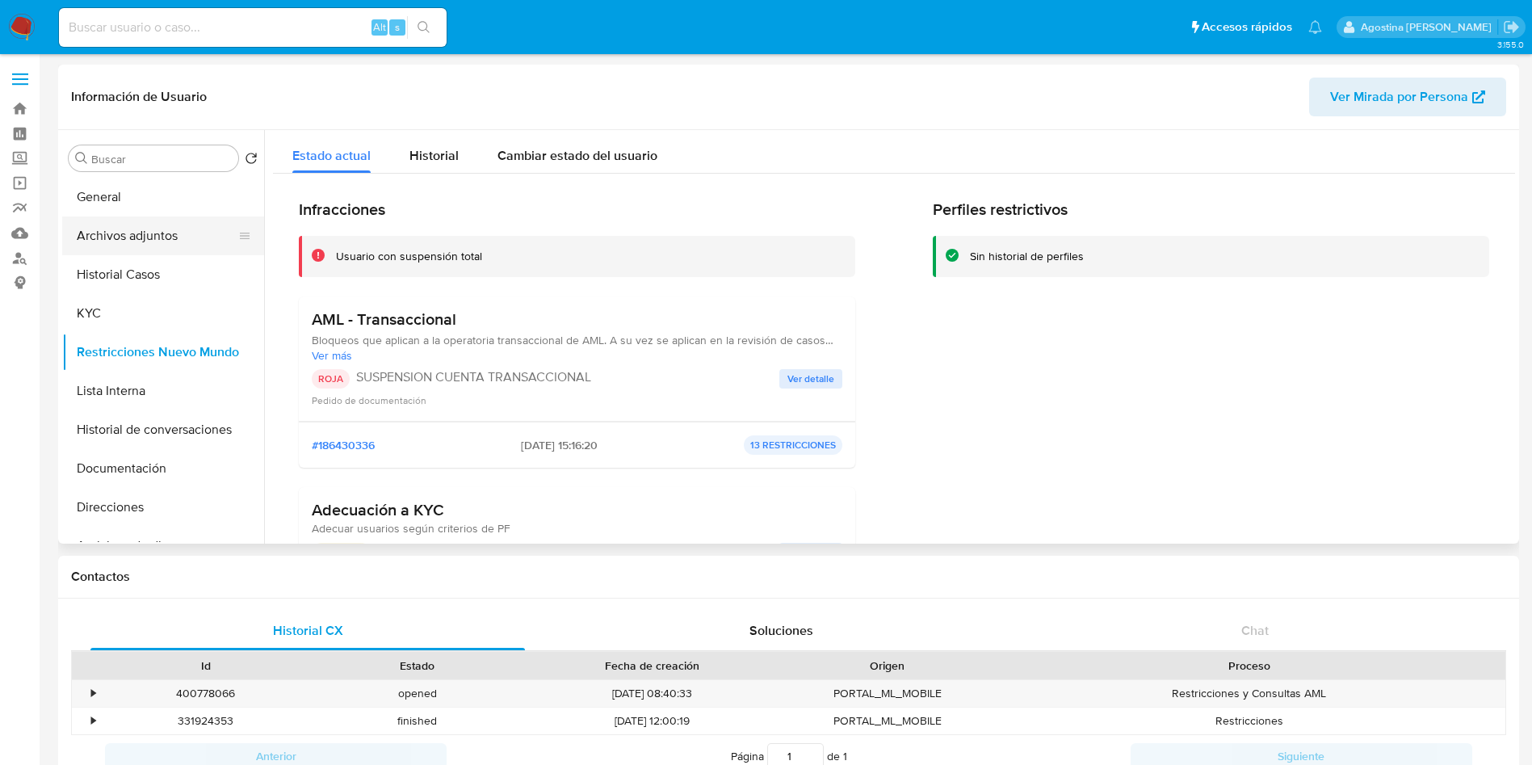
click at [160, 253] on button "Archivos adjuntos" at bounding box center [156, 235] width 189 height 39
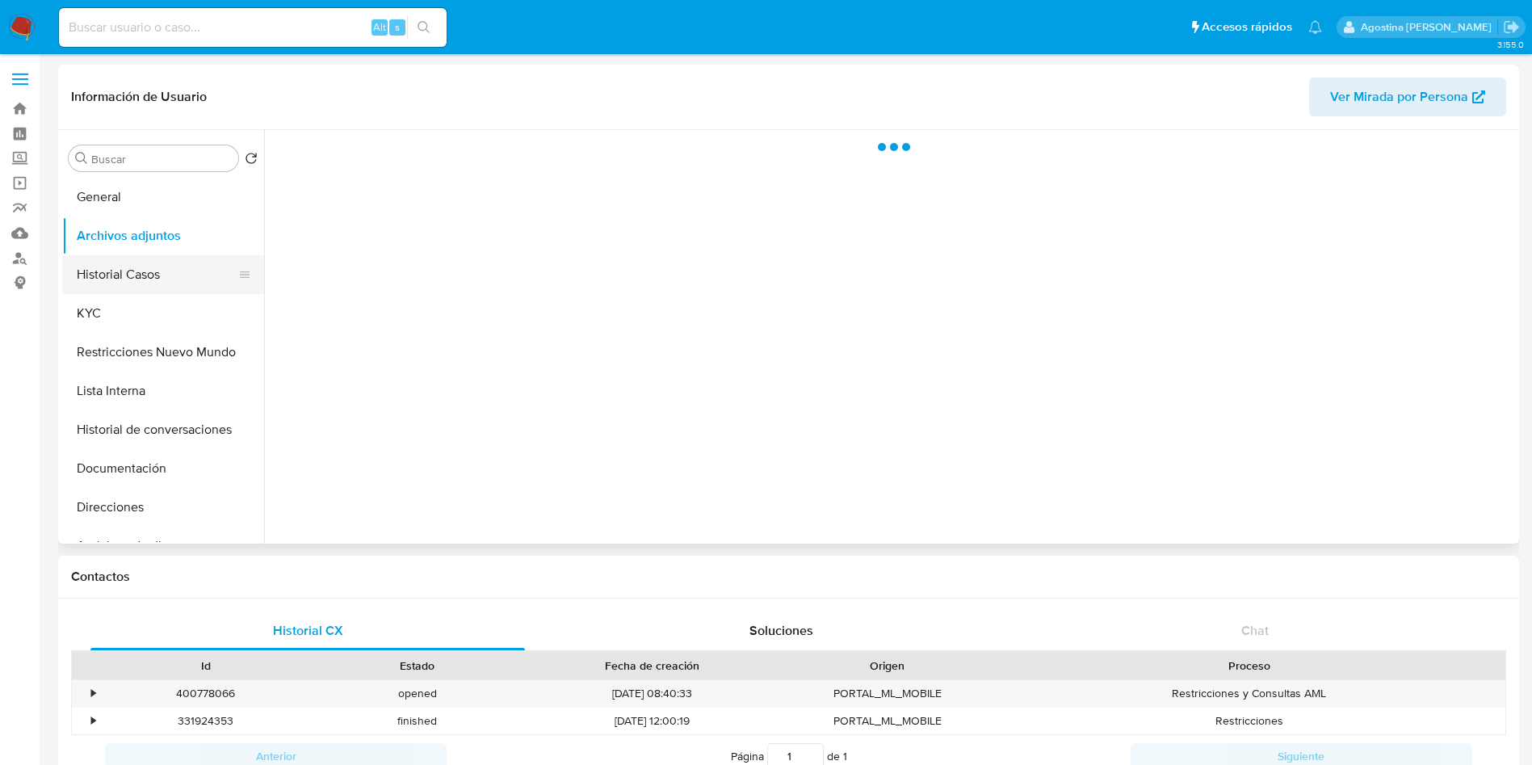
click at [177, 268] on button "Historial Casos" at bounding box center [156, 274] width 189 height 39
click at [180, 389] on button "Lista Interna" at bounding box center [156, 391] width 189 height 39
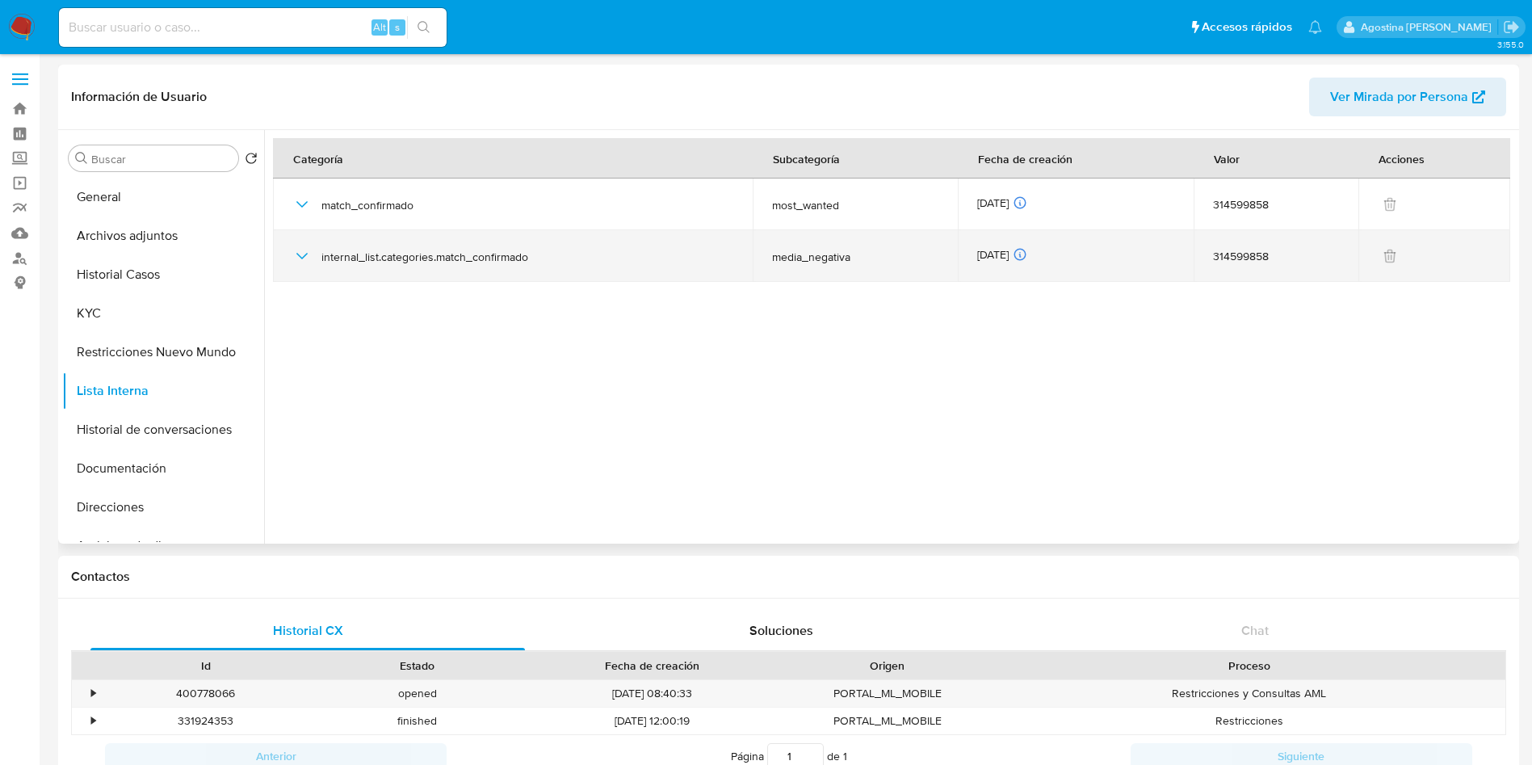
click at [300, 250] on icon "button" at bounding box center [301, 255] width 19 height 19
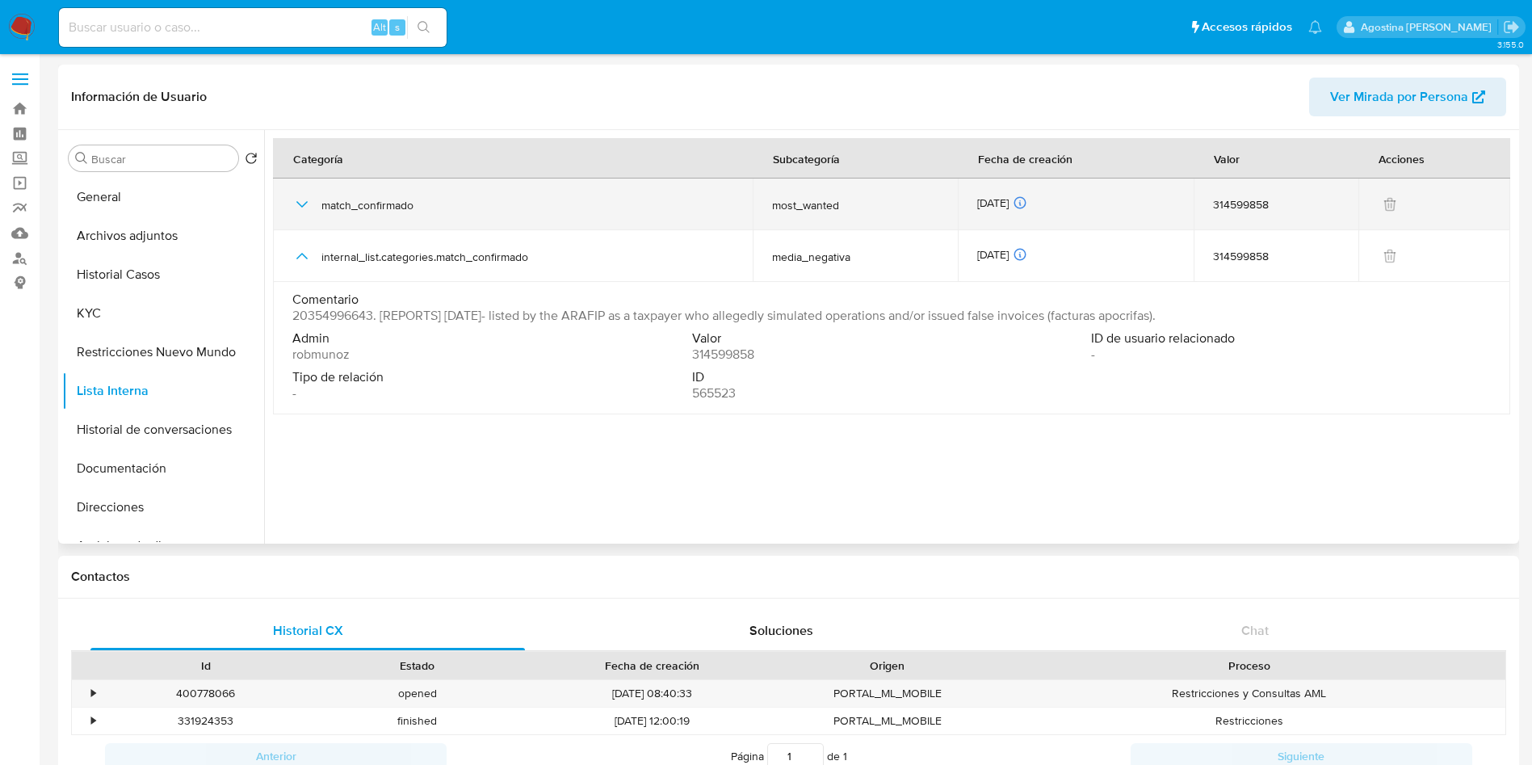
click at [305, 211] on icon "button" at bounding box center [301, 204] width 19 height 19
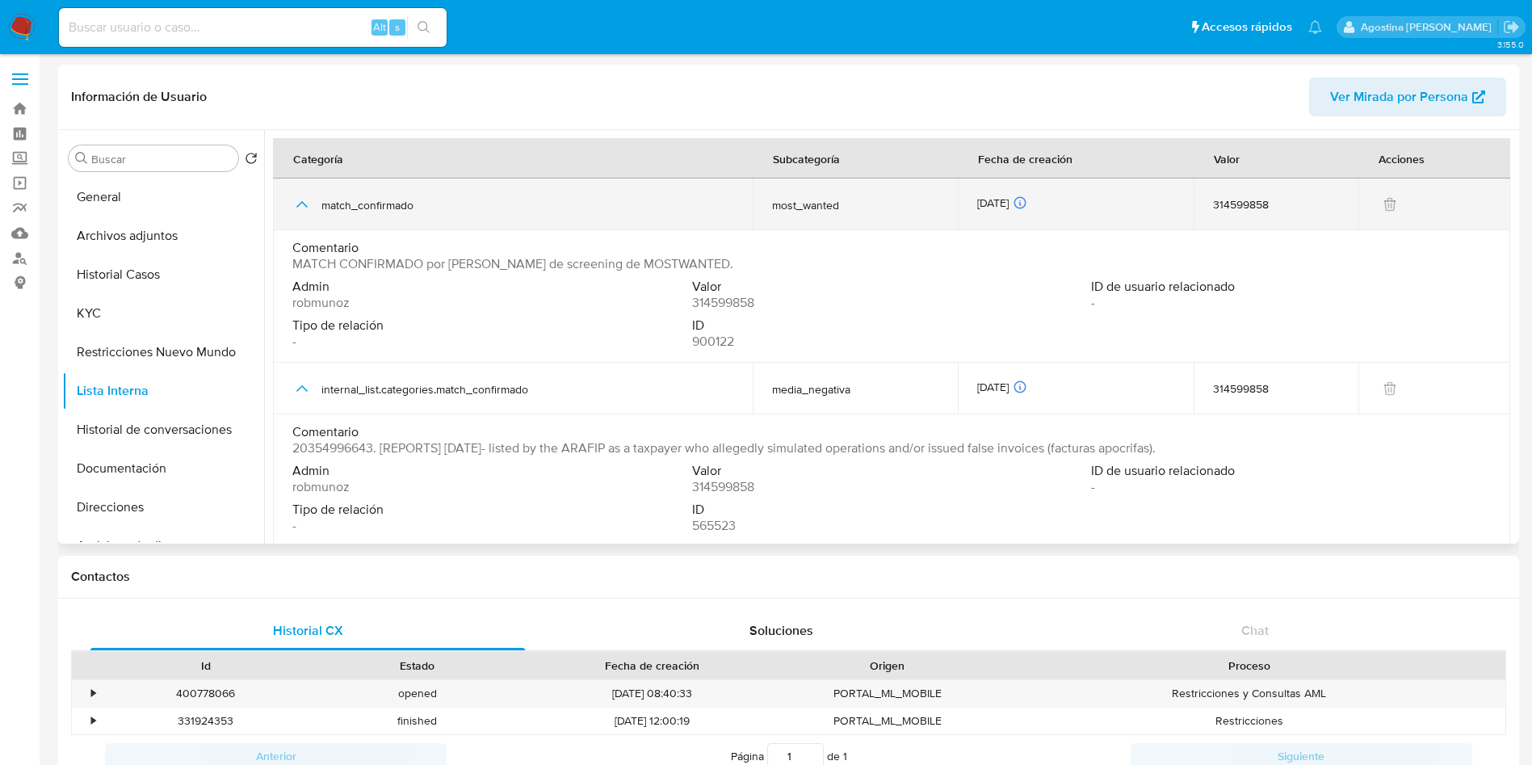
click at [305, 211] on icon "button" at bounding box center [301, 204] width 19 height 19
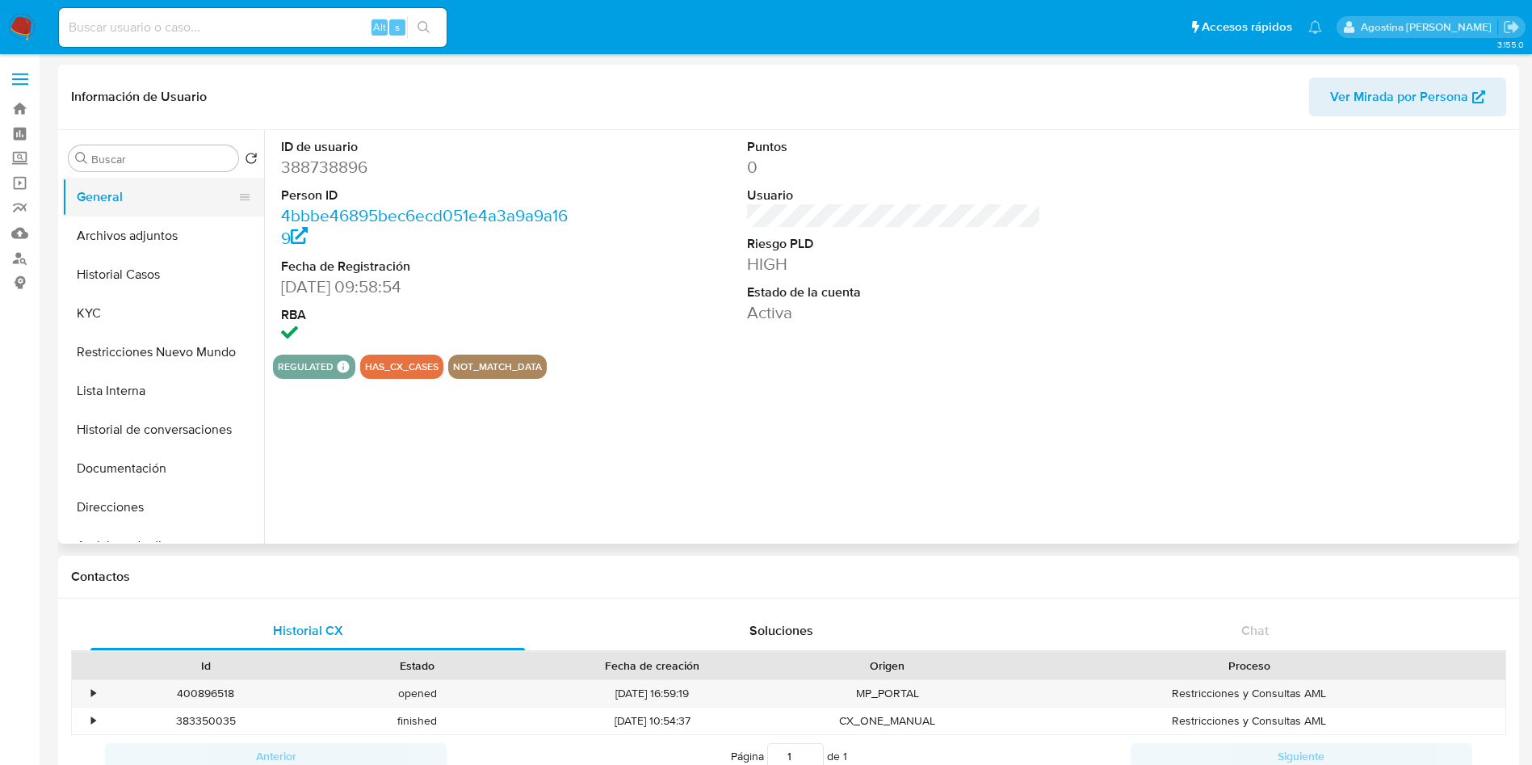
select select "10"
click at [182, 221] on button "Archivos adjuntos" at bounding box center [156, 235] width 189 height 39
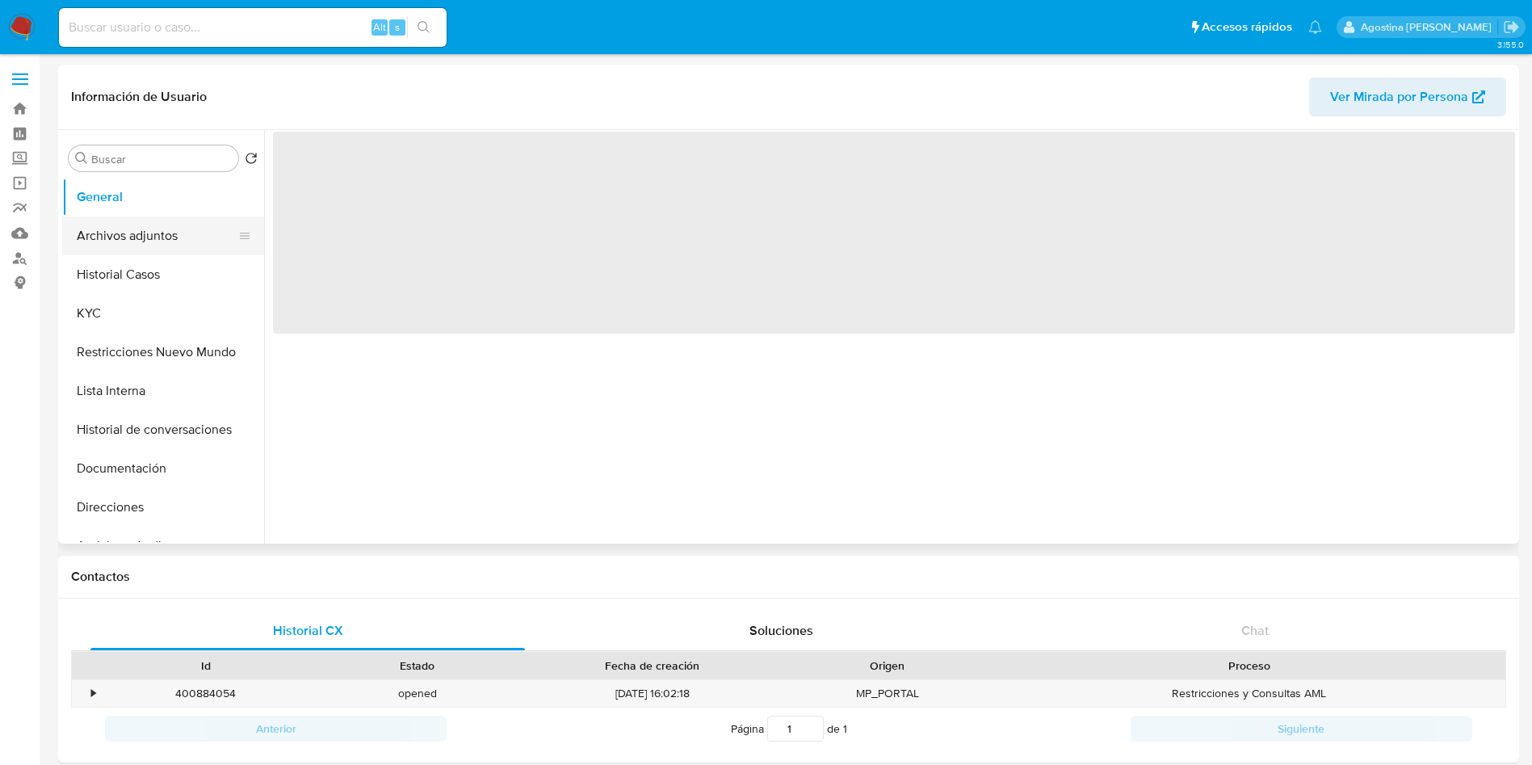
click at [171, 225] on button "Archivos adjuntos" at bounding box center [156, 235] width 189 height 39
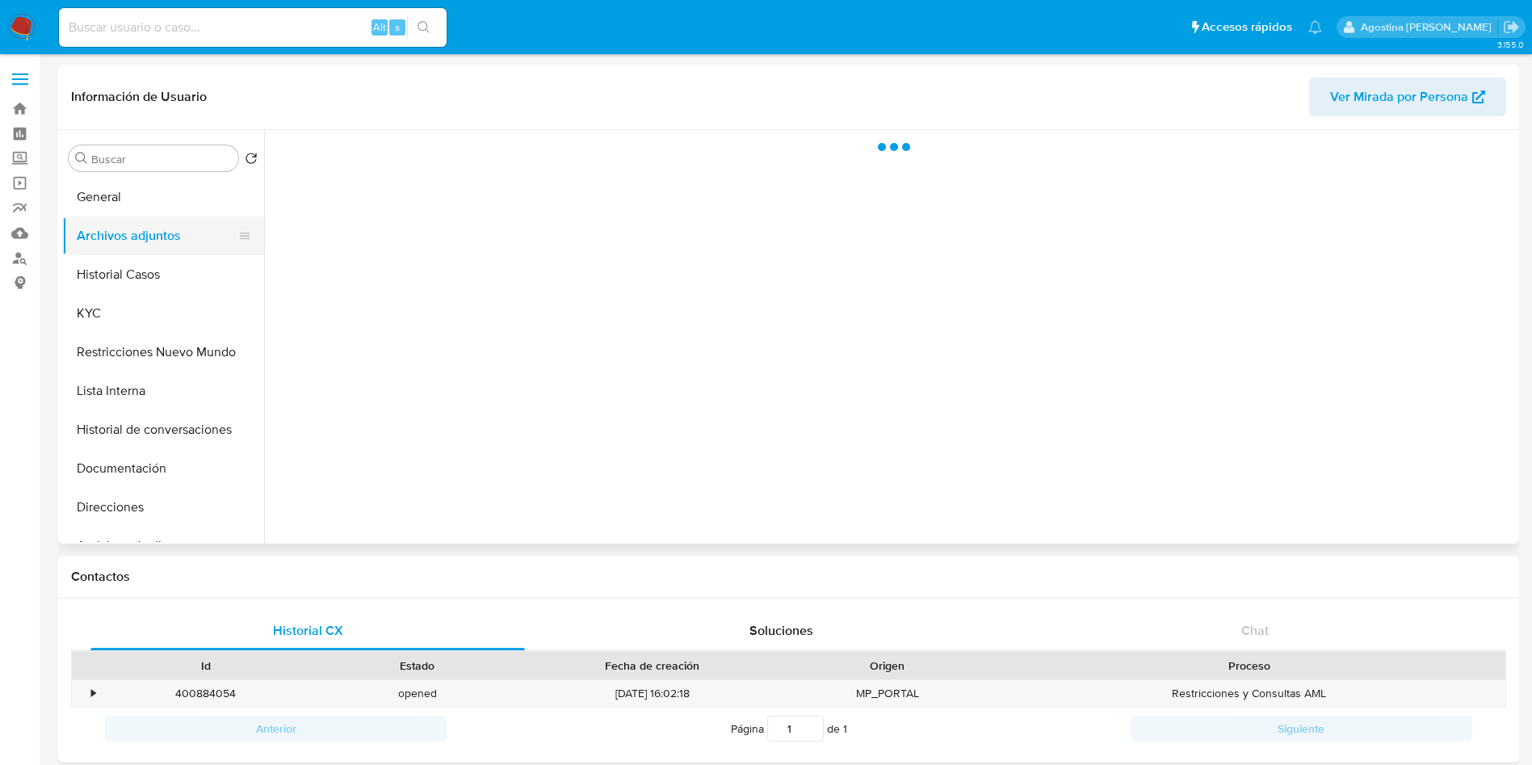
select select "10"
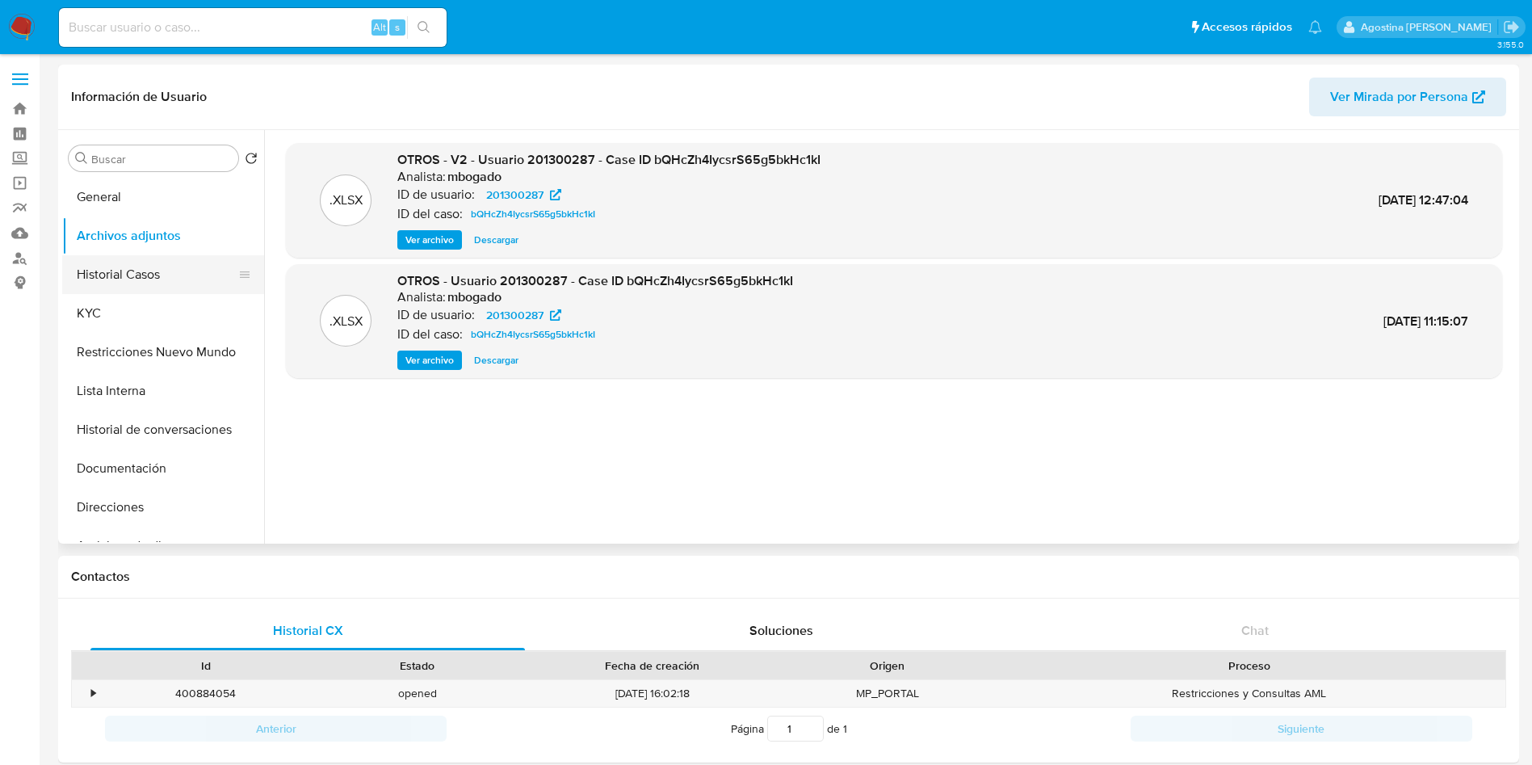
click at [158, 264] on button "Historial Casos" at bounding box center [156, 274] width 189 height 39
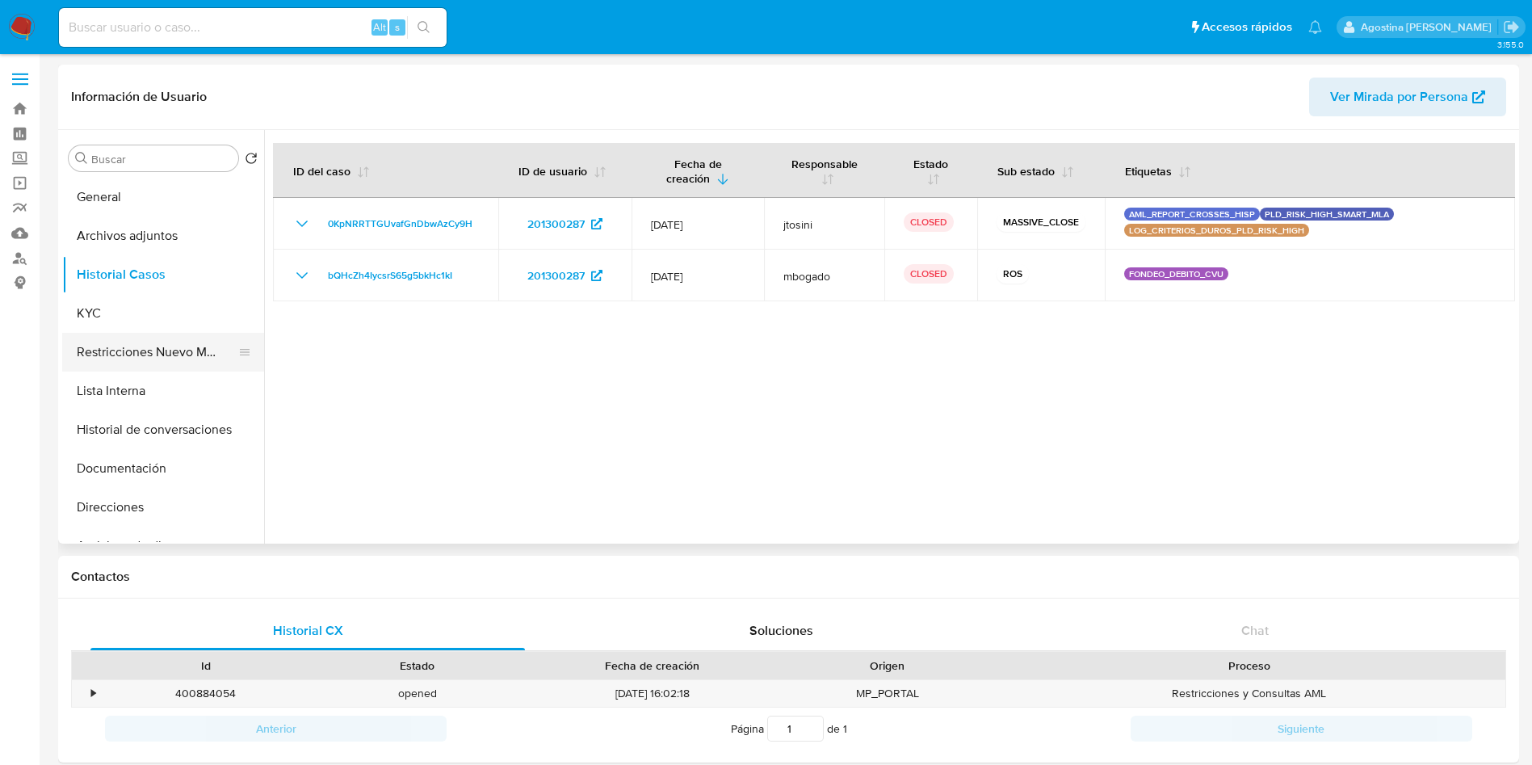
click at [181, 368] on button "Restricciones Nuevo Mundo" at bounding box center [156, 352] width 189 height 39
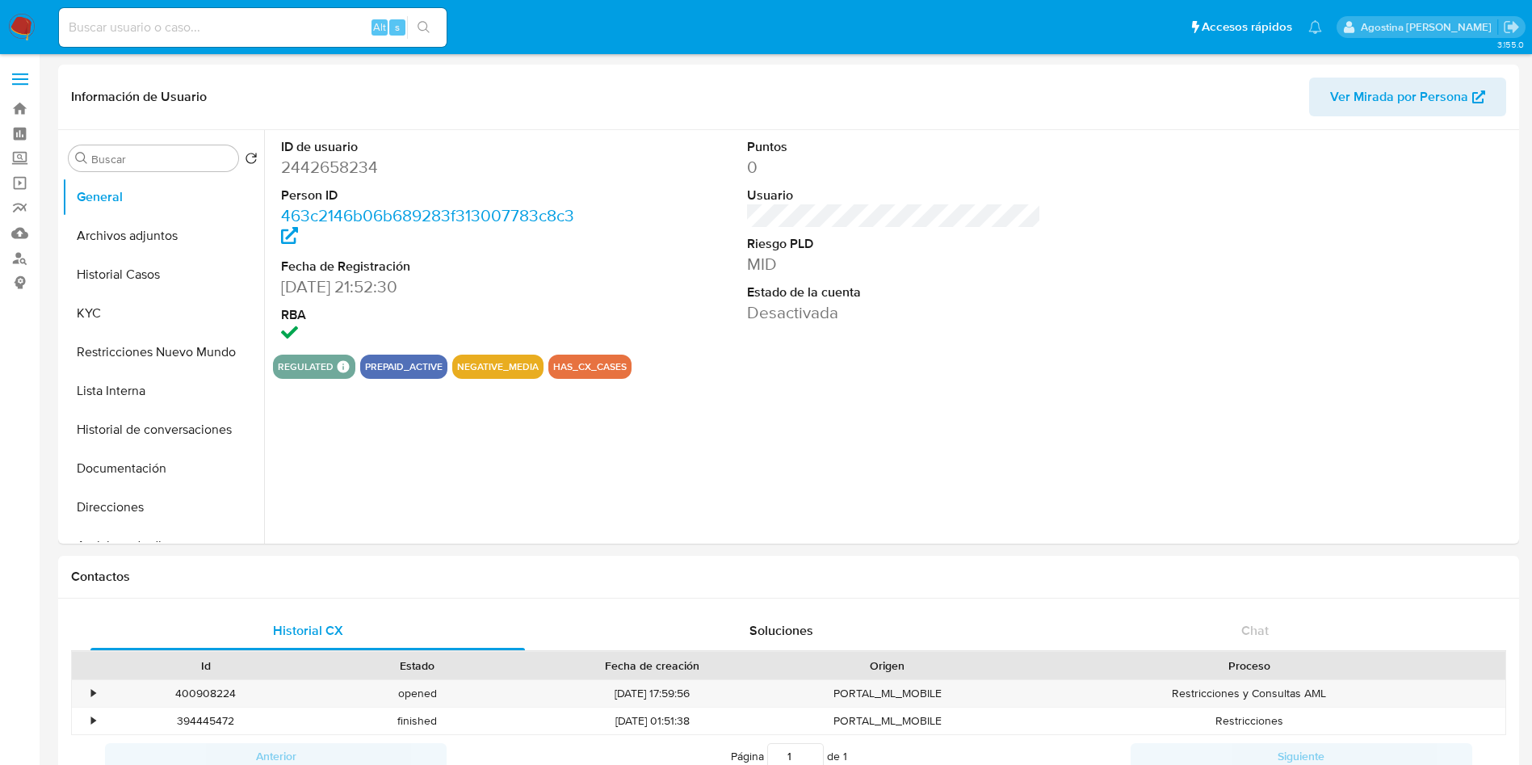
select select "10"
click at [141, 380] on button "Lista Interna" at bounding box center [156, 391] width 189 height 39
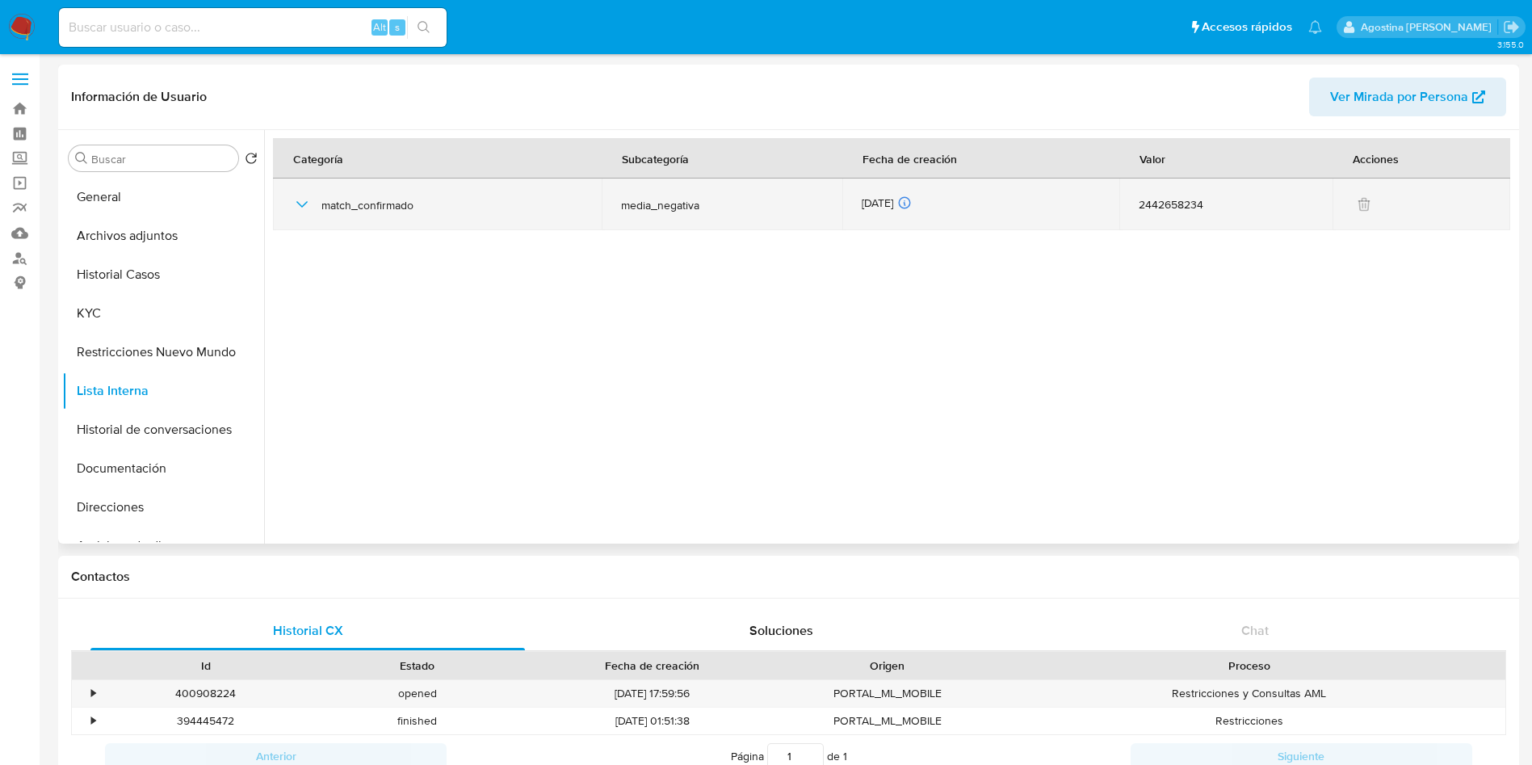
click at [298, 204] on icon "button" at bounding box center [301, 204] width 19 height 19
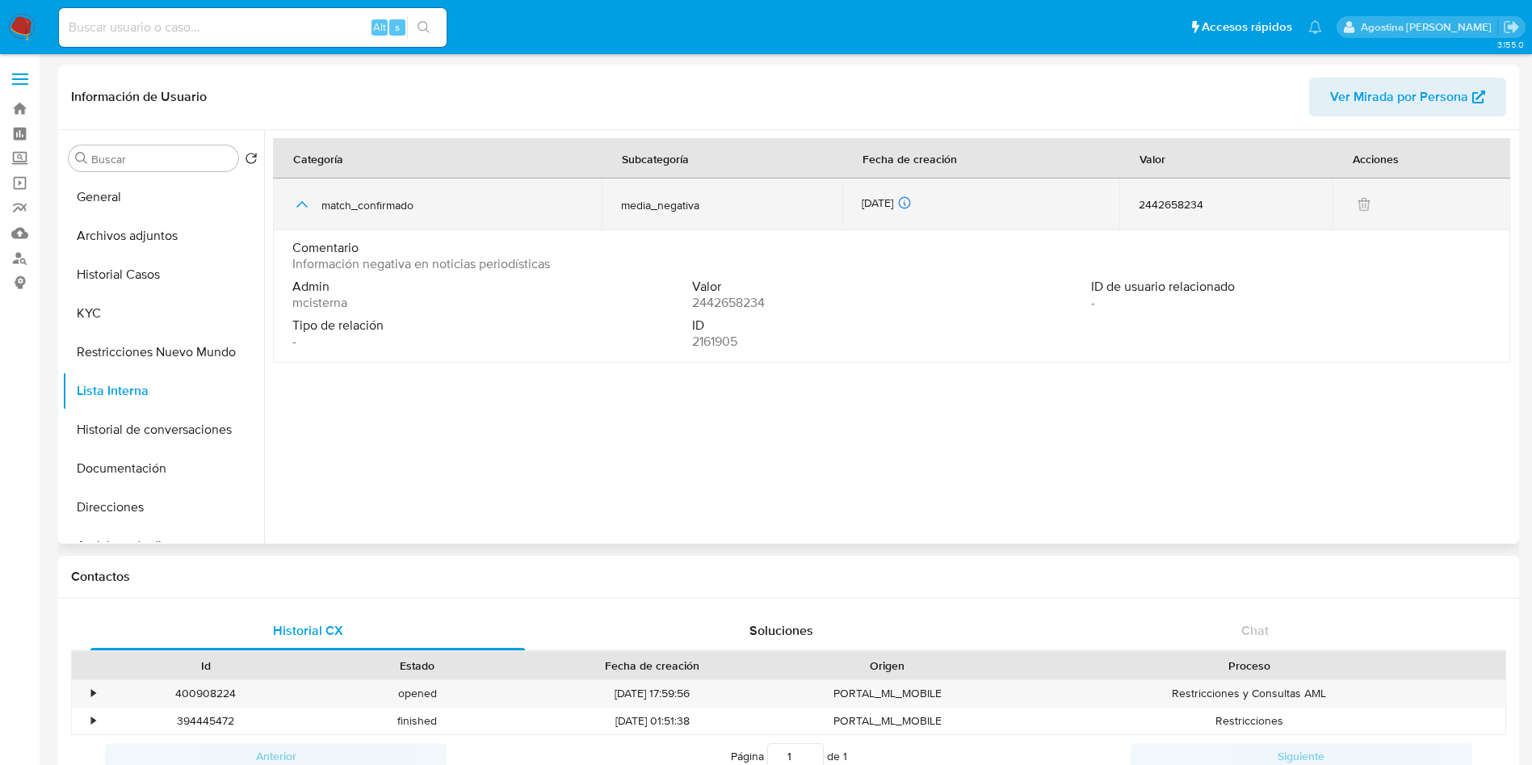
click at [298, 204] on icon "button" at bounding box center [301, 204] width 19 height 19
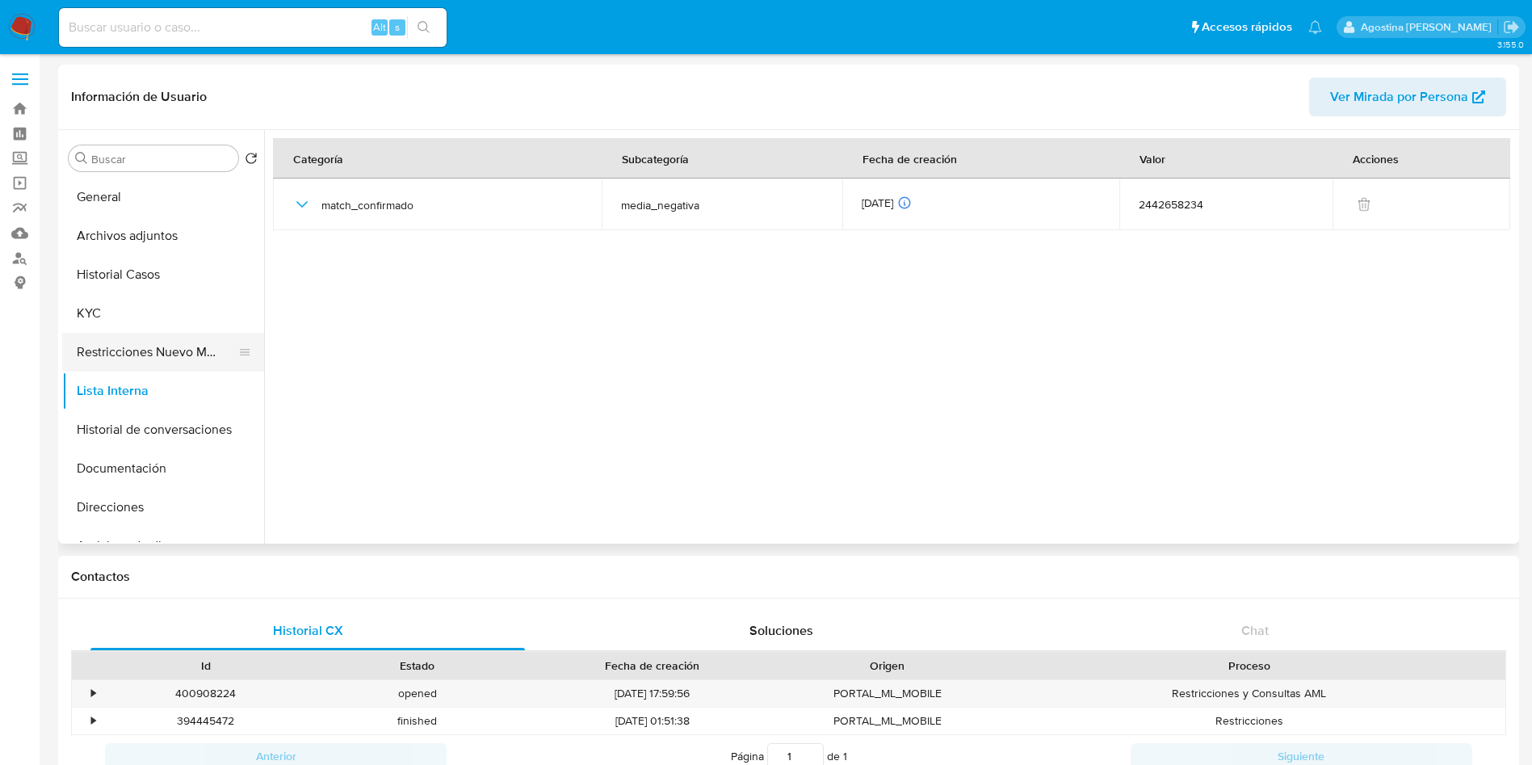
click at [133, 355] on button "Restricciones Nuevo Mundo" at bounding box center [156, 352] width 189 height 39
